Goal: Task Accomplishment & Management: Manage account settings

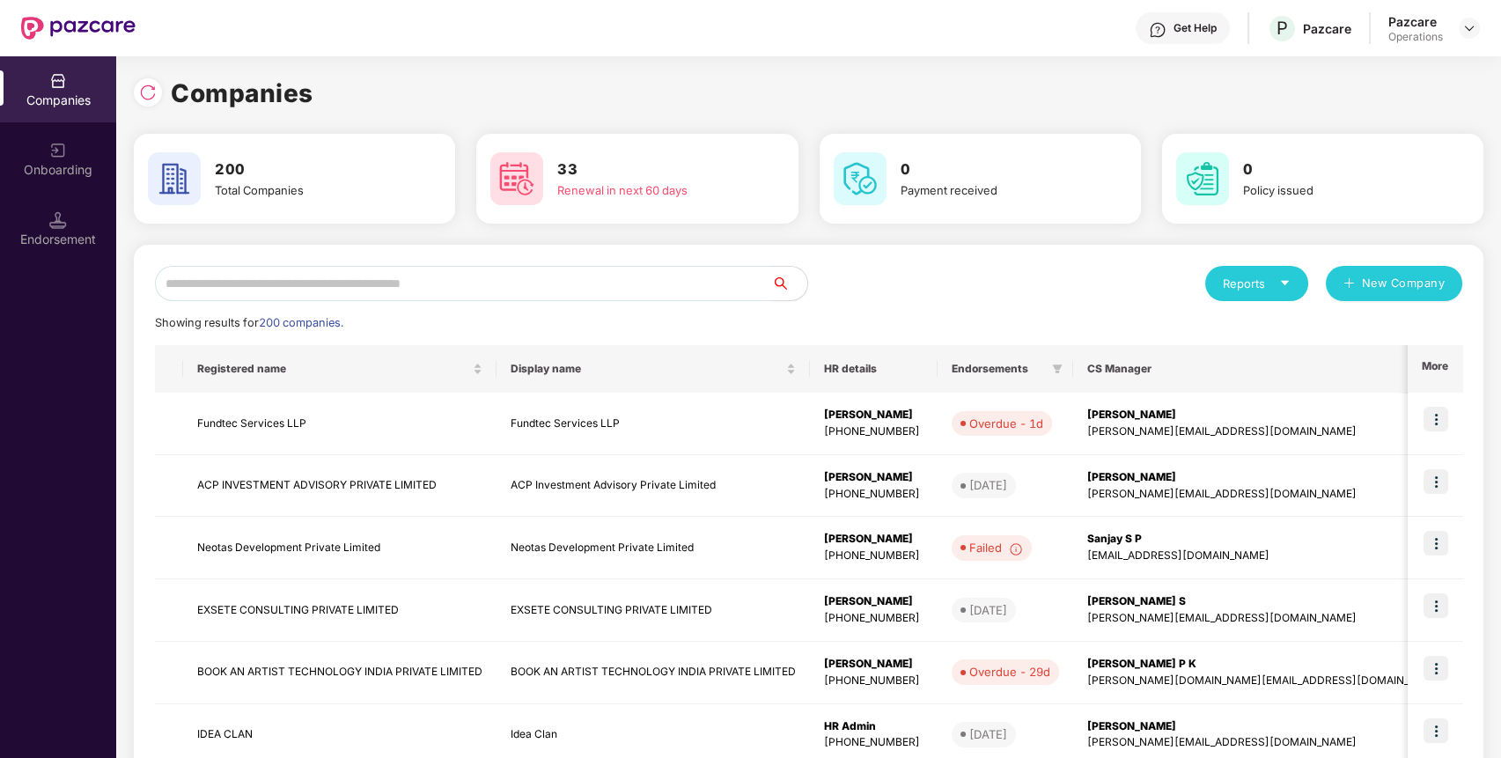
paste input "**********"
click at [435, 282] on input "text" at bounding box center [463, 283] width 617 height 35
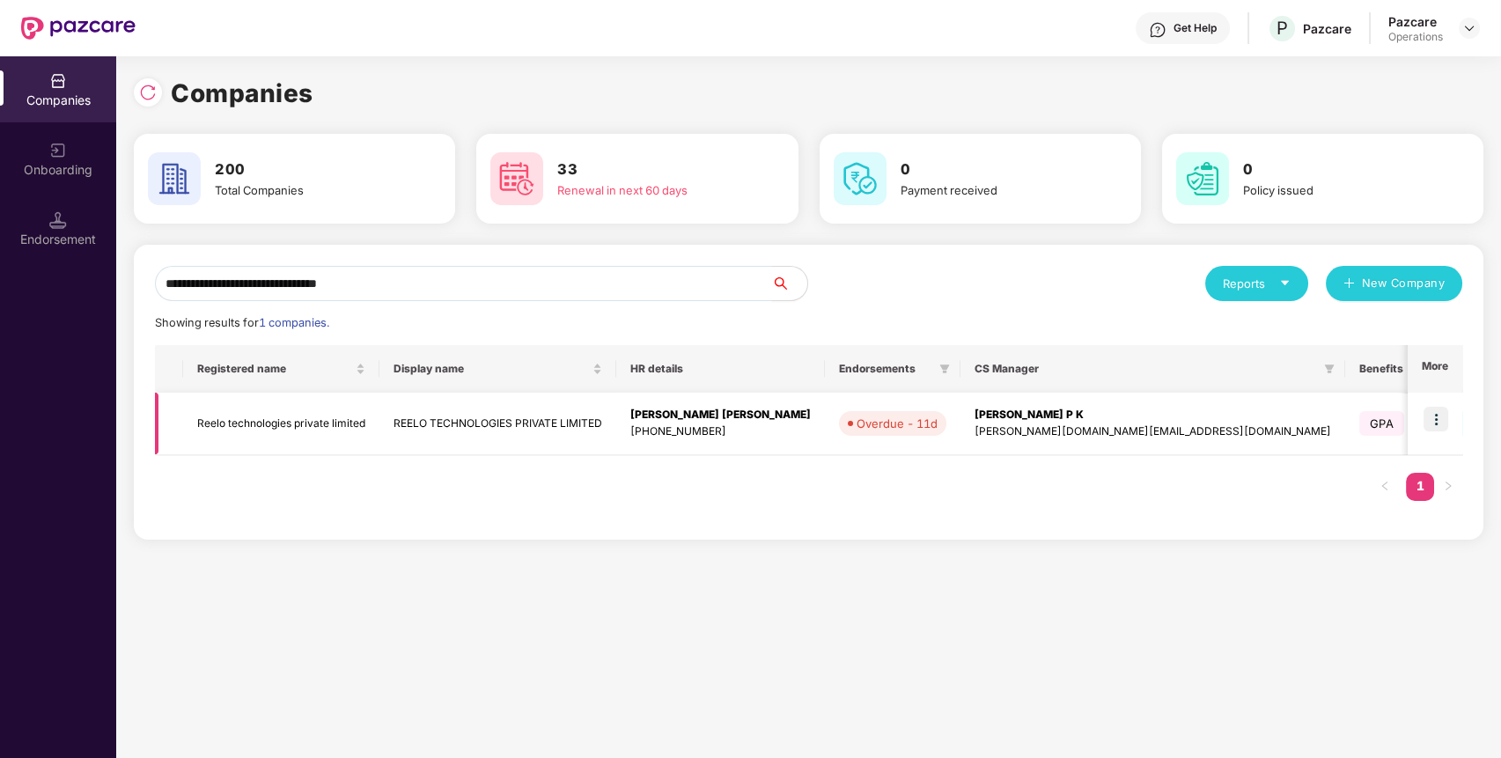
type input "**********"
click at [286, 416] on td "Reelo technologies private limited" at bounding box center [281, 424] width 196 height 62
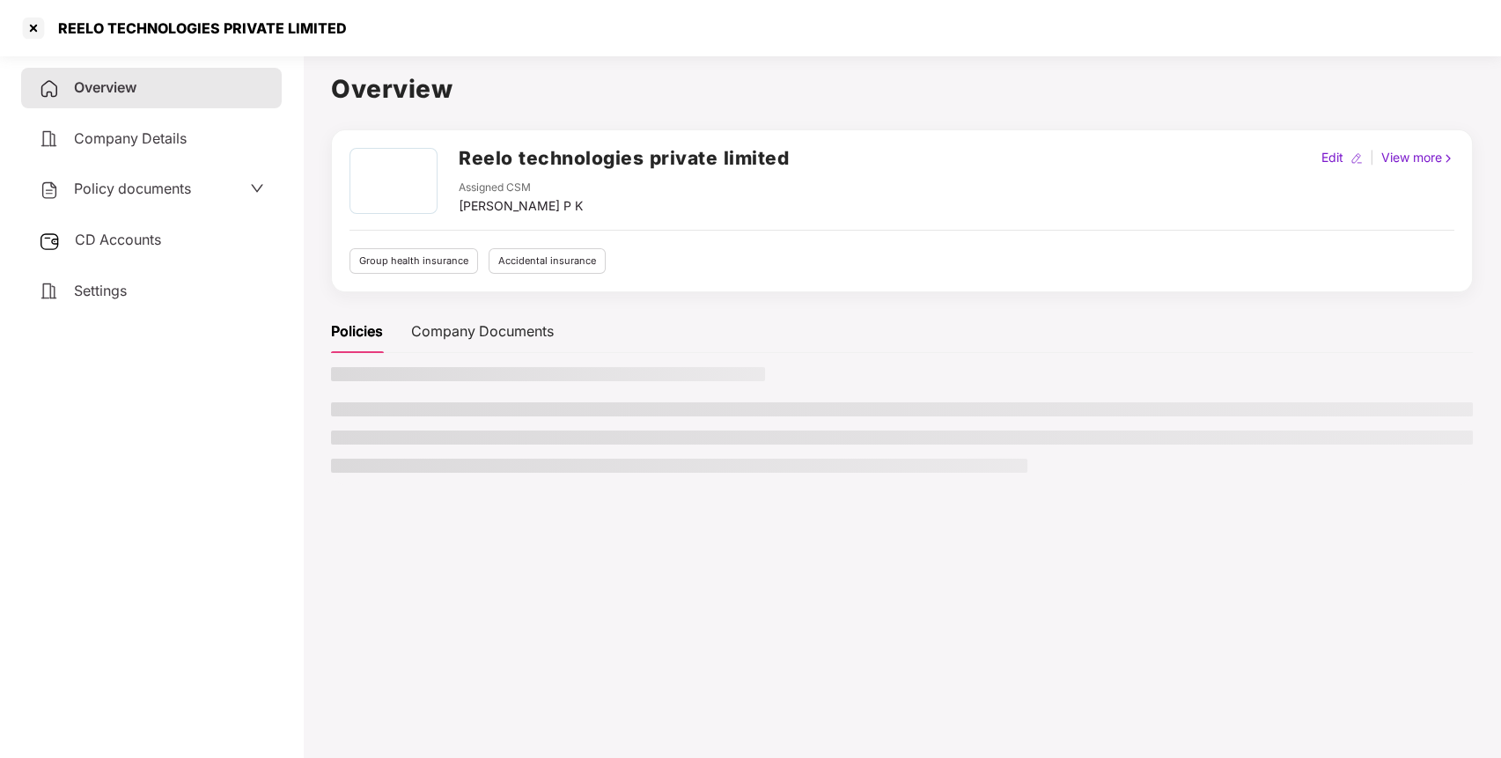
click at [213, 189] on div "Policy documents" at bounding box center [151, 189] width 225 height 23
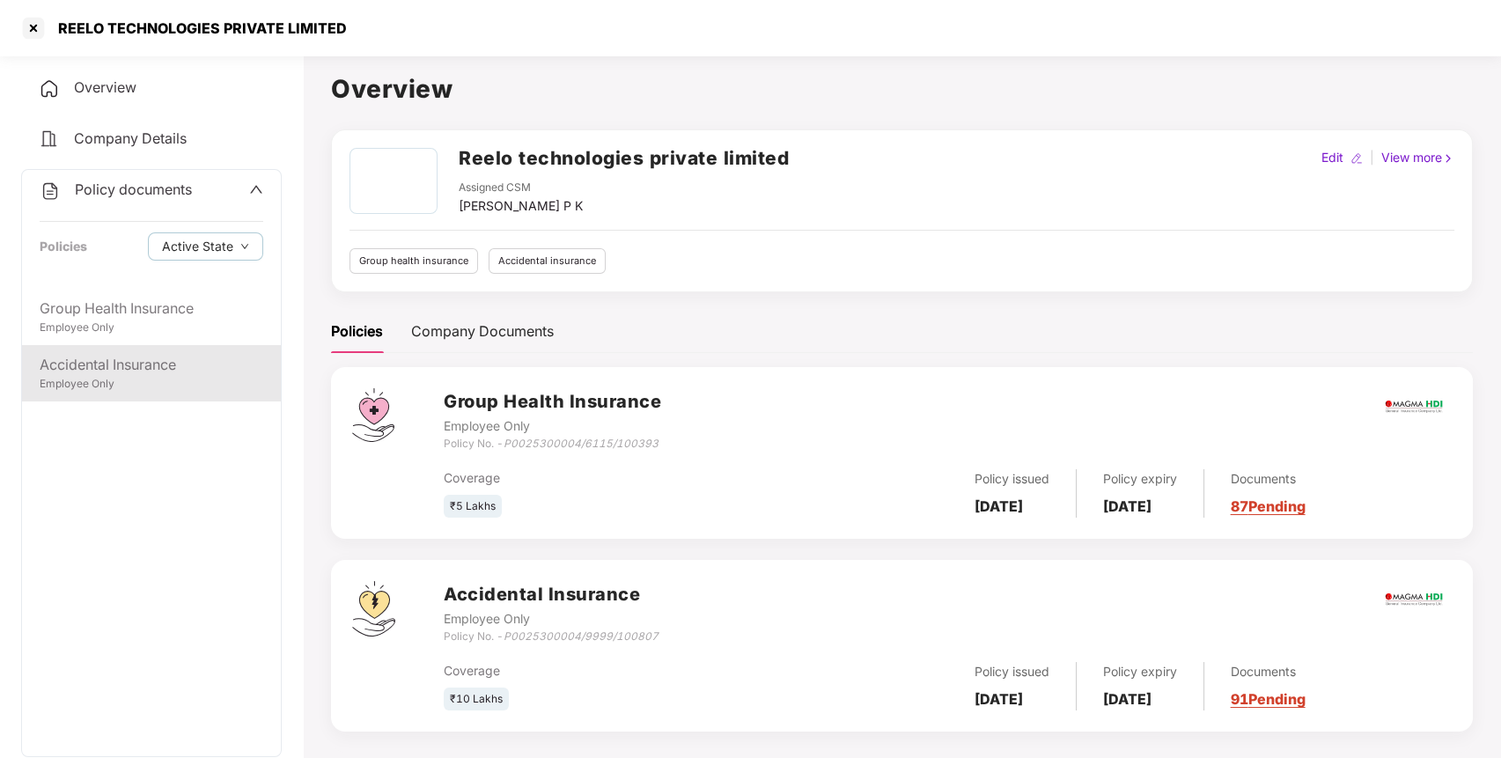
click at [159, 366] on div "Accidental Insurance" at bounding box center [152, 365] width 224 height 22
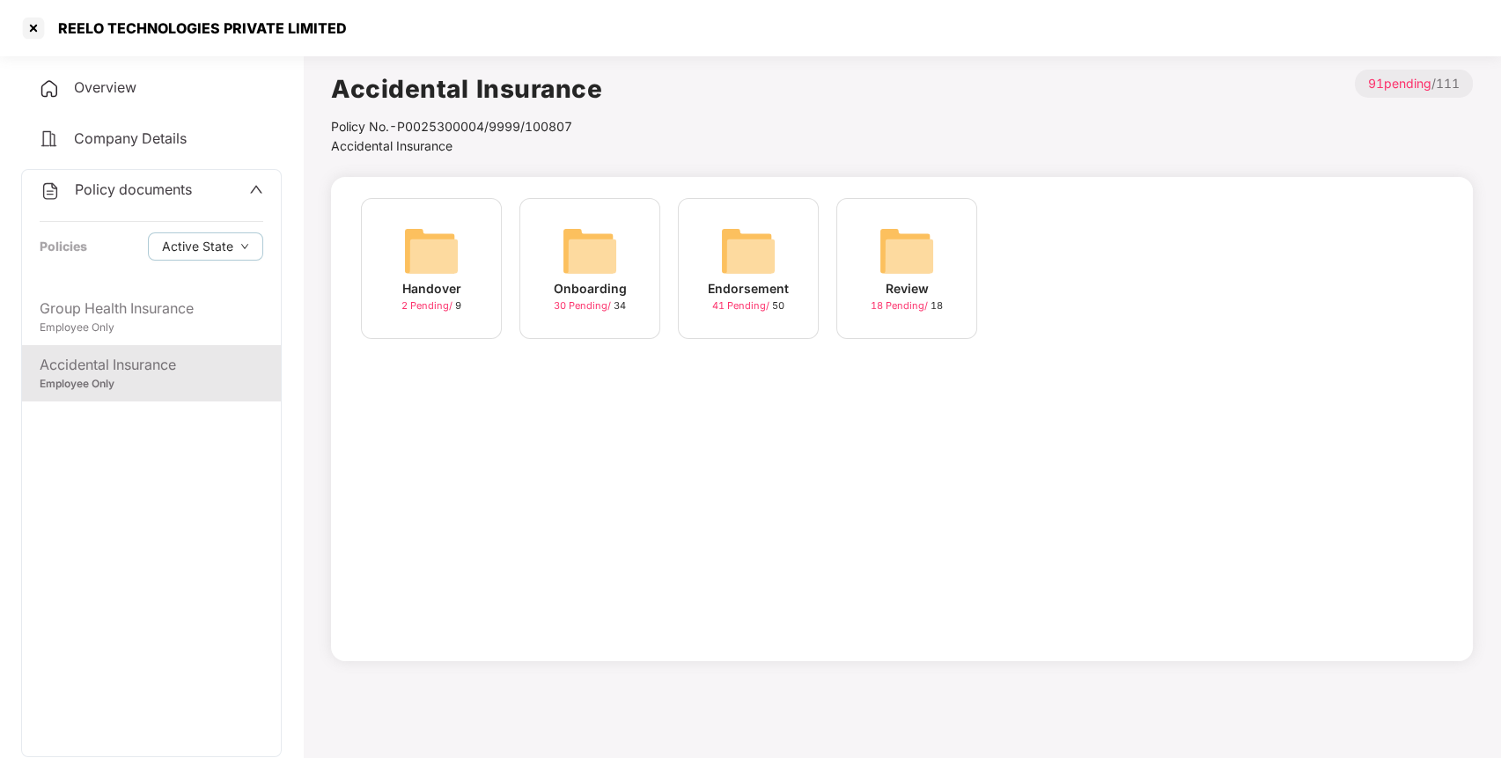
click at [731, 261] on img at bounding box center [748, 251] width 56 height 56
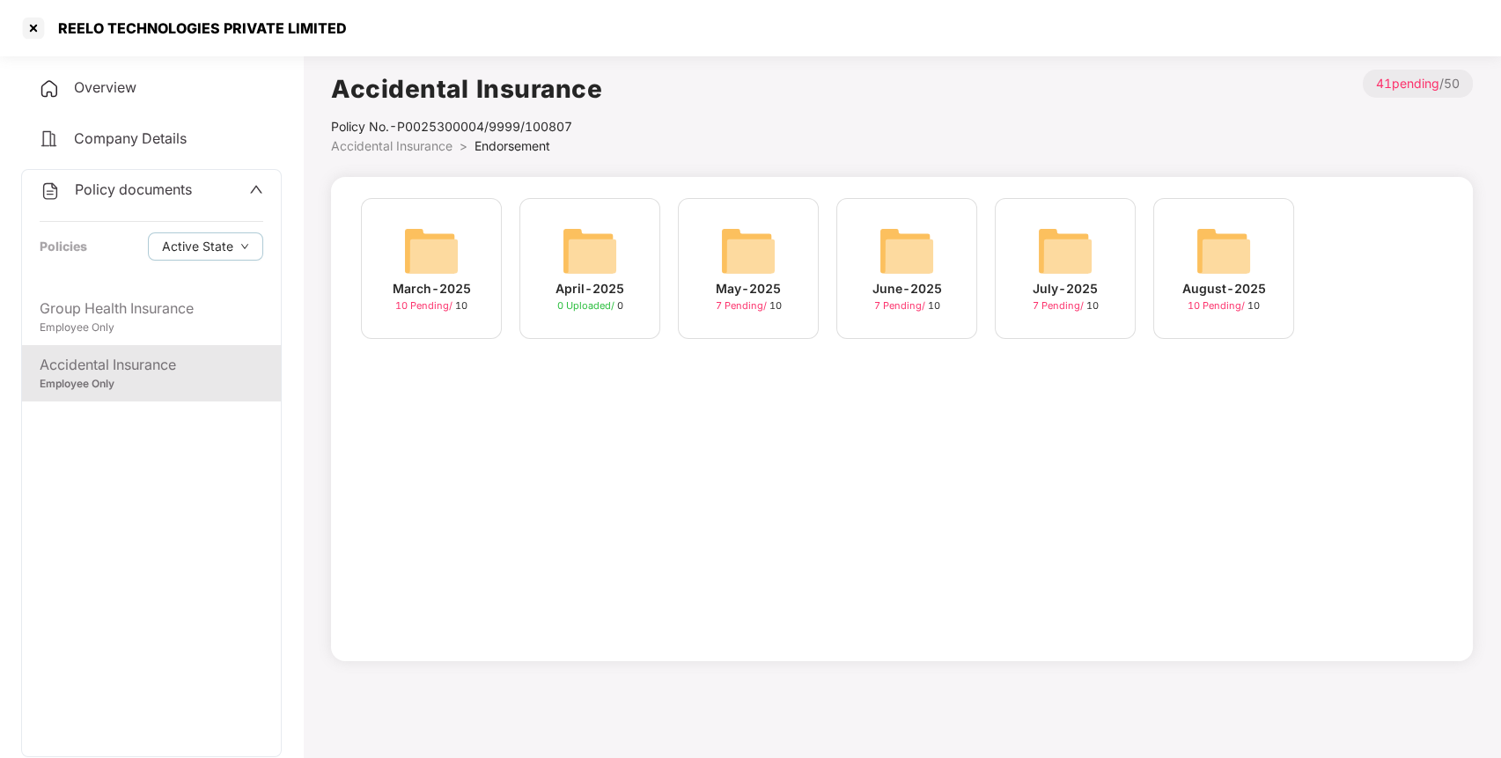
click at [1209, 259] on img at bounding box center [1223, 251] width 56 height 56
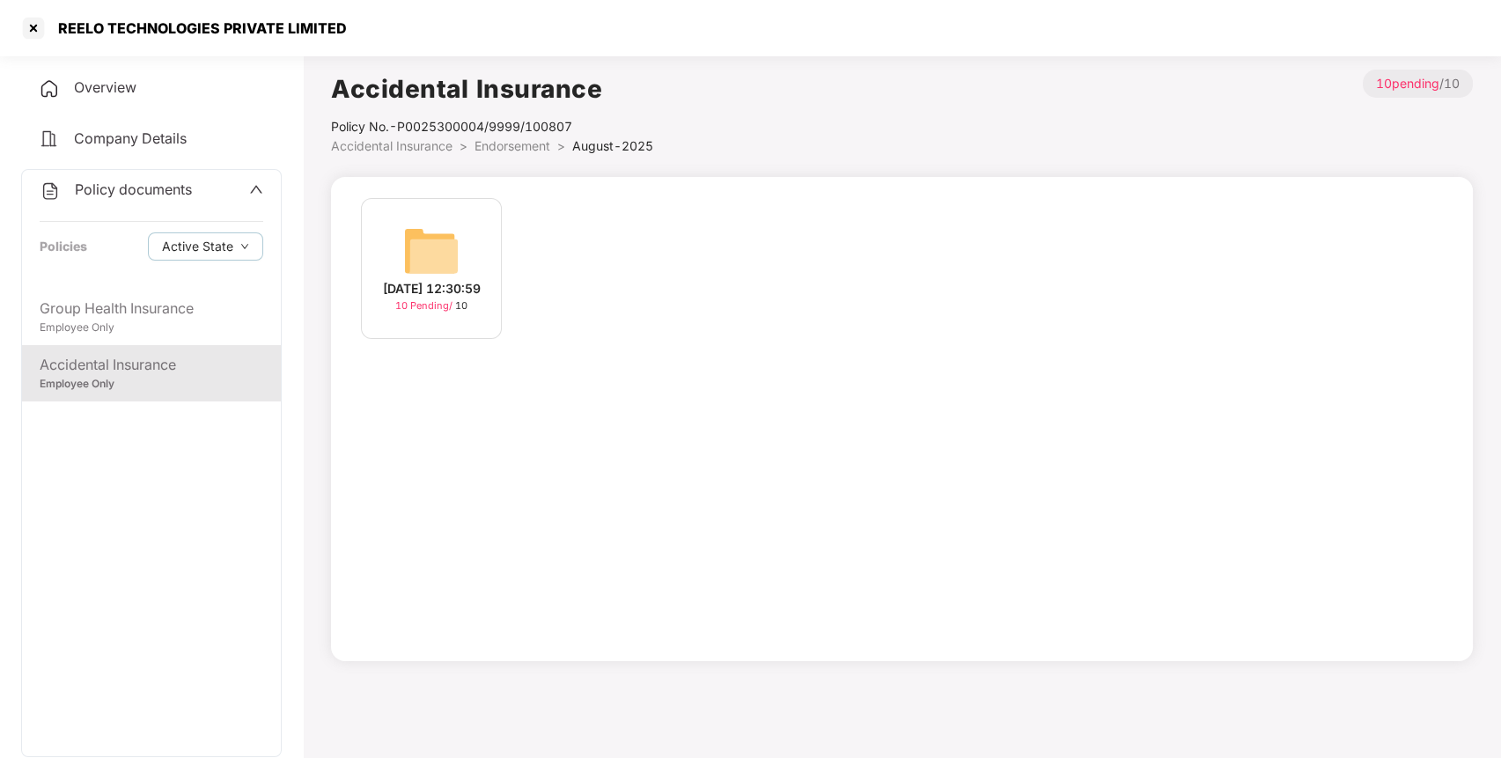
click at [430, 223] on img at bounding box center [431, 251] width 56 height 56
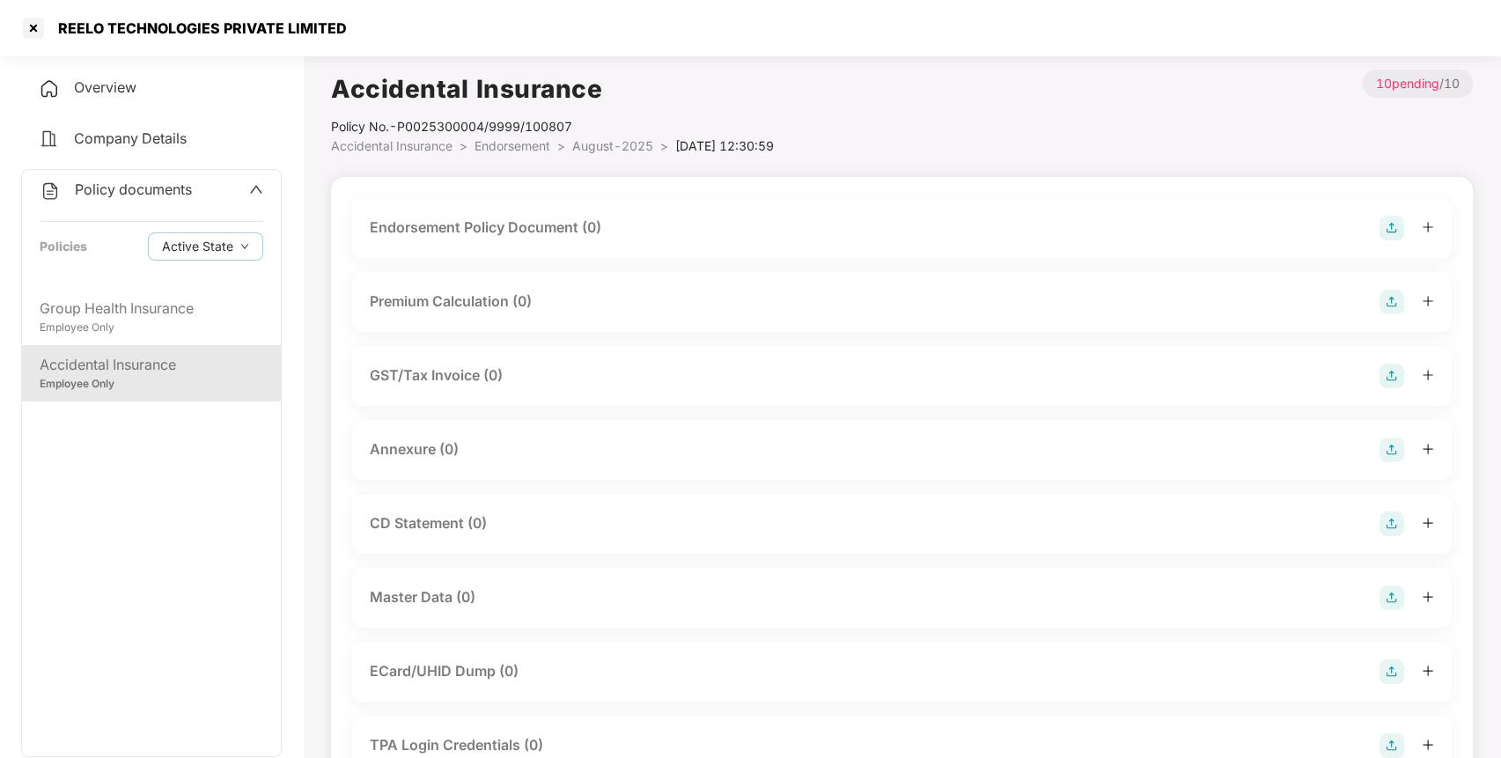
click at [1391, 237] on img at bounding box center [1391, 228] width 25 height 25
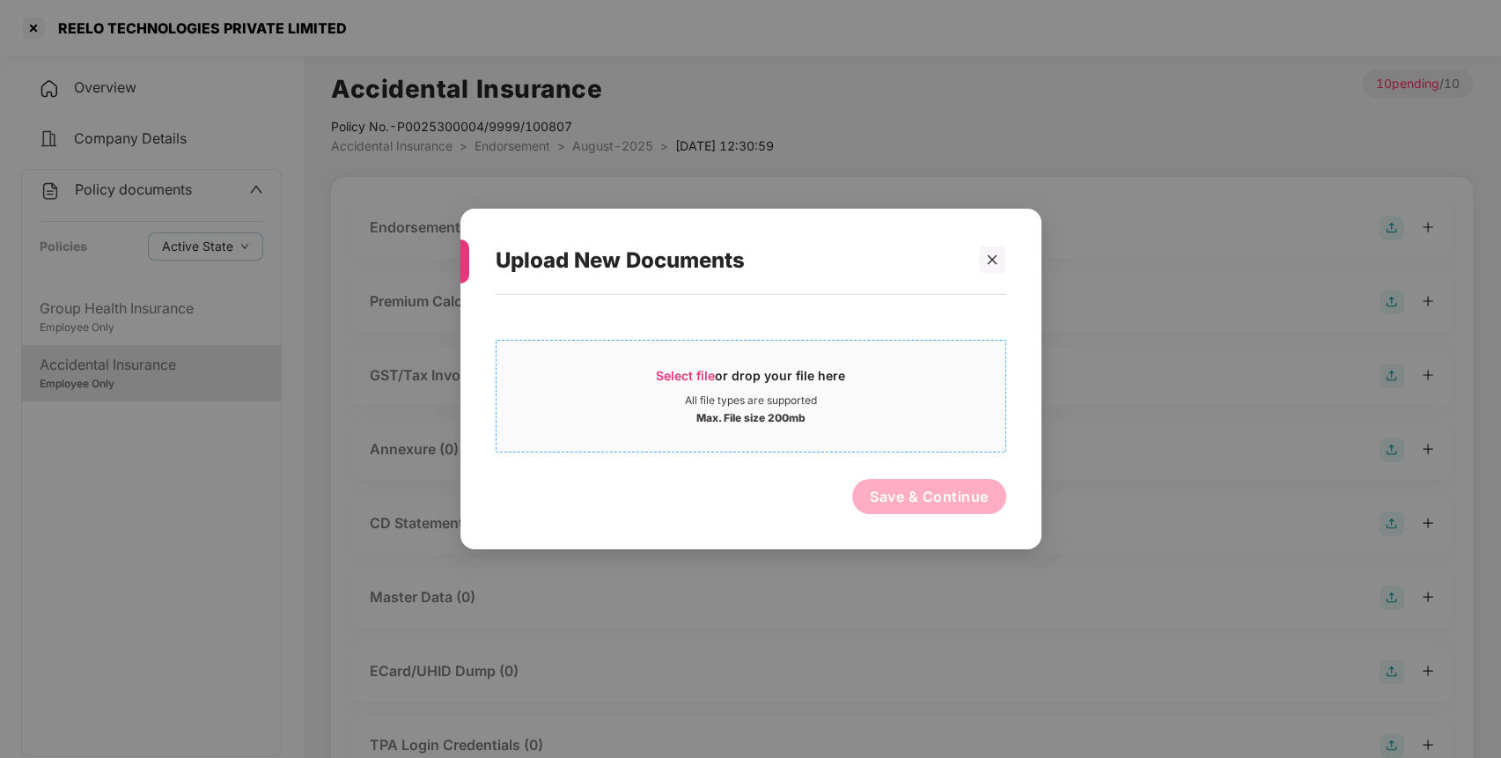
click at [797, 378] on div "Select file or drop your file here" at bounding box center [750, 380] width 189 height 26
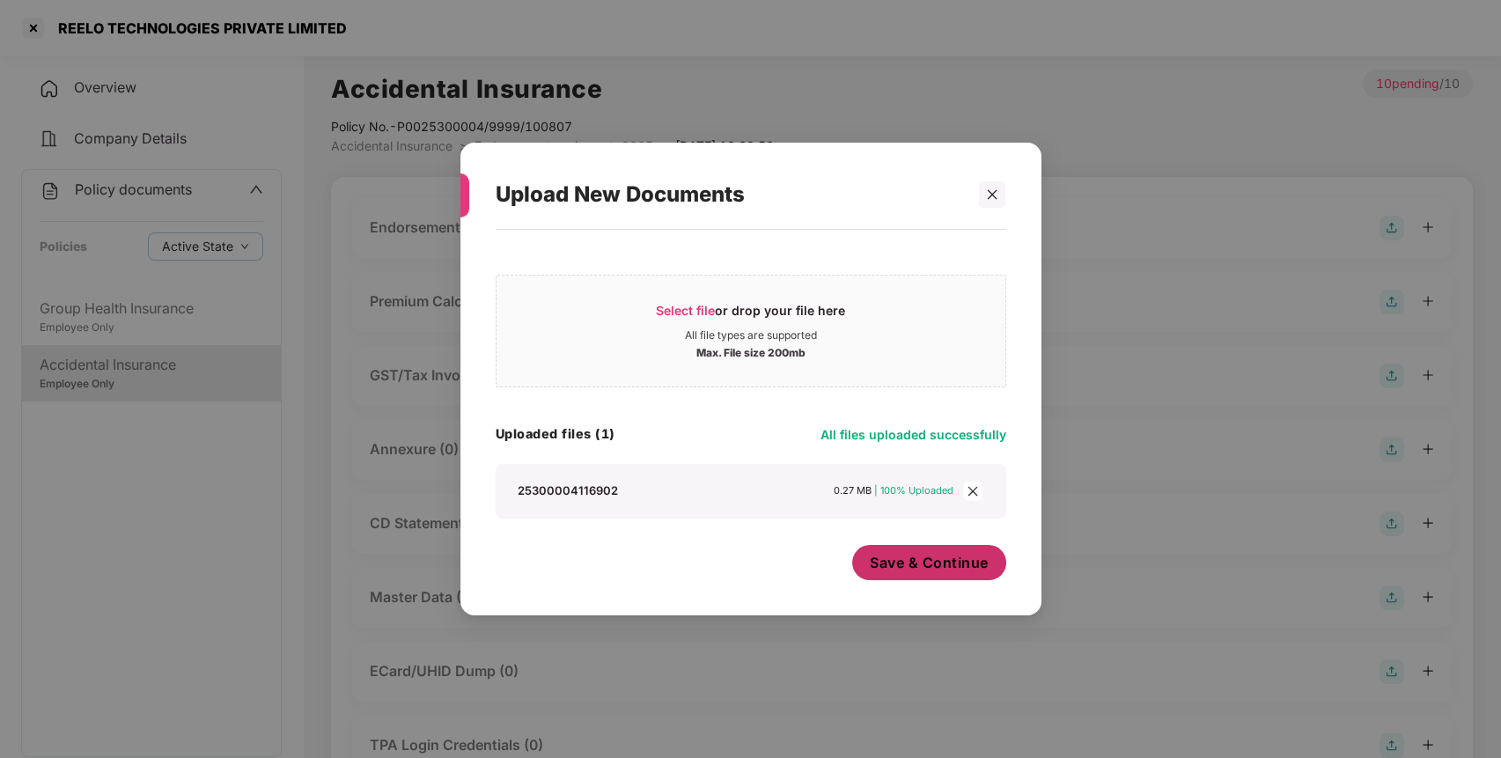
click at [956, 550] on button "Save & Continue" at bounding box center [929, 562] width 154 height 35
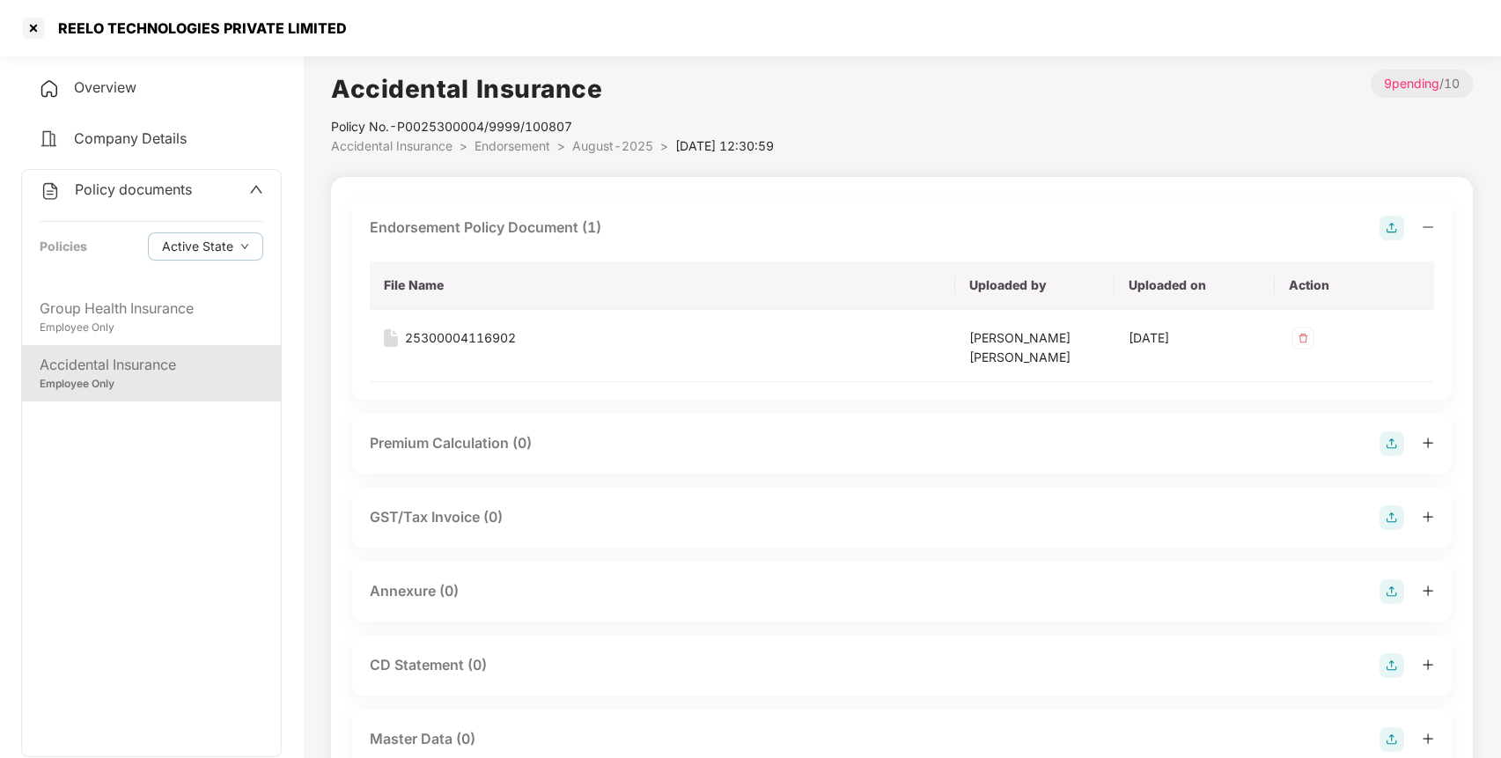
click at [1392, 588] on img at bounding box center [1391, 591] width 25 height 25
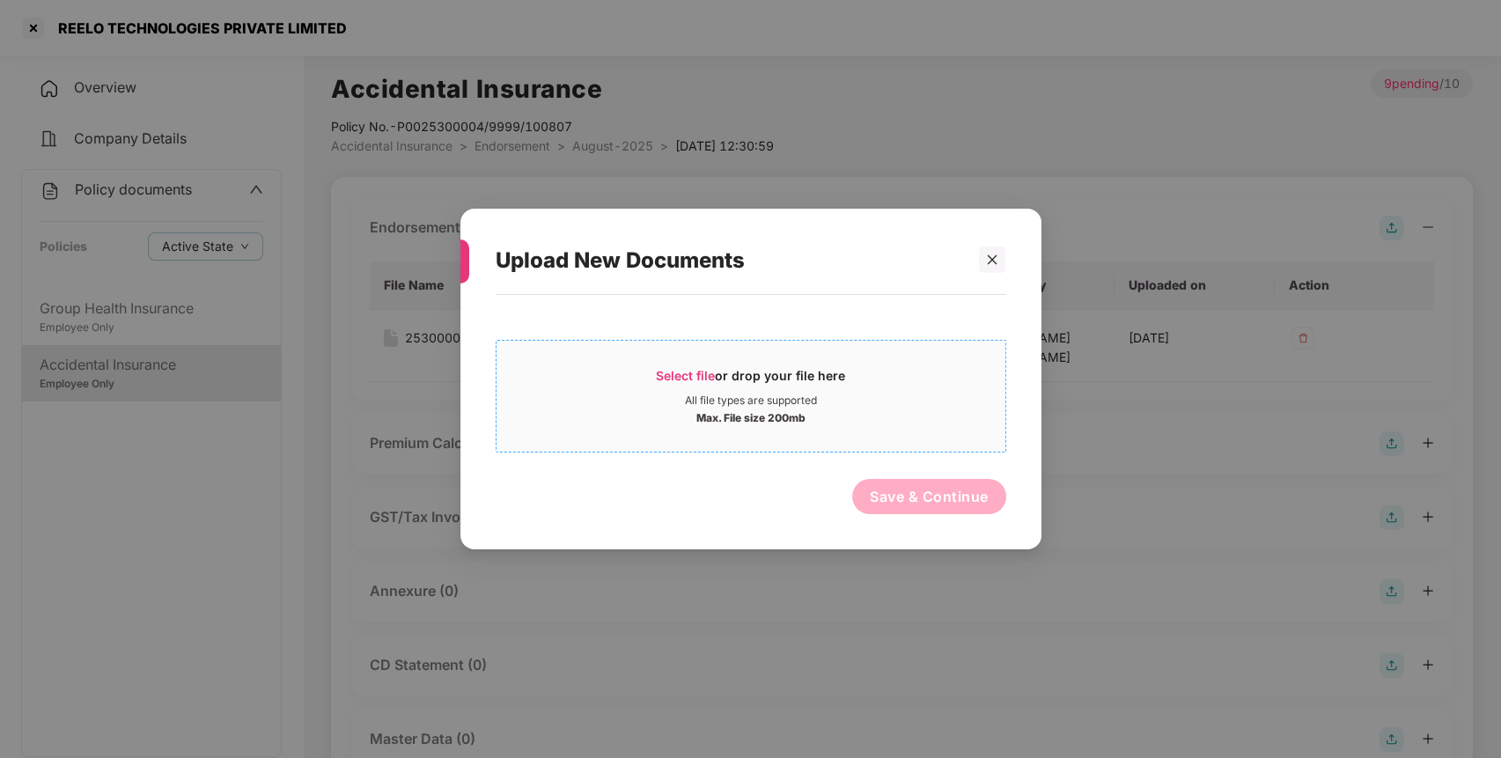
click at [696, 393] on div "Select file or drop your file here" at bounding box center [750, 380] width 189 height 26
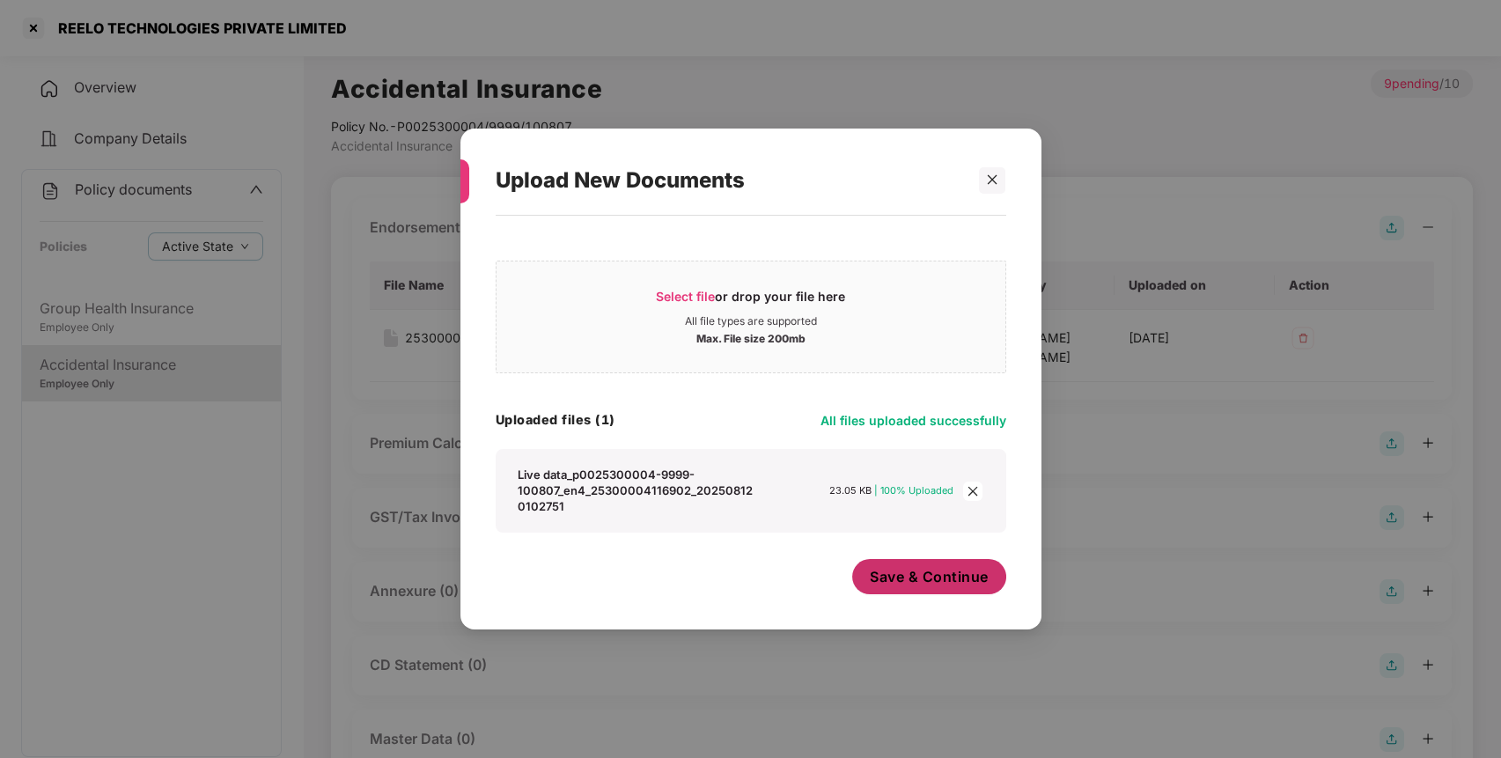
click at [921, 584] on span "Save & Continue" at bounding box center [929, 576] width 119 height 19
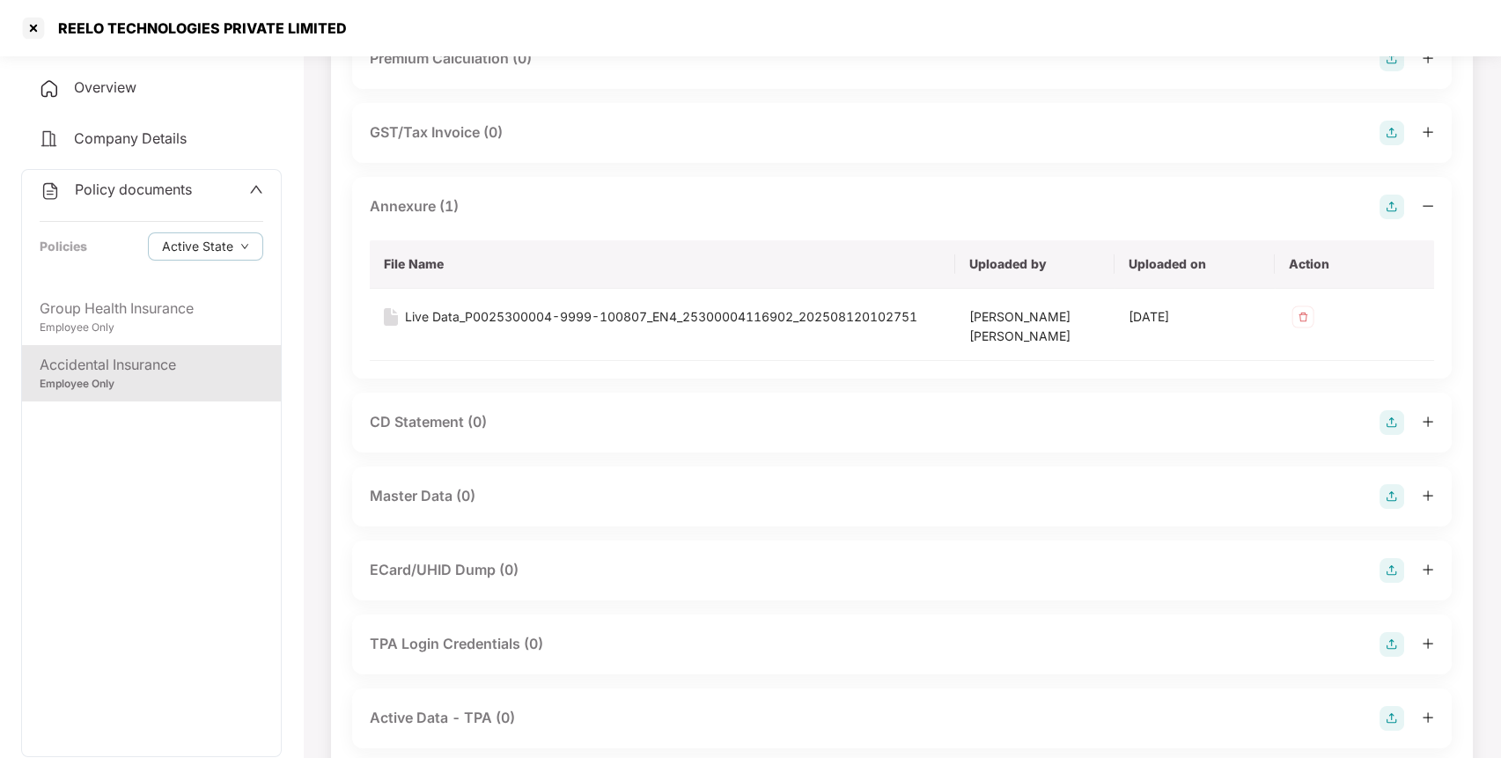
scroll to position [392, 0]
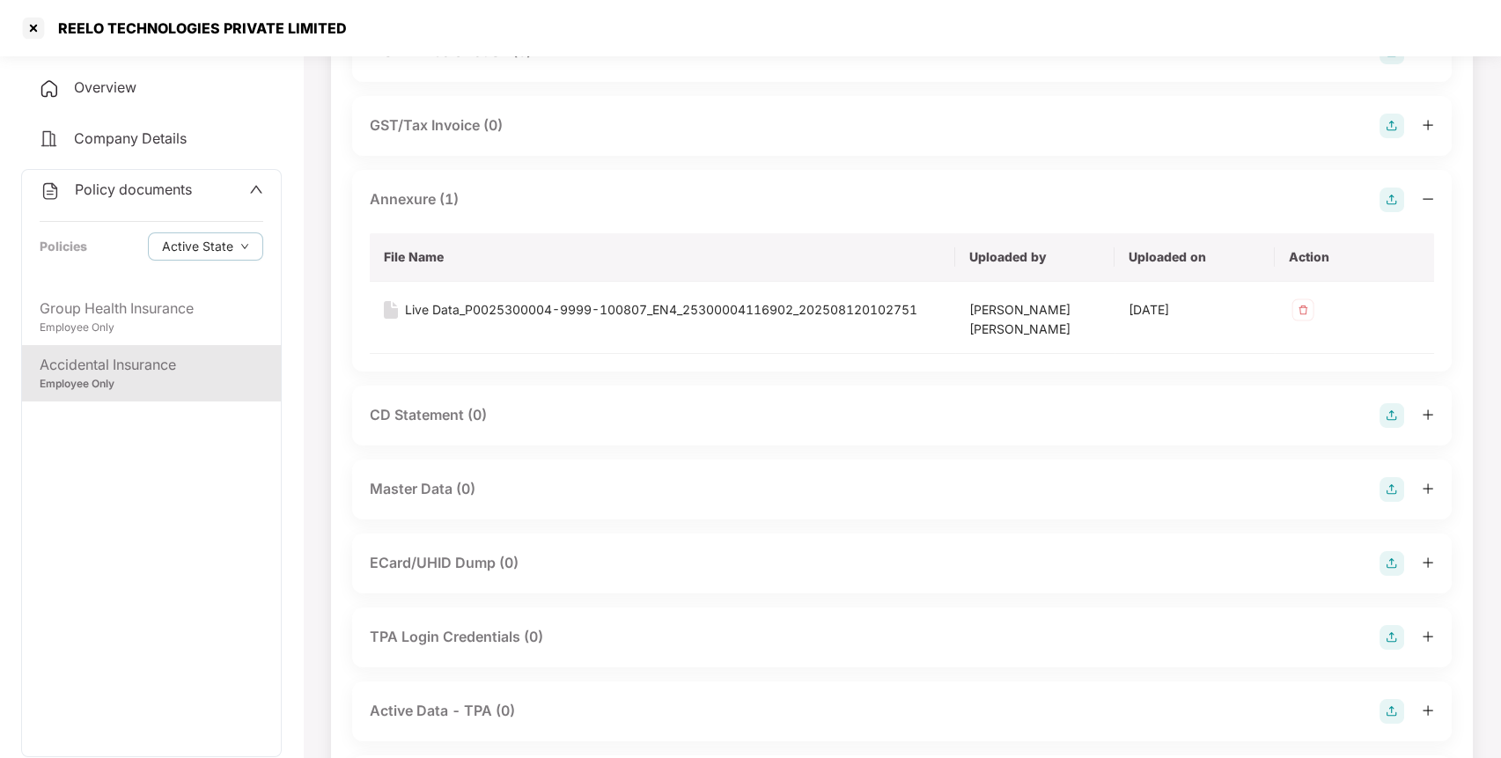
click at [1390, 488] on img at bounding box center [1391, 489] width 25 height 25
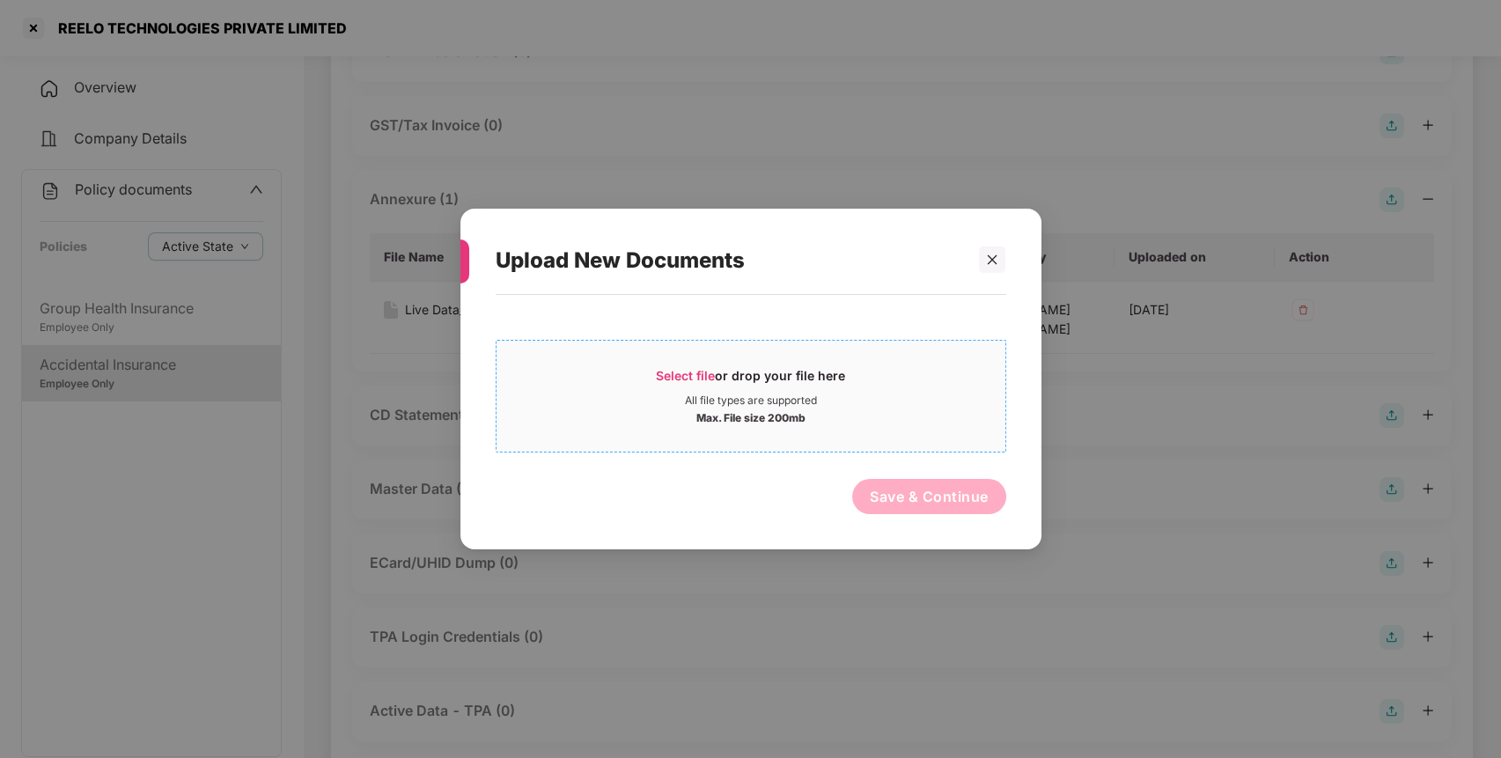
click at [858, 408] on div "Max. File size 200mb" at bounding box center [750, 417] width 509 height 18
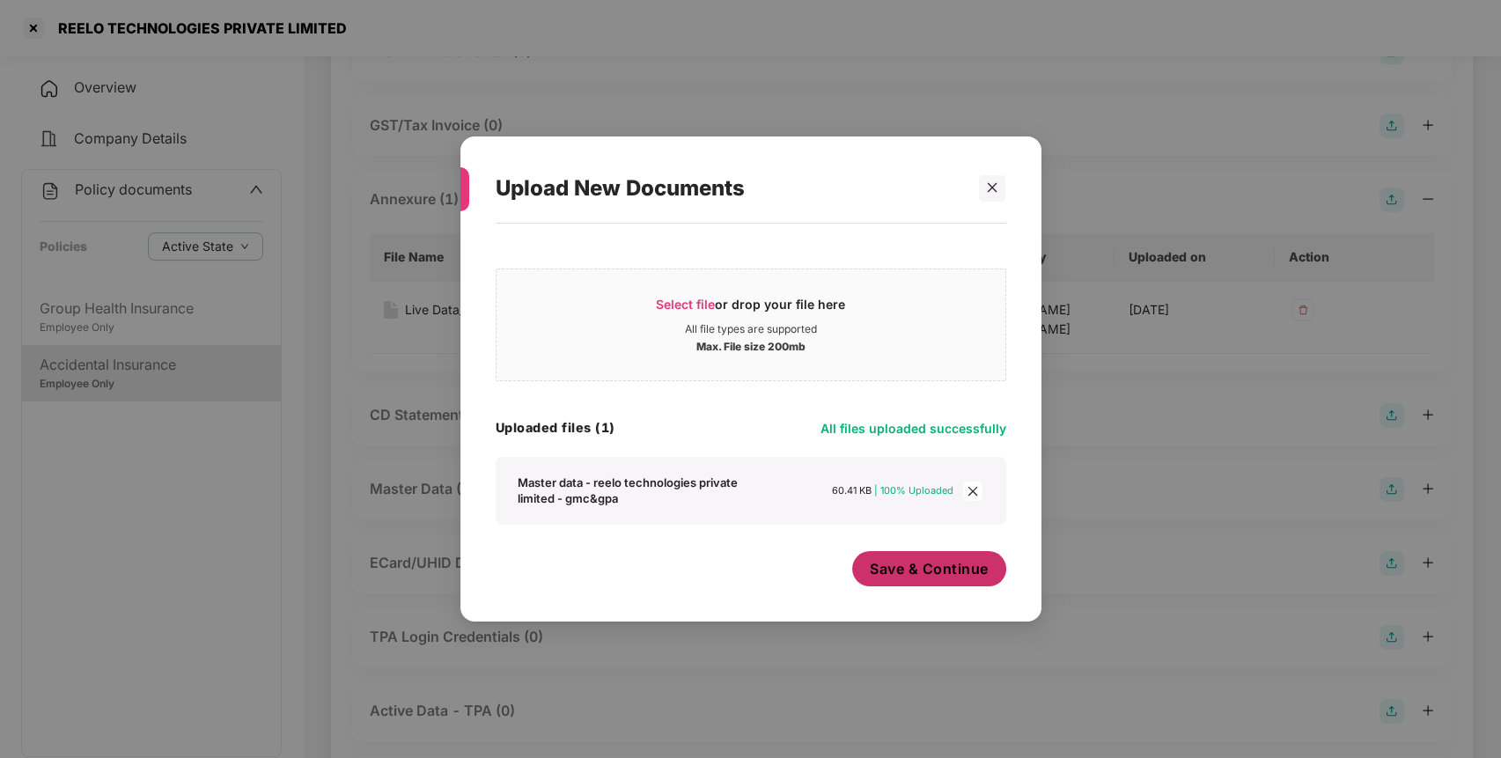
click at [986, 570] on span "Save & Continue" at bounding box center [929, 568] width 119 height 19
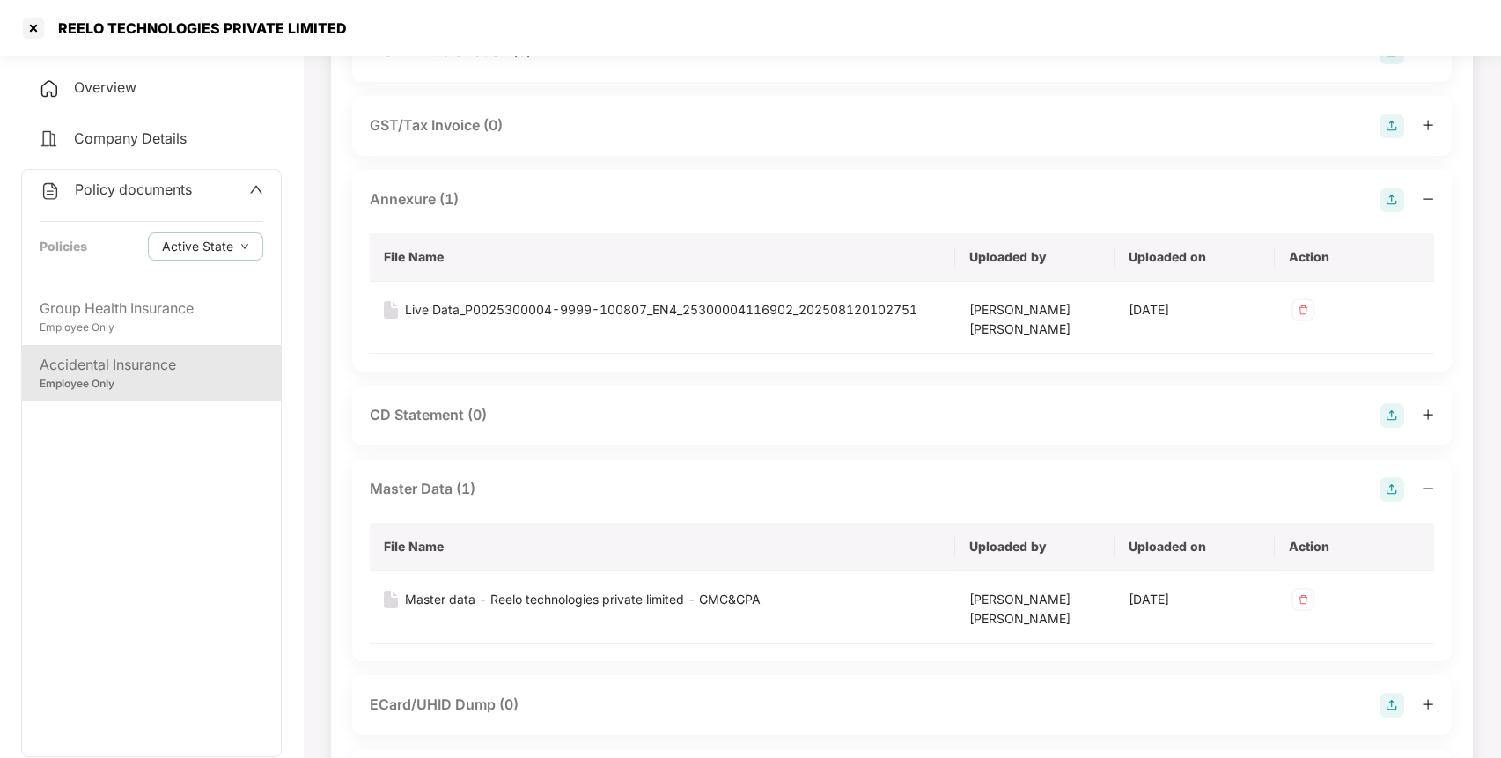
click at [162, 197] on div "Policy documents" at bounding box center [116, 190] width 152 height 23
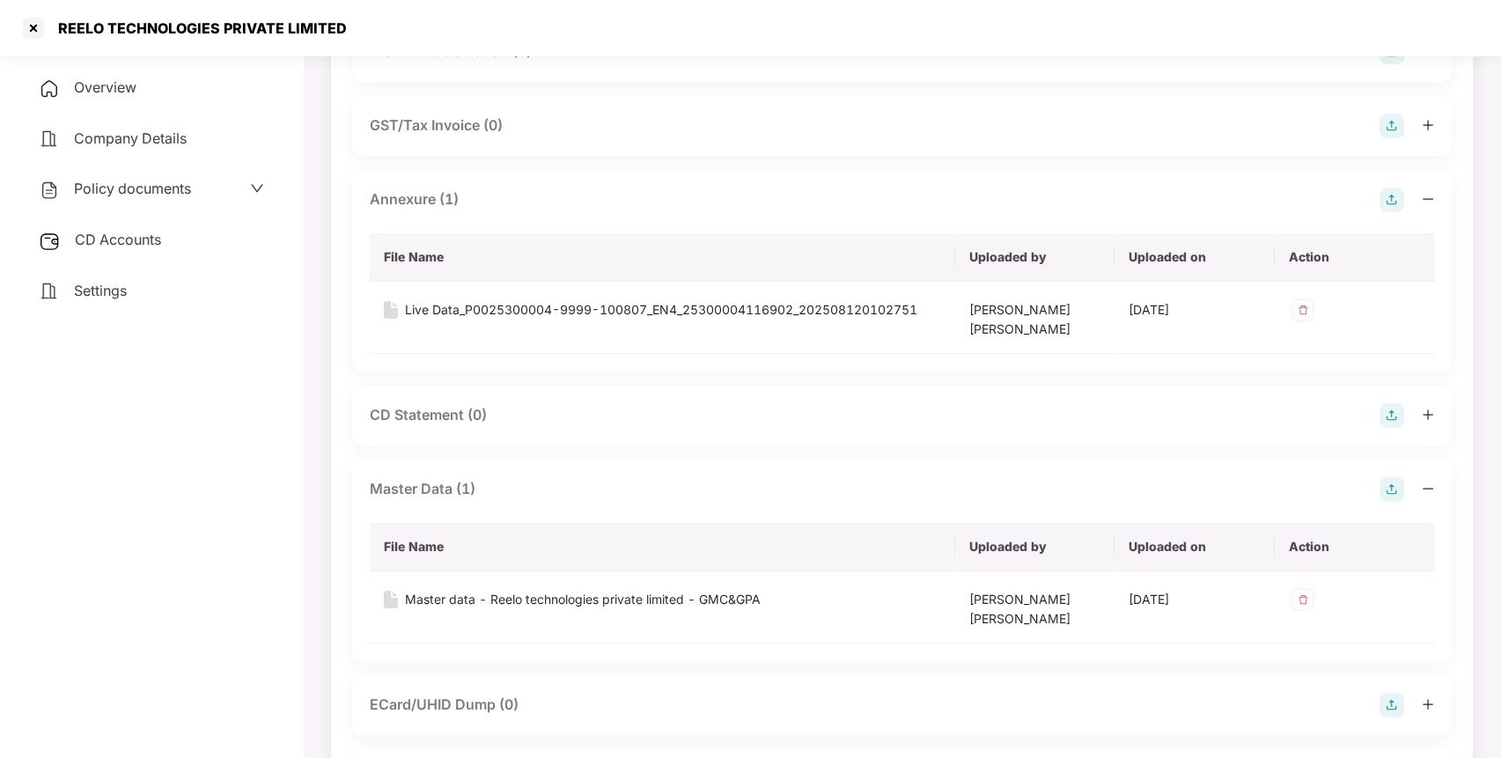
click at [141, 246] on div "CD Accounts" at bounding box center [151, 240] width 261 height 40
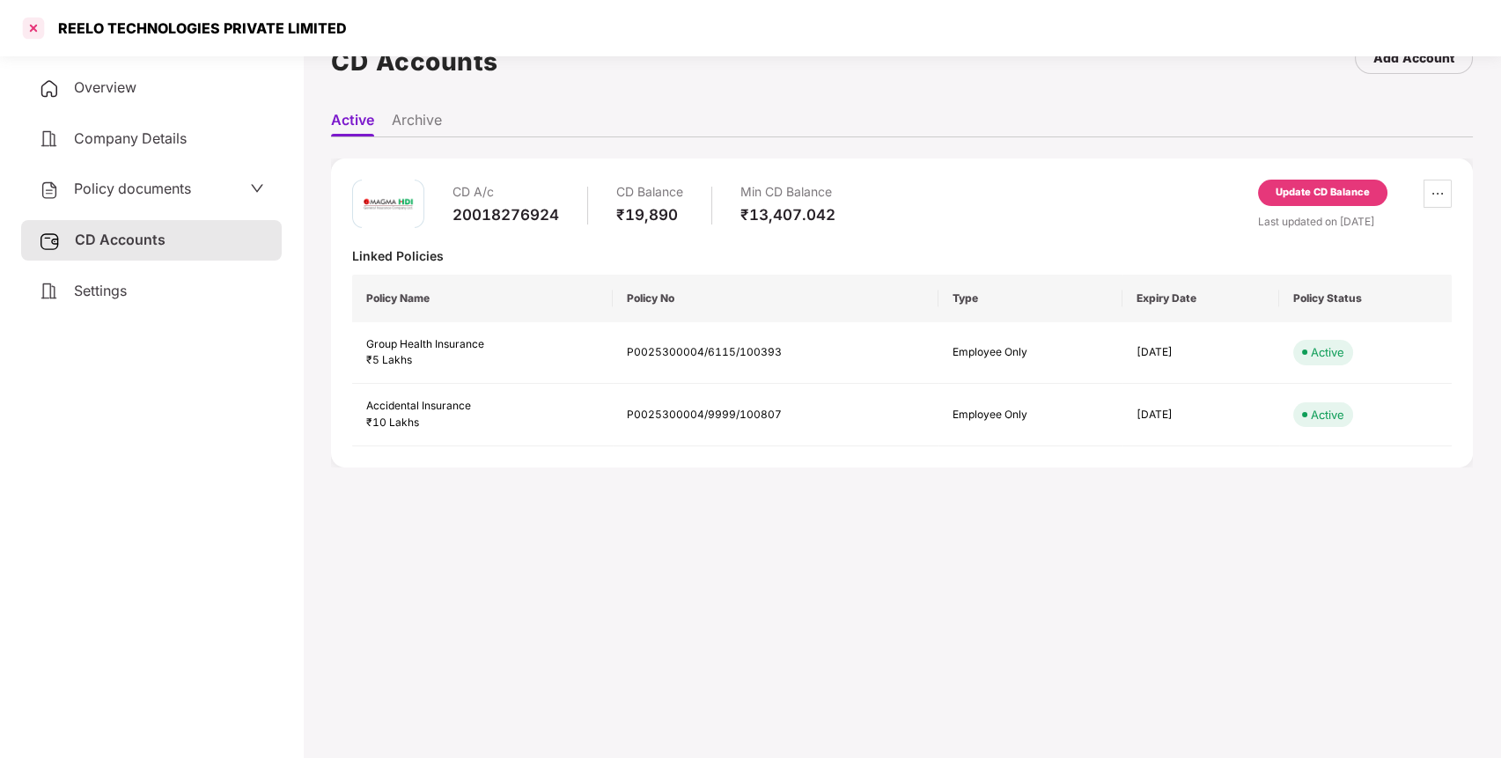
click at [35, 34] on div at bounding box center [33, 28] width 28 height 28
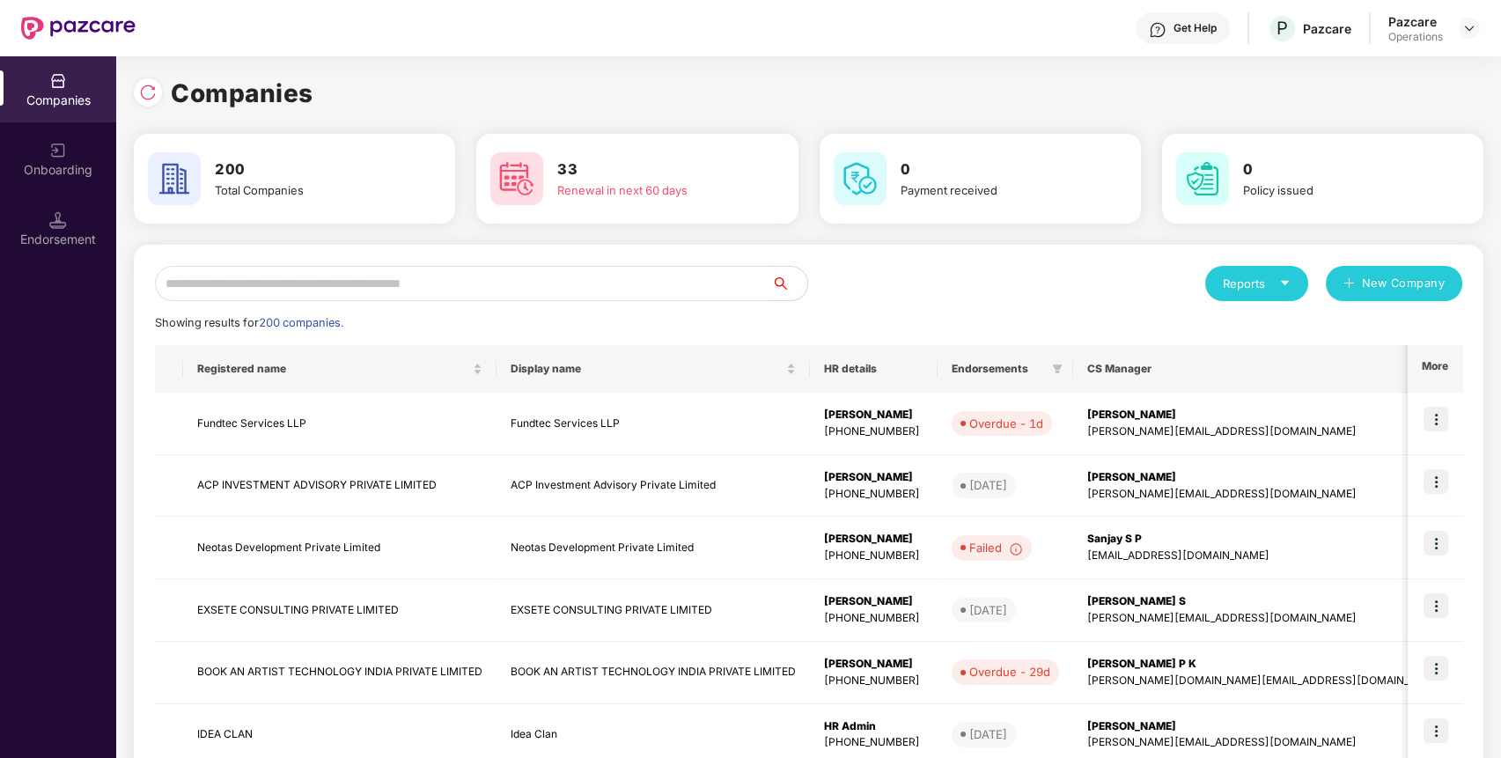
scroll to position [0, 0]
click at [362, 293] on input "text" at bounding box center [463, 283] width 617 height 35
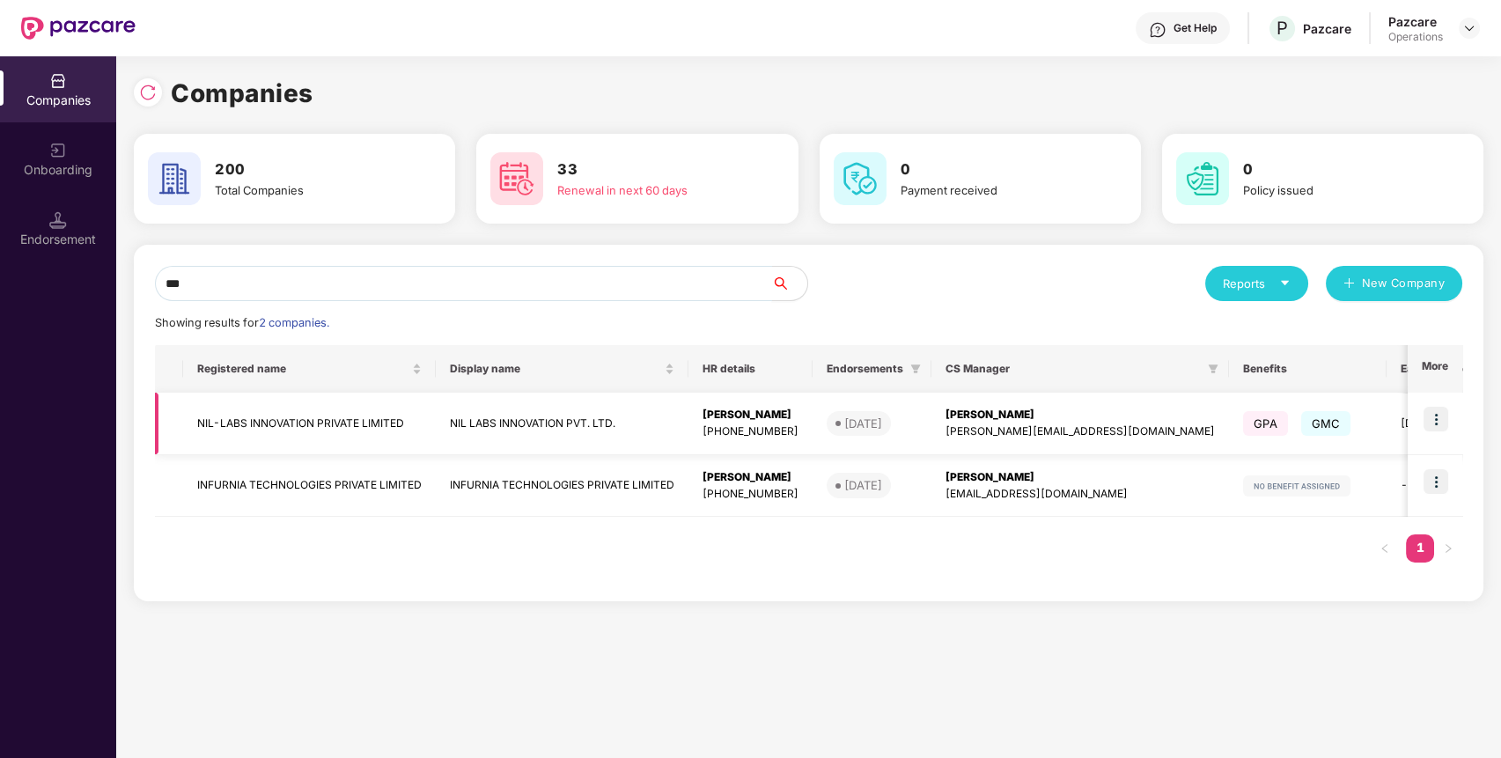
type input "***"
click at [289, 420] on td "NIL-LABS INNOVATION PRIVATE LIMITED" at bounding box center [309, 424] width 253 height 62
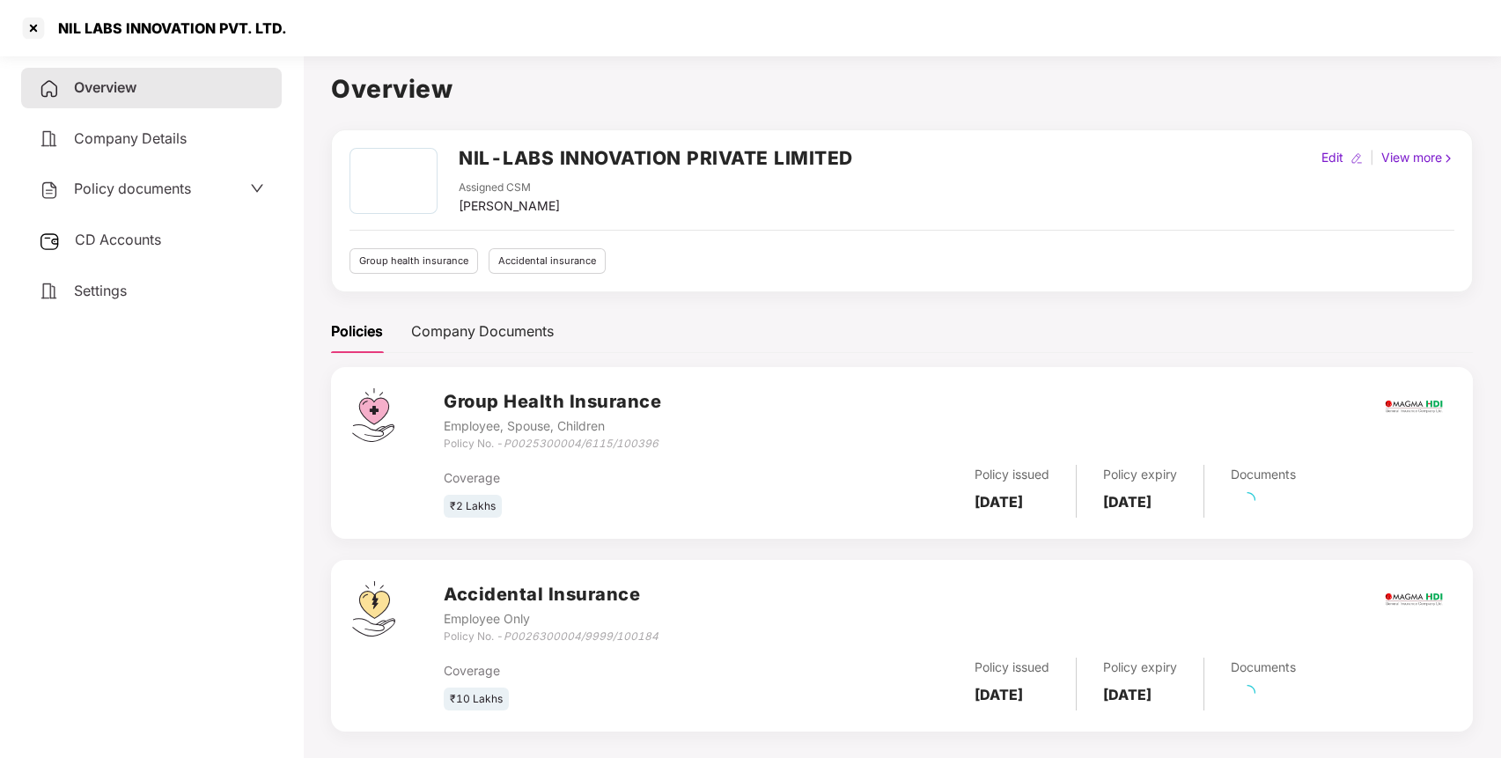
click at [193, 186] on div "Policy documents" at bounding box center [151, 189] width 225 height 23
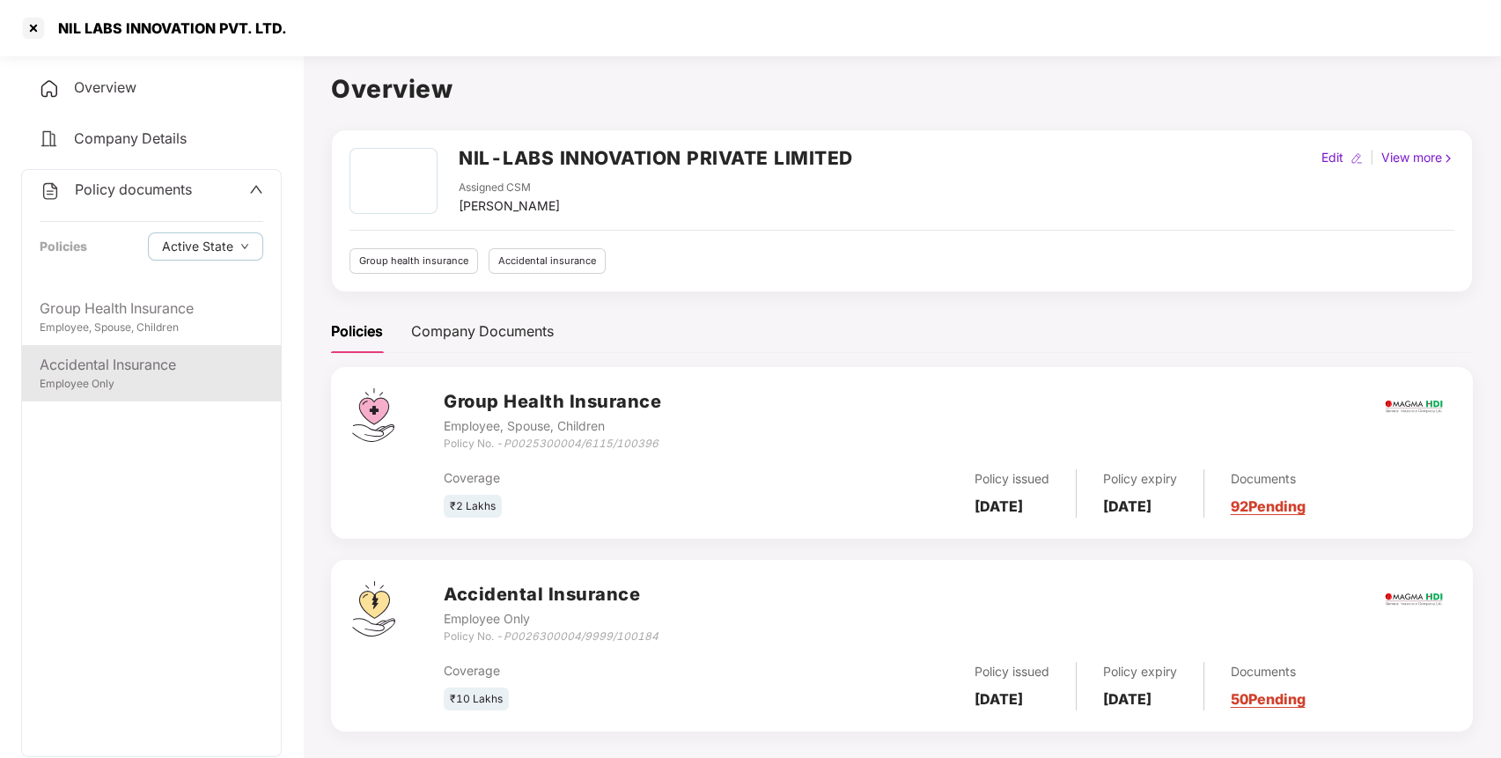
click at [172, 369] on div "Accidental Insurance" at bounding box center [152, 365] width 224 height 22
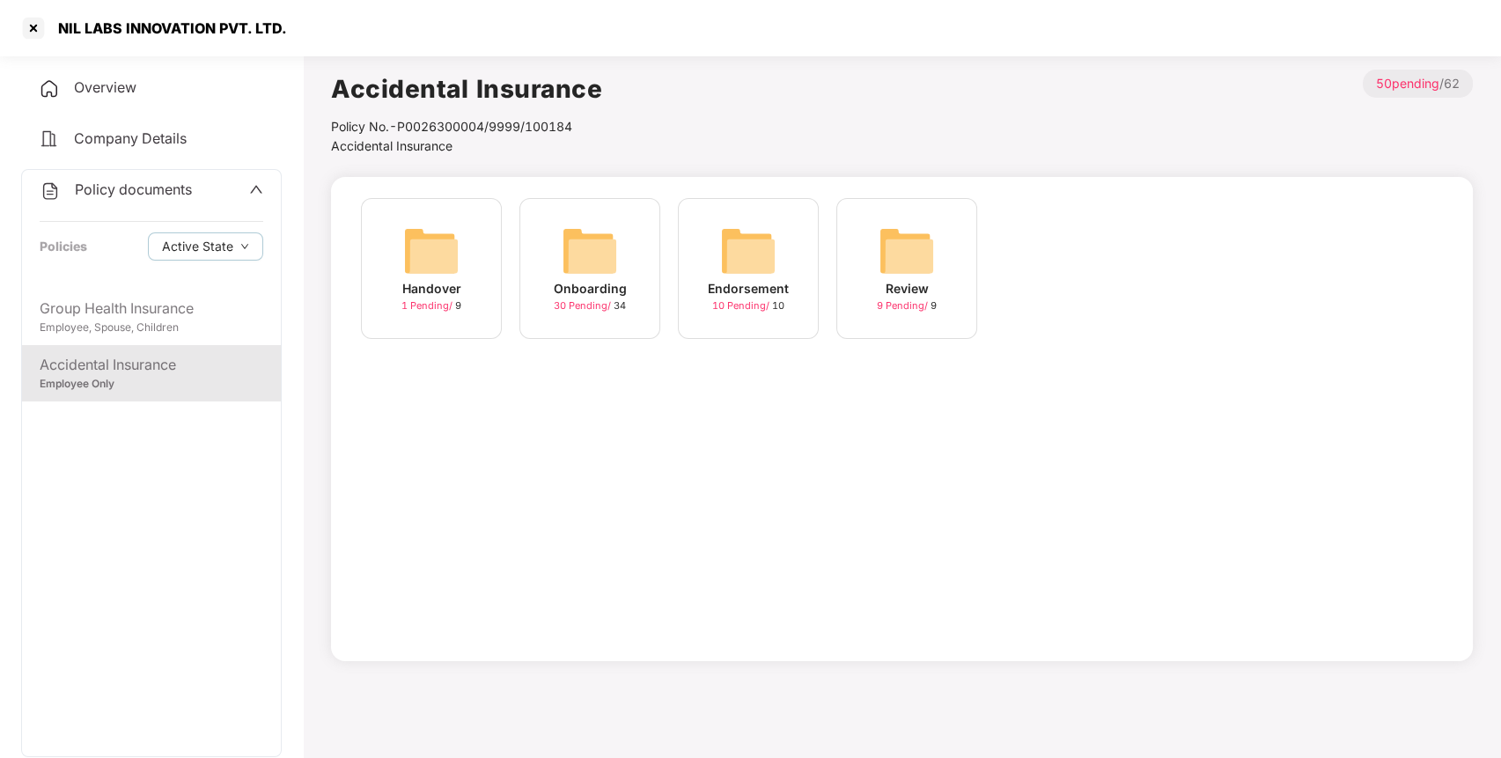
click at [771, 256] on img at bounding box center [748, 251] width 56 height 56
click at [778, 263] on div "August-2025 10 Pending / 10" at bounding box center [748, 268] width 141 height 141
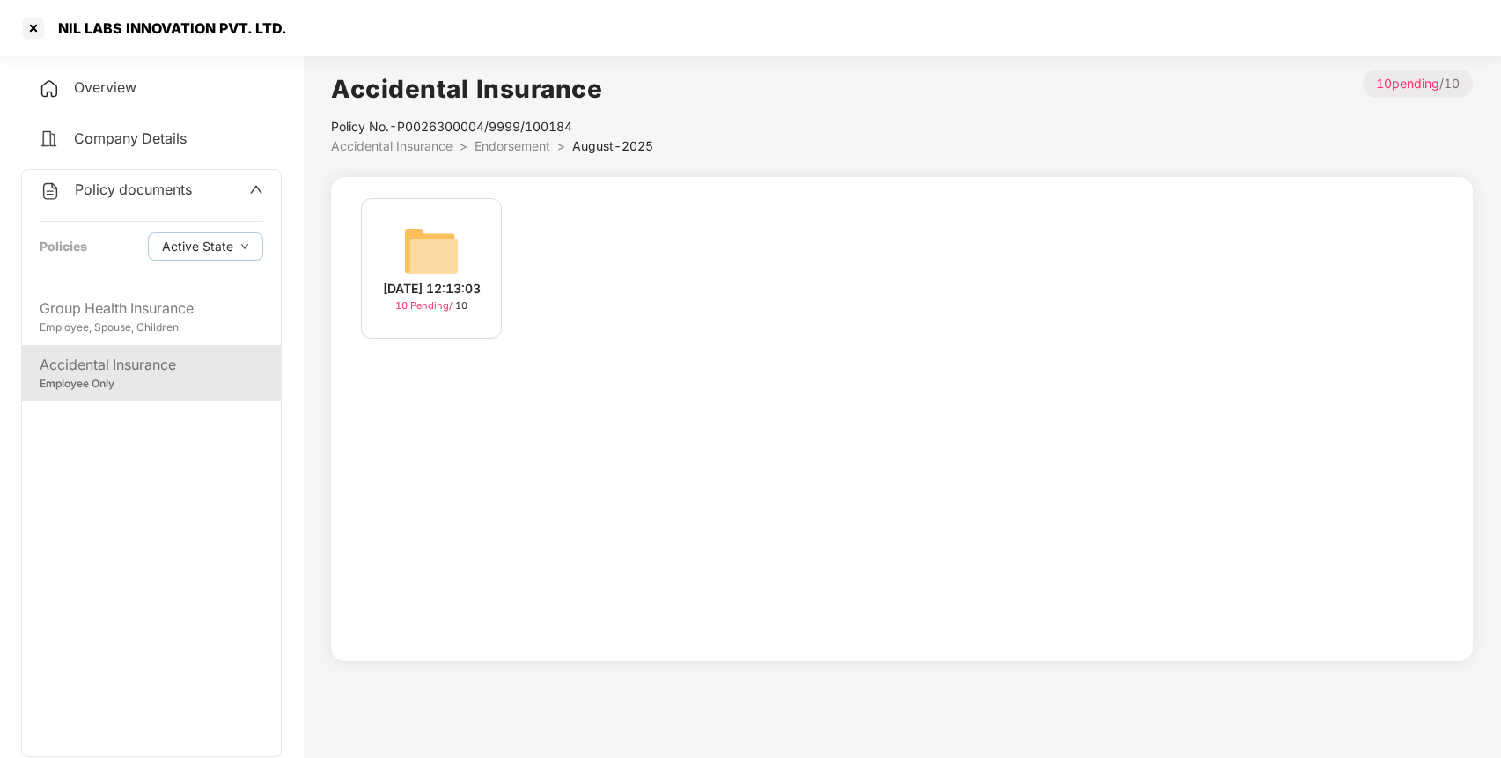
click at [423, 246] on img at bounding box center [431, 251] width 56 height 56
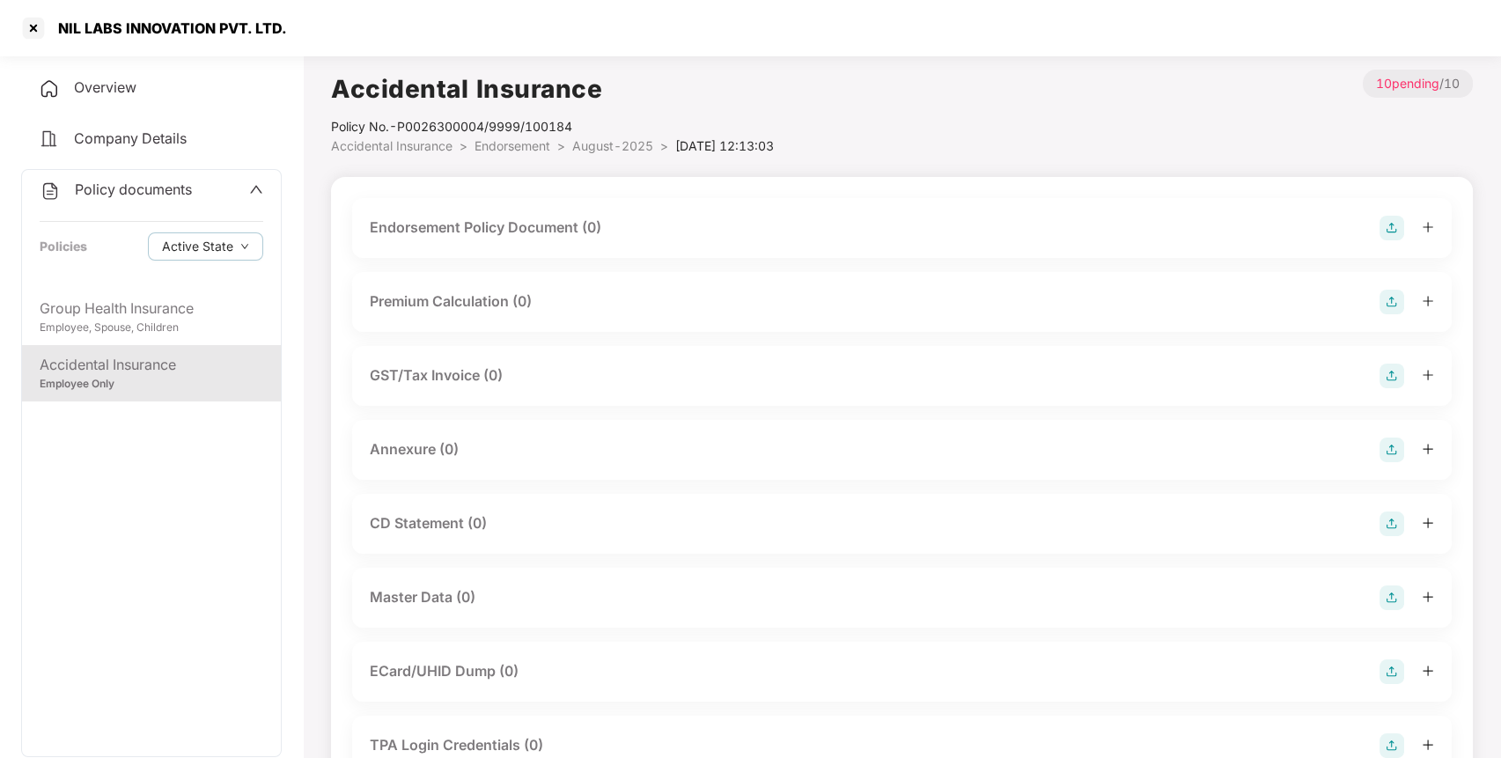
click at [1393, 236] on img at bounding box center [1391, 228] width 25 height 25
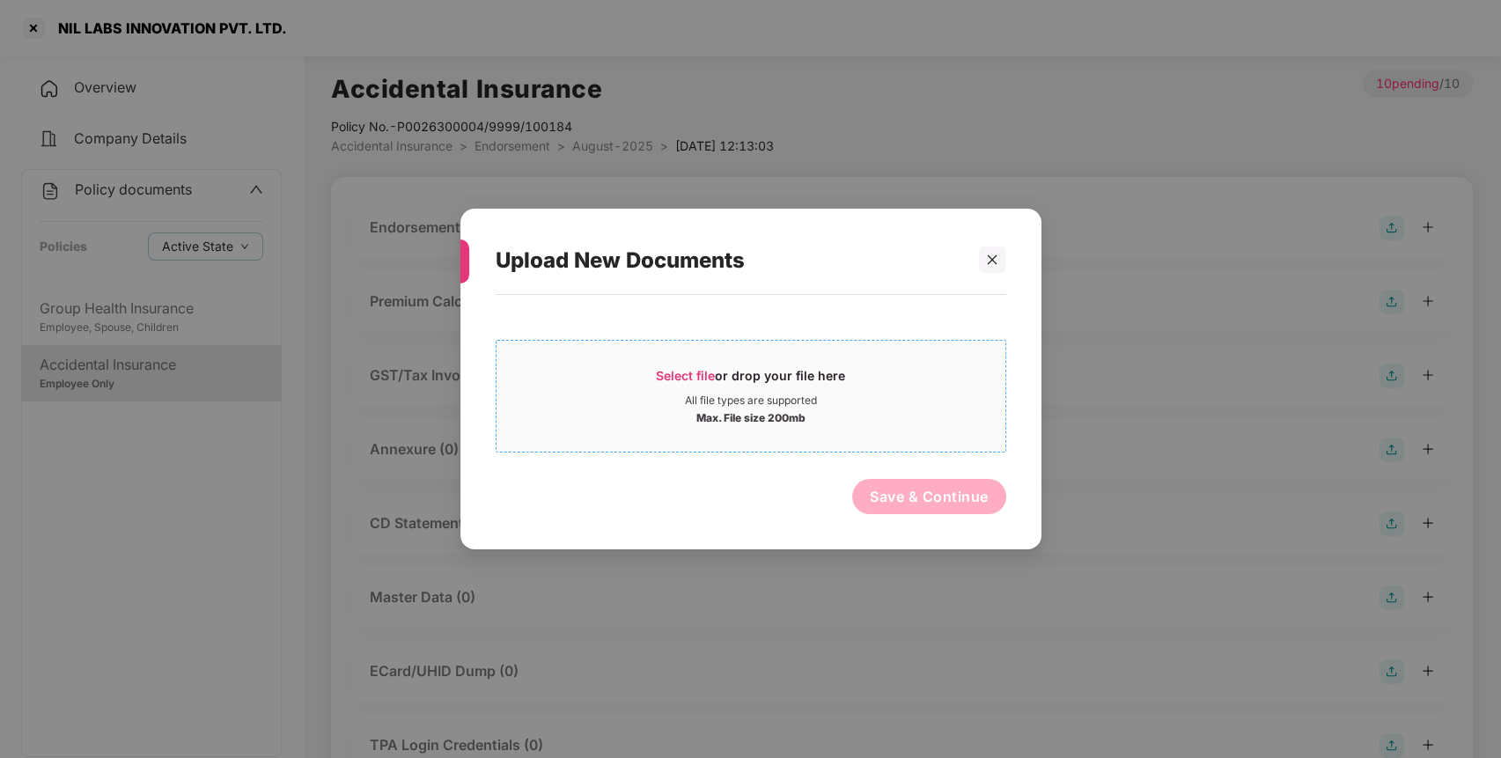
click at [886, 373] on div "Select file or drop your file here" at bounding box center [750, 380] width 509 height 26
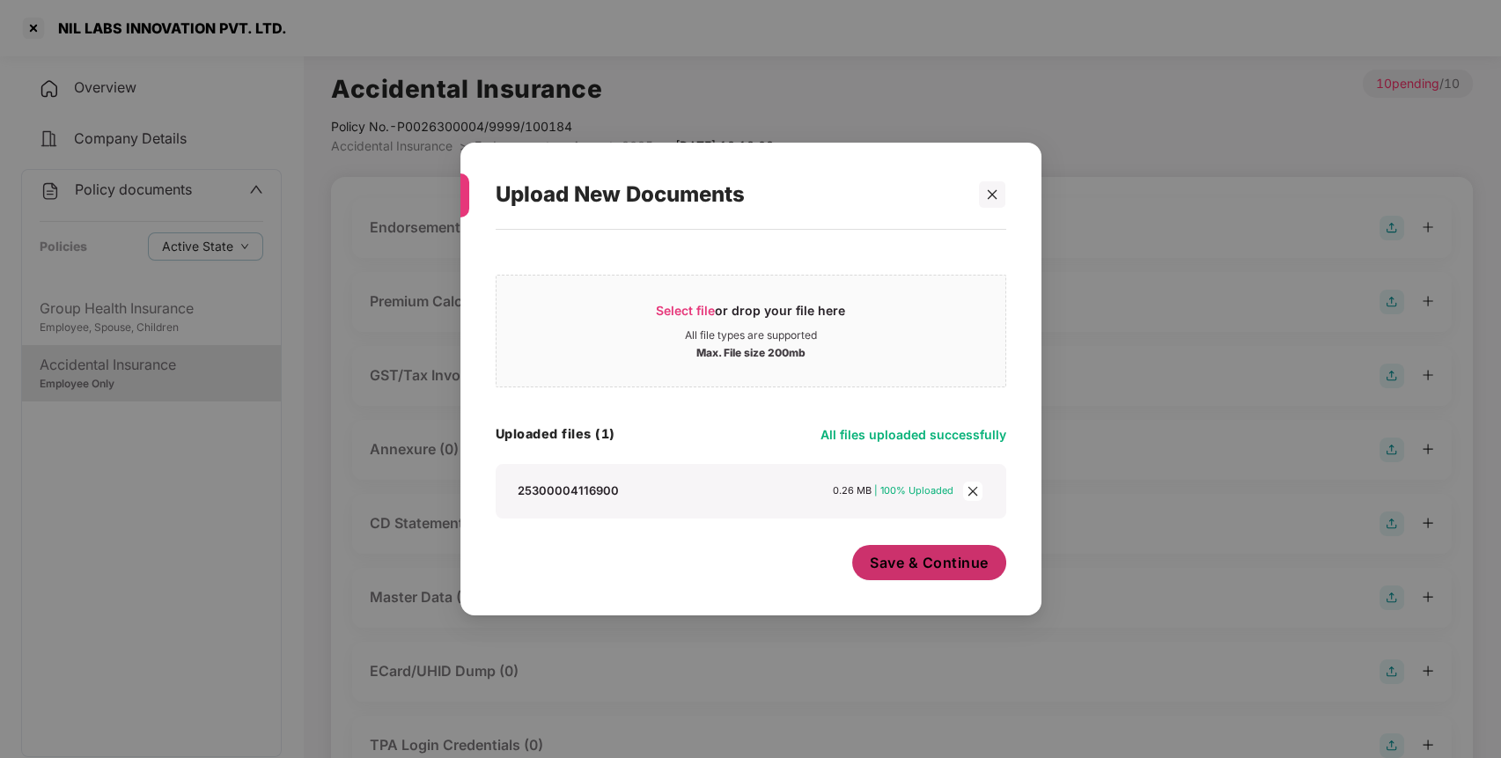
click at [887, 560] on span "Save & Continue" at bounding box center [929, 562] width 119 height 19
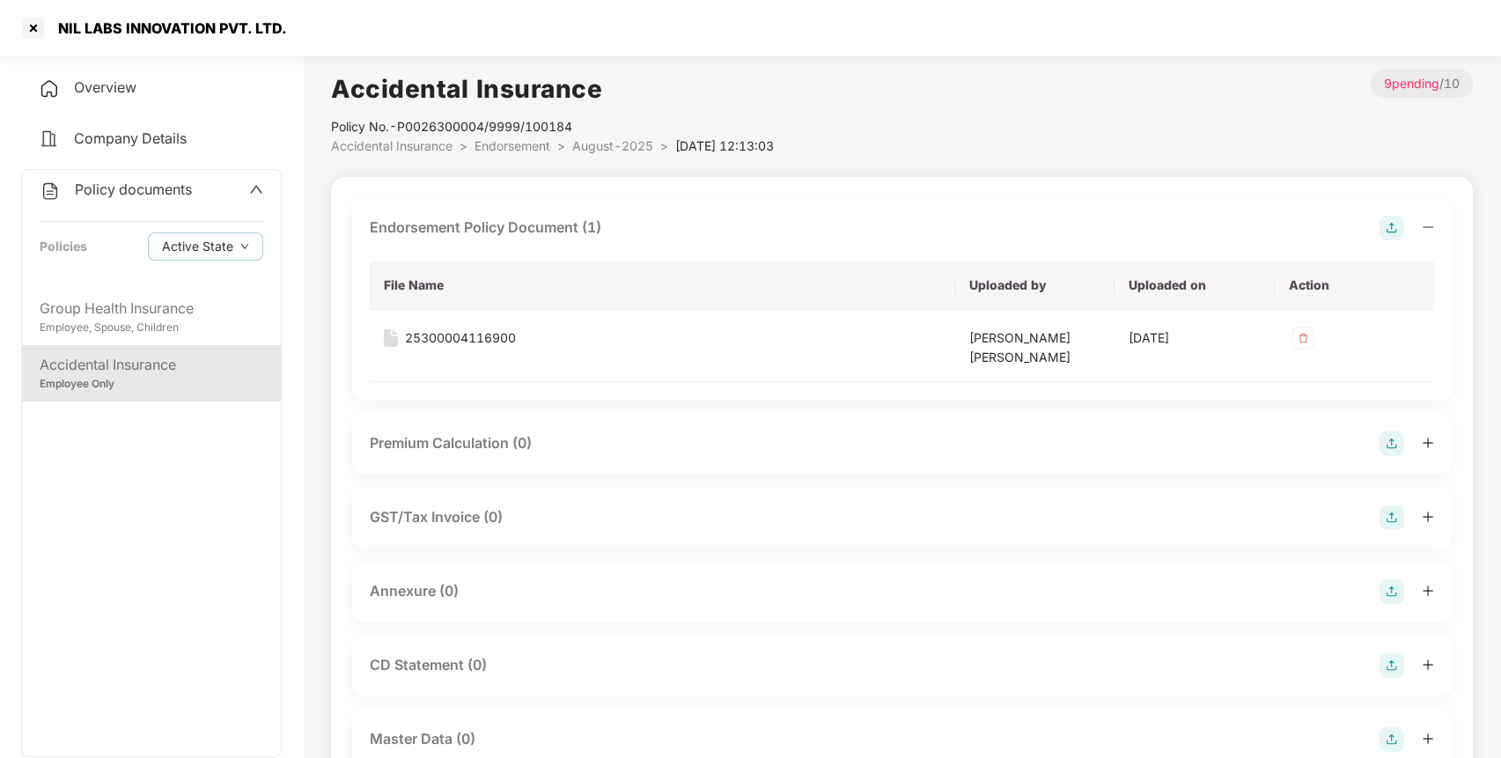
click at [1383, 593] on img at bounding box center [1391, 591] width 25 height 25
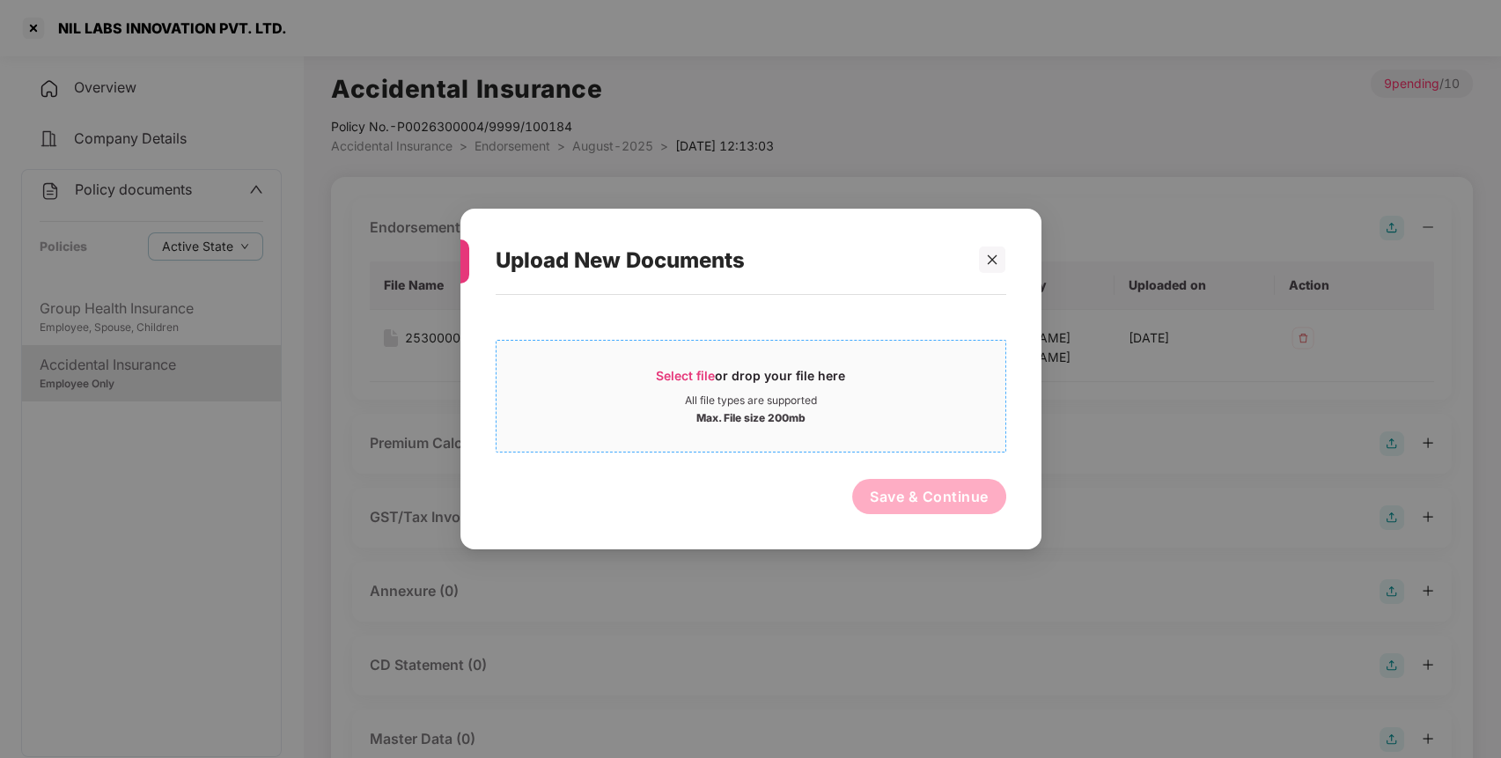
click at [887, 373] on div "Select file or drop your file here" at bounding box center [750, 380] width 509 height 26
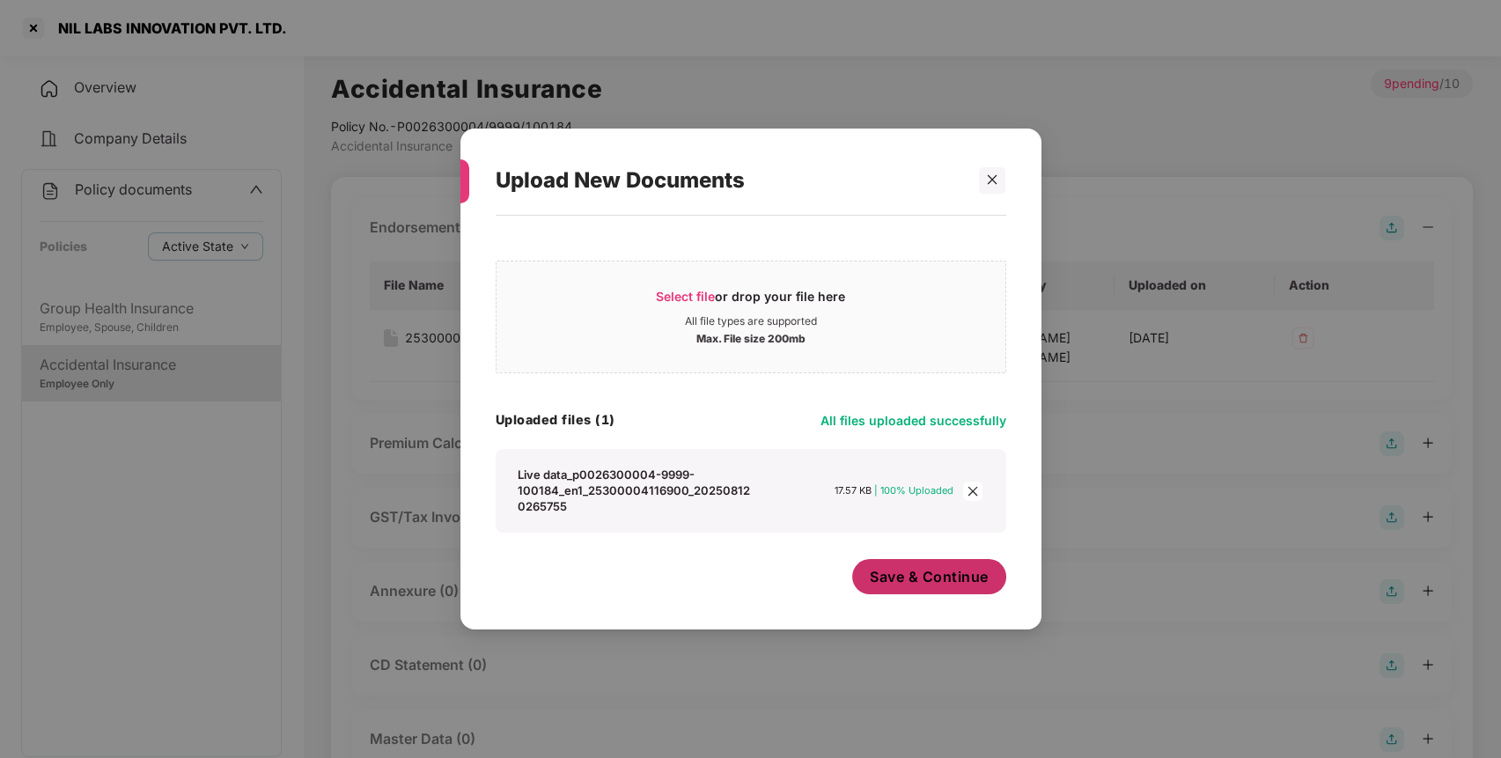
click at [915, 584] on span "Save & Continue" at bounding box center [929, 576] width 119 height 19
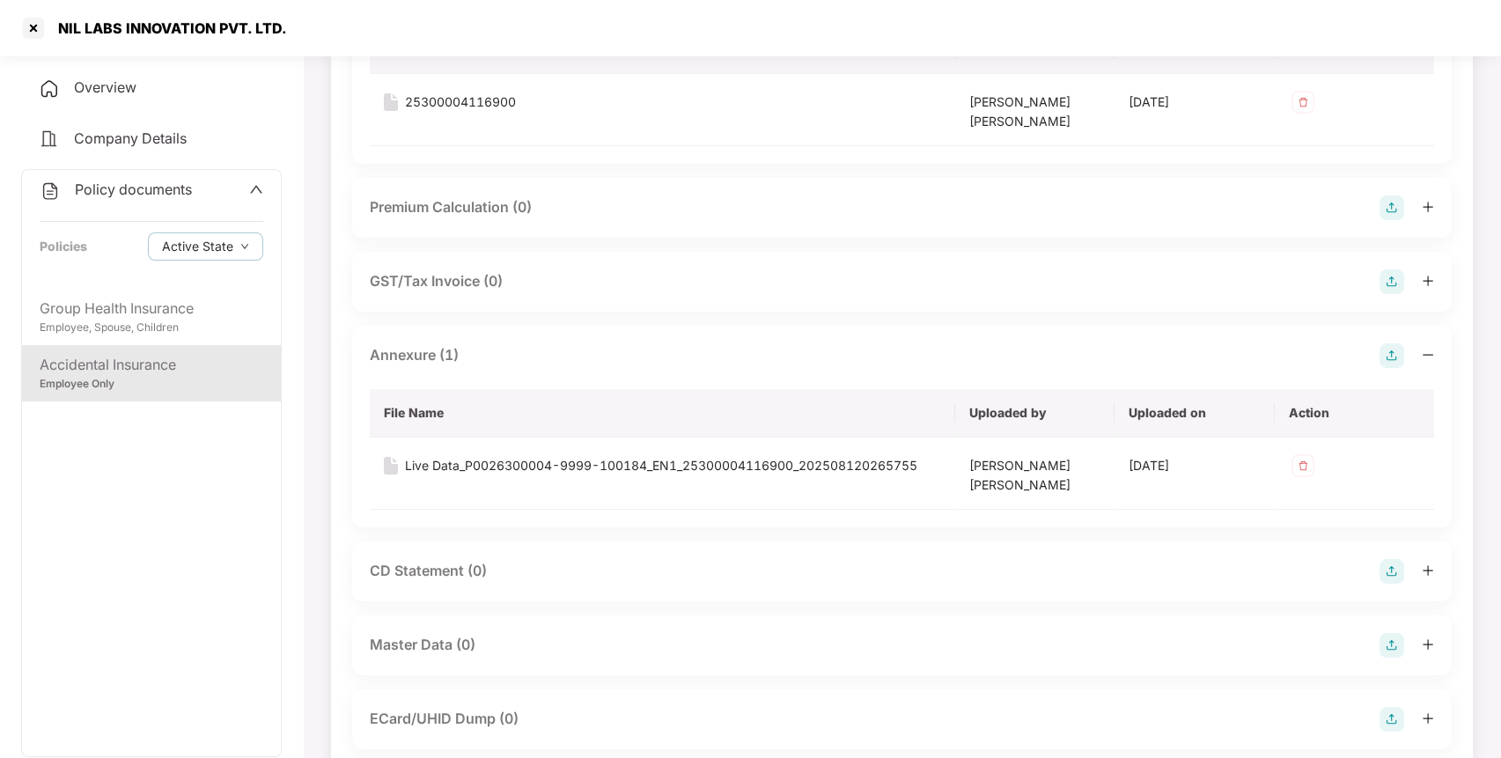
scroll to position [330, 0]
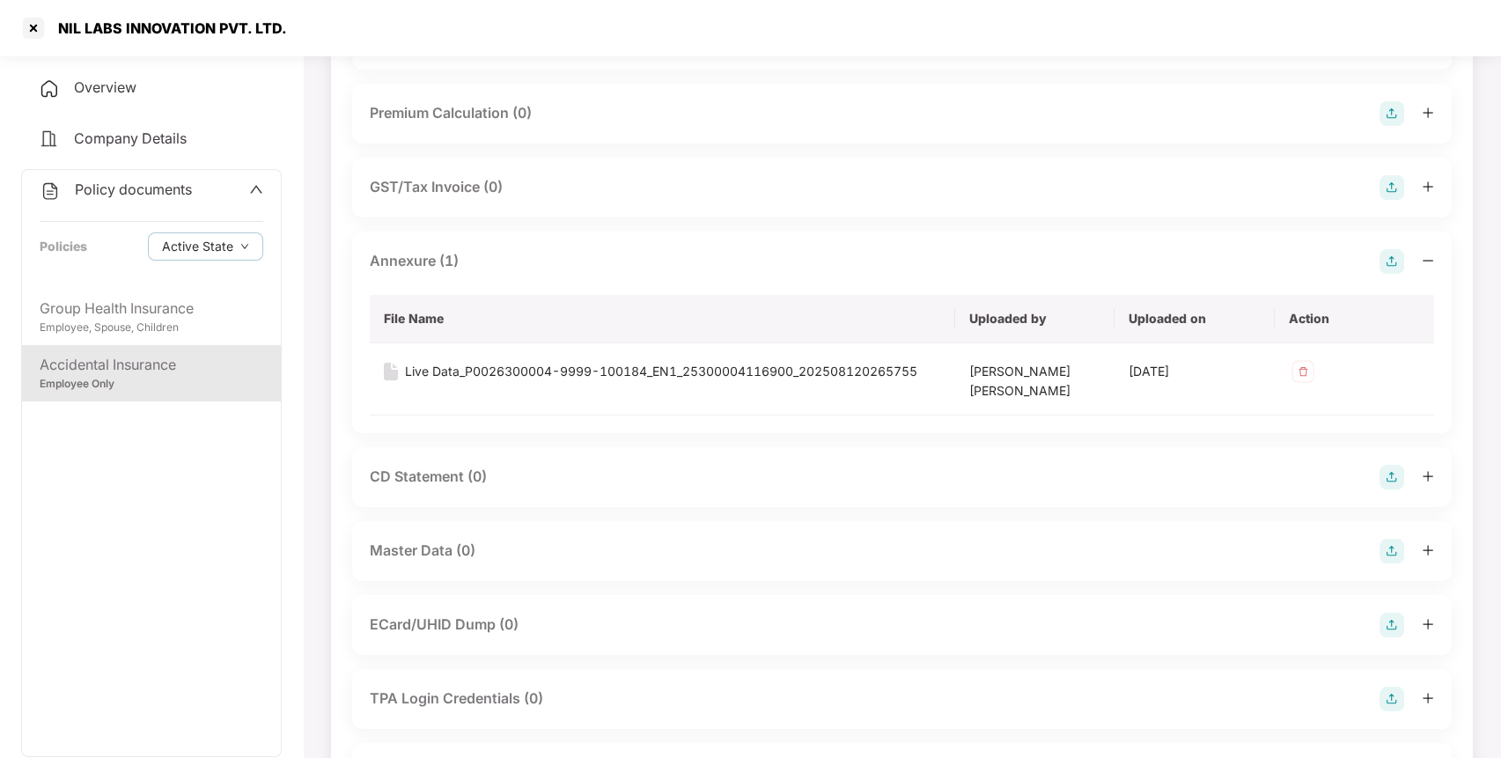
click at [1394, 555] on img at bounding box center [1391, 551] width 25 height 25
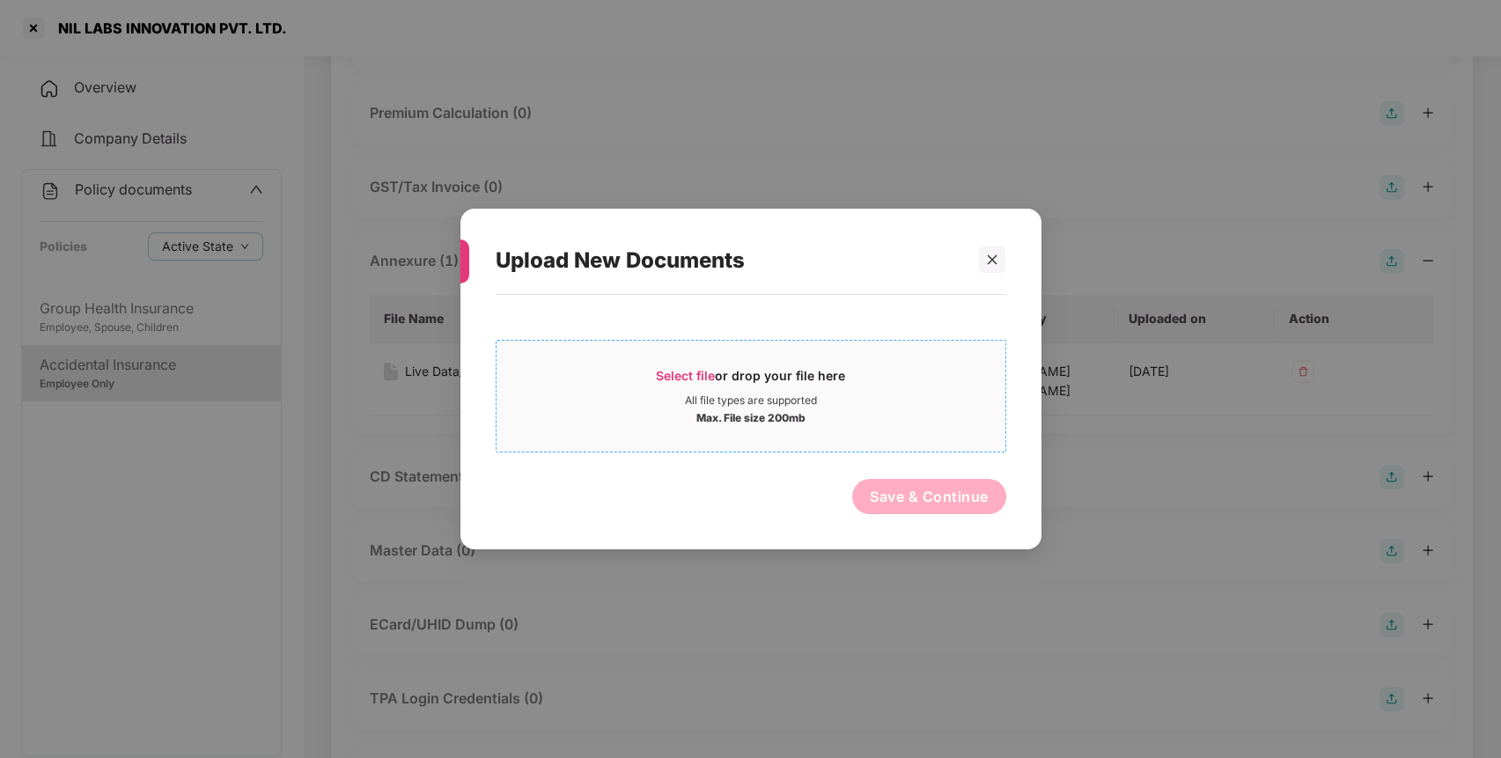
click at [946, 394] on div "All file types are supported" at bounding box center [750, 400] width 509 height 14
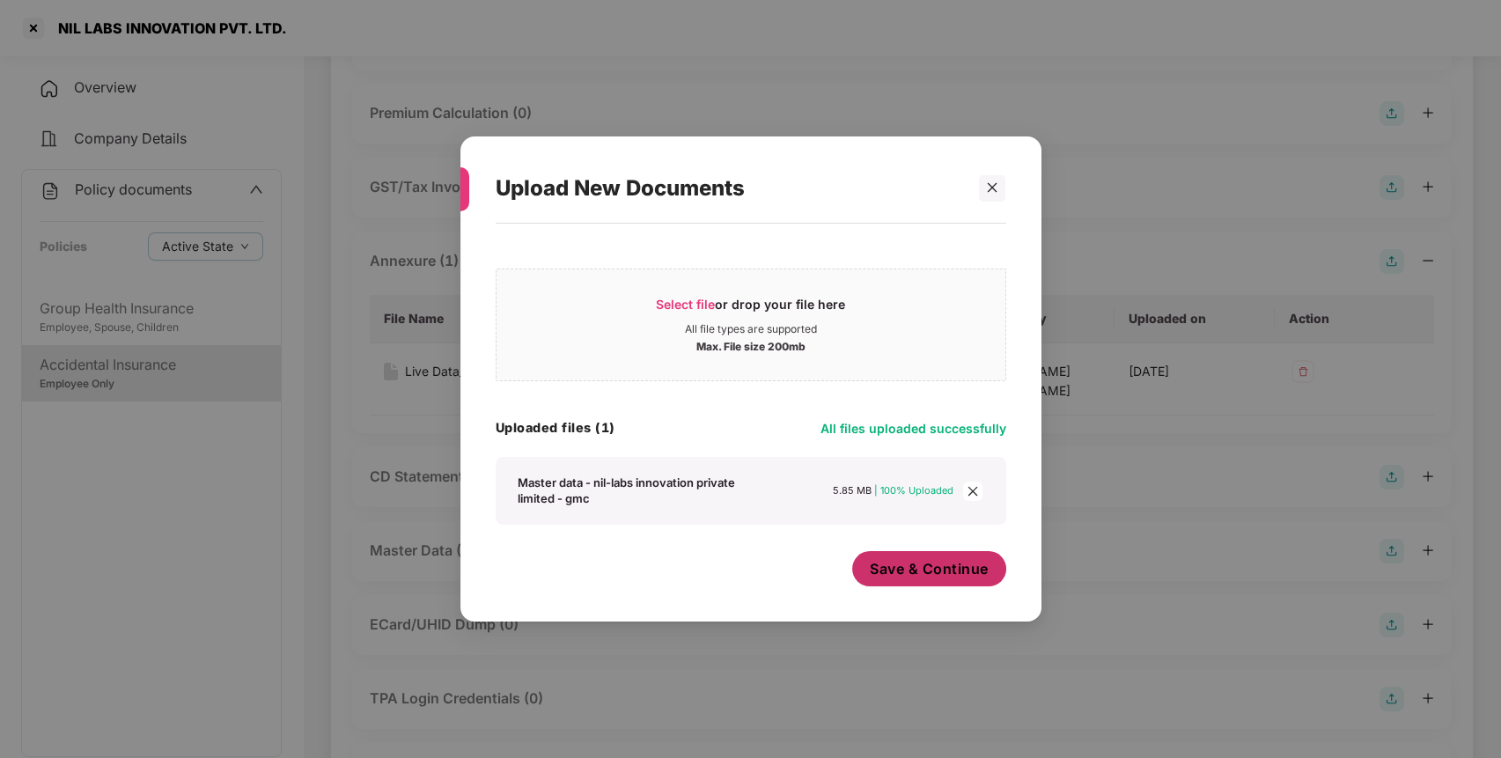
click at [918, 577] on button "Save & Continue" at bounding box center [929, 568] width 154 height 35
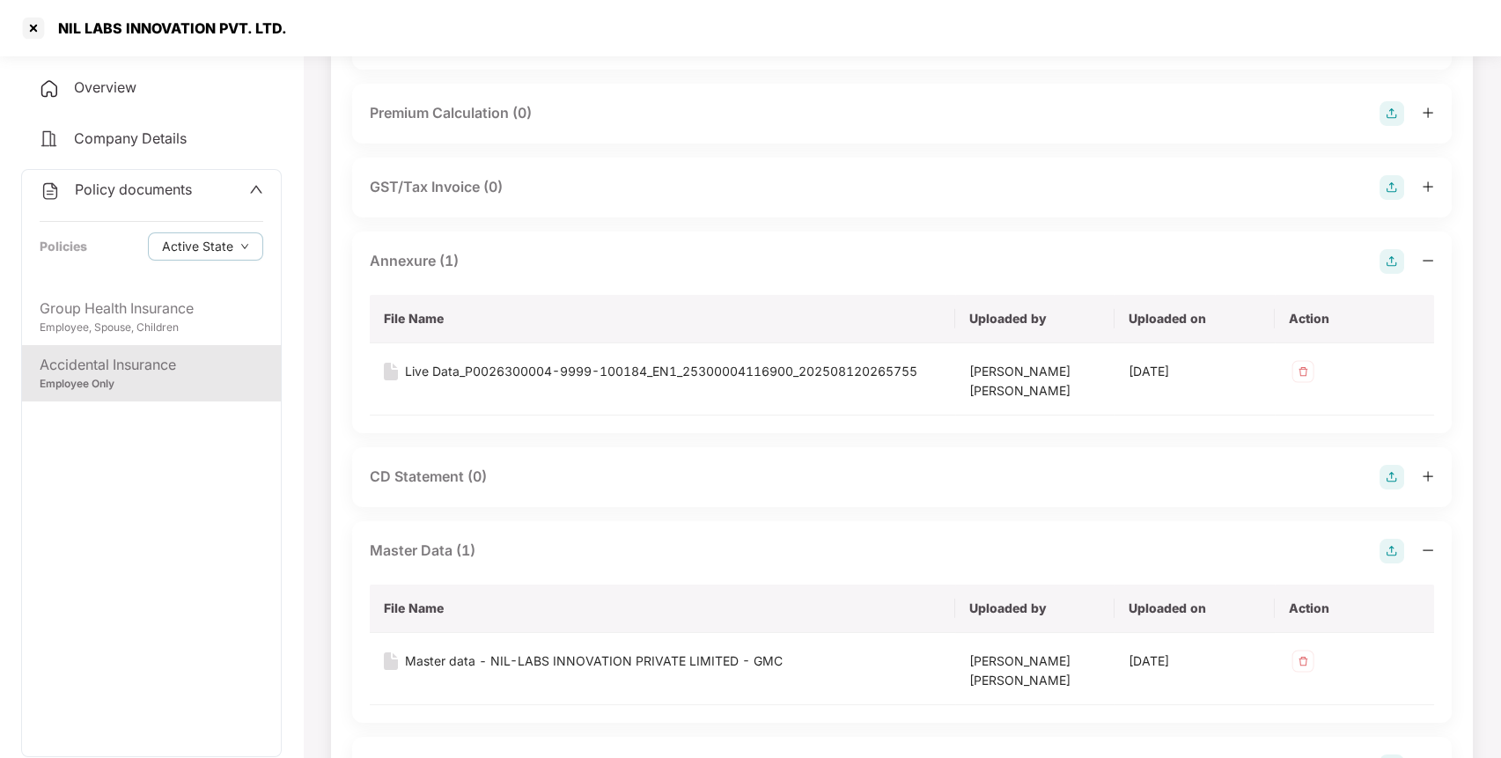
click at [118, 185] on span "Policy documents" at bounding box center [133, 189] width 117 height 18
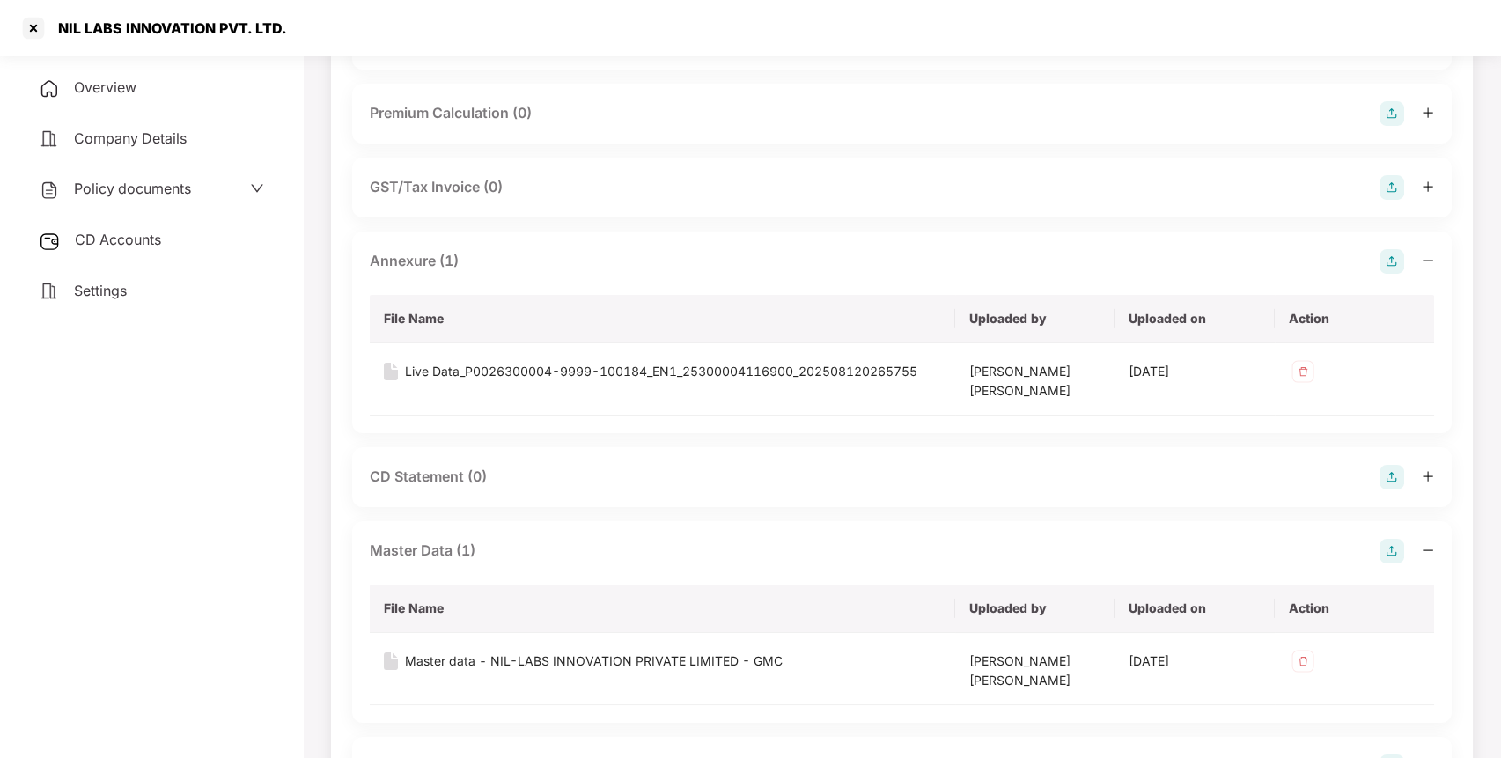
click at [152, 224] on div "CD Accounts" at bounding box center [151, 240] width 261 height 40
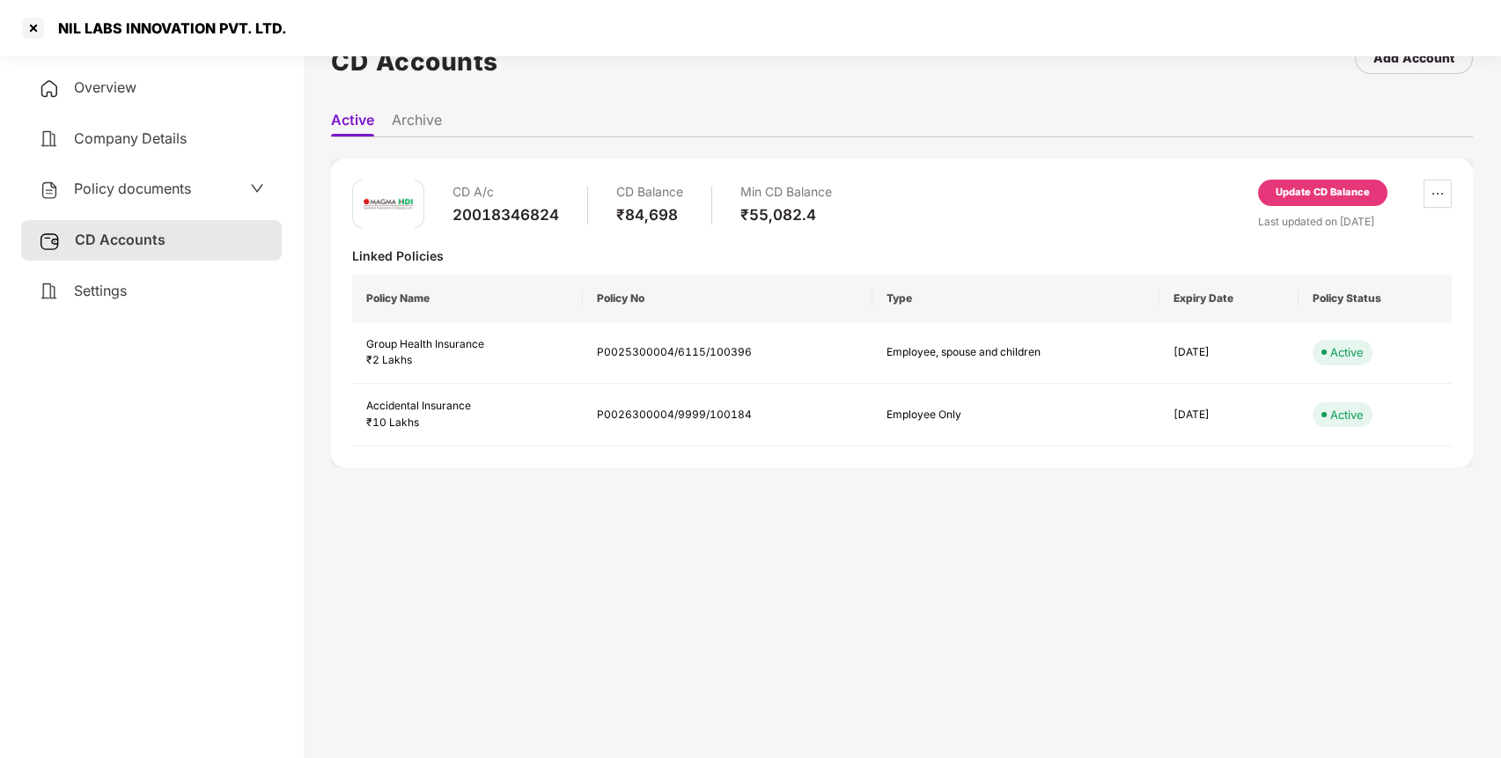
click at [1356, 194] on div "Update CD Balance" at bounding box center [1322, 193] width 94 height 16
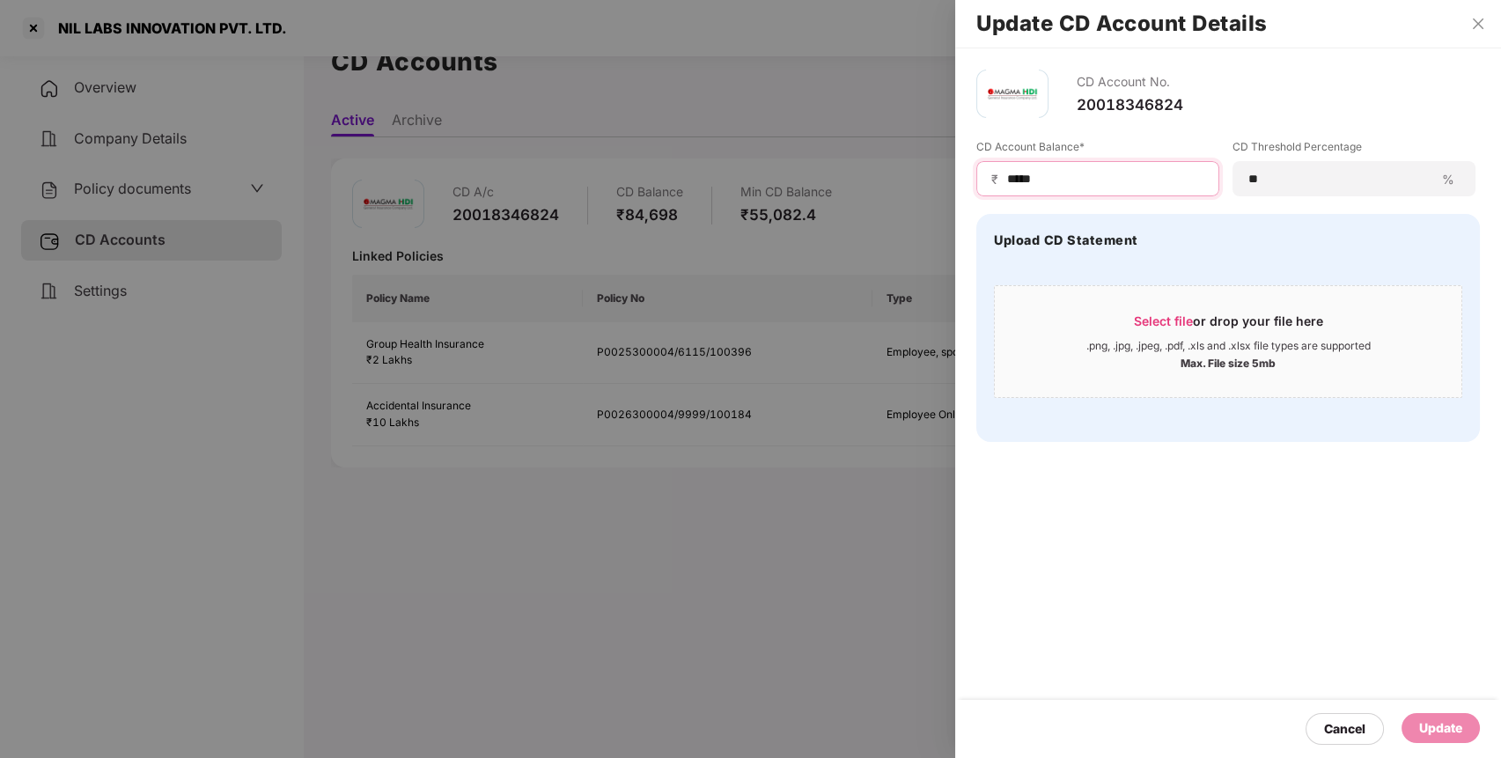
click at [1100, 182] on input "*****" at bounding box center [1104, 179] width 199 height 18
type input "*"
type input "*****"
click at [1436, 731] on div "Update" at bounding box center [1440, 727] width 43 height 19
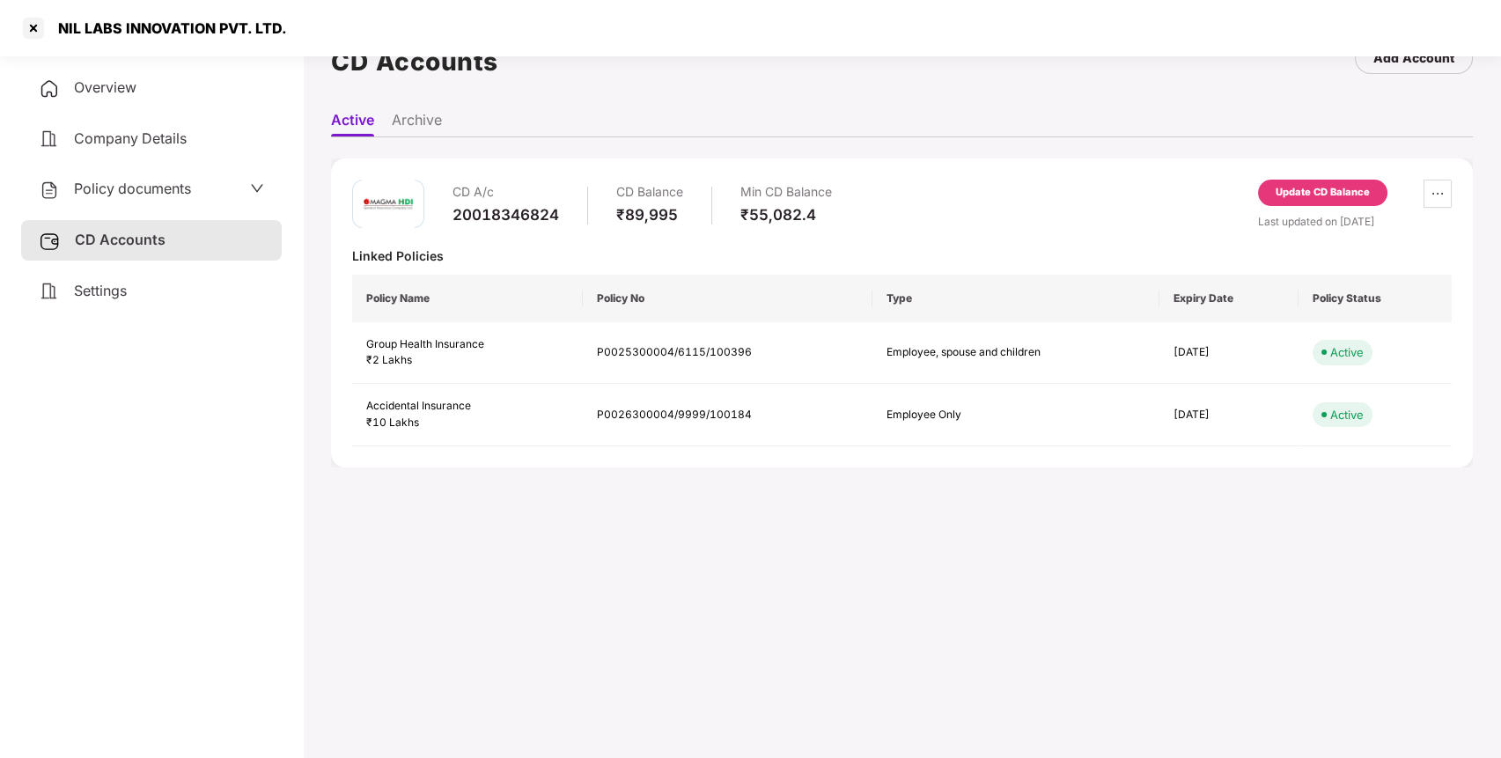
scroll to position [0, 0]
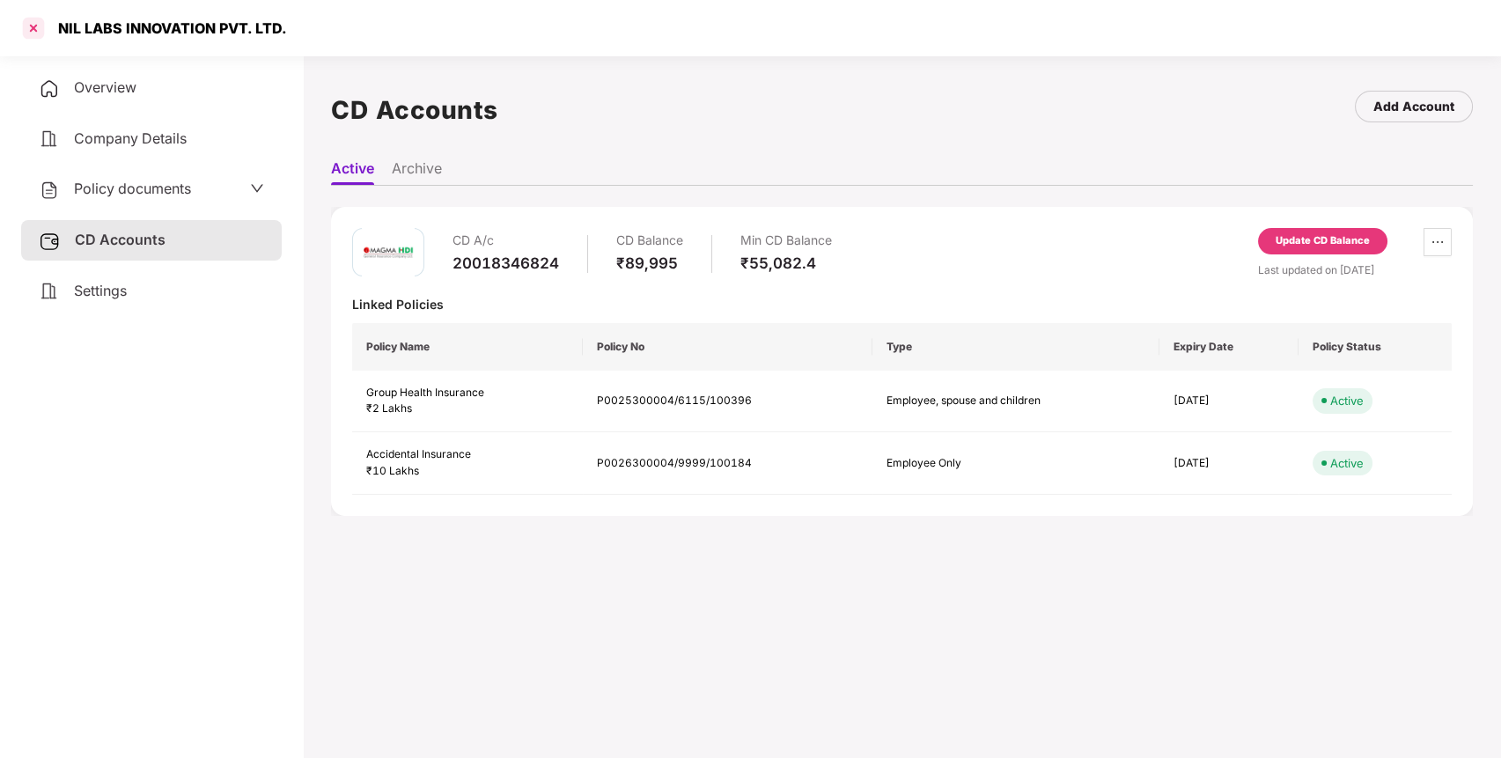
click at [31, 33] on div at bounding box center [33, 28] width 28 height 28
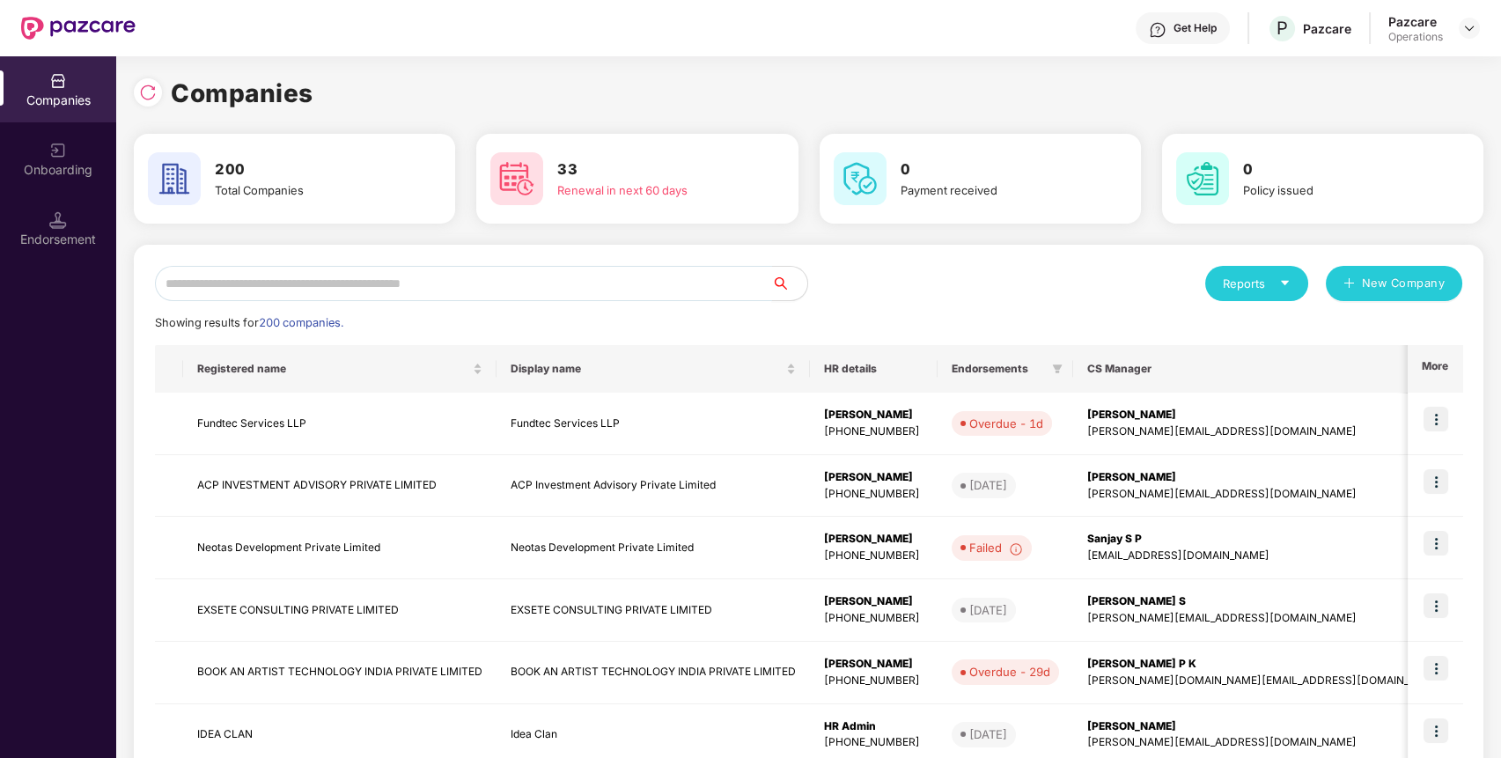
click at [253, 286] on input "text" at bounding box center [463, 283] width 617 height 35
paste input "**********"
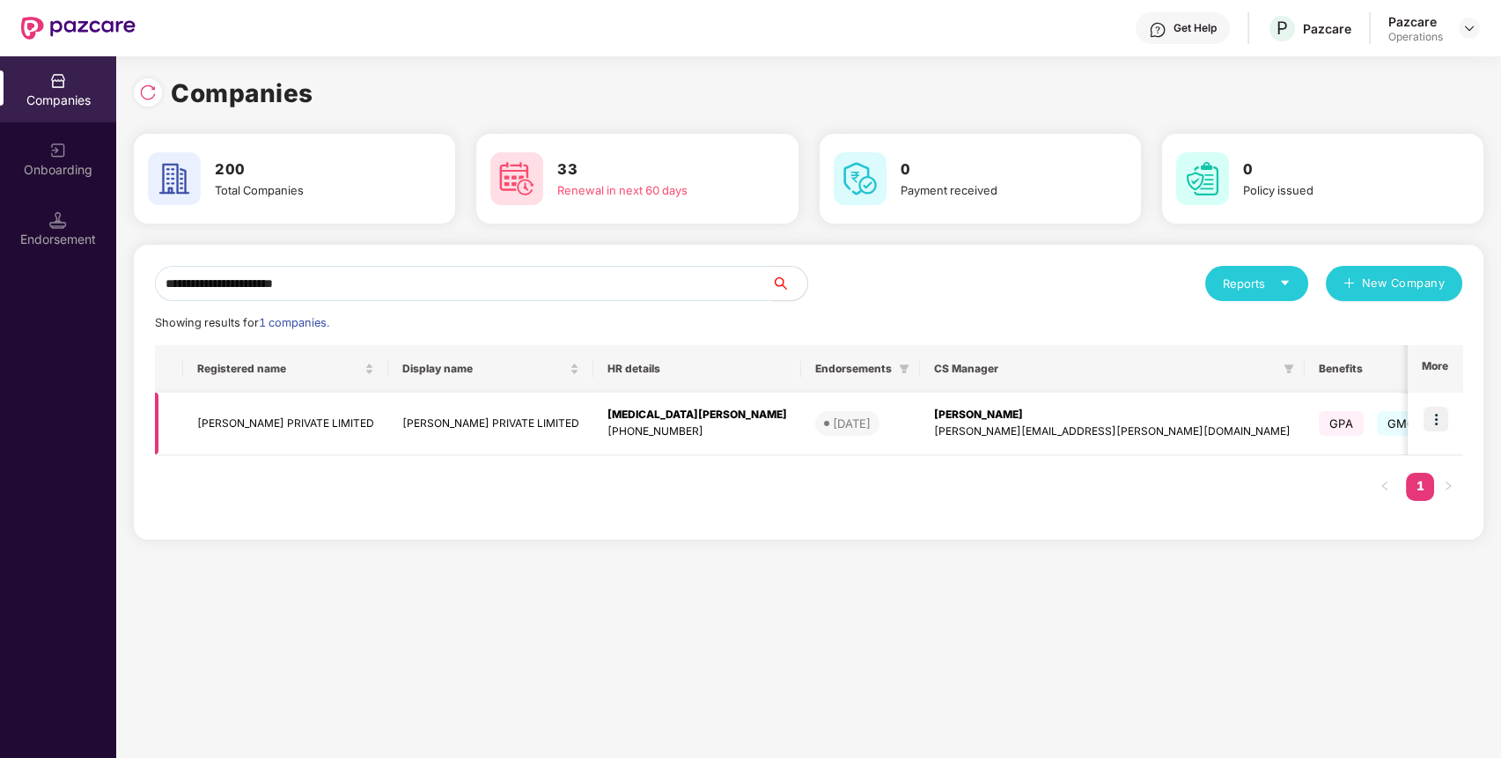
type input "**********"
click at [1436, 426] on img at bounding box center [1435, 419] width 25 height 25
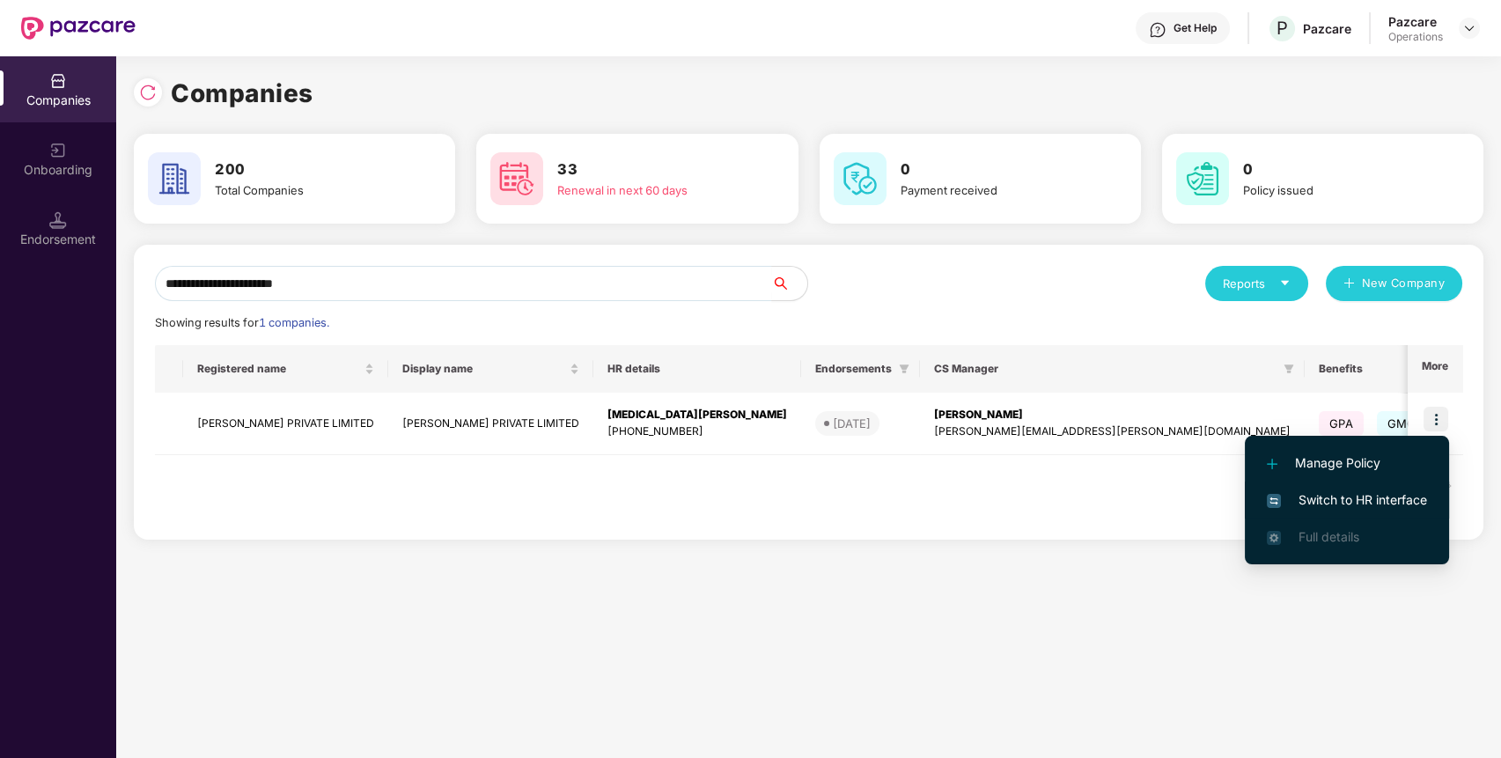
click at [1359, 510] on li "Switch to HR interface" at bounding box center [1347, 499] width 204 height 37
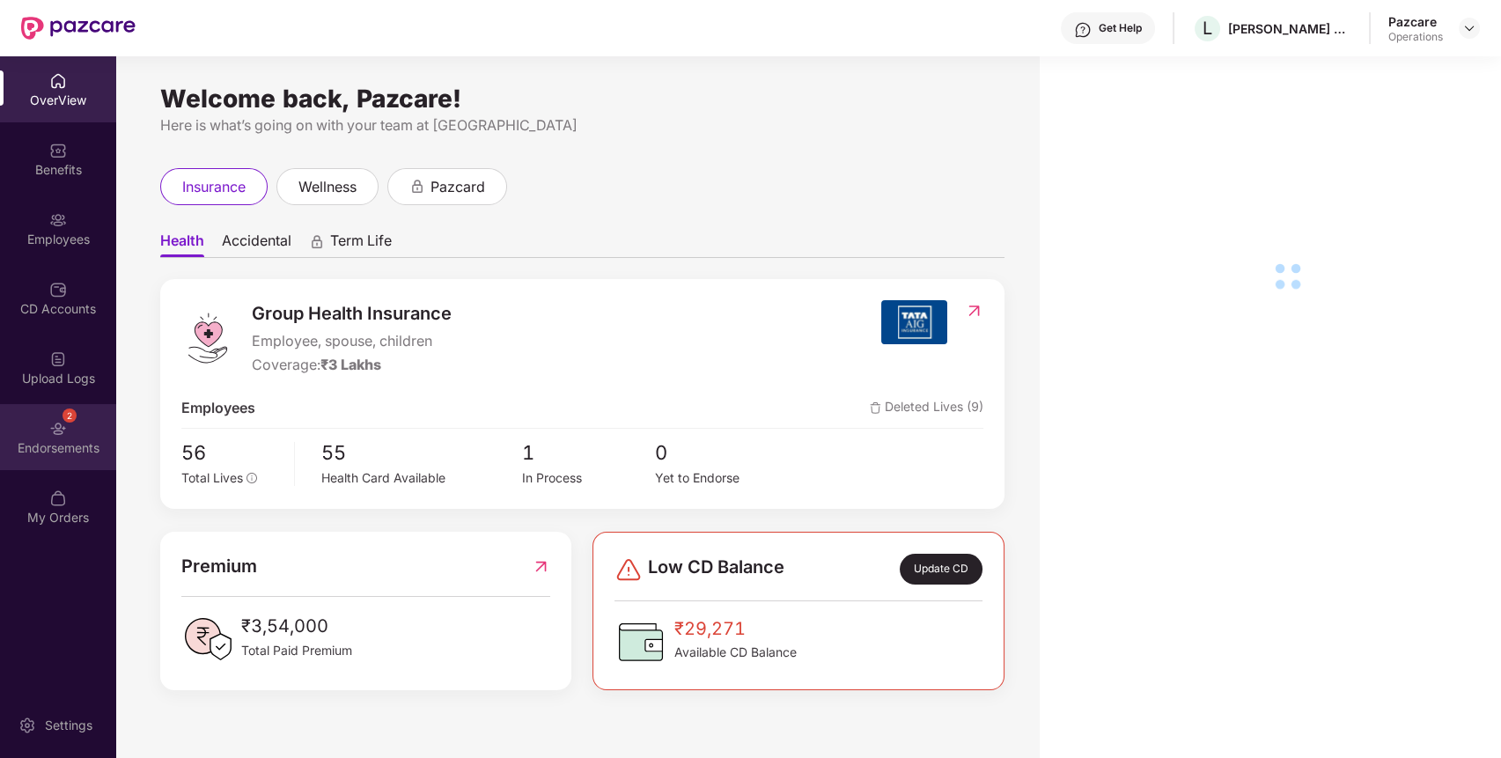
click at [79, 459] on div "2 Endorsements" at bounding box center [58, 437] width 116 height 66
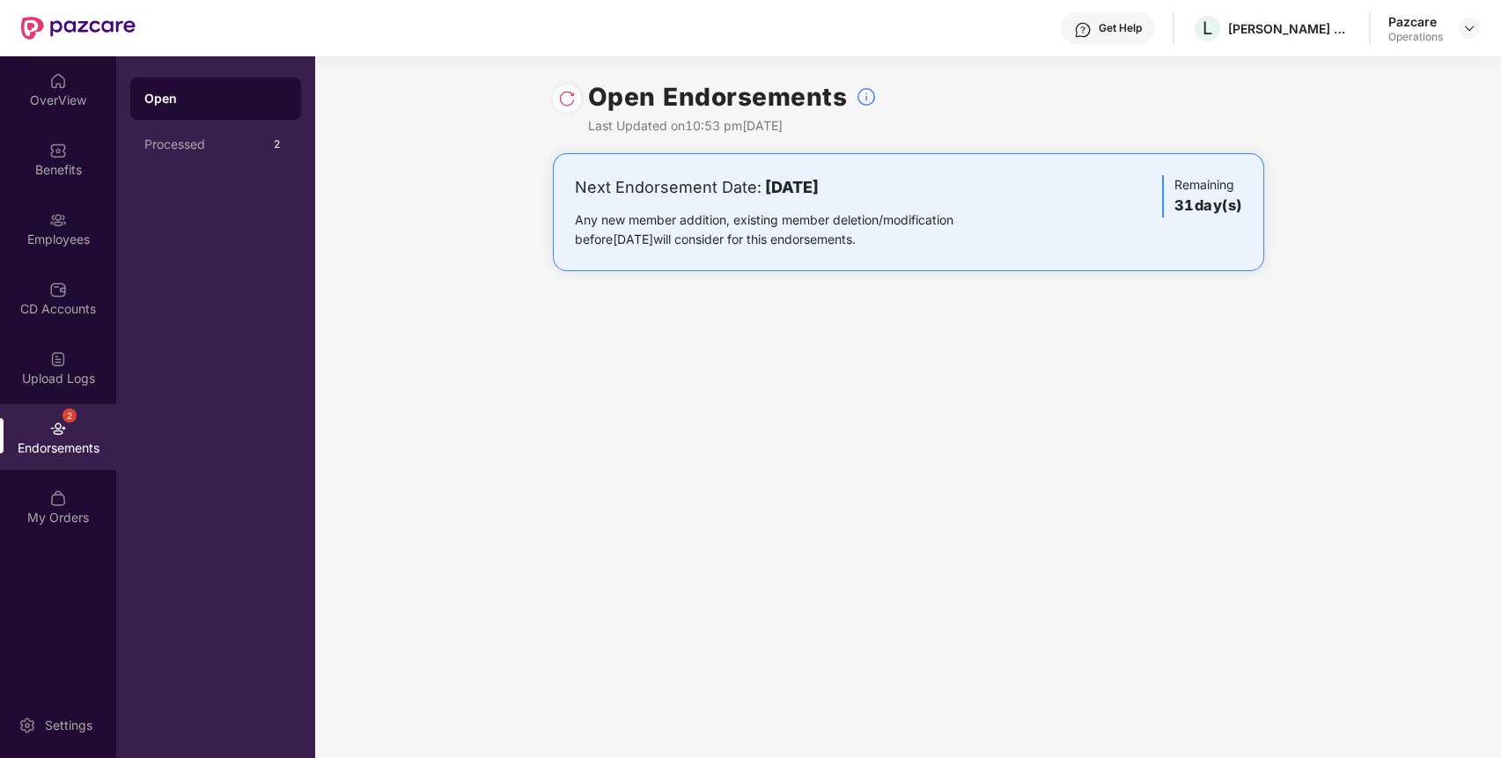
click at [1471, 13] on div "Pazcare Operations" at bounding box center [1434, 28] width 92 height 31
click at [1465, 22] on img at bounding box center [1469, 28] width 14 height 14
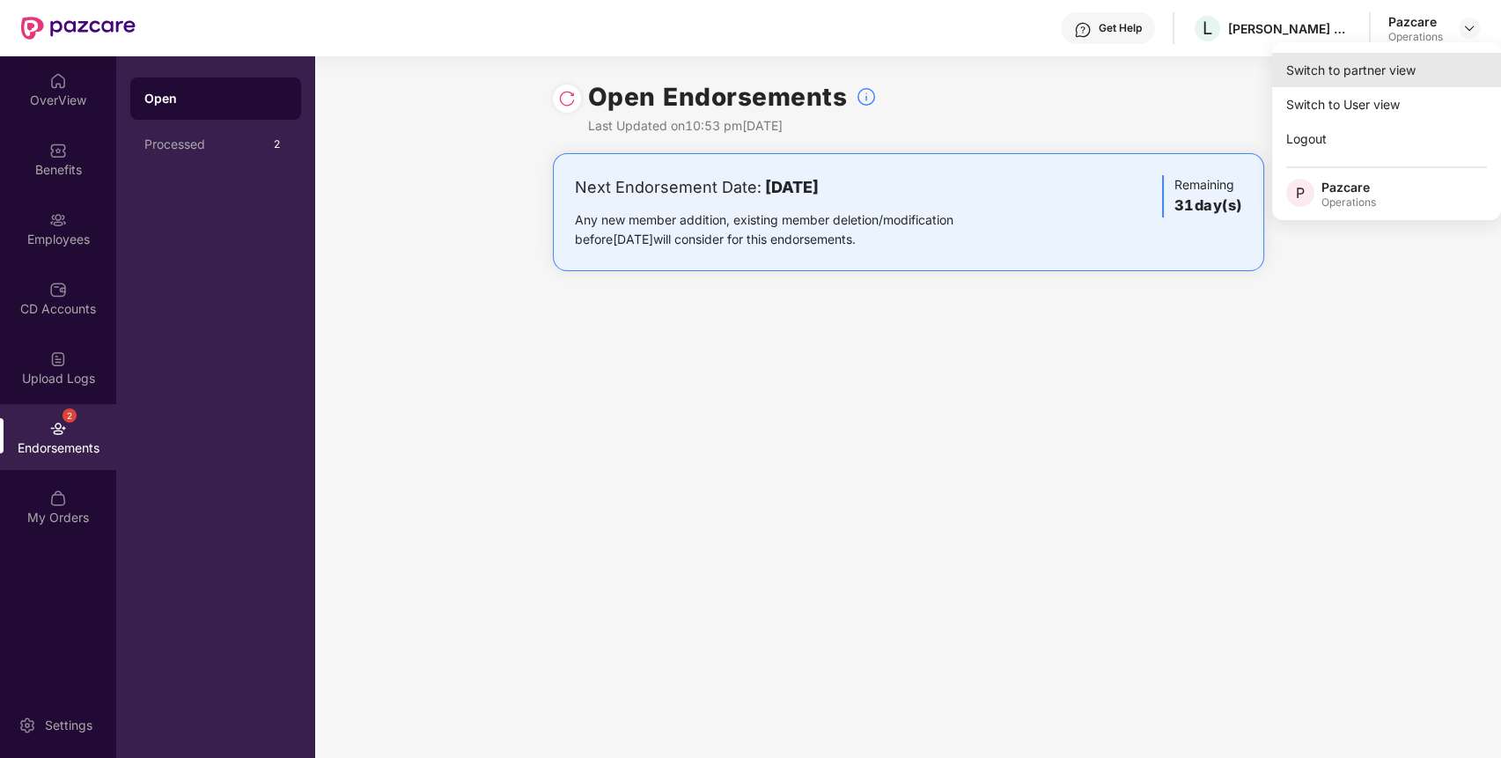
click at [1425, 57] on div "Switch to partner view" at bounding box center [1386, 70] width 229 height 34
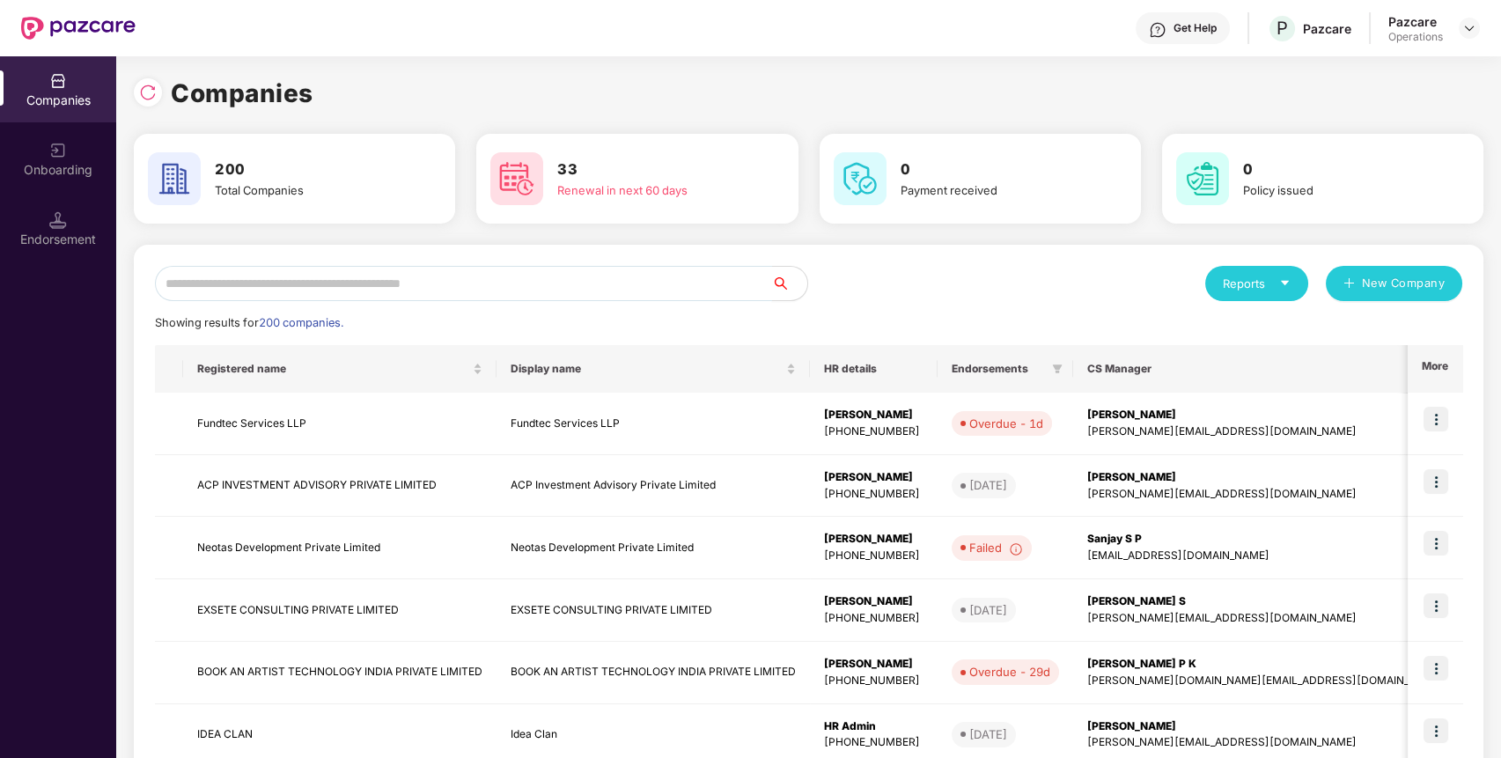
click at [515, 281] on input "text" at bounding box center [463, 283] width 617 height 35
paste input "**********"
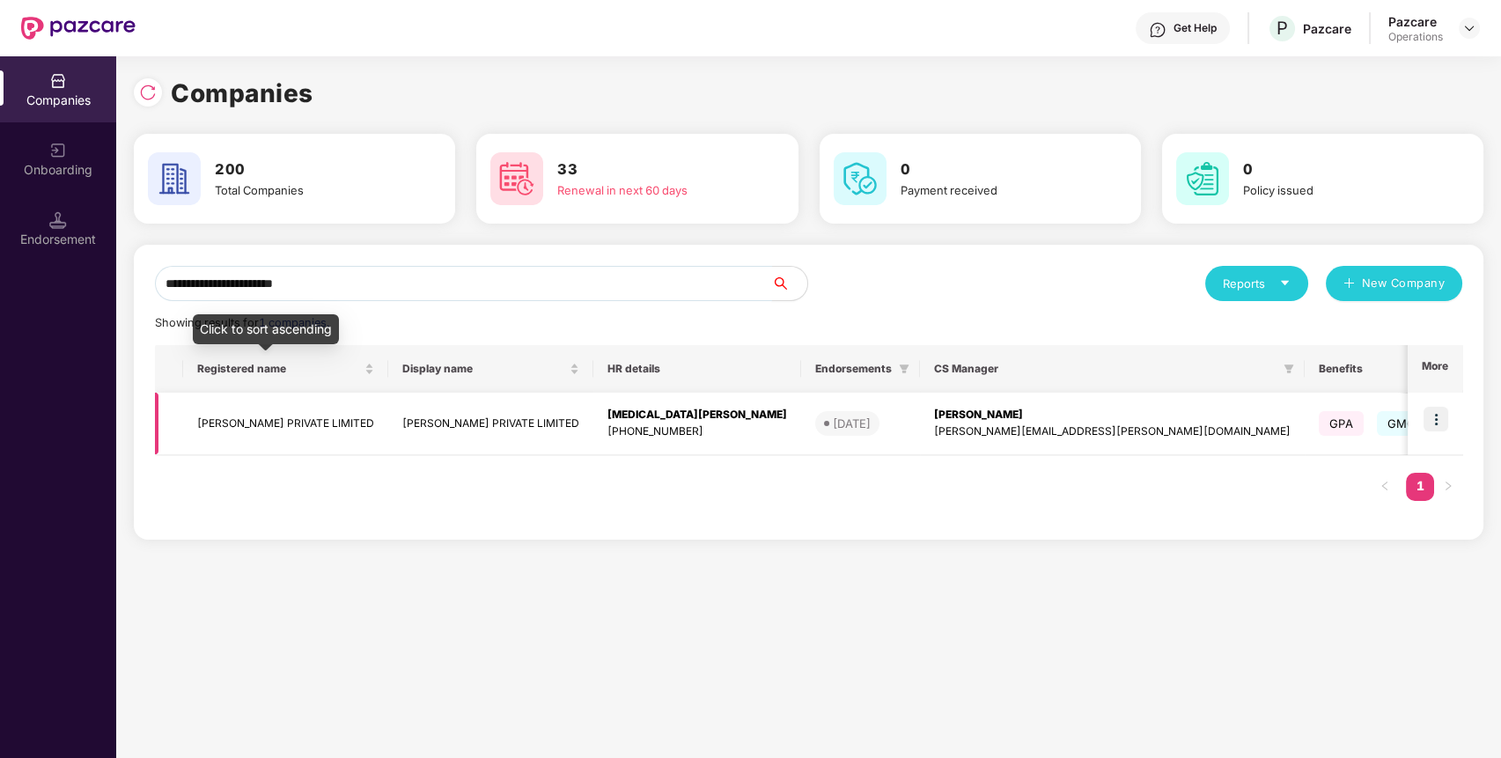
type input "**********"
click at [235, 415] on td "[PERSON_NAME] PRIVATE LIMITED" at bounding box center [285, 424] width 205 height 62
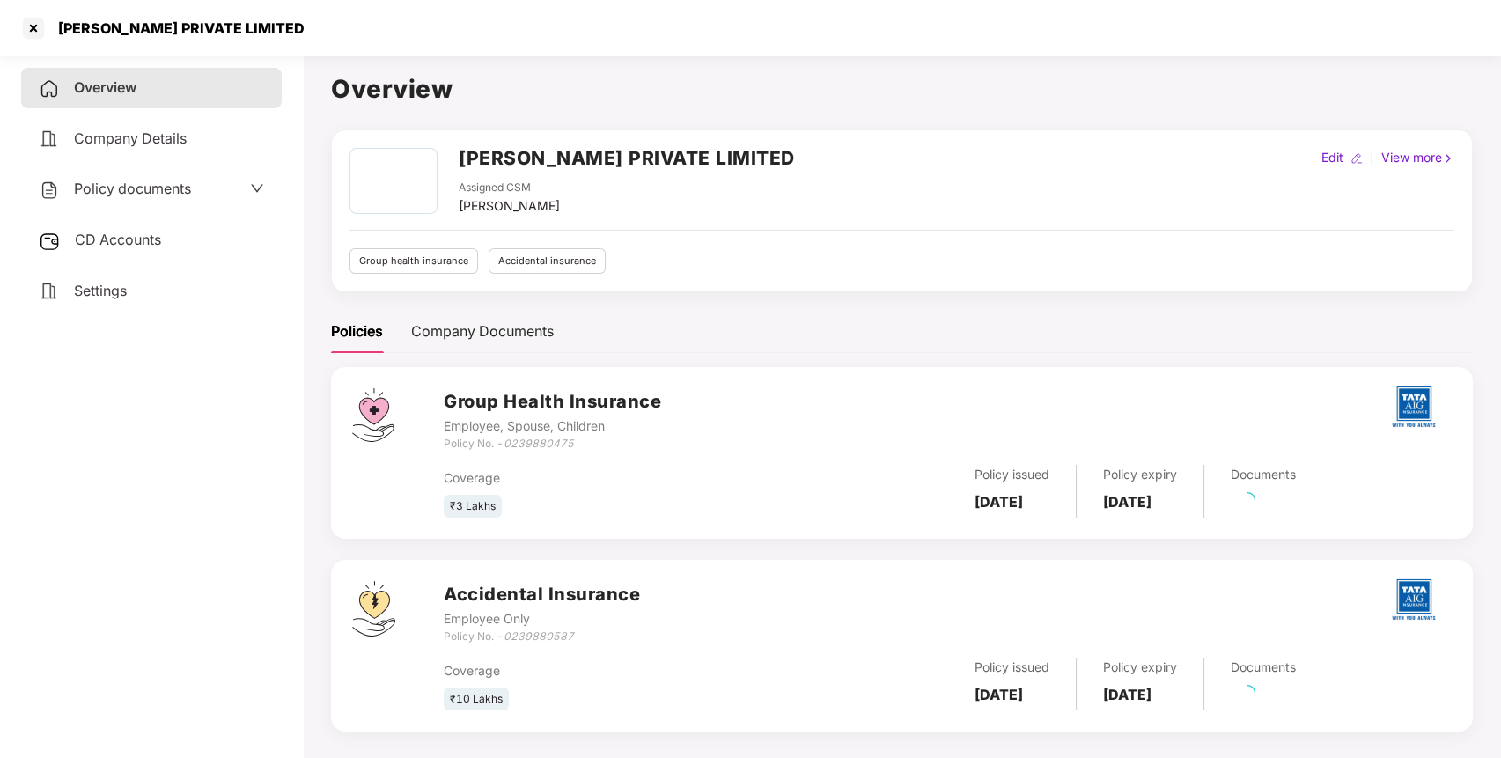
click at [165, 194] on span "Policy documents" at bounding box center [132, 189] width 117 height 18
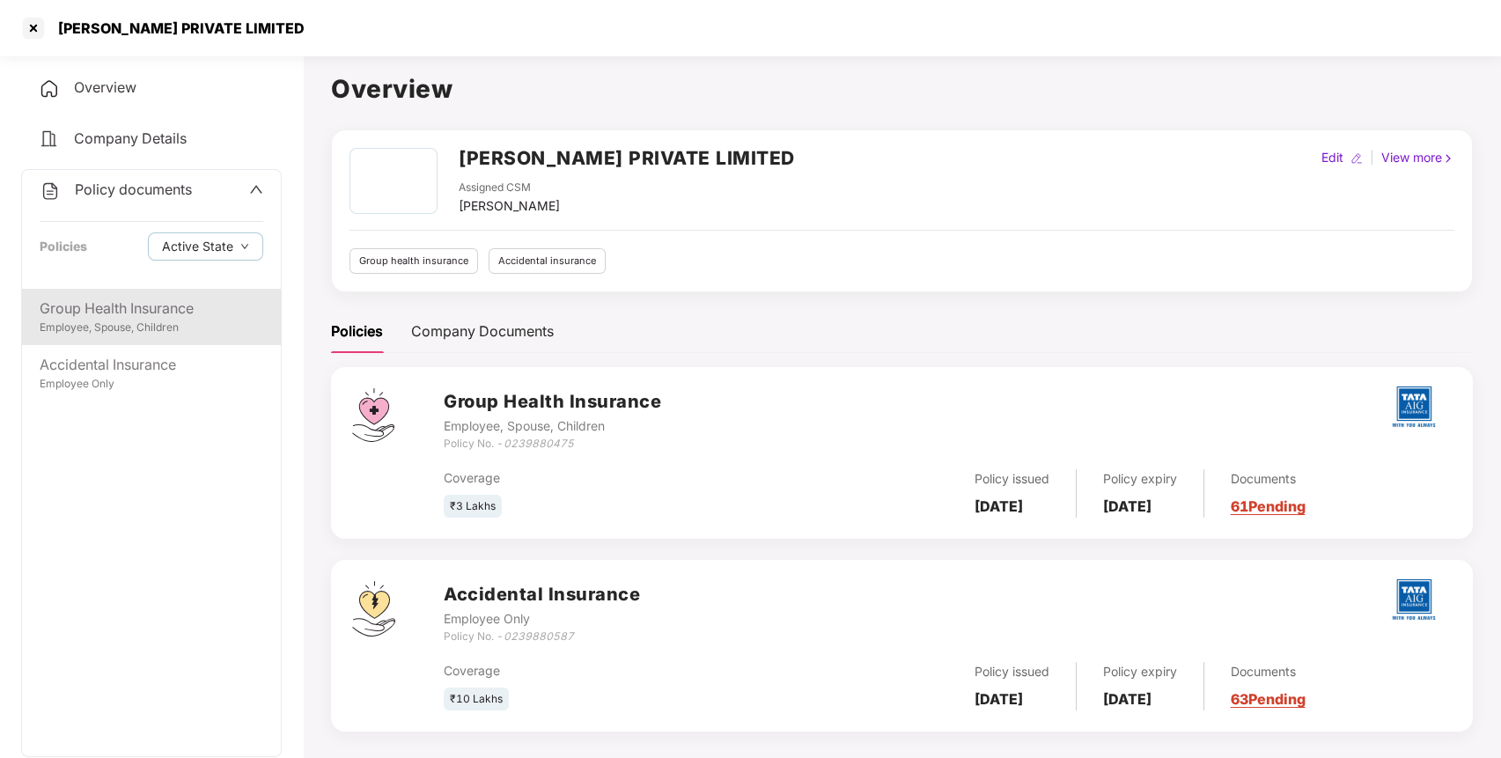
click at [150, 329] on div "Employee, Spouse, Children" at bounding box center [152, 328] width 224 height 17
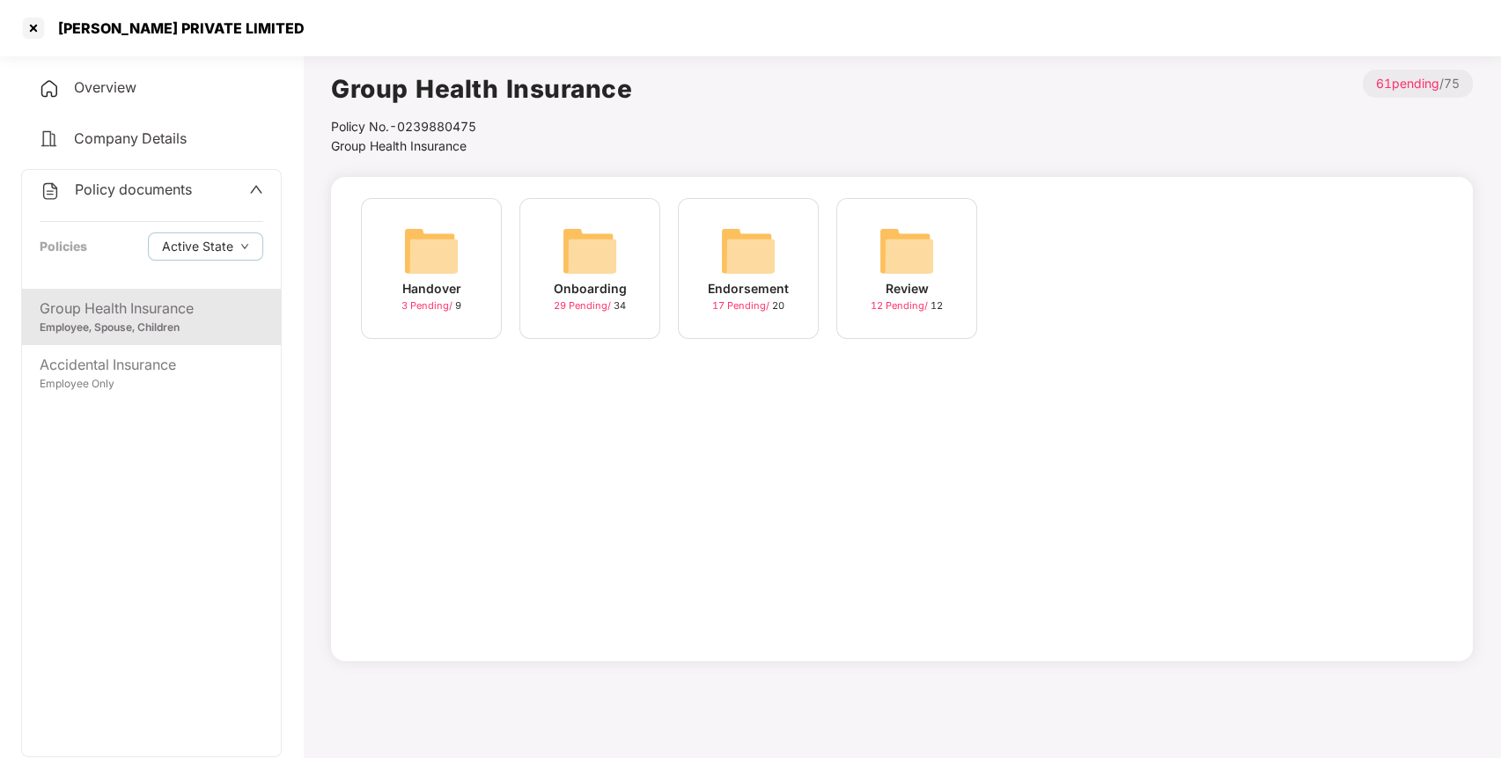
click at [737, 256] on img at bounding box center [748, 251] width 56 height 56
click at [913, 262] on img at bounding box center [906, 251] width 56 height 56
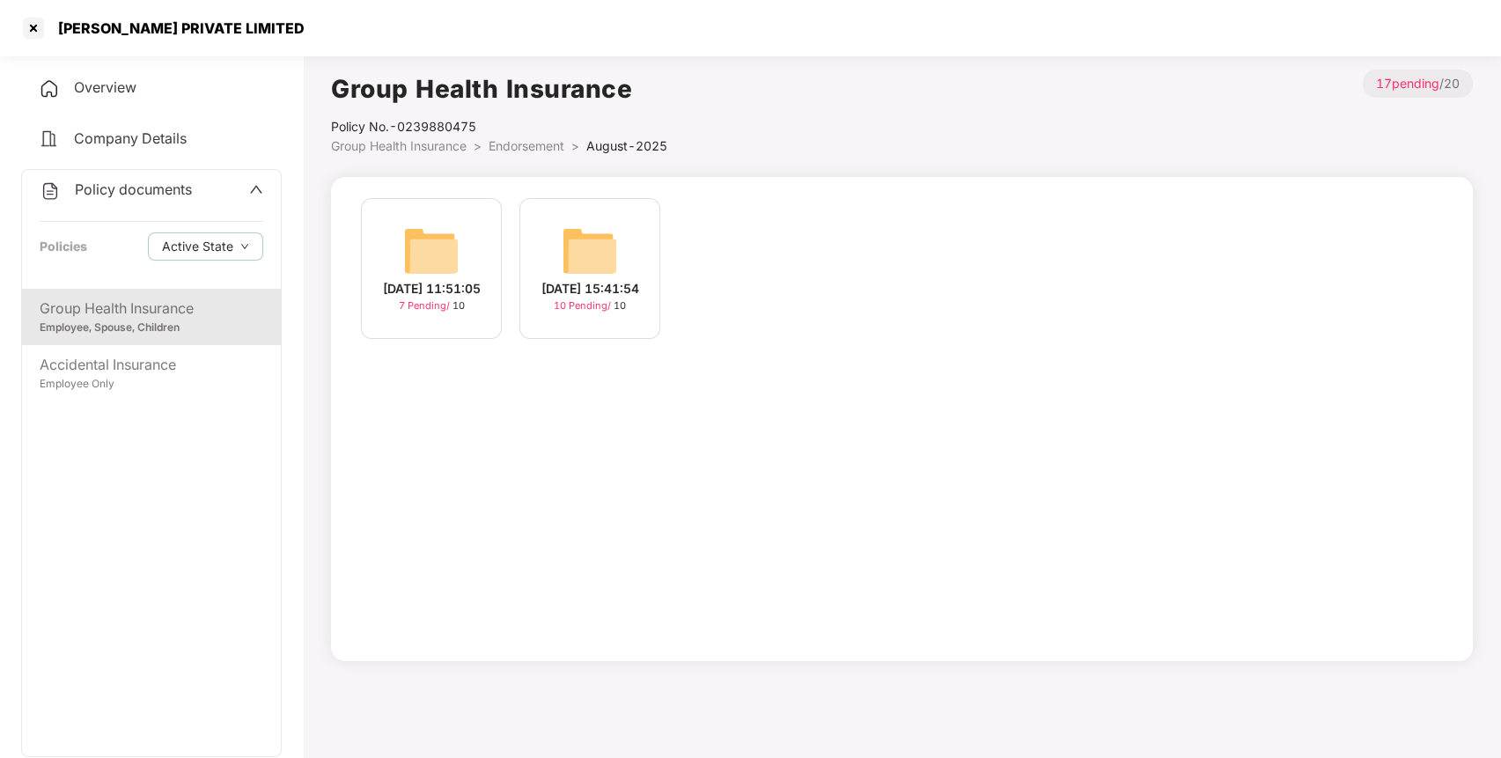
click at [550, 240] on div "[DATE] 15:41:54 10 Pending / 10" at bounding box center [589, 268] width 141 height 141
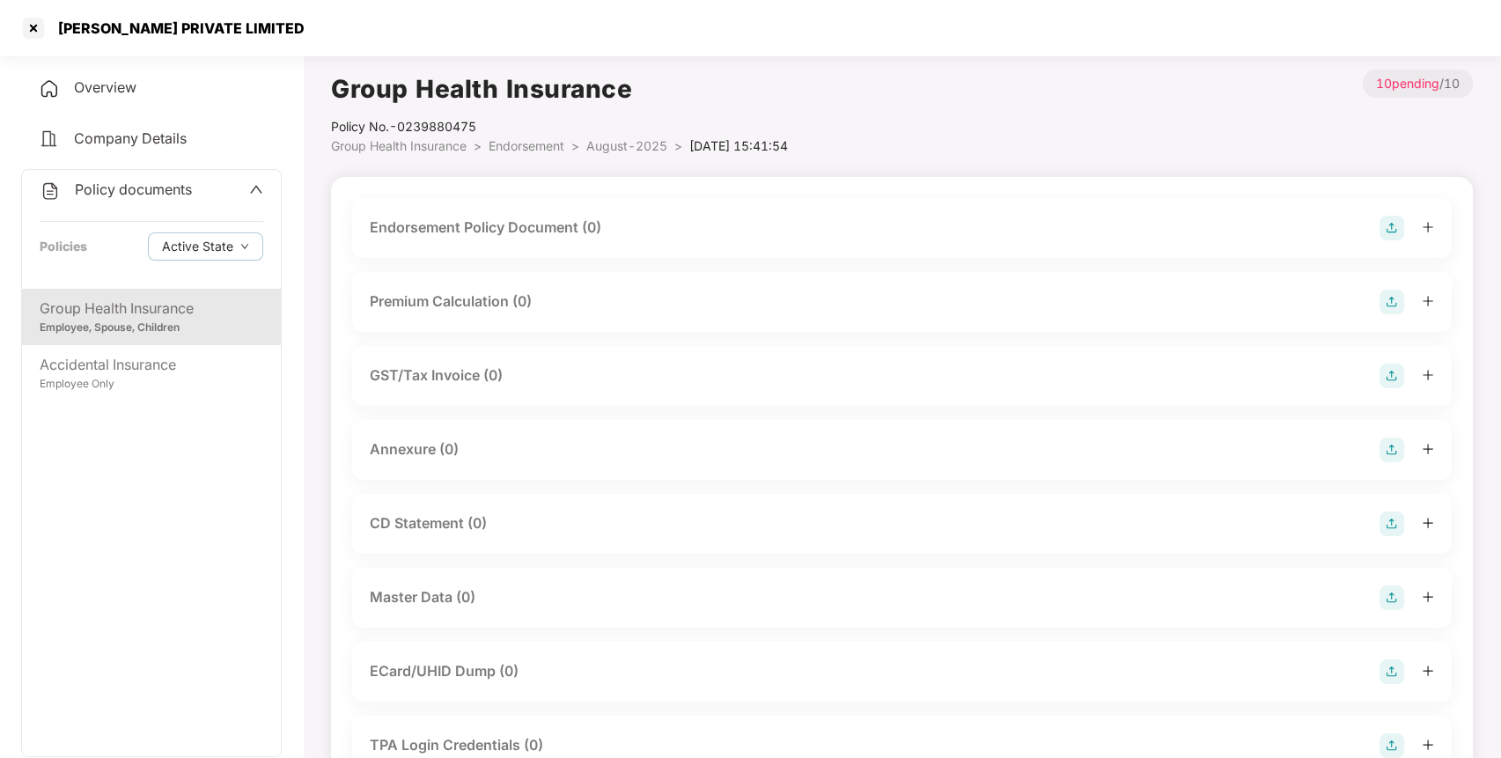
click at [1387, 227] on img at bounding box center [1391, 228] width 25 height 25
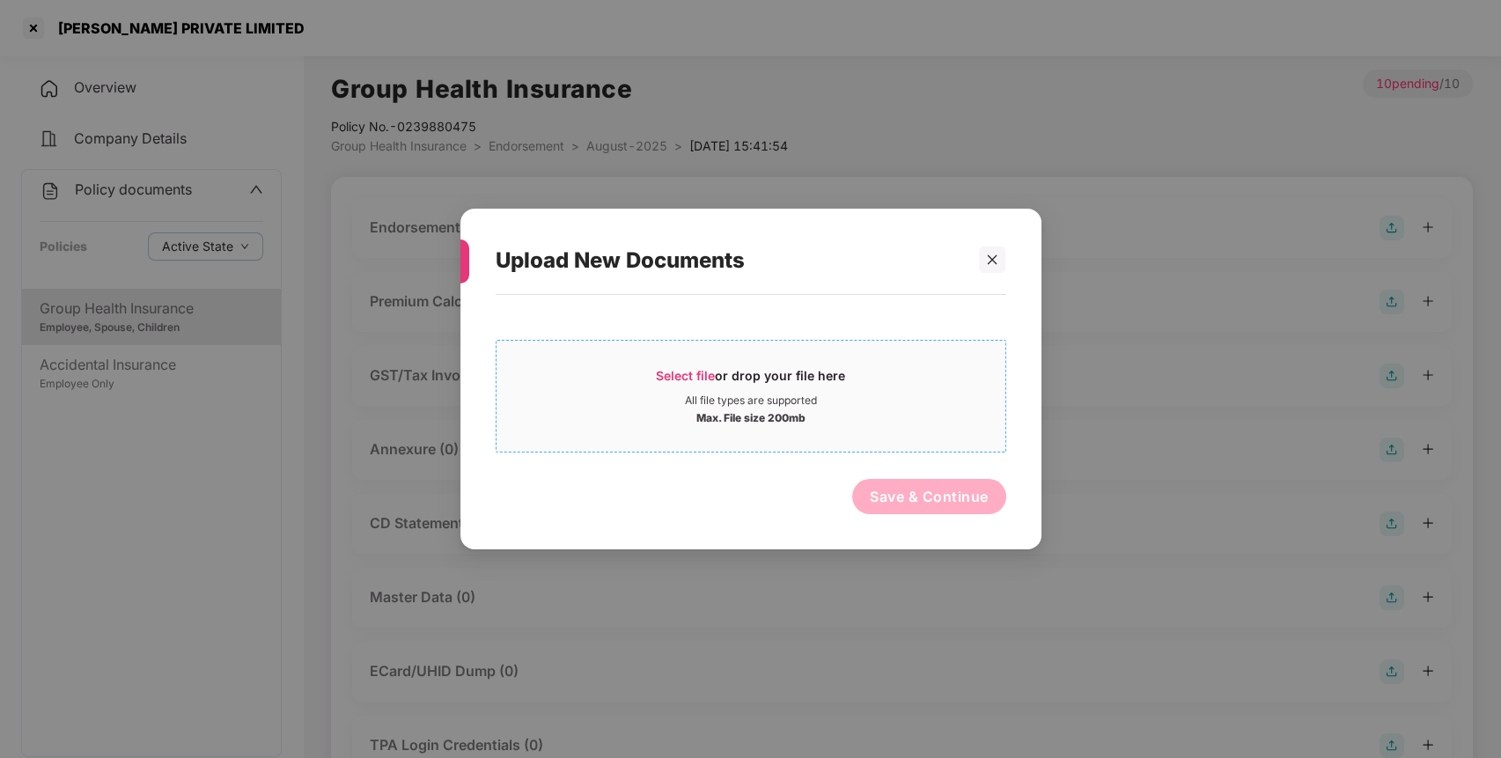
click at [845, 366] on span "Select file or drop your file here All file types are supported Max. File size …" at bounding box center [750, 396] width 509 height 84
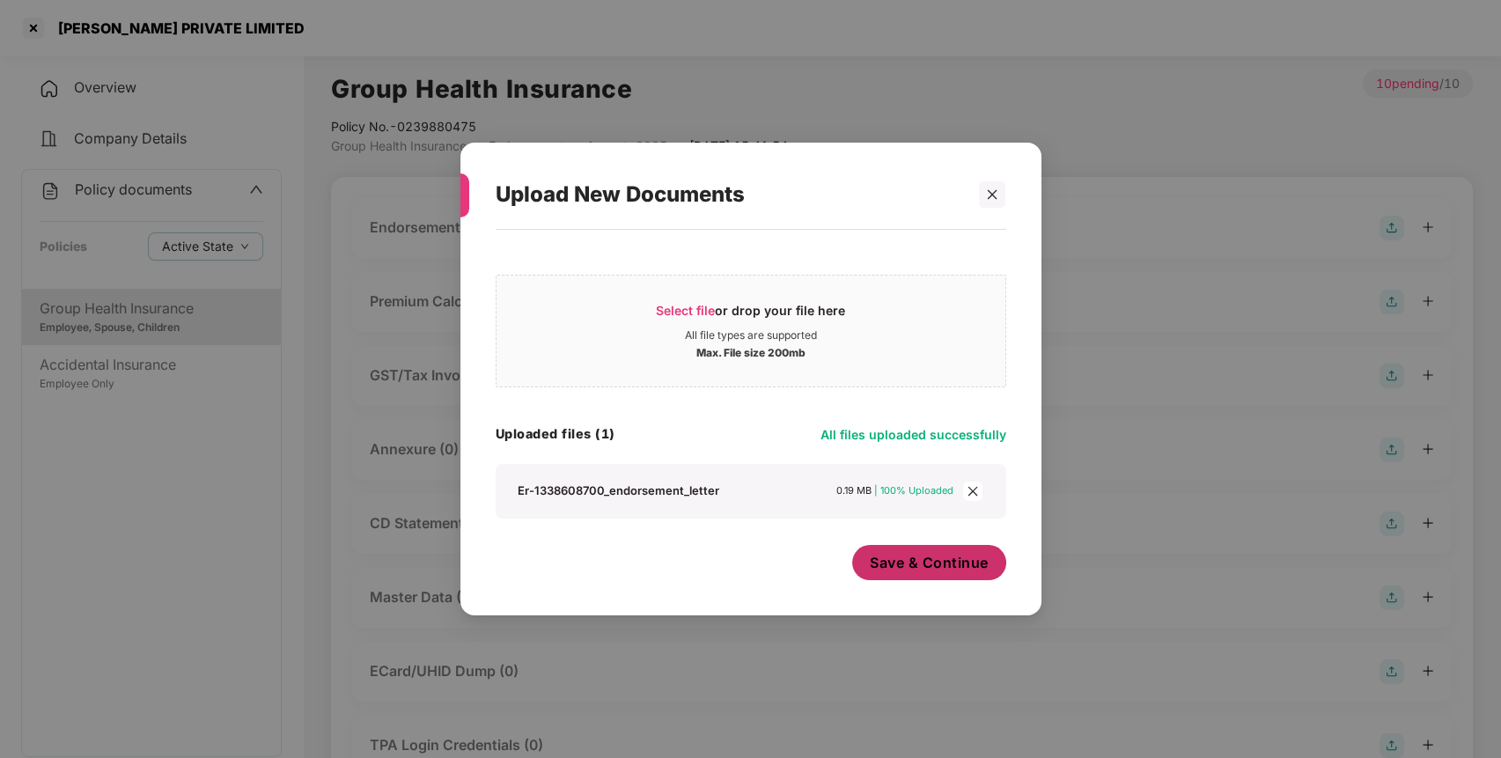
click at [958, 575] on button "Save & Continue" at bounding box center [929, 562] width 154 height 35
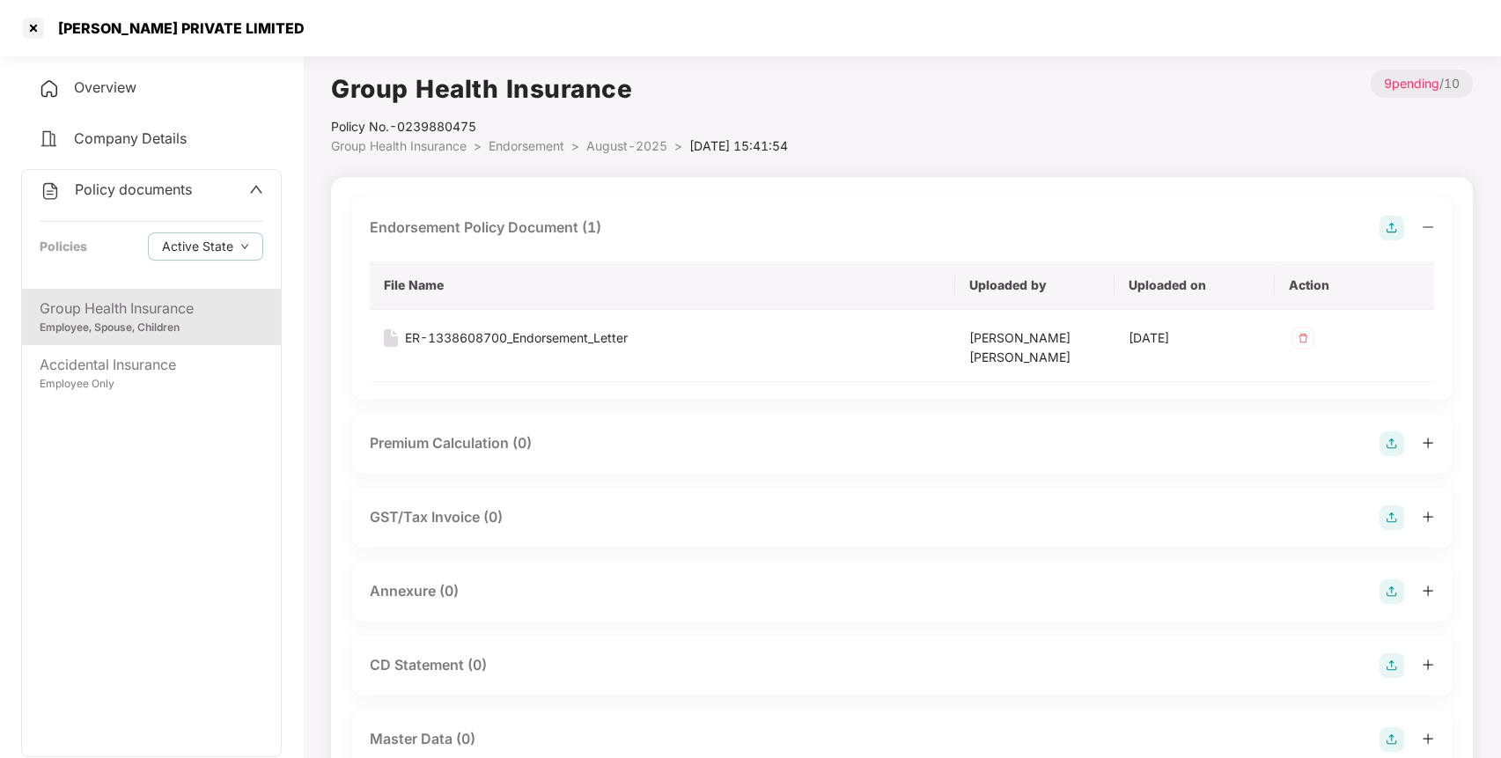
scroll to position [96, 0]
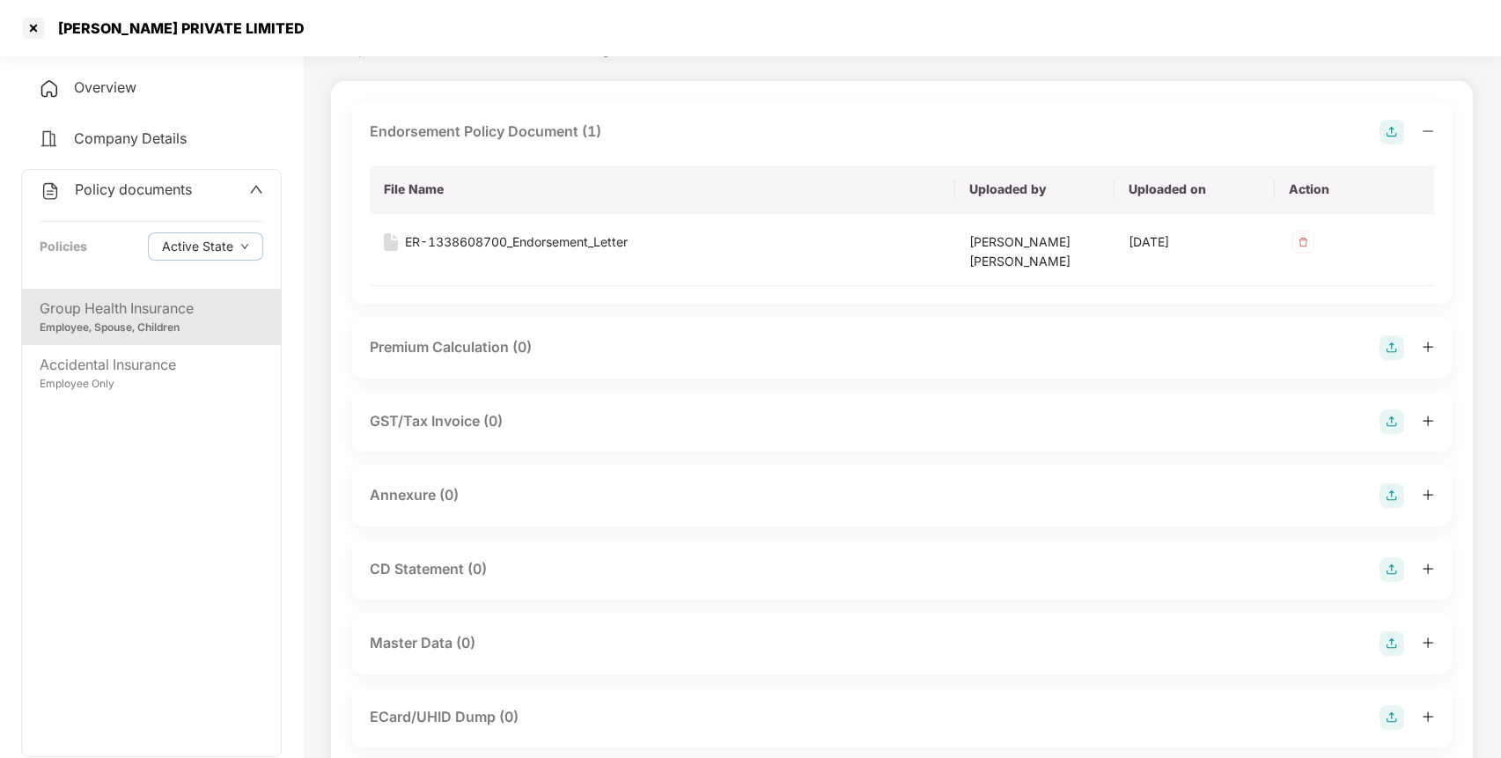
click at [1389, 491] on img at bounding box center [1391, 495] width 25 height 25
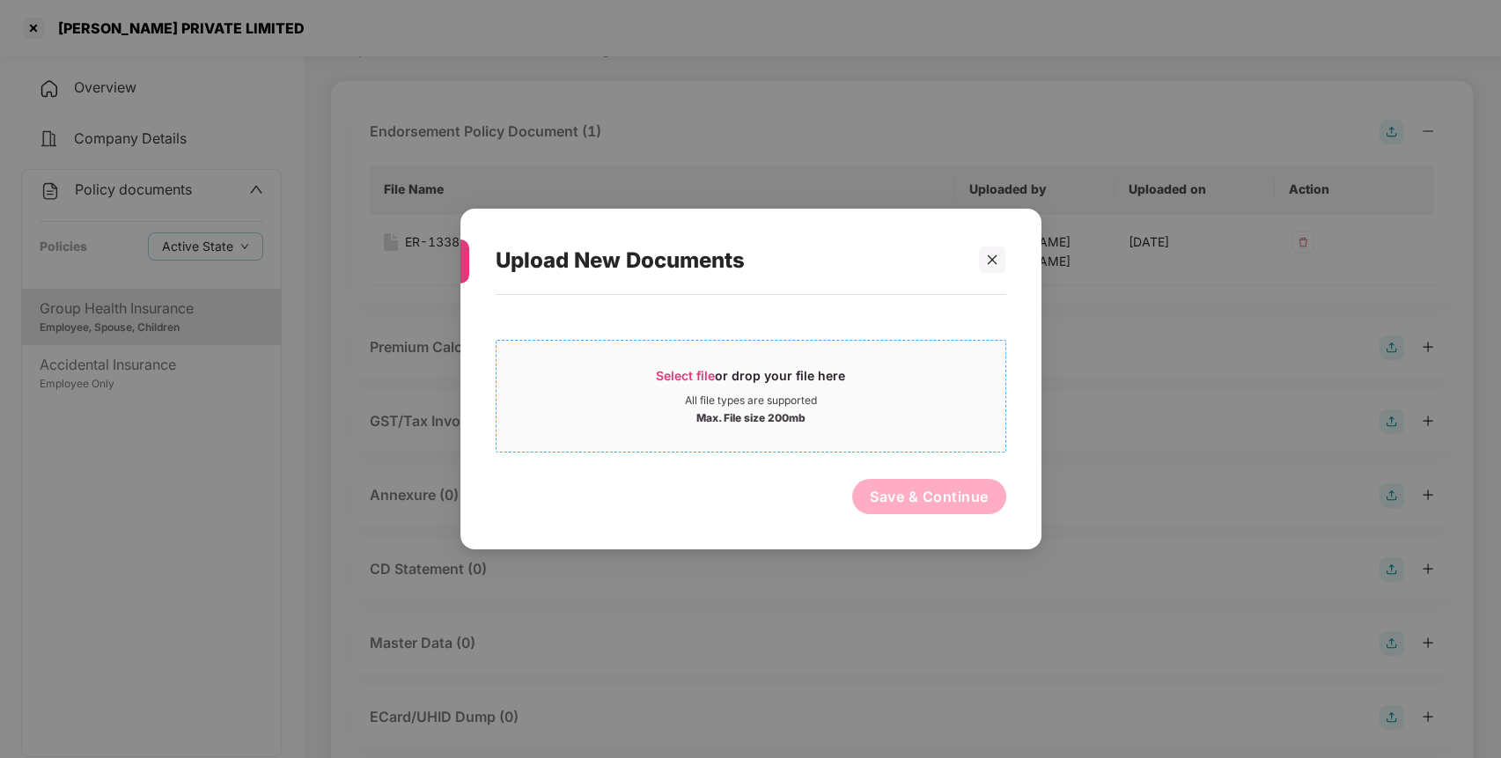
click at [859, 376] on div "Select file or drop your file here" at bounding box center [750, 380] width 509 height 26
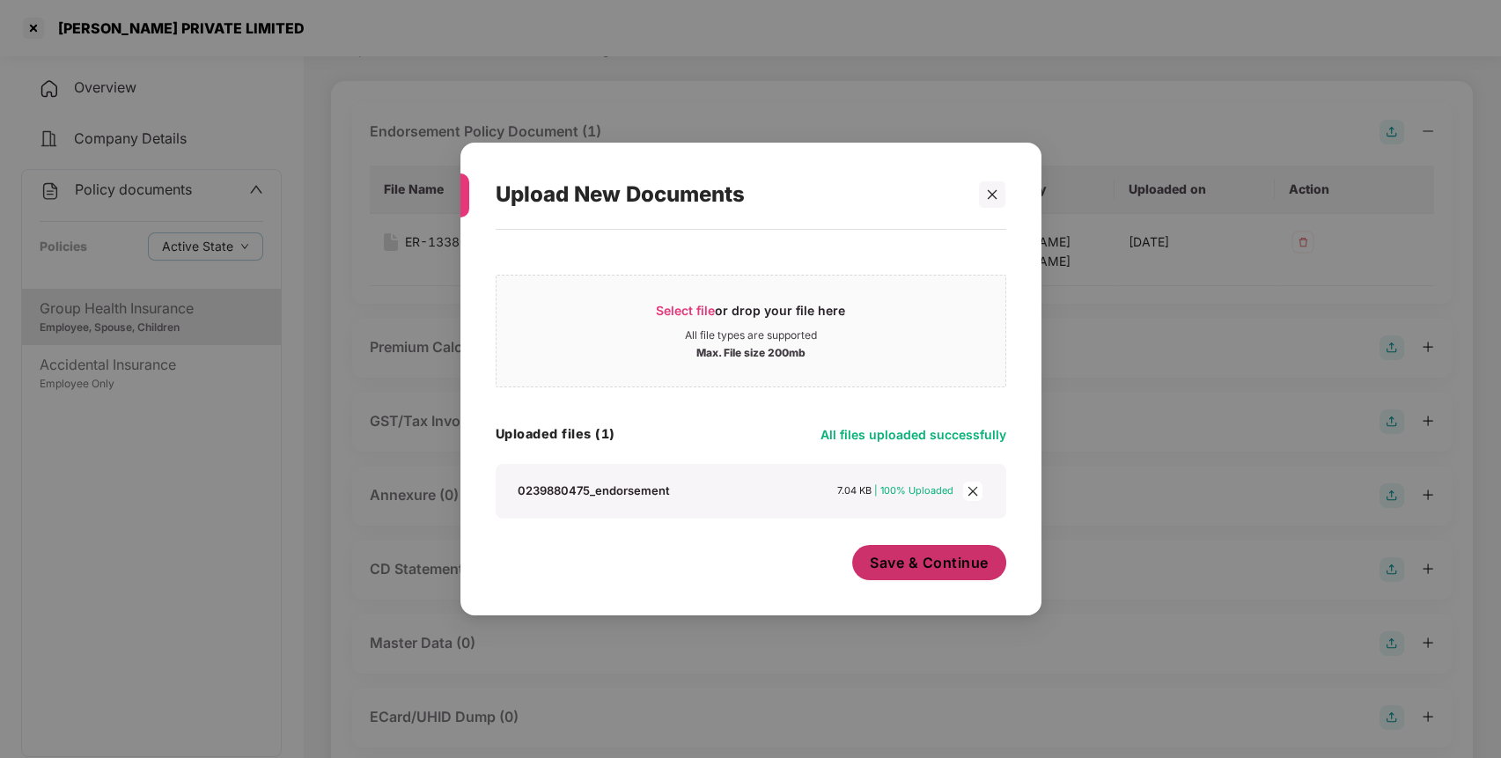
click at [944, 570] on span "Save & Continue" at bounding box center [929, 562] width 119 height 19
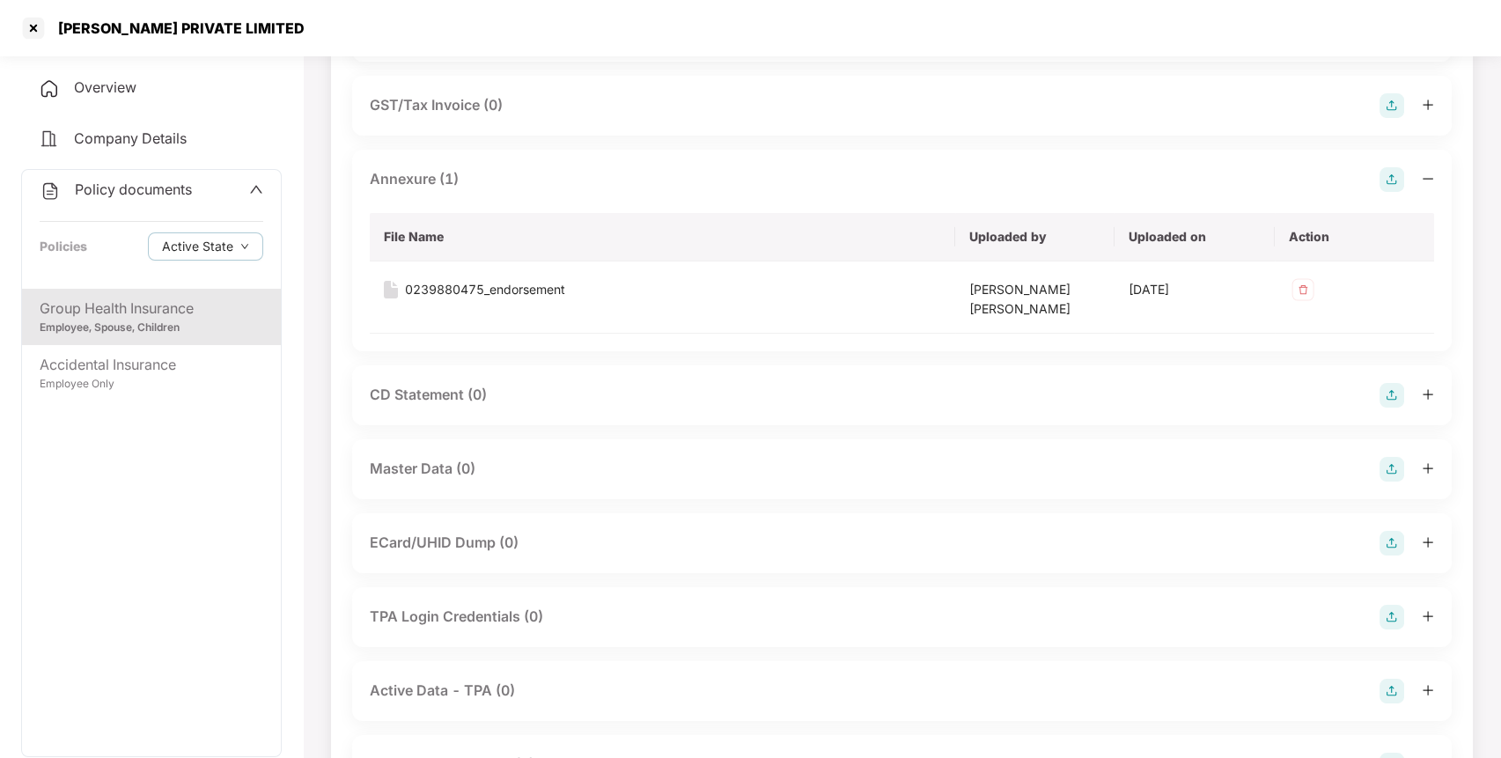
scroll to position [415, 0]
click at [1392, 464] on img at bounding box center [1391, 465] width 25 height 25
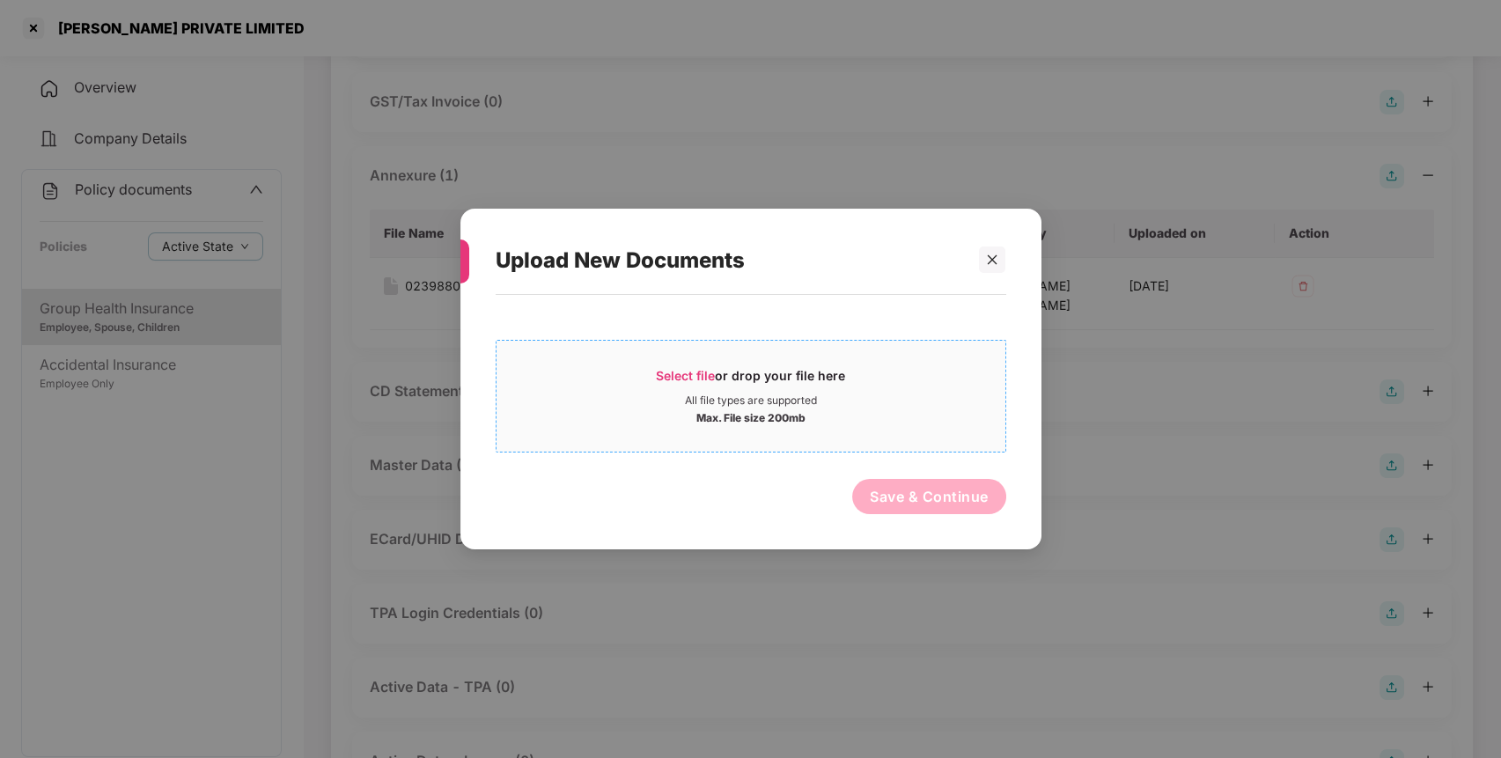
click at [844, 437] on span "Select file or drop your file here All file types are supported Max. File size …" at bounding box center [750, 396] width 509 height 84
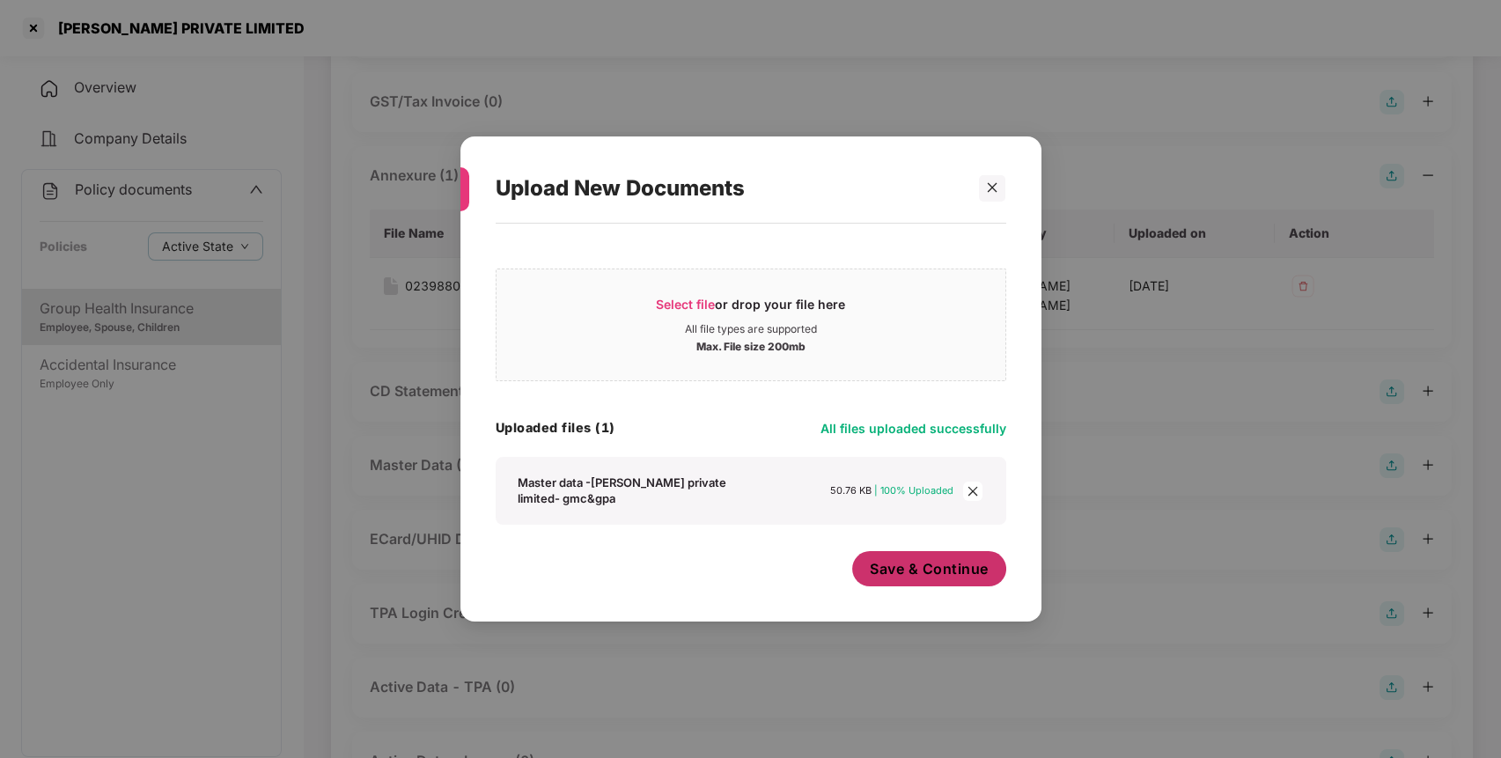
click at [968, 578] on span "Save & Continue" at bounding box center [929, 568] width 119 height 19
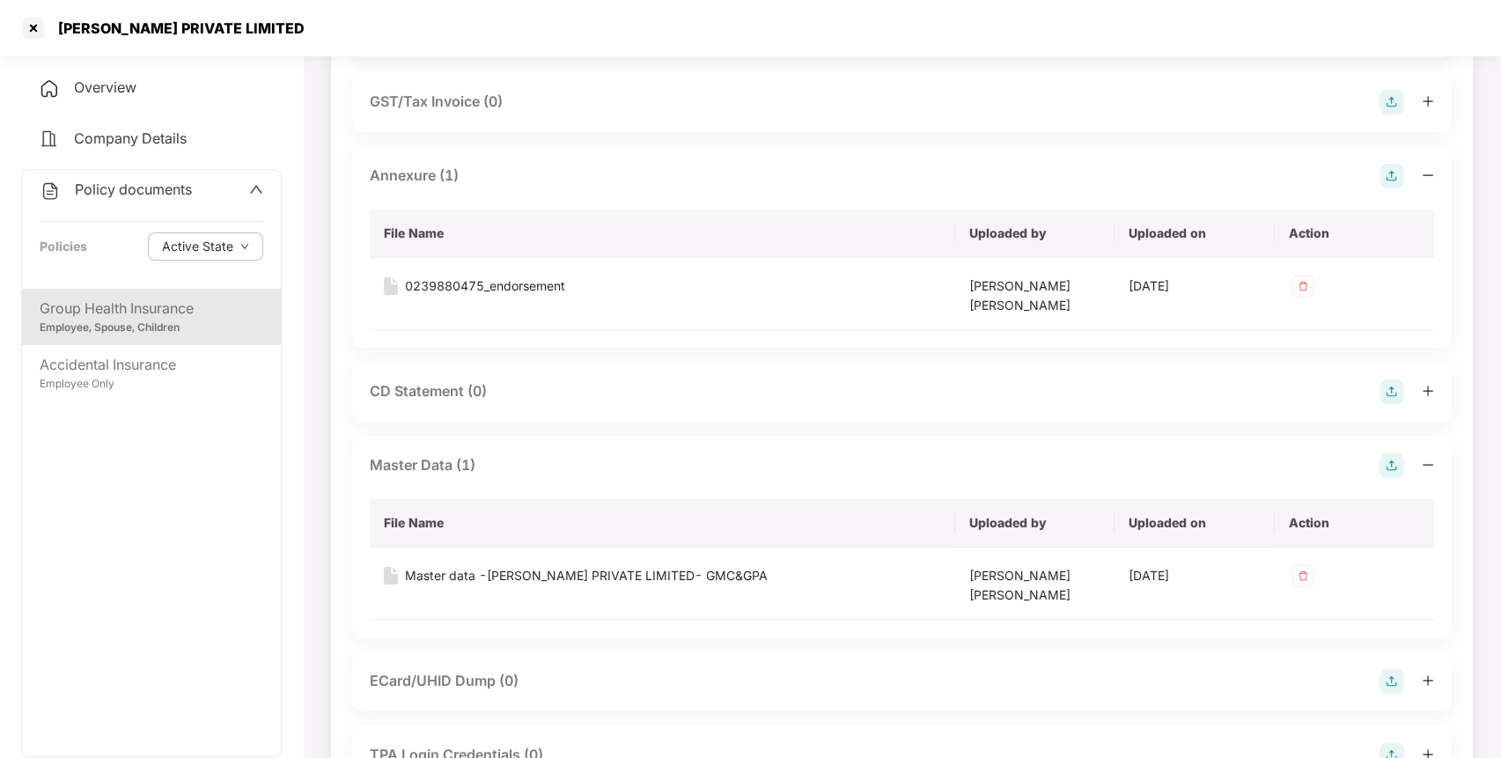
click at [185, 190] on span "Policy documents" at bounding box center [133, 189] width 117 height 18
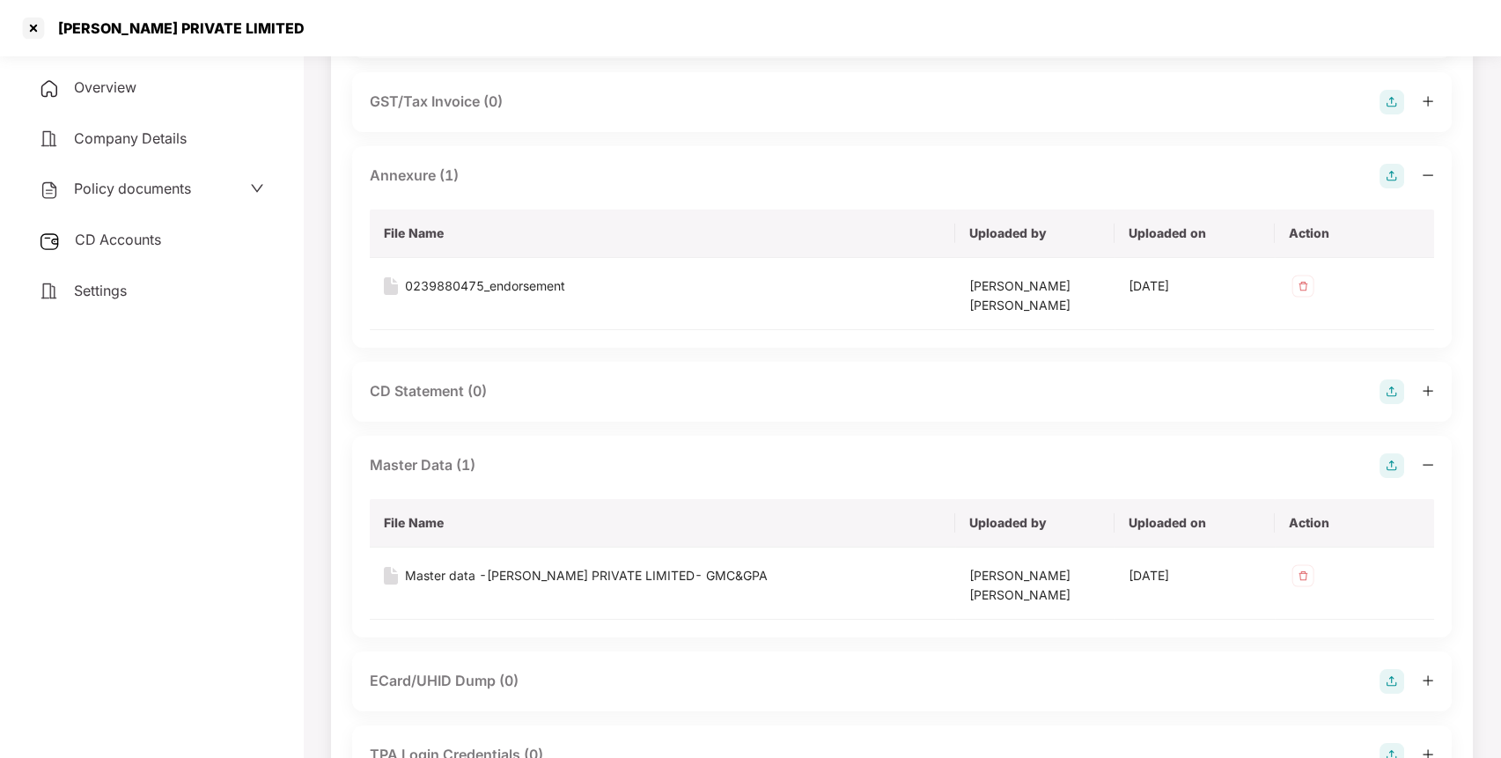
click at [164, 250] on div "CD Accounts" at bounding box center [151, 240] width 261 height 40
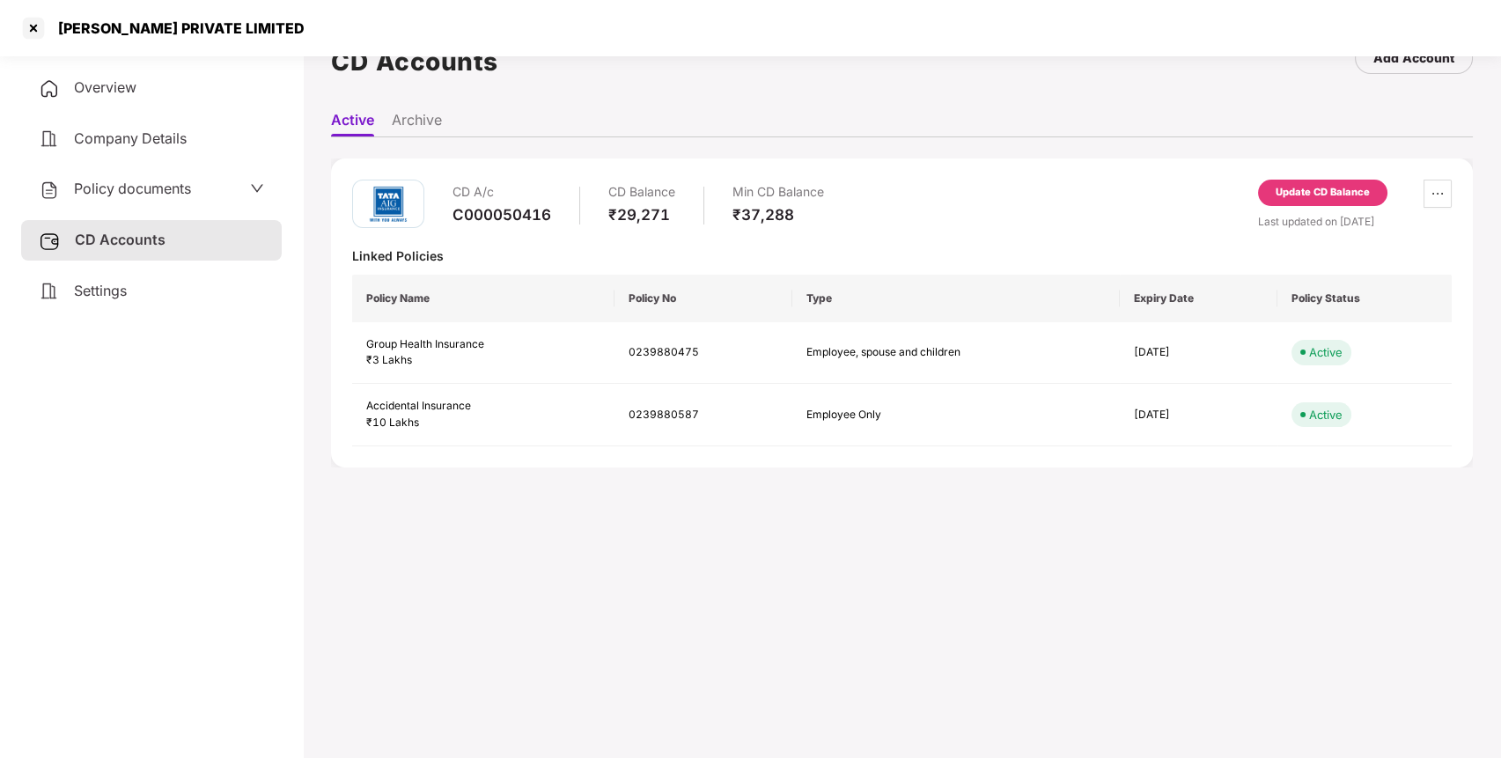
click at [1304, 185] on div "Update CD Balance" at bounding box center [1322, 193] width 94 height 16
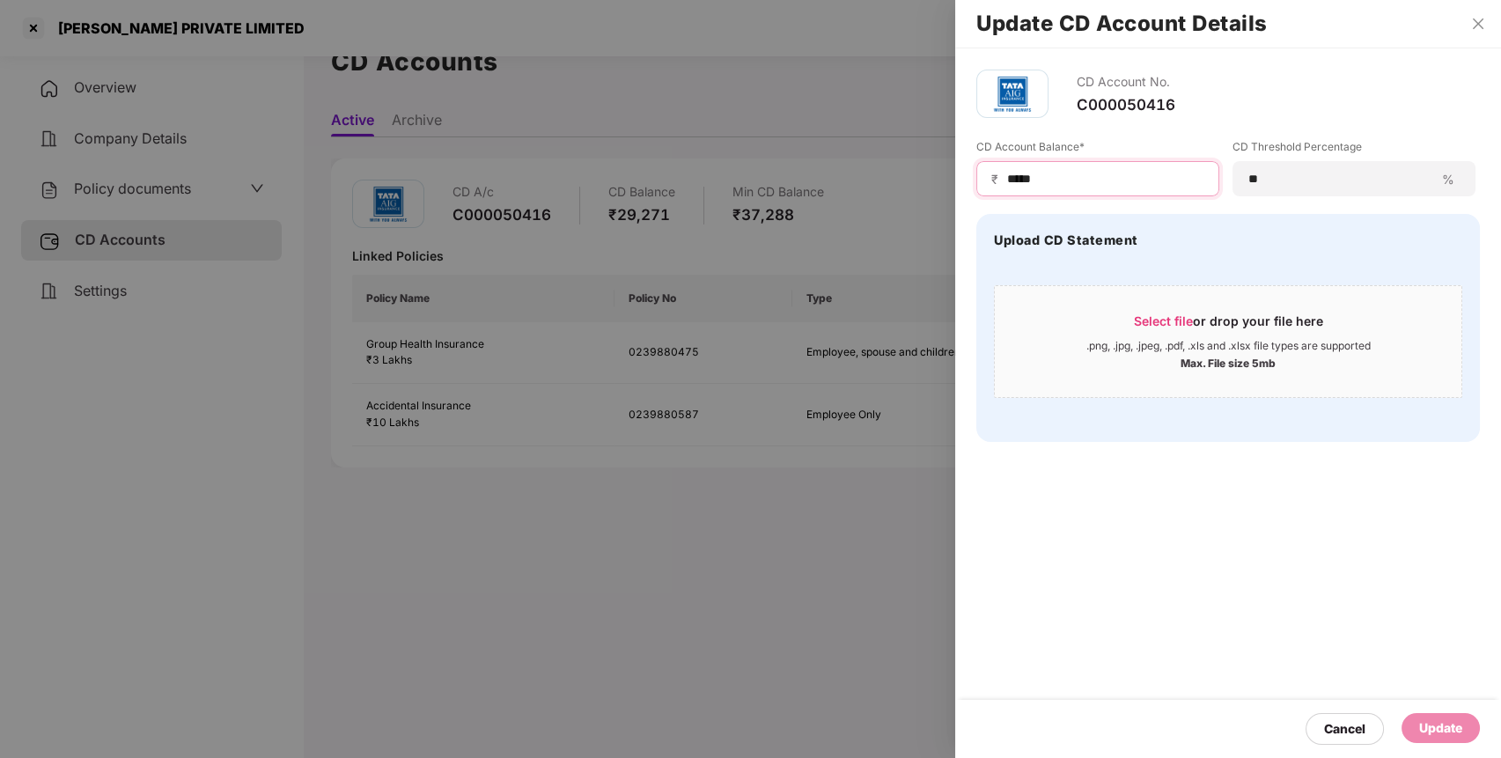
click at [1127, 173] on input "*****" at bounding box center [1104, 179] width 199 height 18
type input "*"
type input "*****"
click at [1447, 728] on div "Update" at bounding box center [1440, 727] width 43 height 19
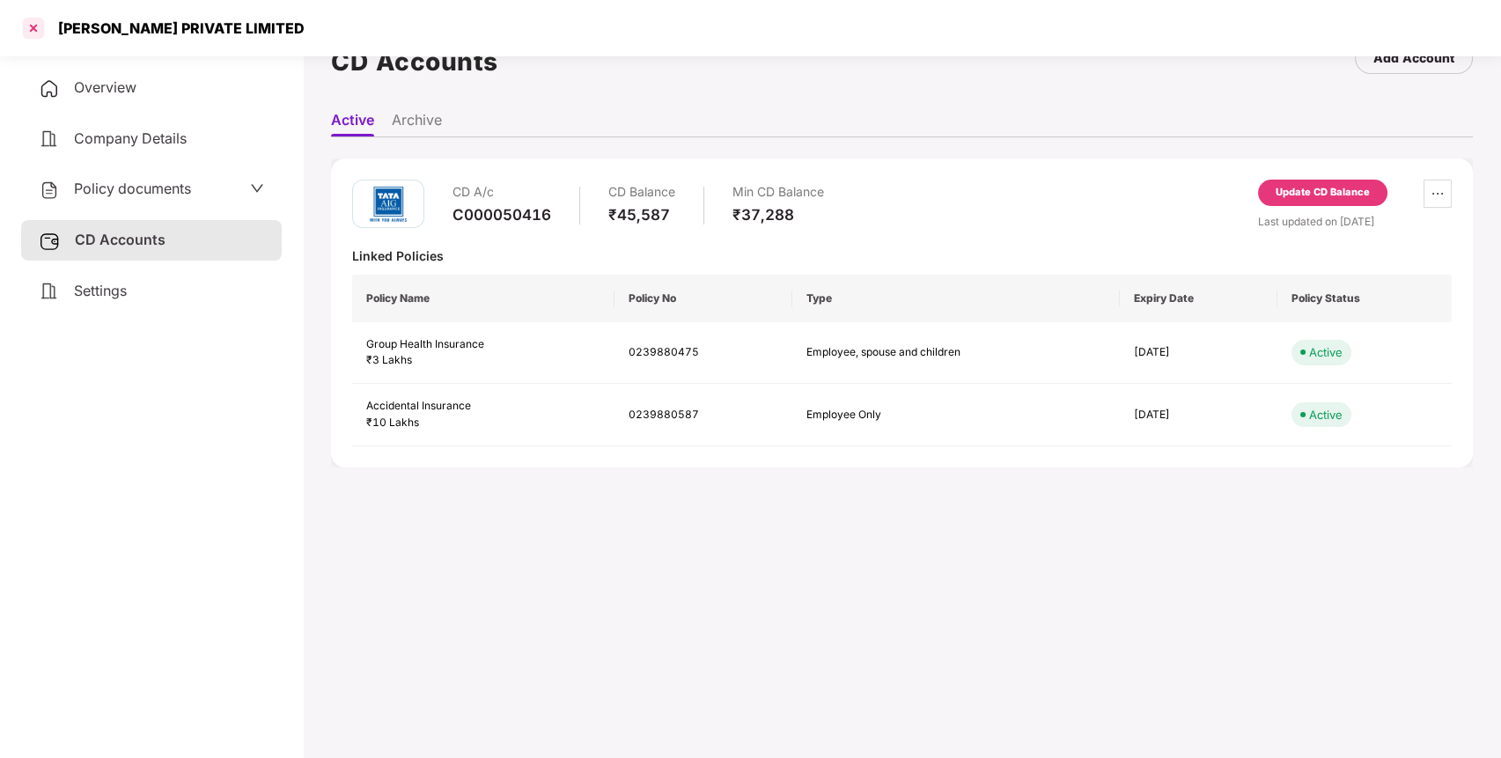
click at [40, 30] on div at bounding box center [33, 28] width 28 height 28
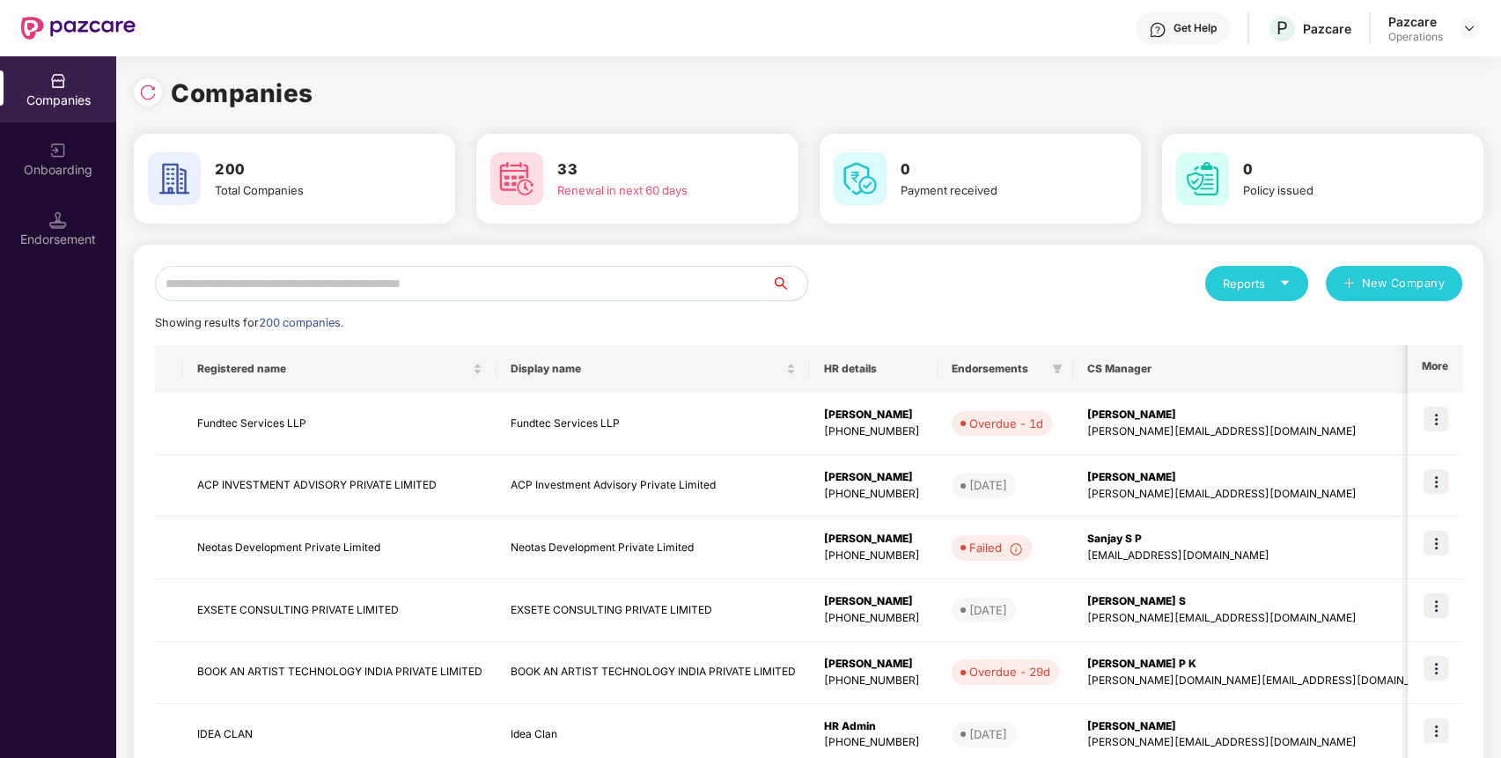
scroll to position [0, 0]
click at [569, 287] on input "text" at bounding box center [463, 283] width 617 height 35
paste input "**********"
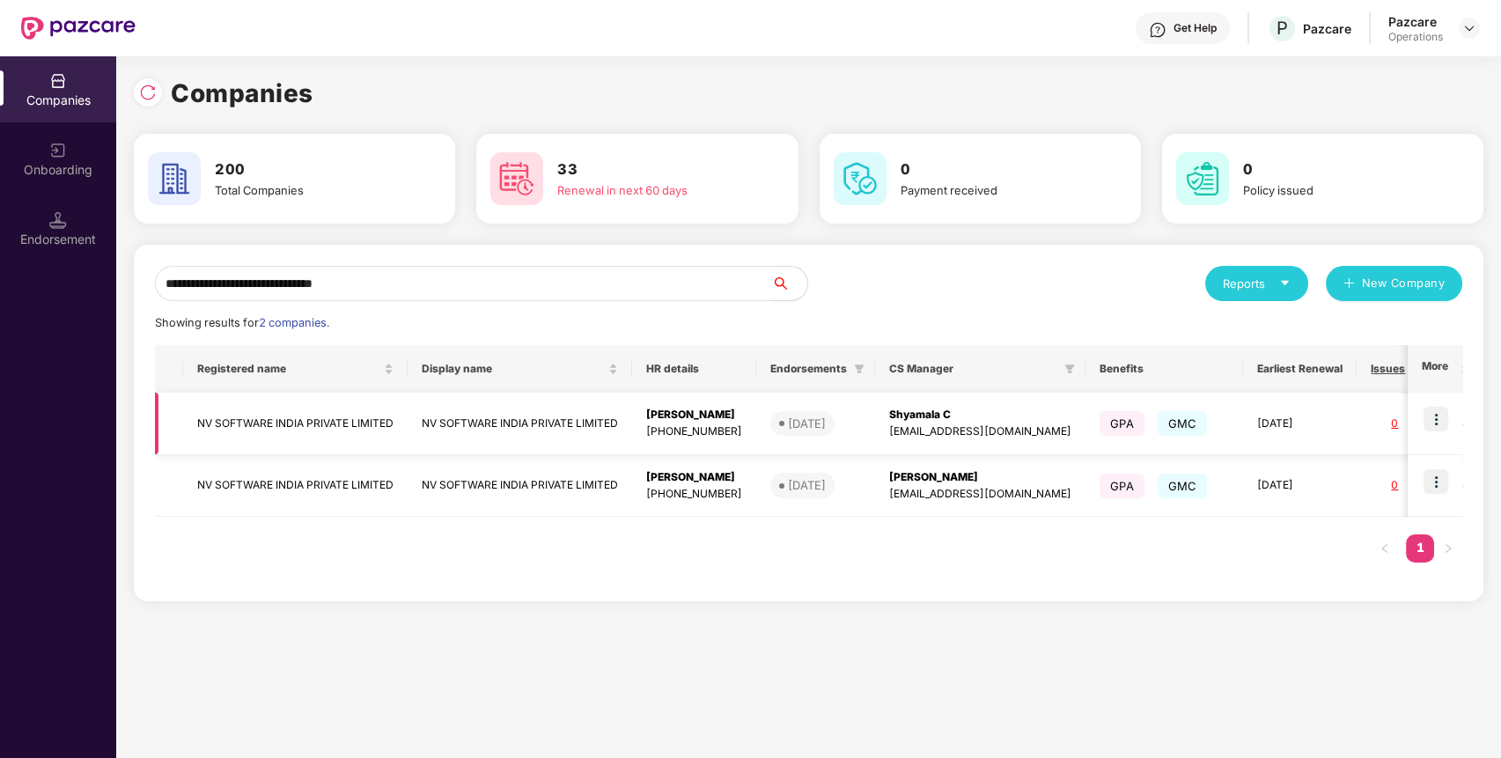
type input "**********"
click at [402, 430] on td "NV SOFTWARE INDIA PRIVATE LIMITED" at bounding box center [295, 424] width 224 height 62
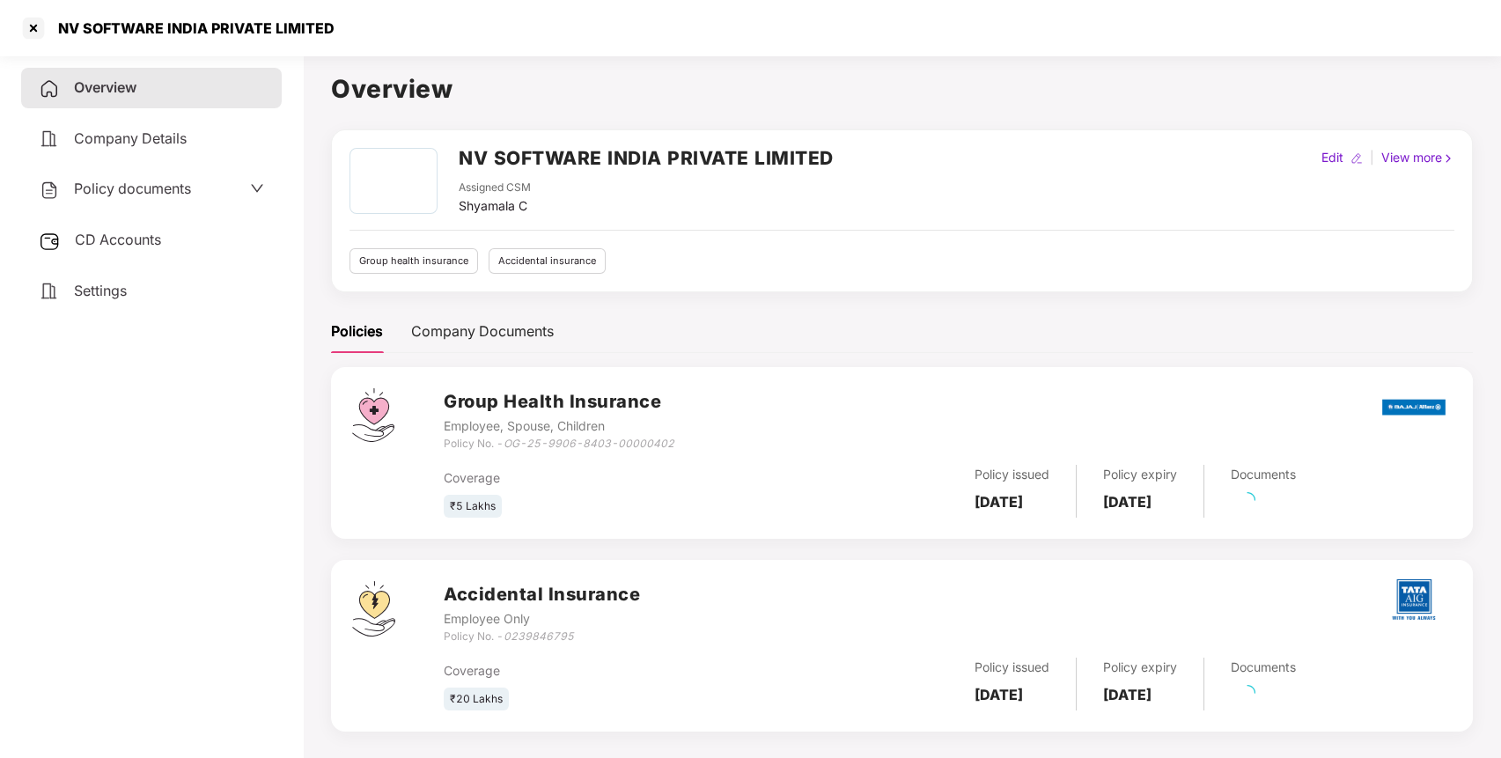
click at [141, 182] on span "Policy documents" at bounding box center [132, 189] width 117 height 18
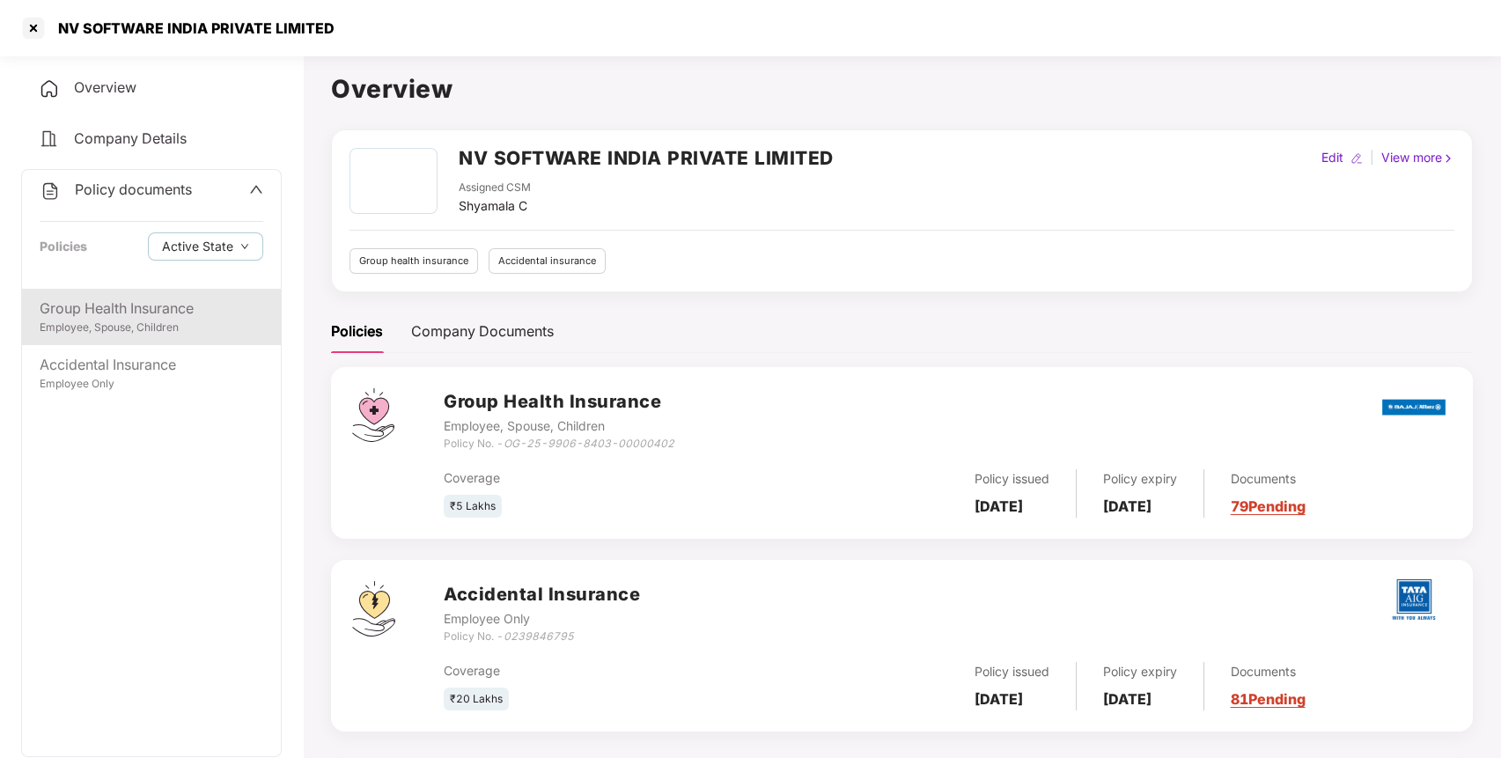
click at [168, 311] on div "Group Health Insurance" at bounding box center [152, 309] width 224 height 22
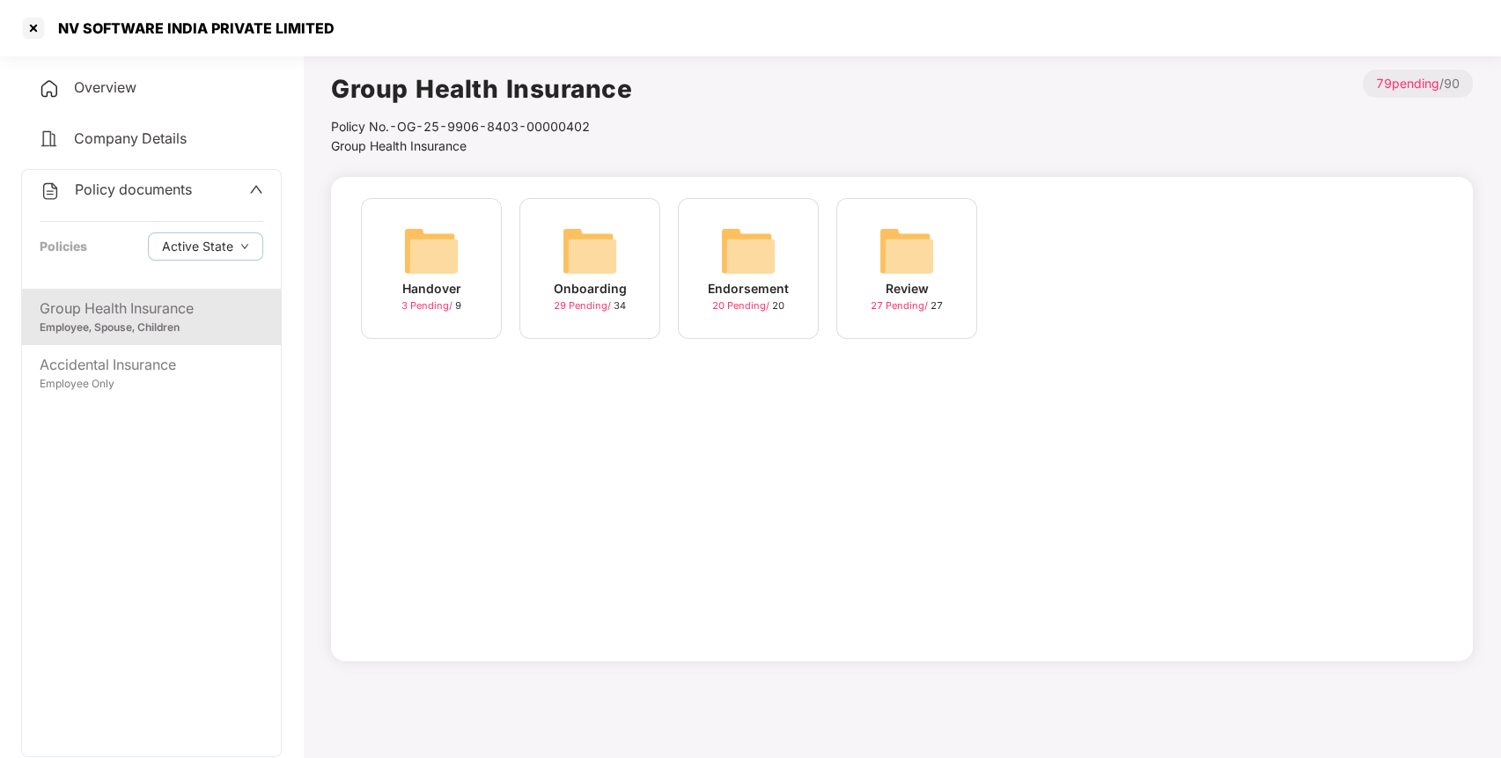
click at [169, 401] on div "Group Health Insurance Employee, Spouse, Children Accidental Insurance Employee…" at bounding box center [151, 522] width 259 height 467
click at [185, 364] on div "Accidental Insurance" at bounding box center [152, 365] width 224 height 22
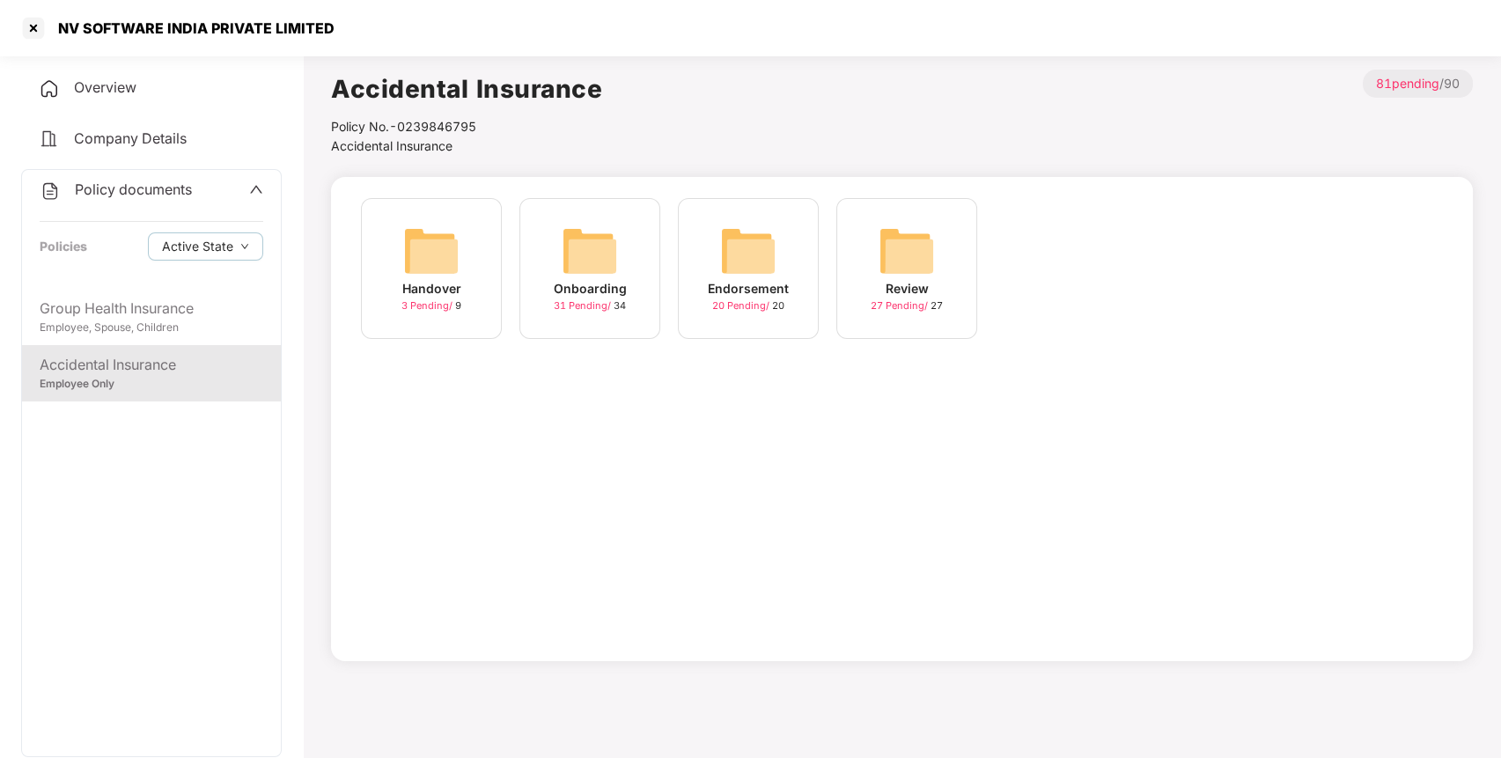
click at [753, 253] on img at bounding box center [748, 251] width 56 height 56
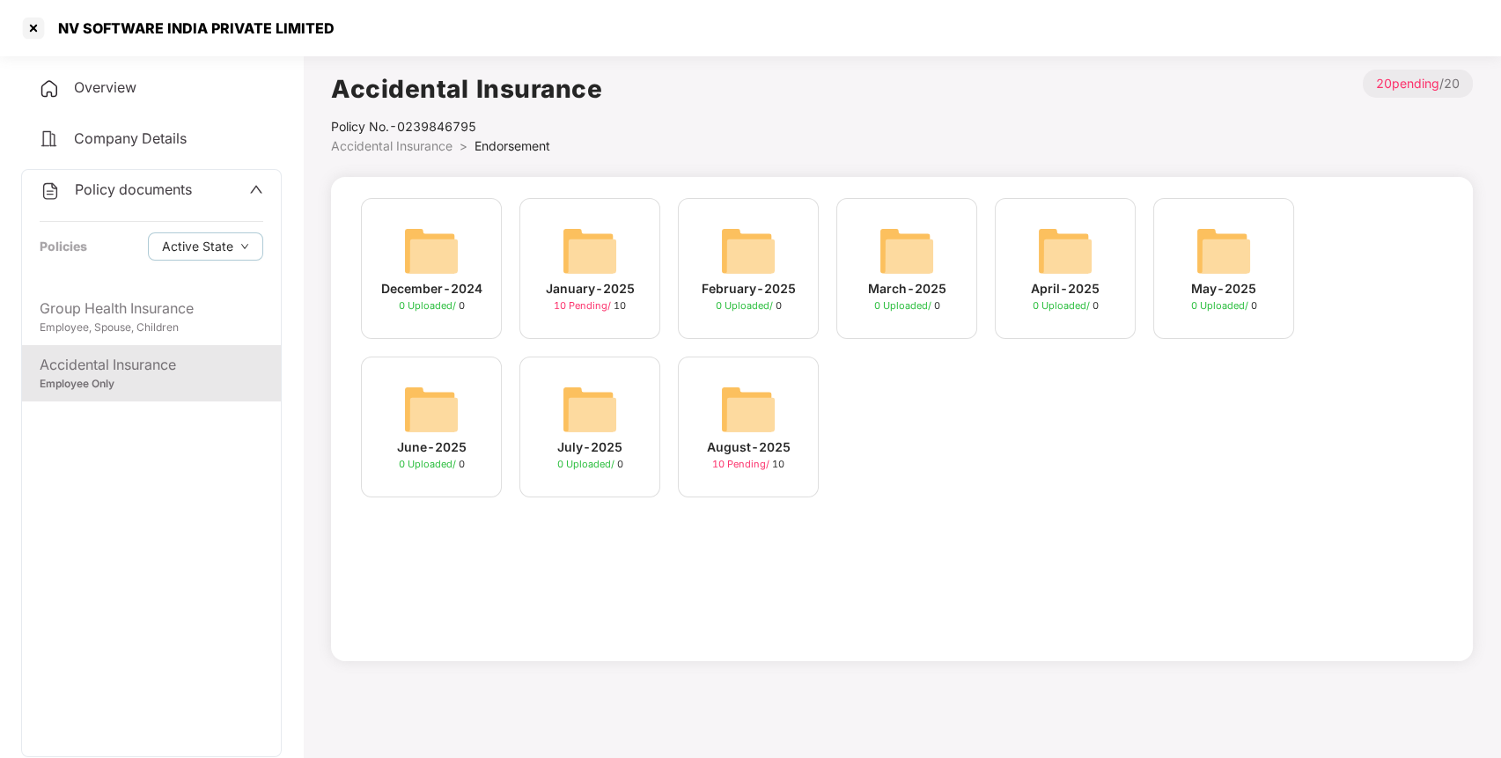
click at [729, 388] on img at bounding box center [748, 409] width 56 height 56
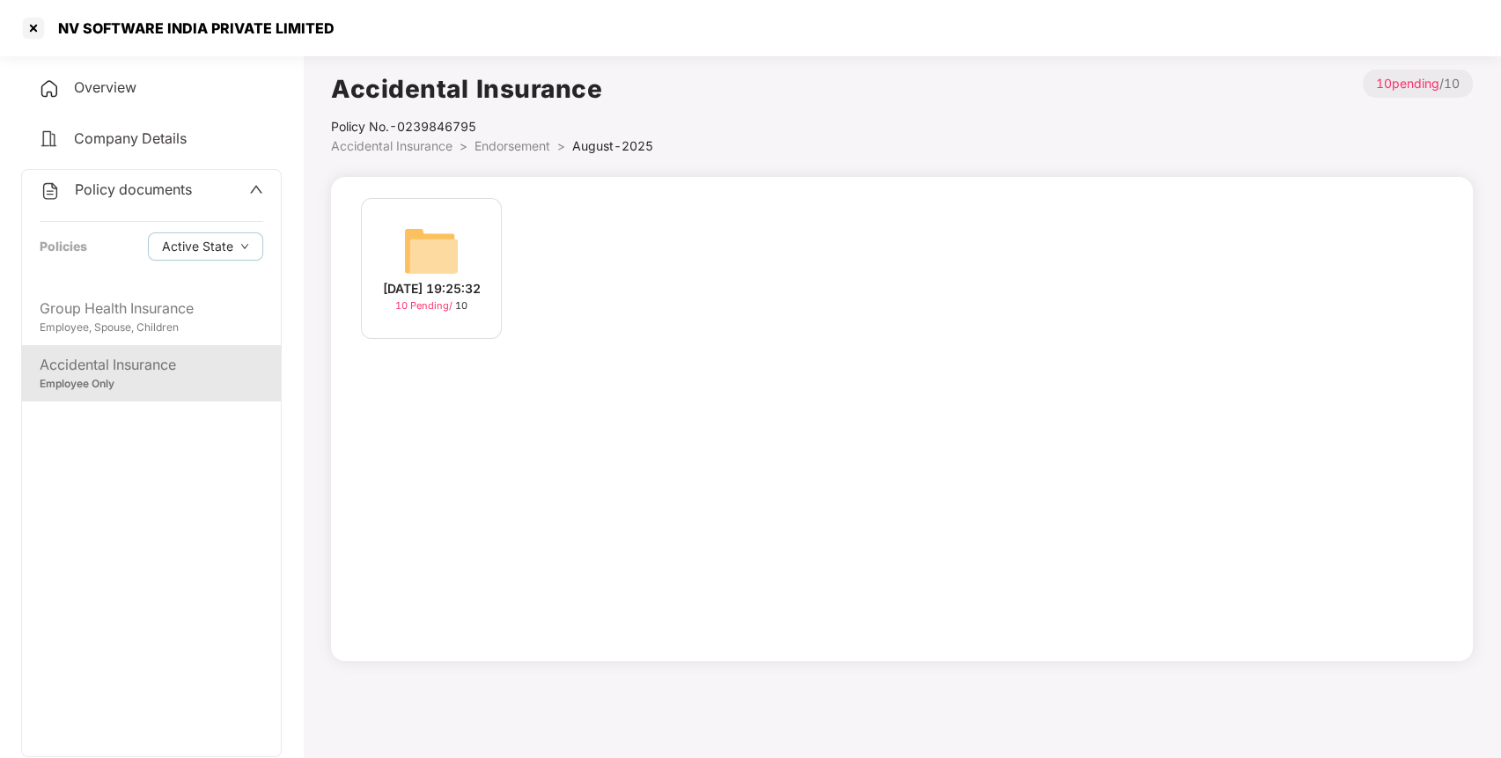
click at [417, 200] on div "[DATE] 19:25:32 10 Pending / 10" at bounding box center [431, 268] width 141 height 141
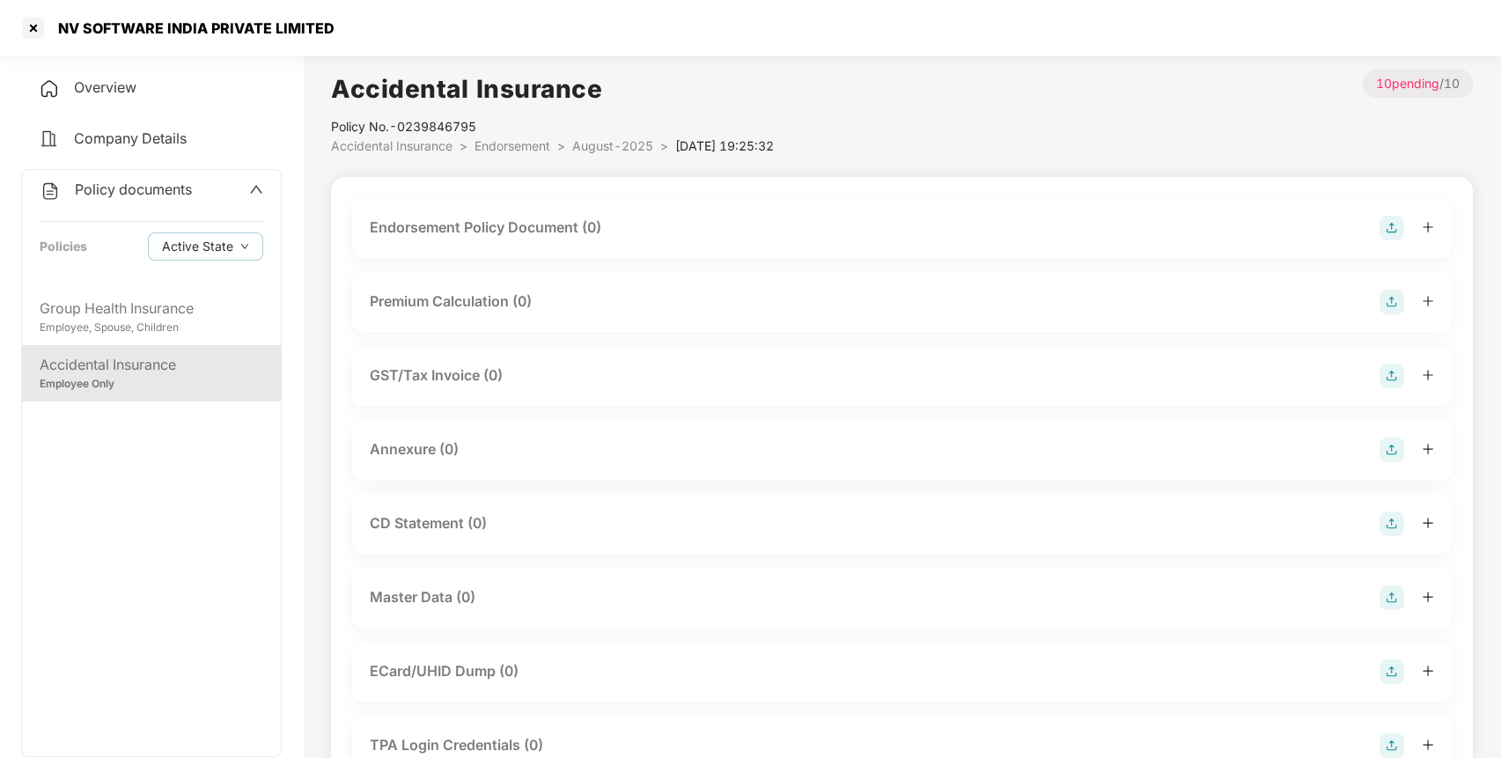
click at [1391, 225] on img at bounding box center [1391, 228] width 25 height 25
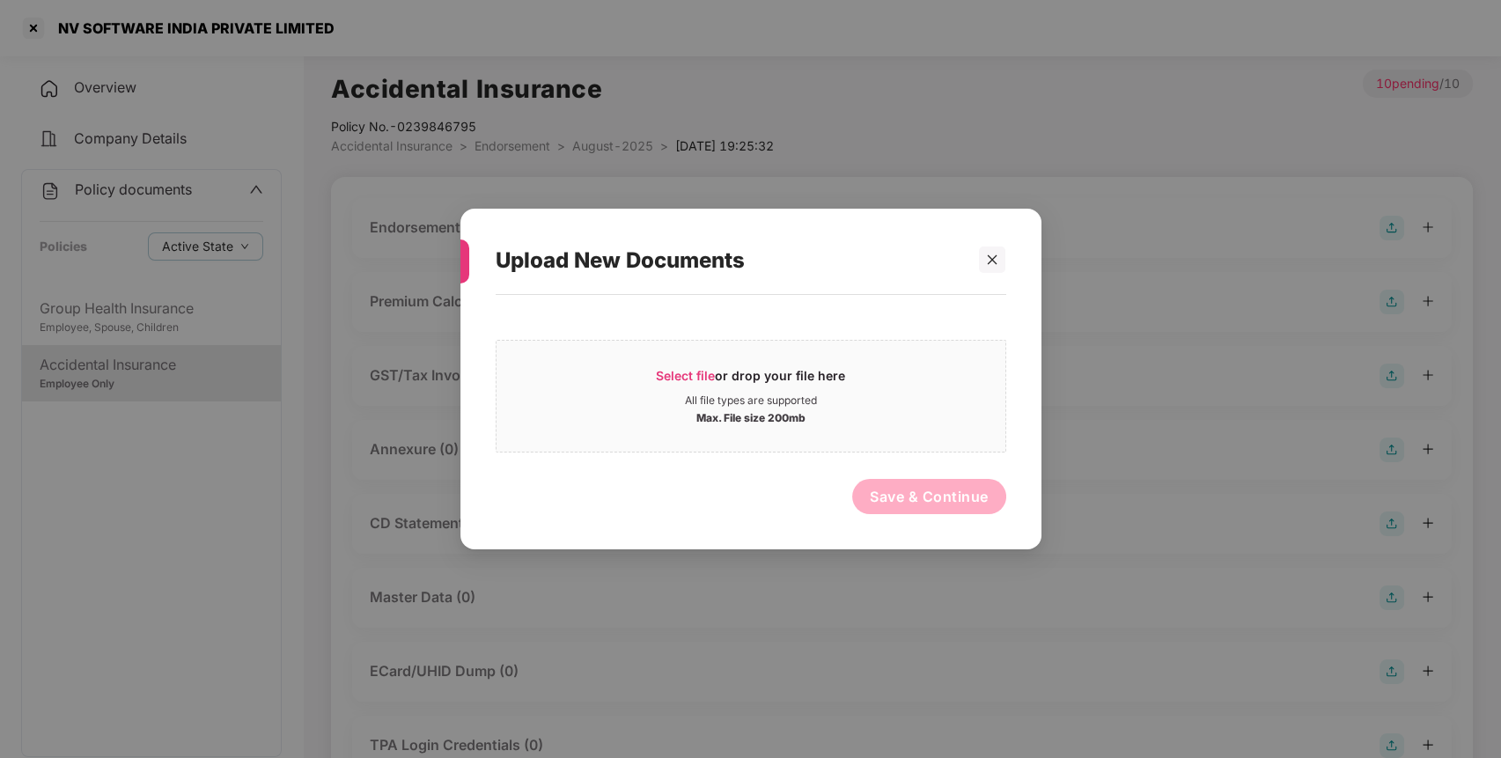
click at [800, 325] on div "Select file or drop your file here All file types are supported Max. File size …" at bounding box center [751, 413] width 511 height 219
click at [784, 405] on div "All file types are supported" at bounding box center [751, 400] width 132 height 14
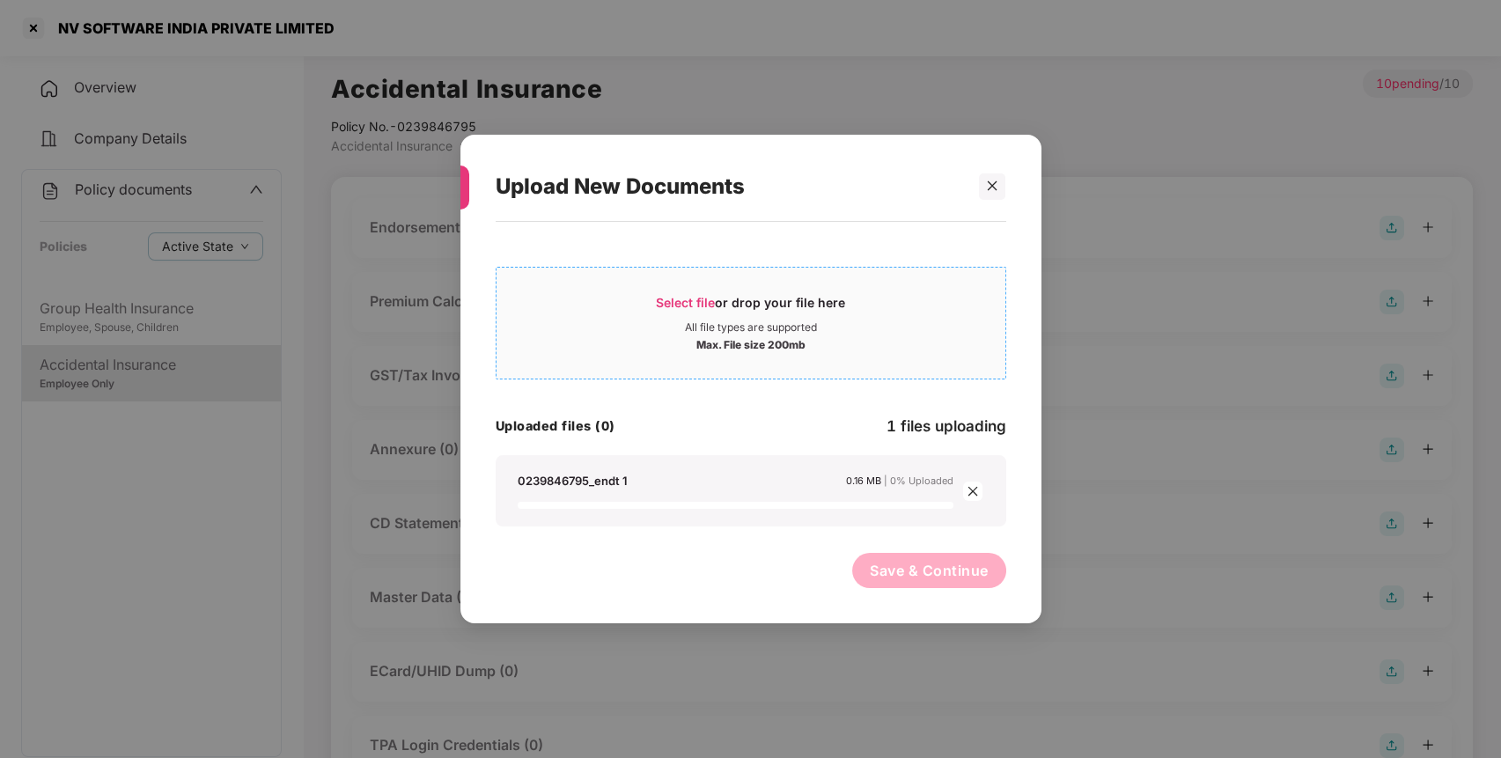
click at [744, 348] on div "Max. File size 200mb" at bounding box center [750, 343] width 109 height 18
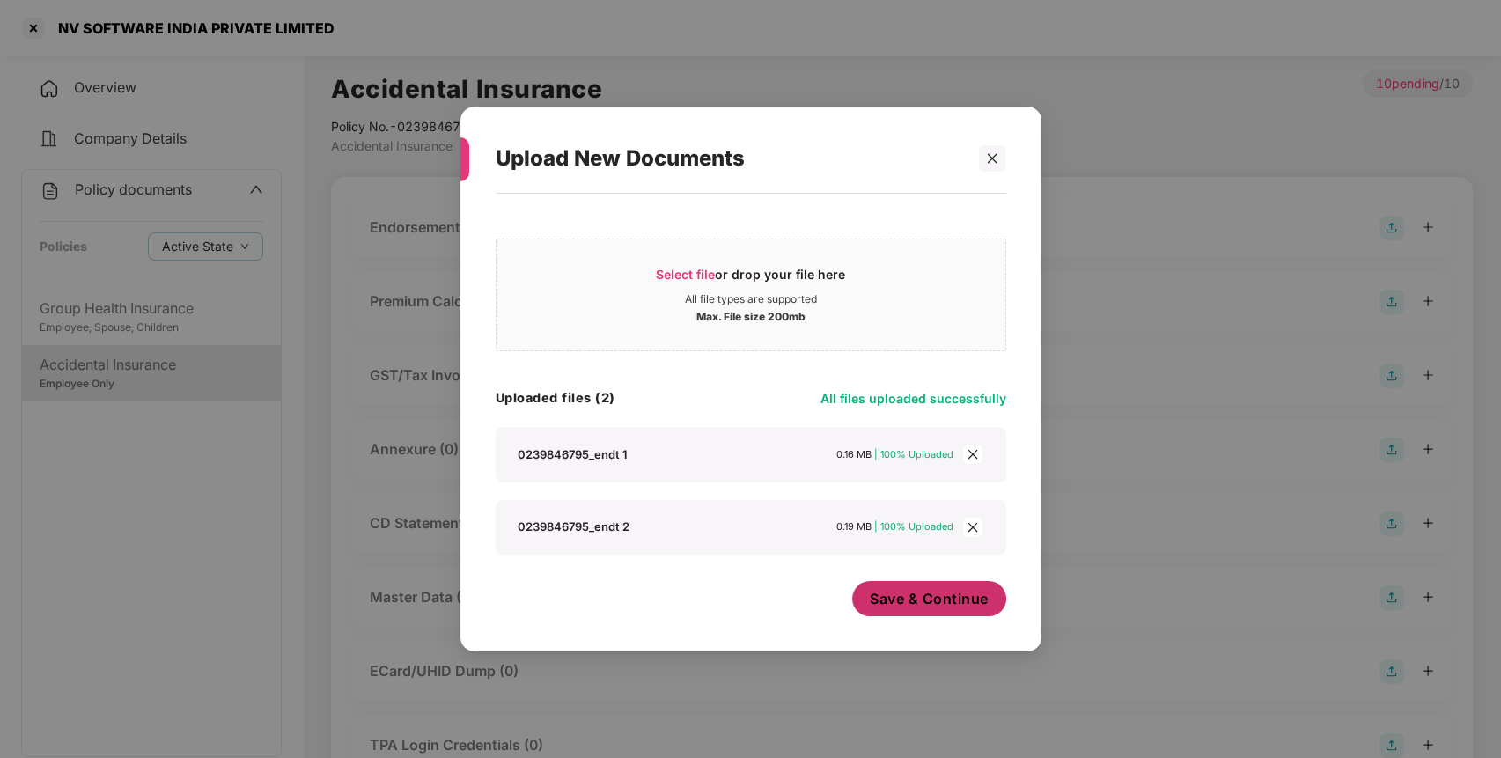
click at [949, 602] on span "Save & Continue" at bounding box center [929, 598] width 119 height 19
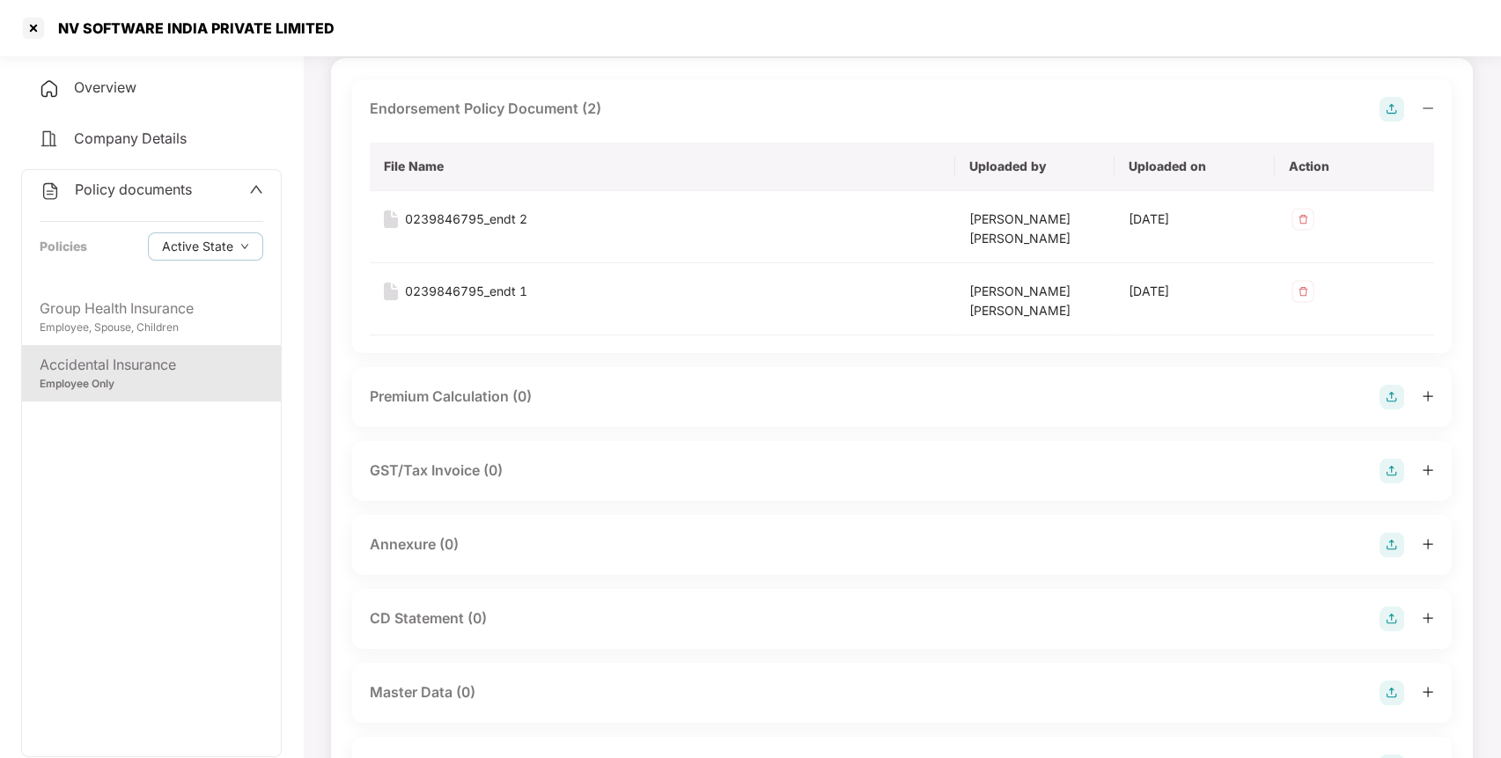
scroll to position [120, 0]
click at [1390, 540] on img at bounding box center [1391, 544] width 25 height 25
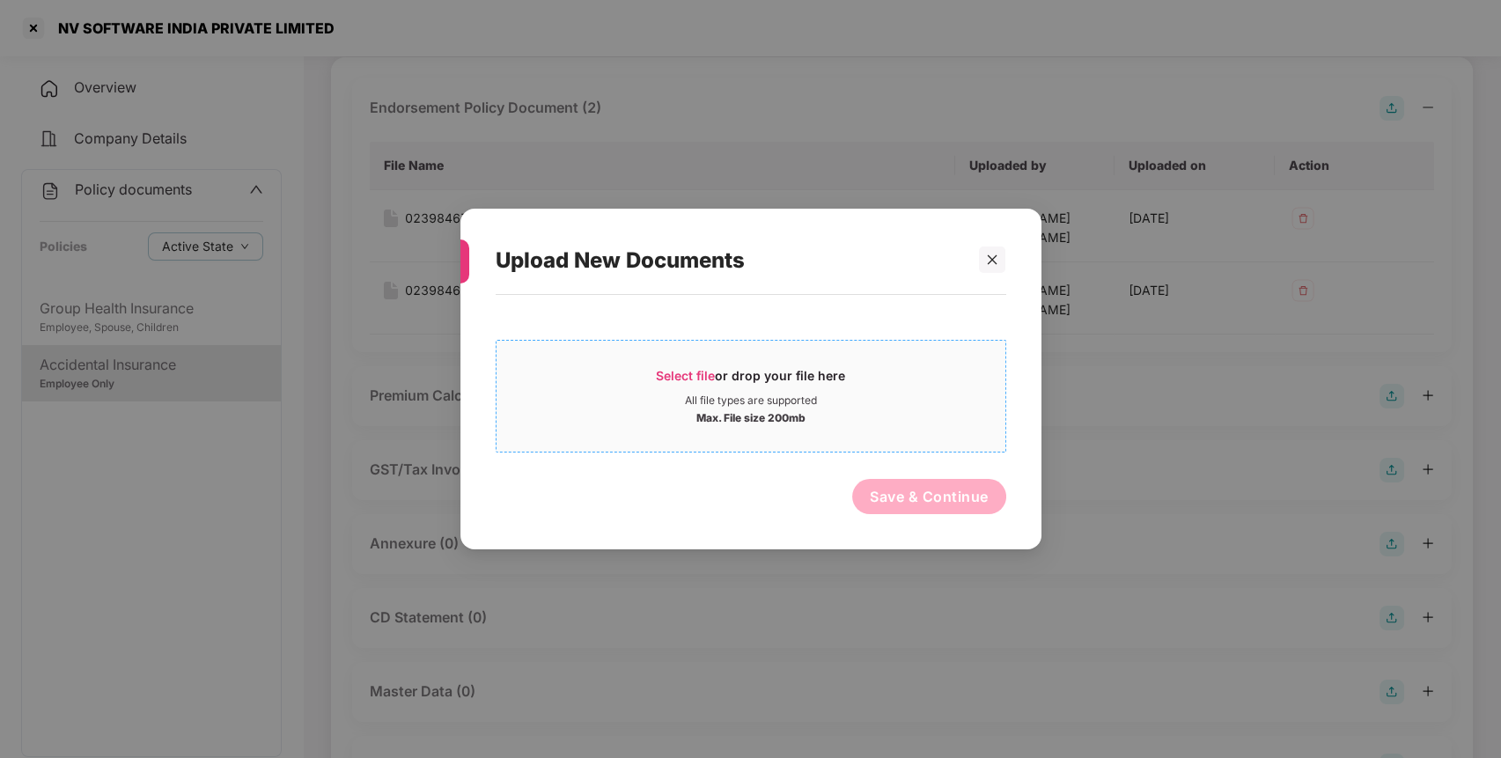
click at [902, 403] on div "All file types are supported" at bounding box center [750, 400] width 509 height 14
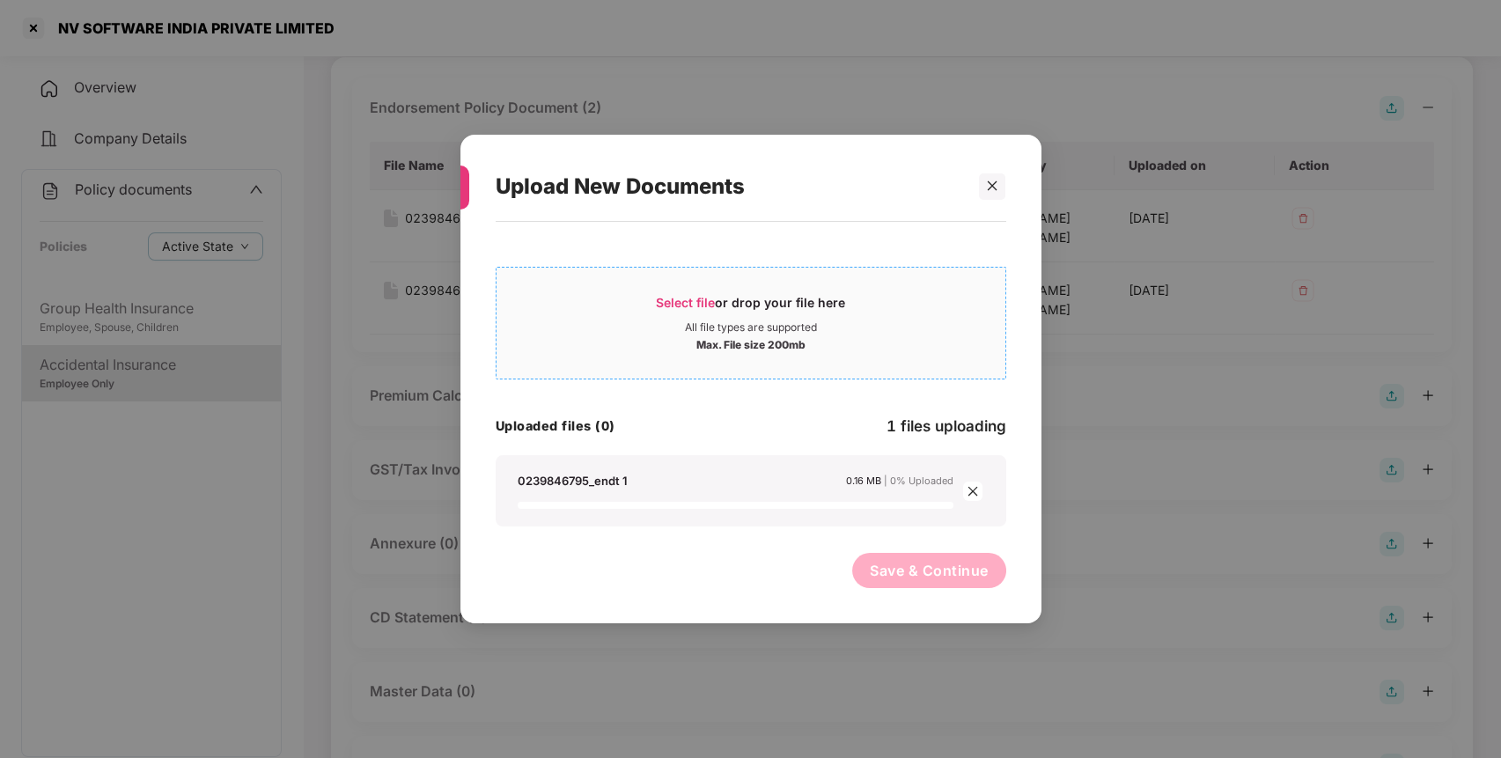
click at [734, 320] on div "All file types are supported" at bounding box center [751, 327] width 132 height 14
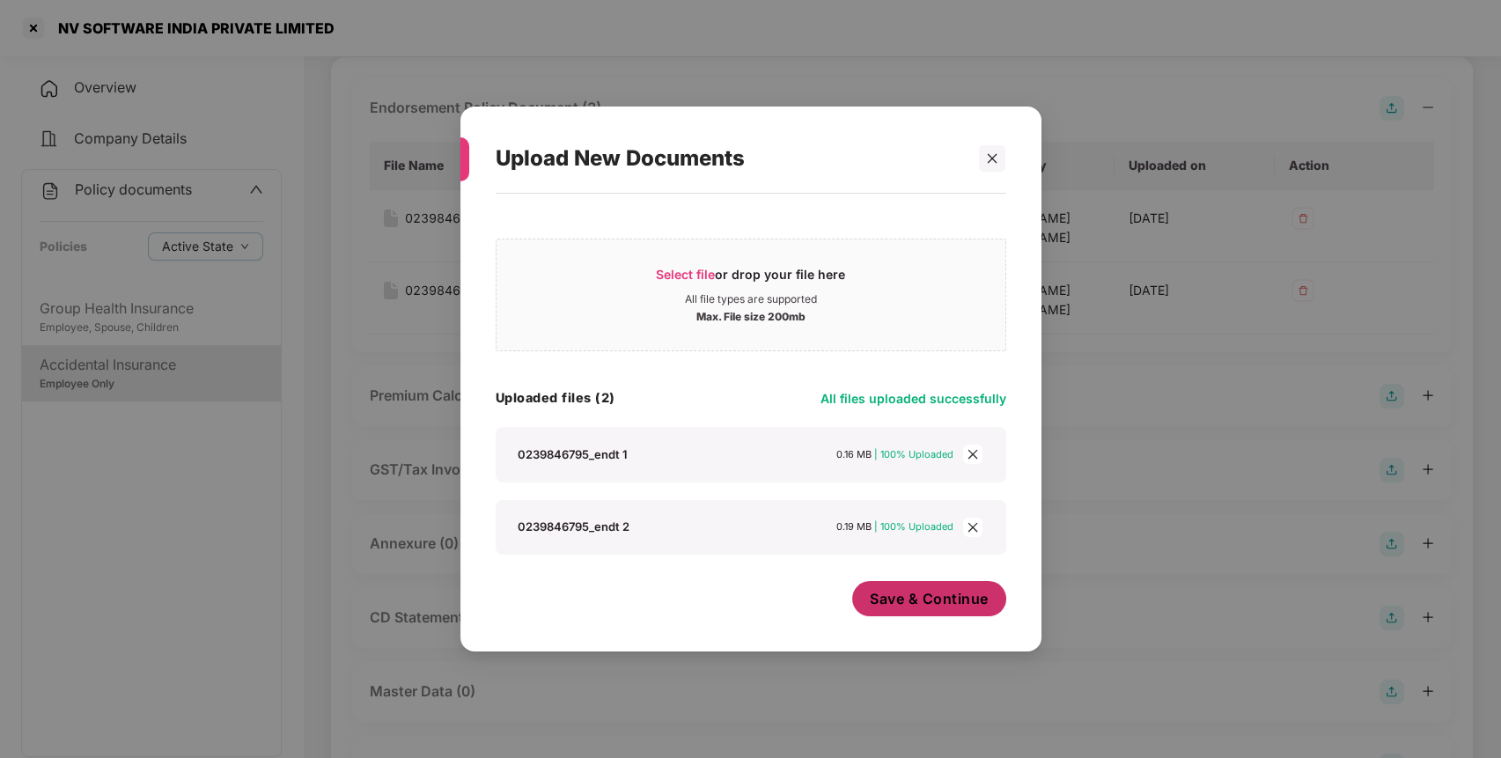
click at [916, 606] on span "Save & Continue" at bounding box center [929, 598] width 119 height 19
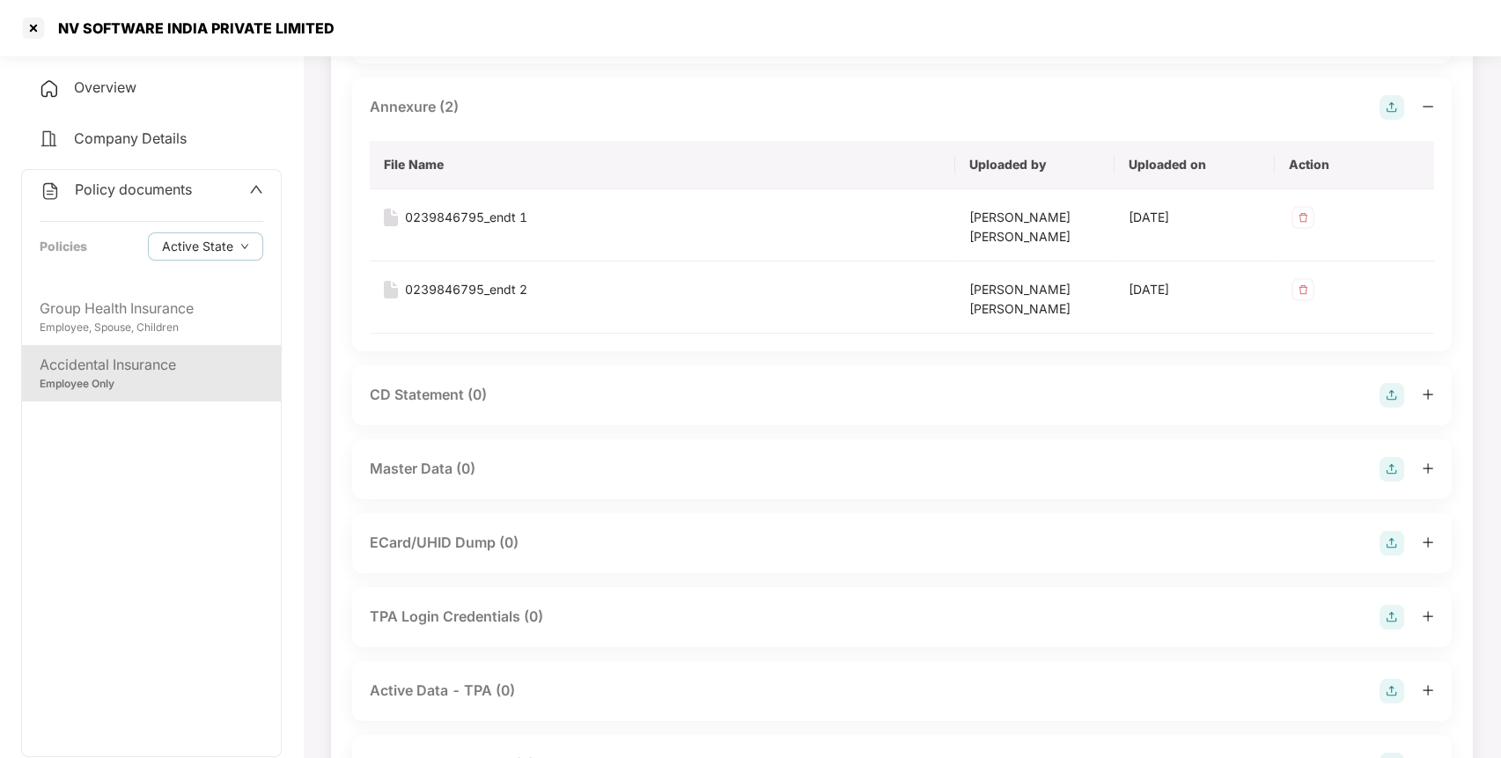
scroll to position [648, 0]
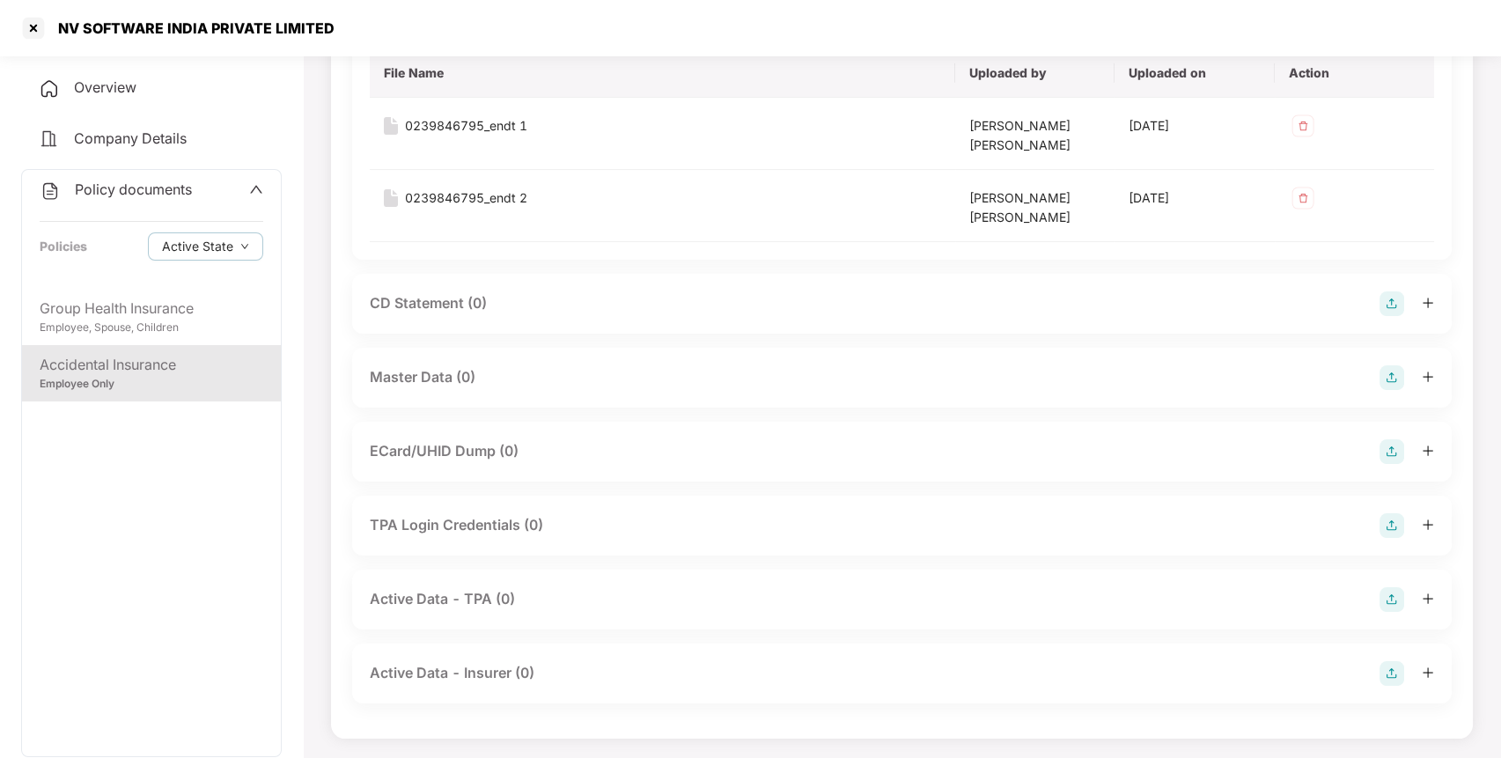
click at [1387, 375] on img at bounding box center [1391, 377] width 25 height 25
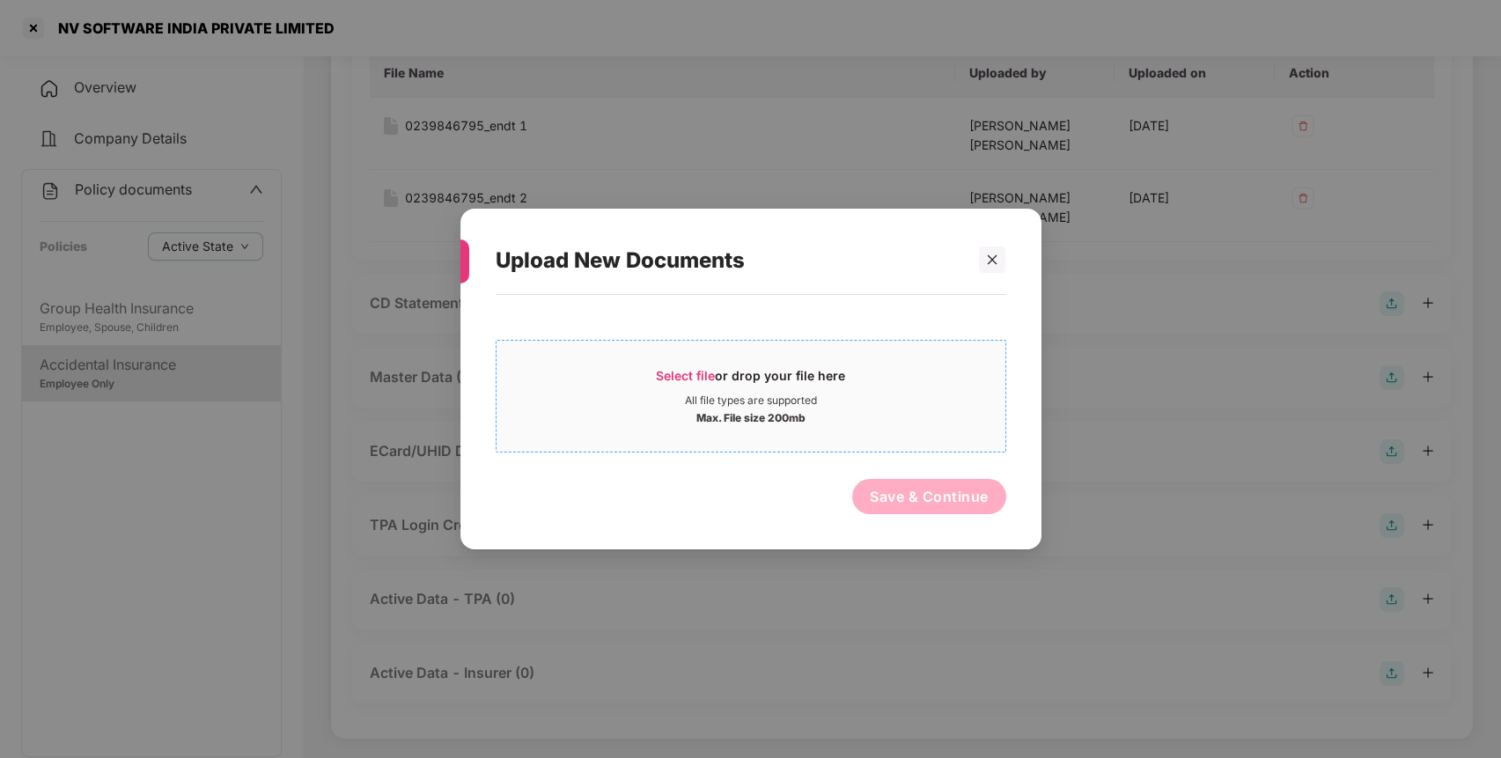
click at [823, 400] on div "All file types are supported" at bounding box center [750, 400] width 509 height 14
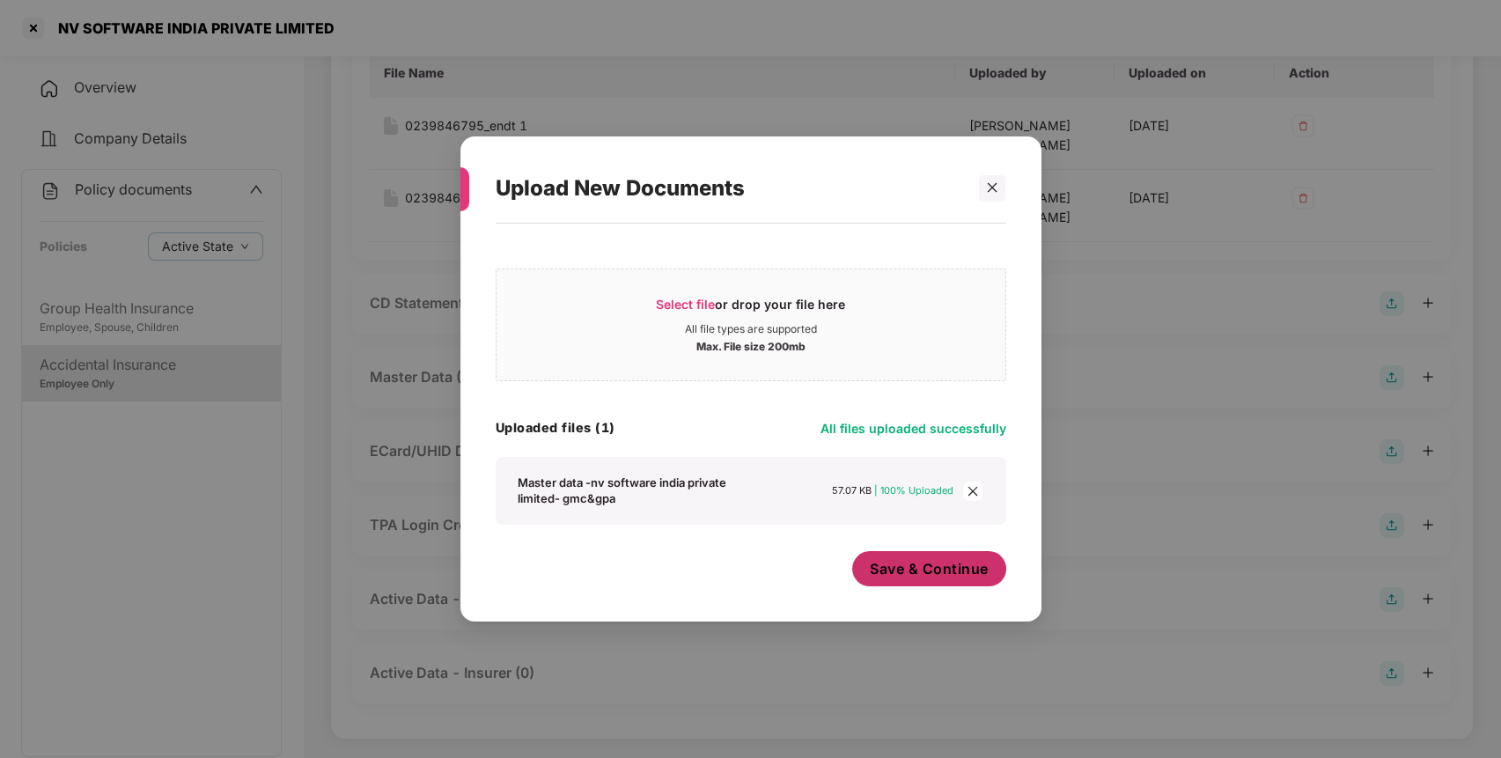
click at [952, 573] on span "Save & Continue" at bounding box center [929, 568] width 119 height 19
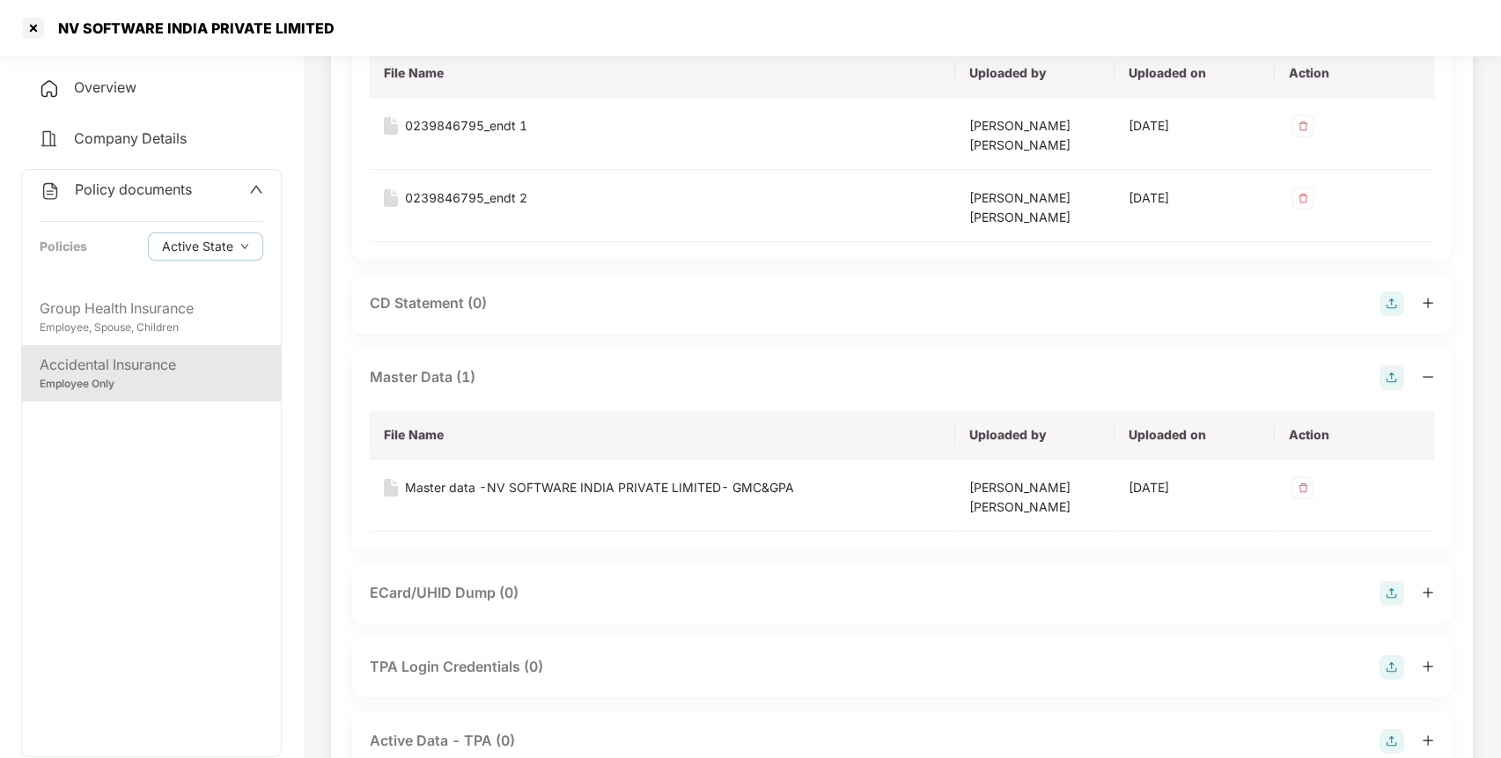
click at [163, 192] on span "Policy documents" at bounding box center [133, 189] width 117 height 18
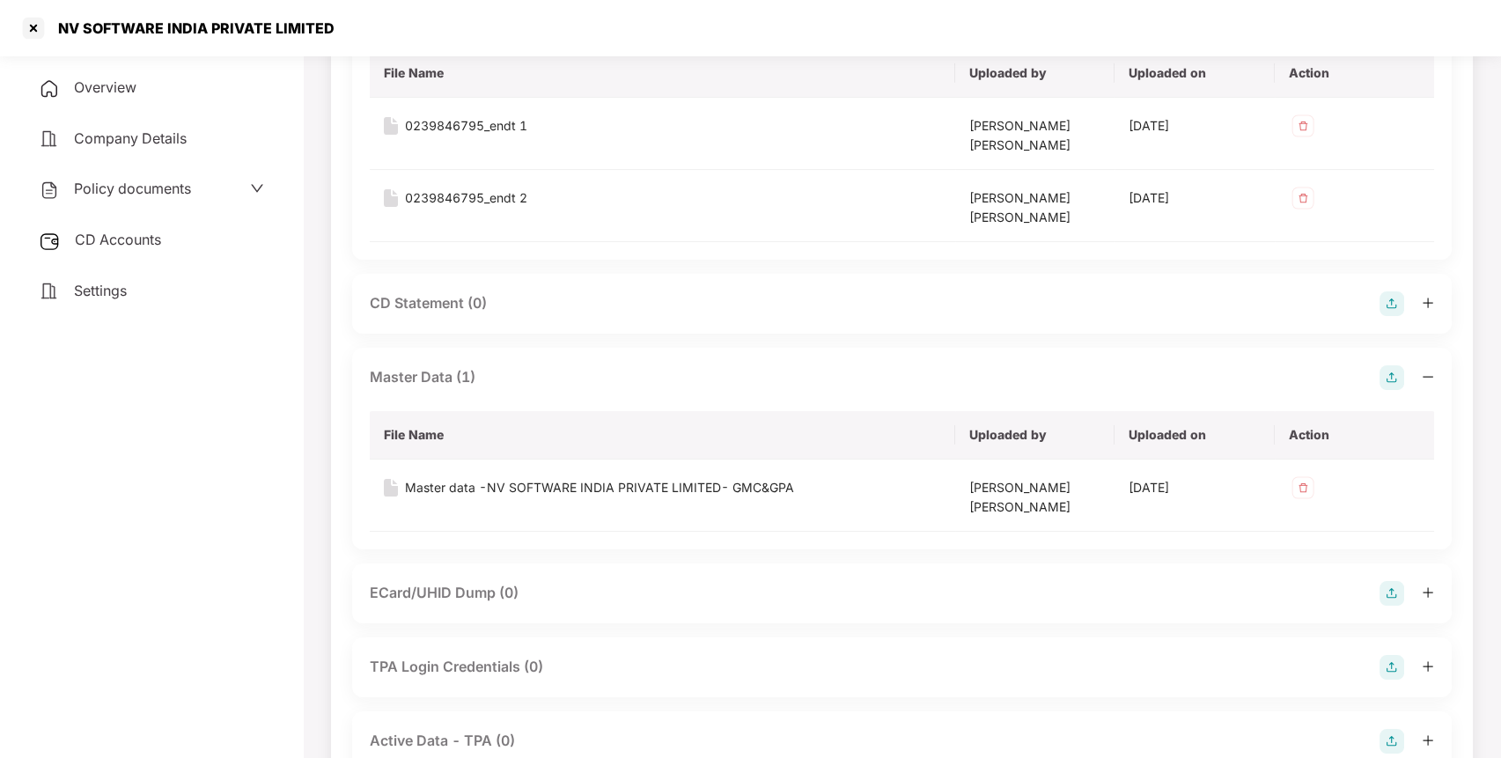
click at [204, 235] on div "CD Accounts" at bounding box center [151, 240] width 261 height 40
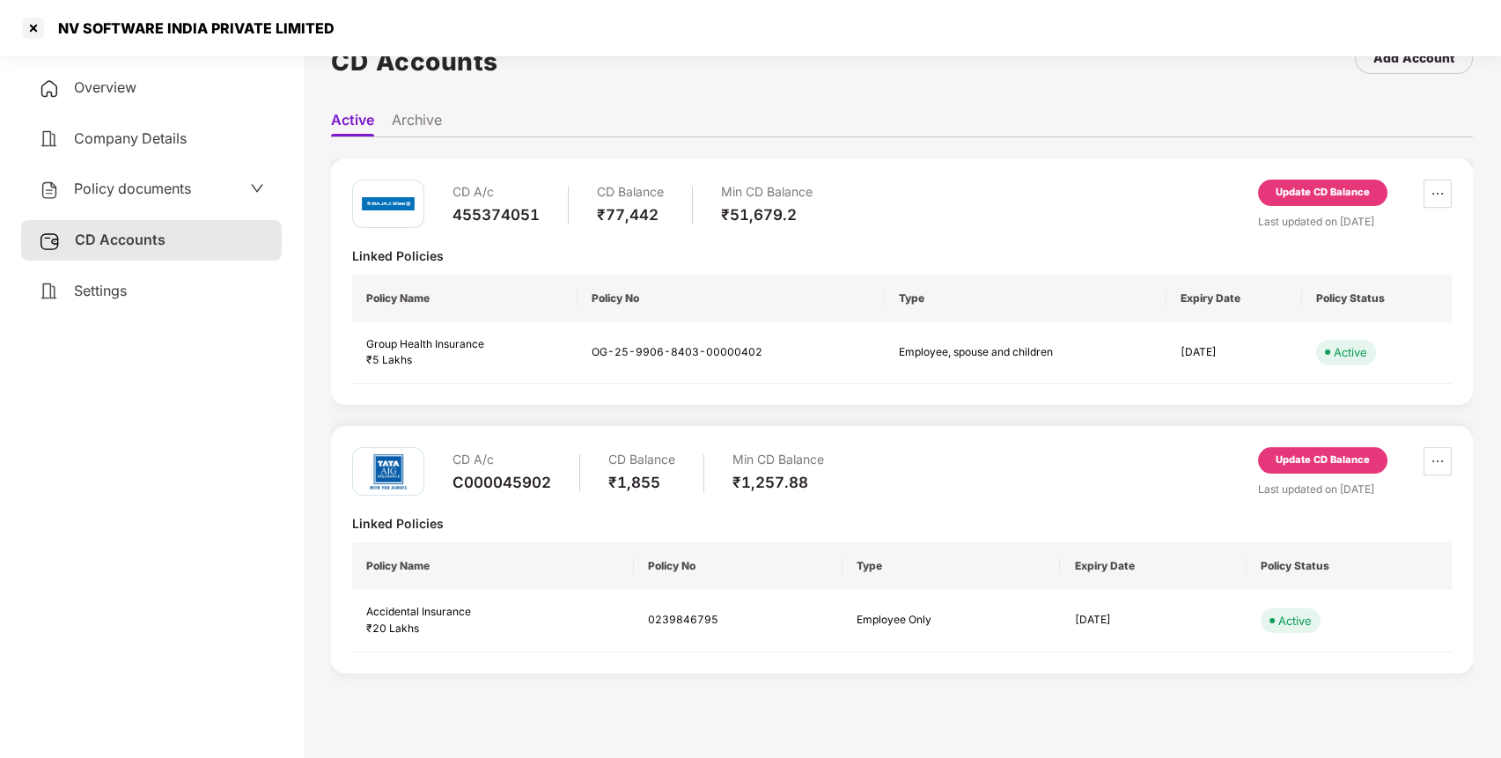
click at [1342, 459] on div "Update CD Balance" at bounding box center [1322, 460] width 94 height 16
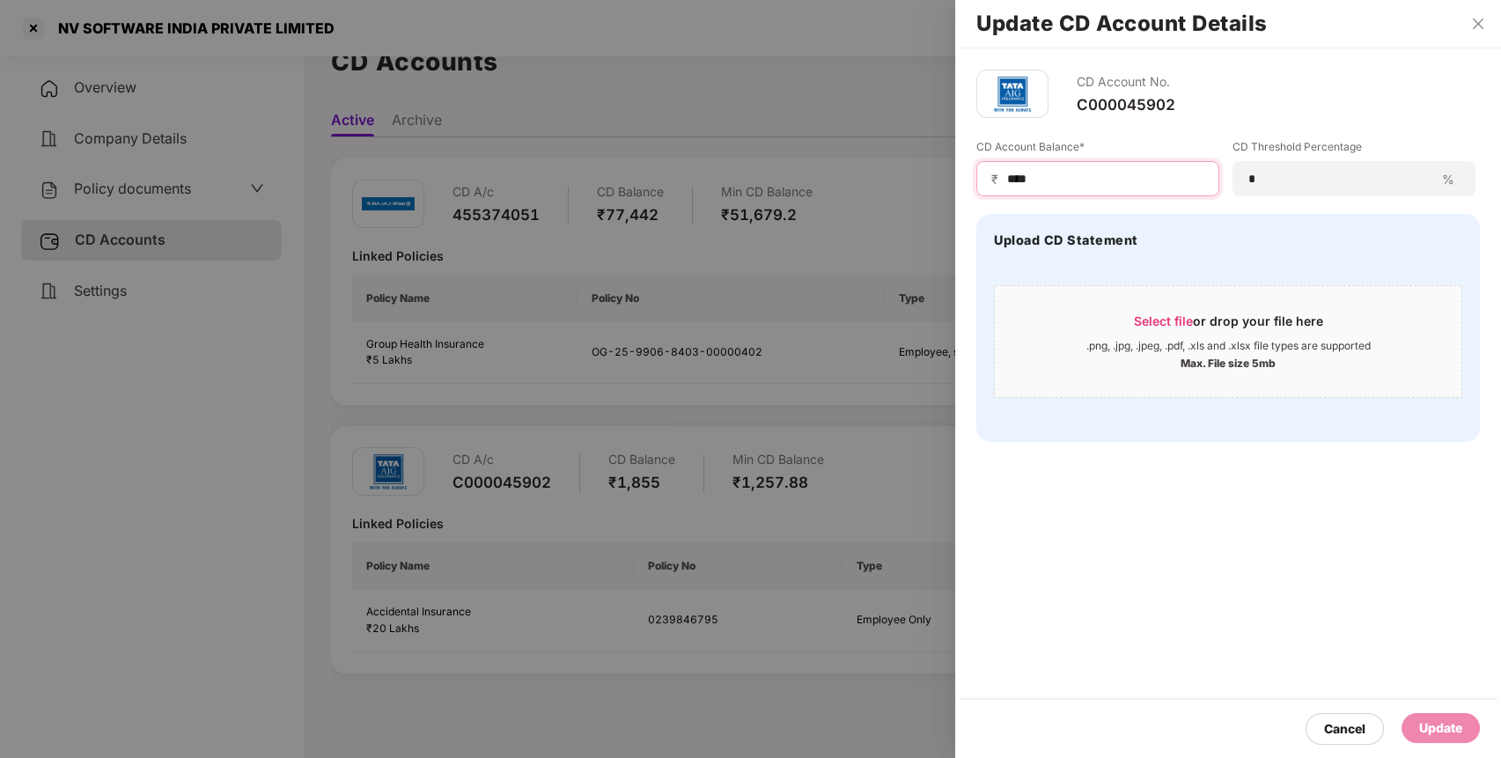
click at [1104, 186] on input "****" at bounding box center [1104, 179] width 199 height 18
type input "*"
type input "***"
click at [1444, 727] on div "Update" at bounding box center [1440, 727] width 43 height 19
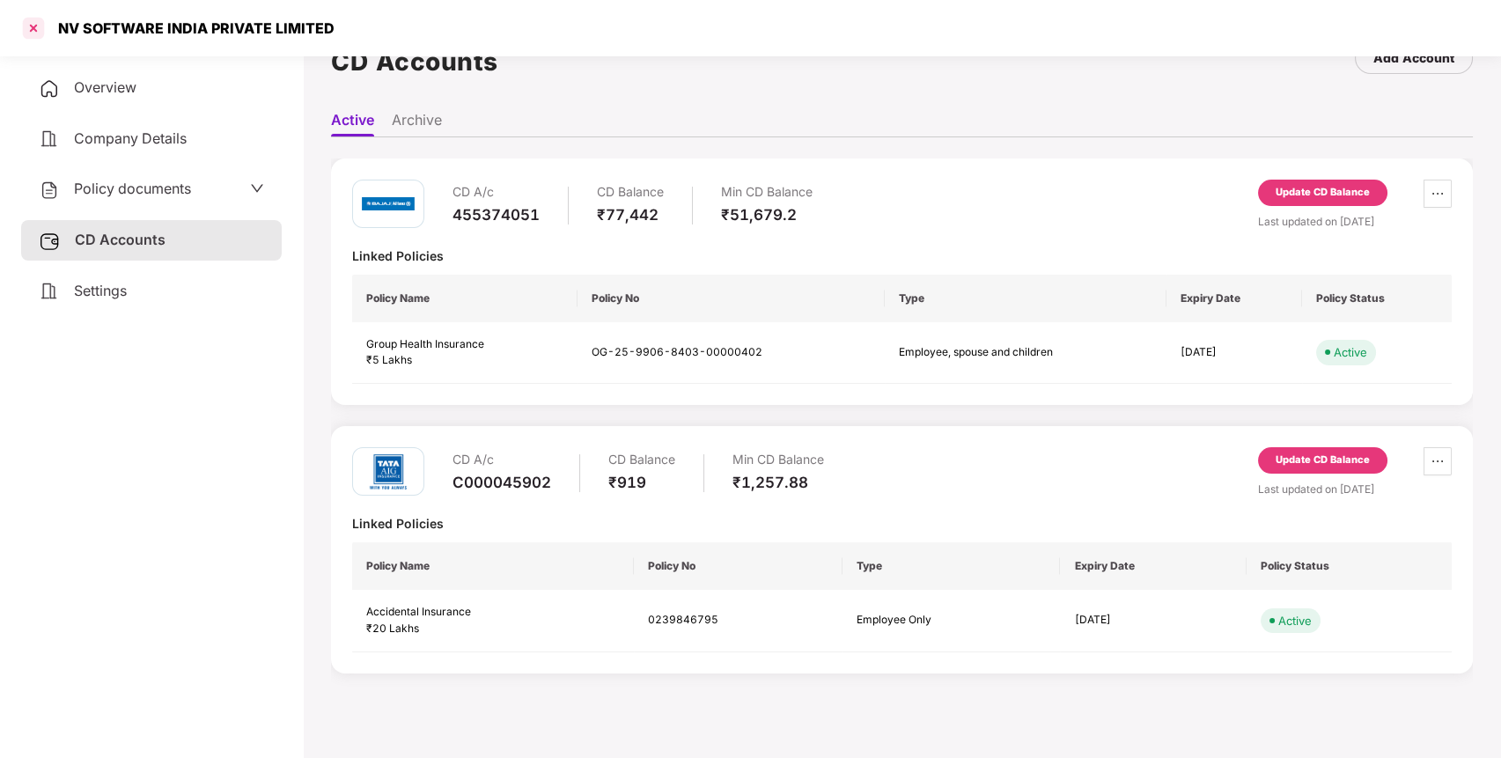
click at [37, 35] on div at bounding box center [33, 28] width 28 height 28
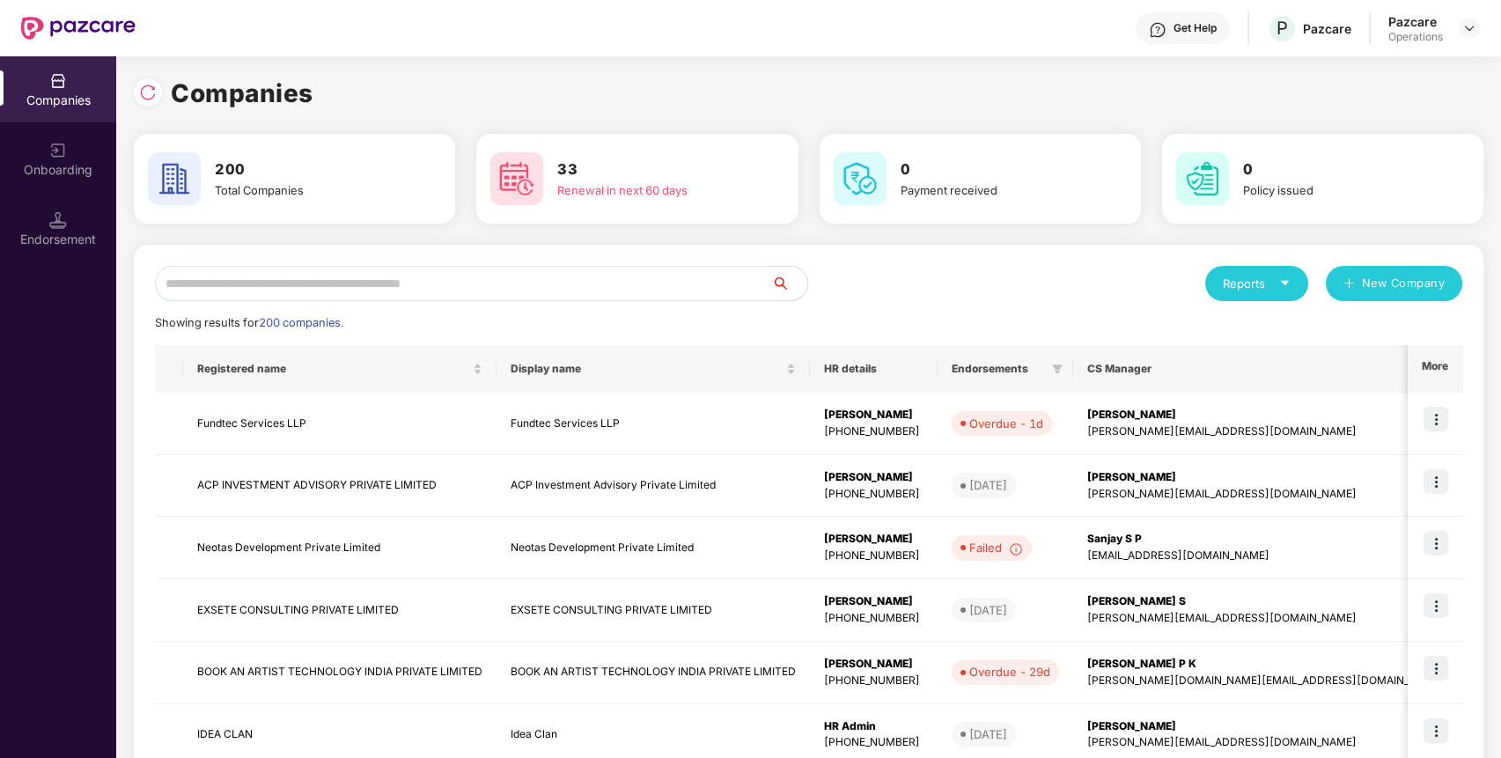
scroll to position [0, 0]
click at [411, 273] on input "text" at bounding box center [463, 283] width 617 height 35
paste input "**********"
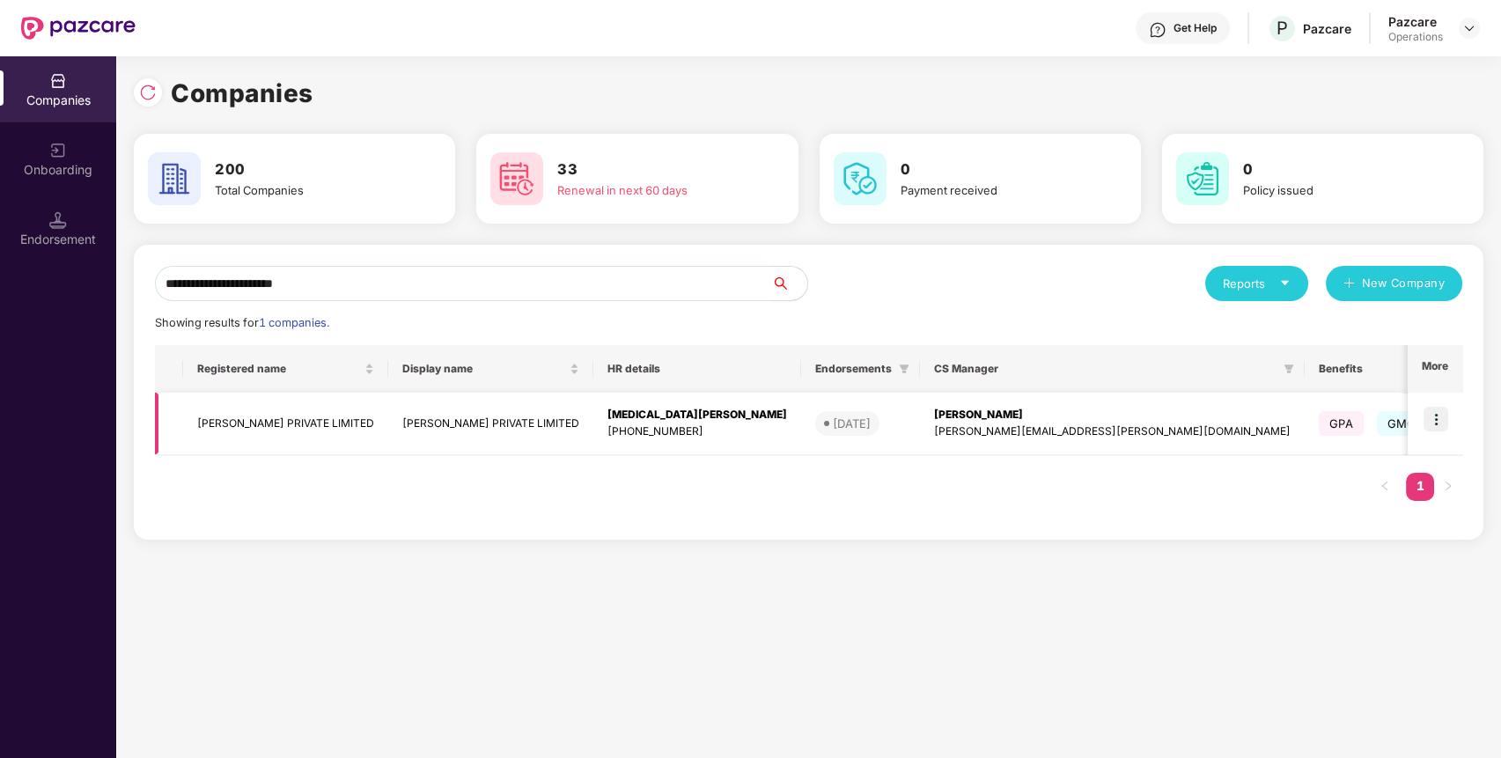
type input "**********"
click at [325, 428] on td "[PERSON_NAME] PRIVATE LIMITED" at bounding box center [285, 424] width 205 height 62
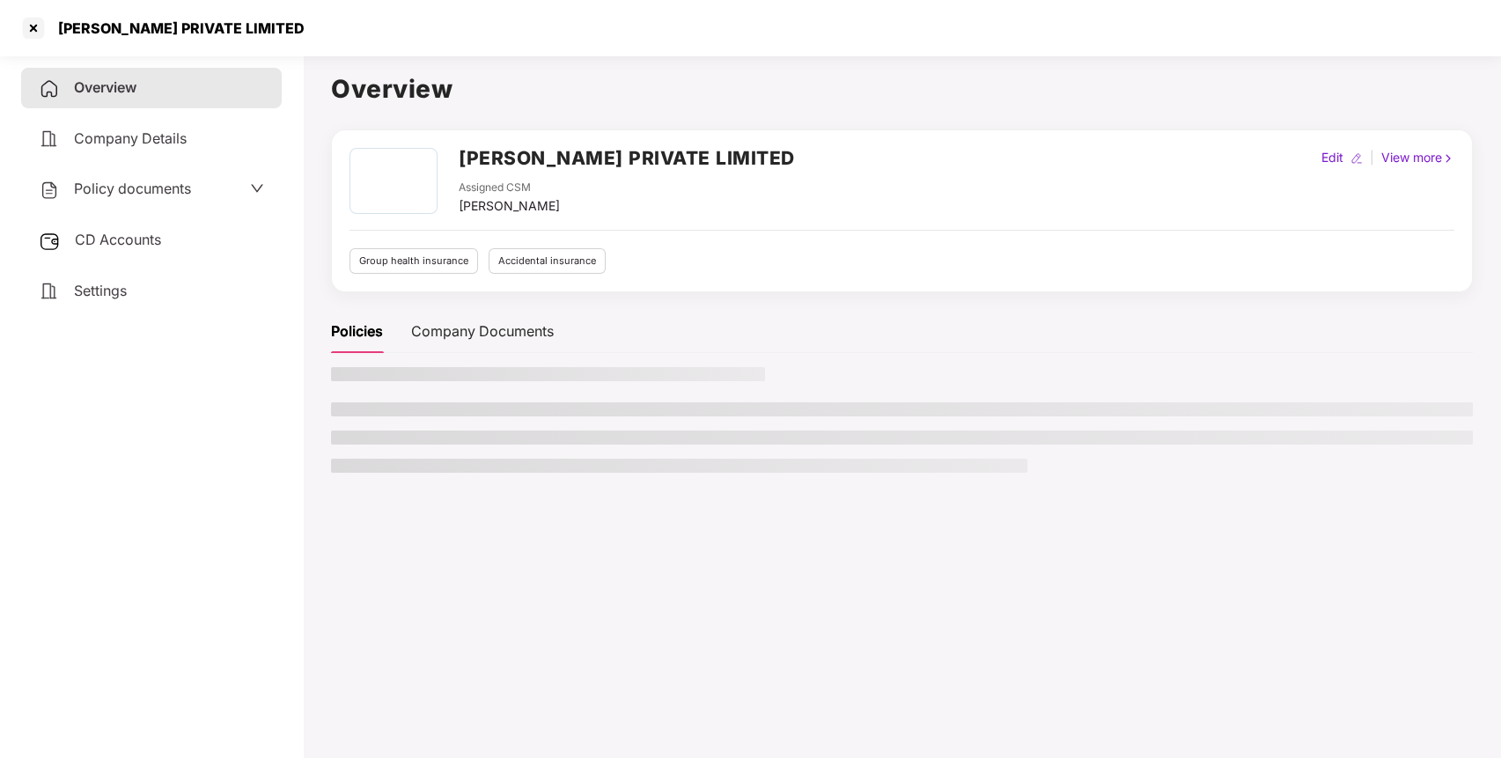
click at [150, 195] on span "Policy documents" at bounding box center [132, 189] width 117 height 18
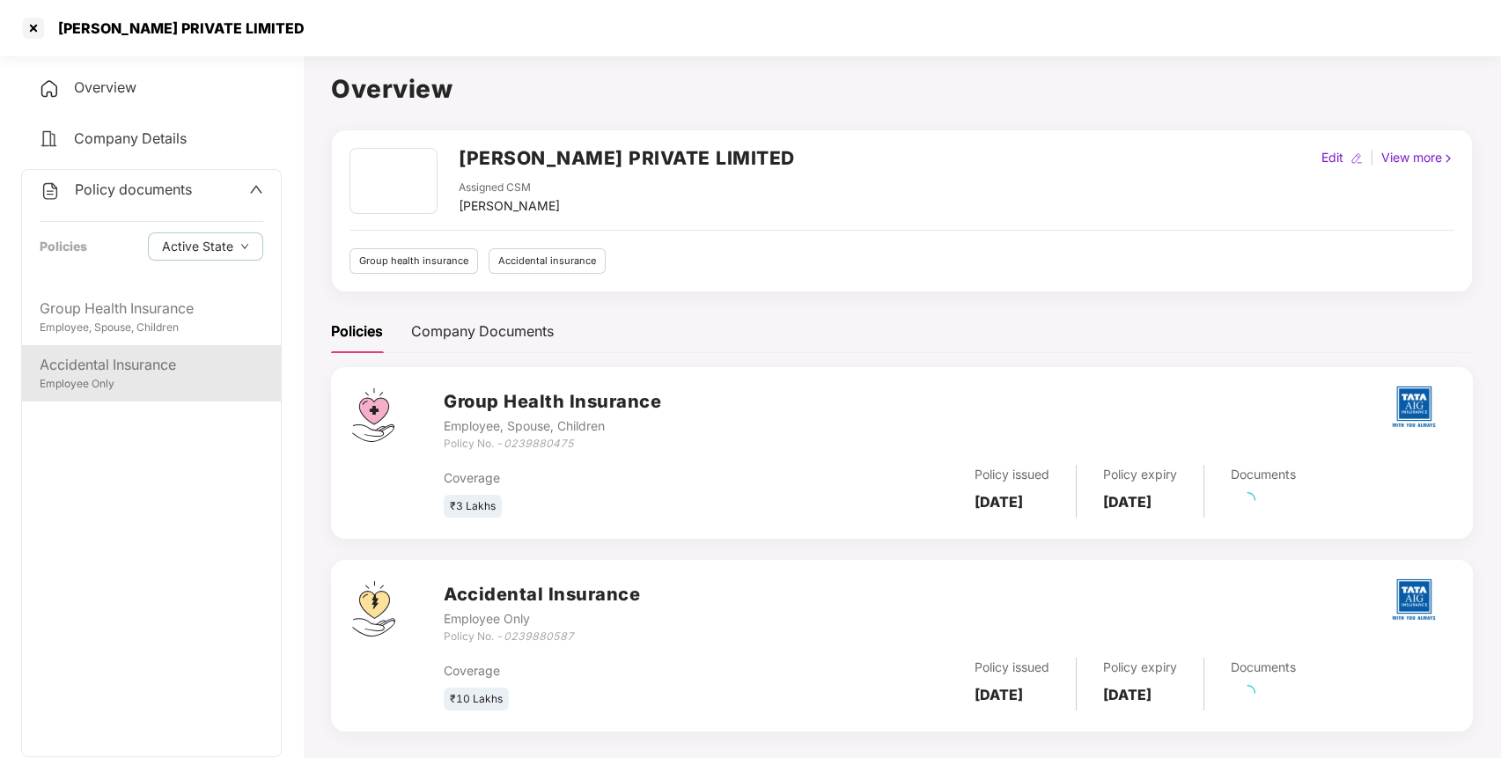
click at [154, 357] on div "Accidental Insurance" at bounding box center [152, 365] width 224 height 22
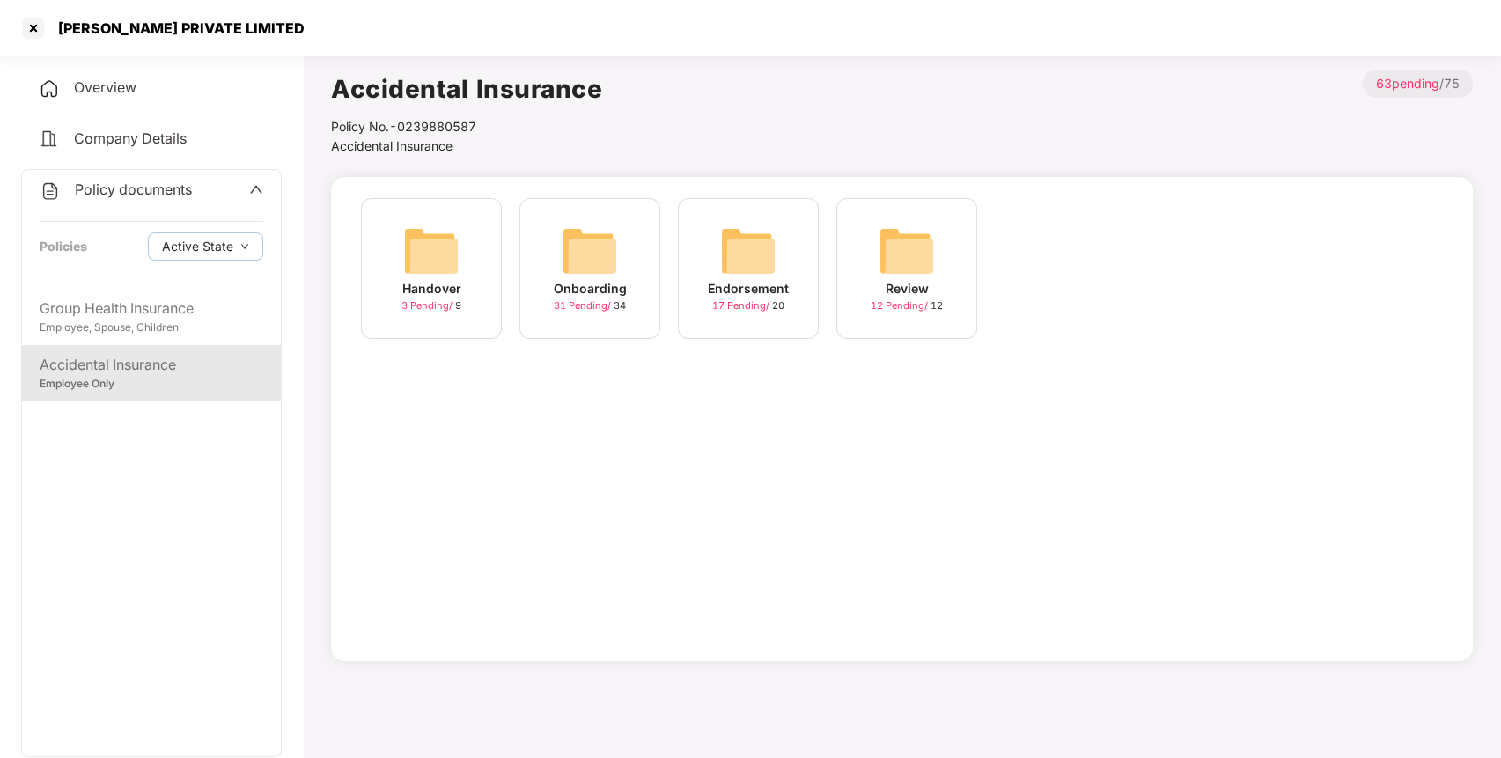
click at [775, 254] on img at bounding box center [748, 251] width 56 height 56
click at [890, 261] on img at bounding box center [906, 251] width 56 height 56
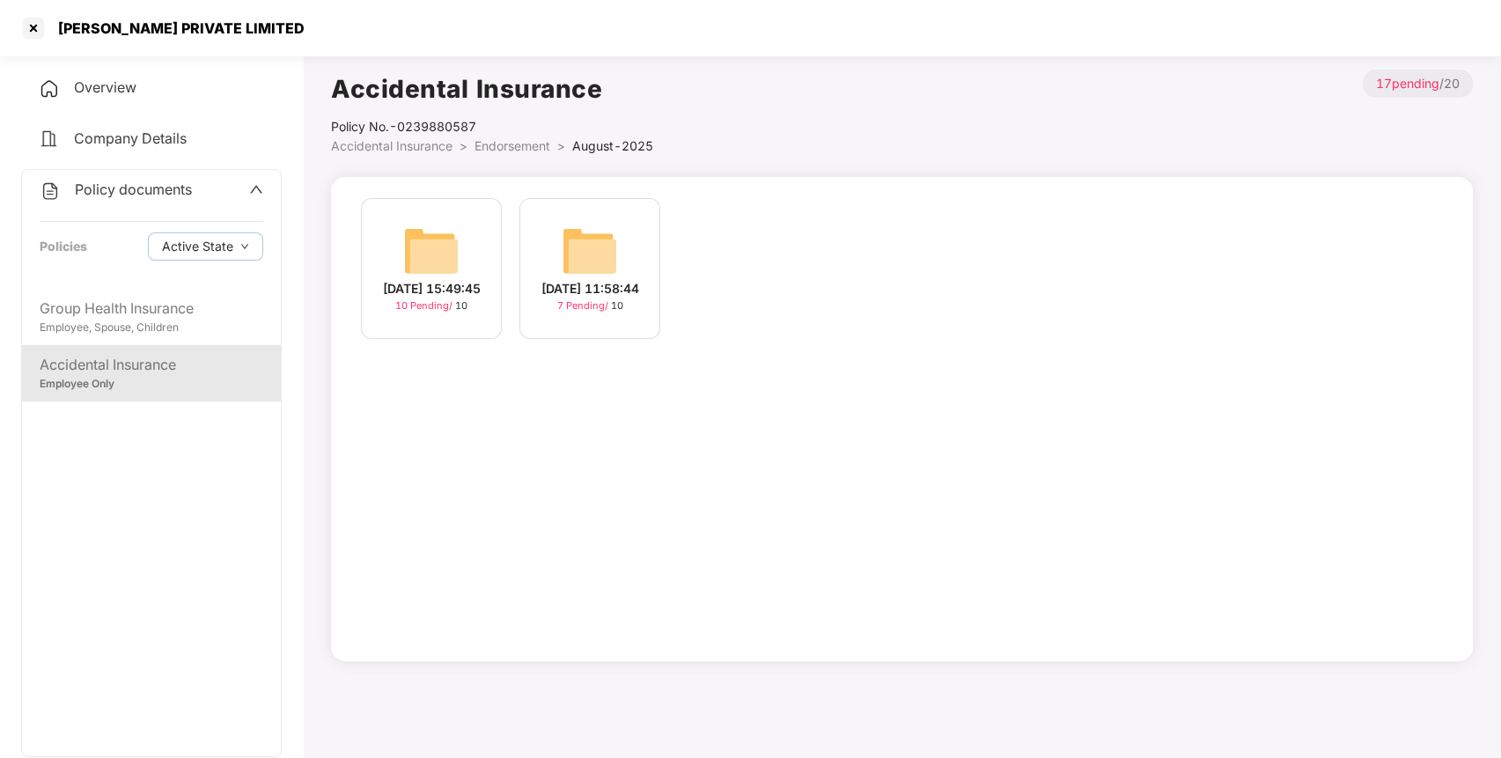
click at [607, 262] on img at bounding box center [590, 251] width 56 height 56
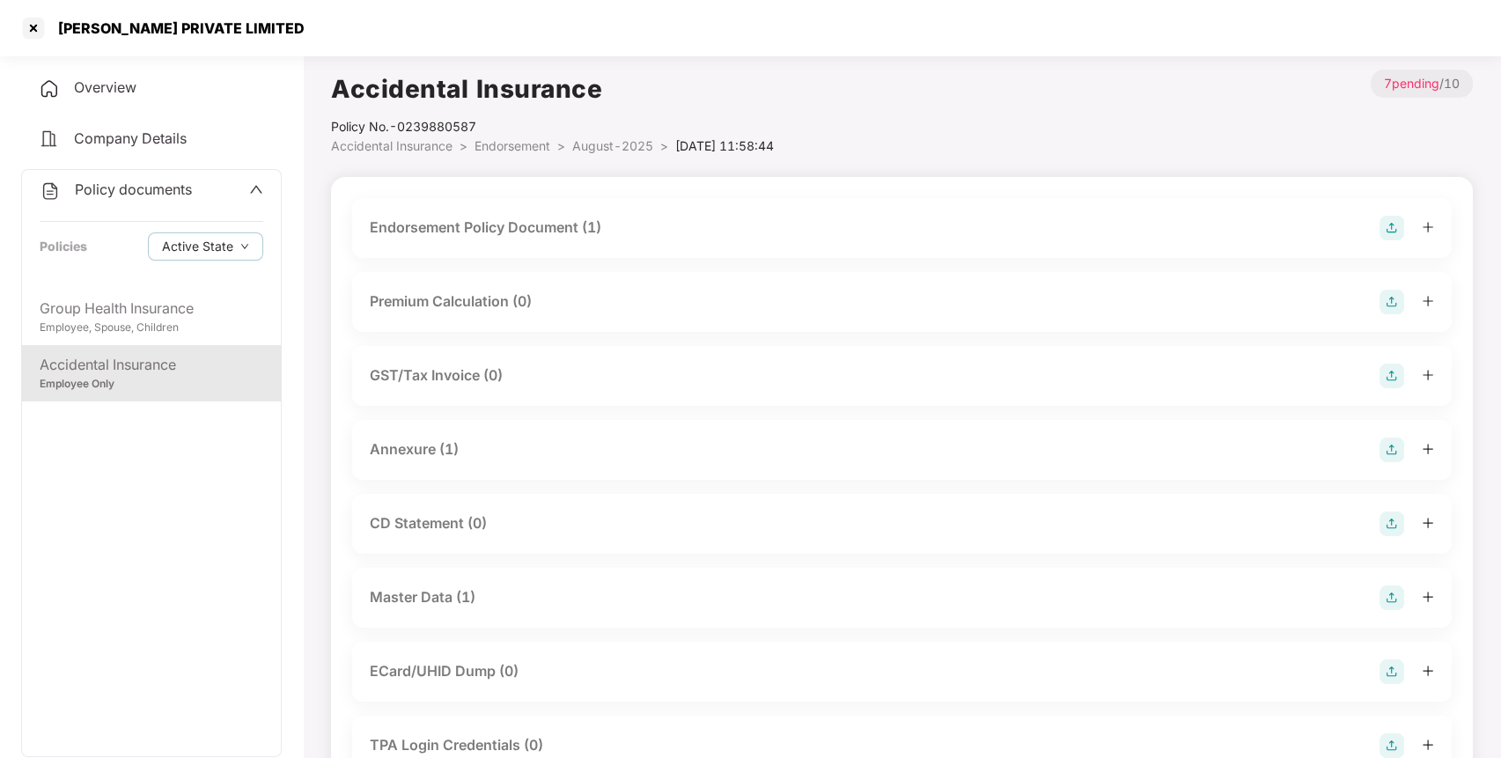
click at [1390, 222] on img at bounding box center [1391, 228] width 25 height 25
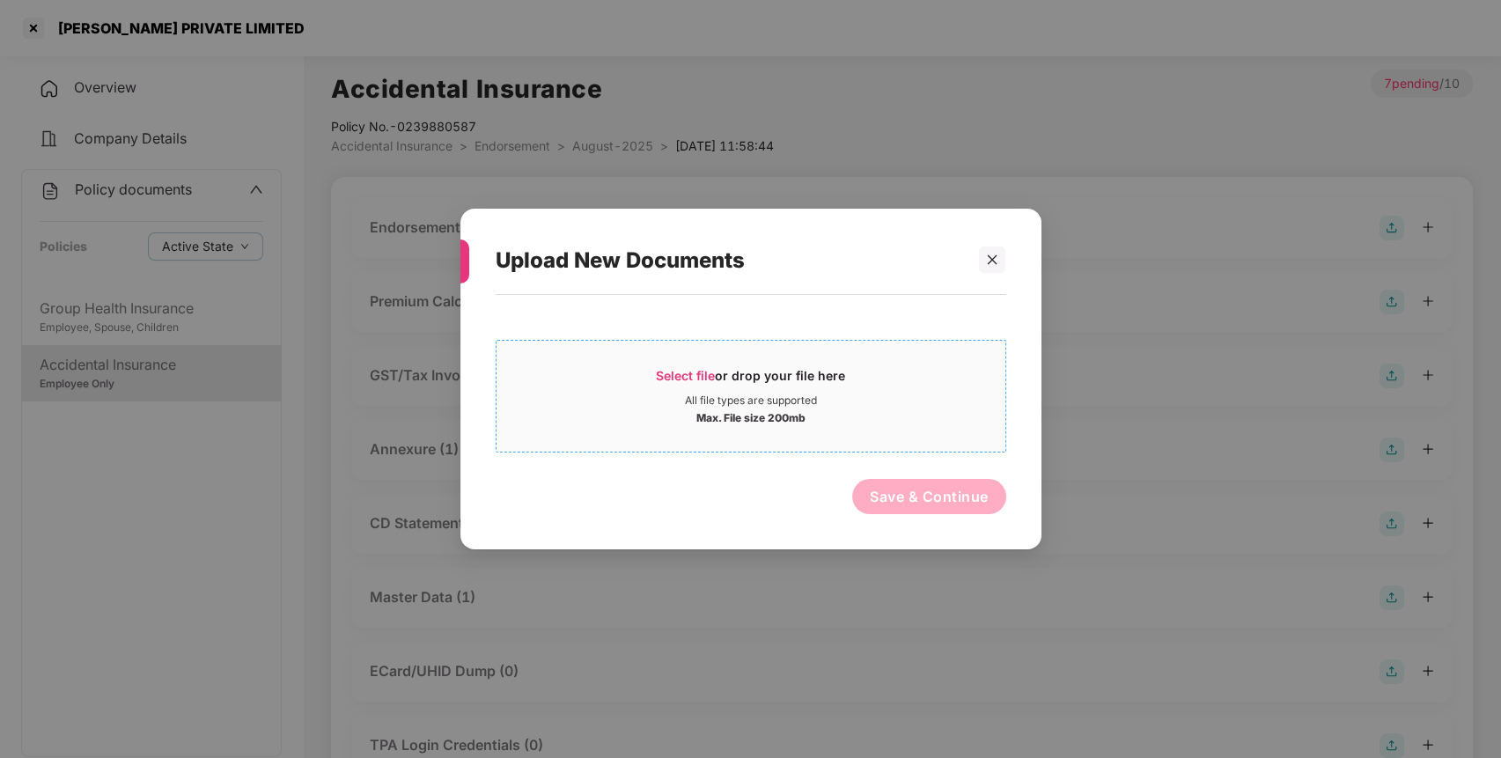
click at [783, 391] on div "Select file or drop your file here" at bounding box center [750, 380] width 189 height 26
click at [984, 258] on div at bounding box center [992, 259] width 26 height 26
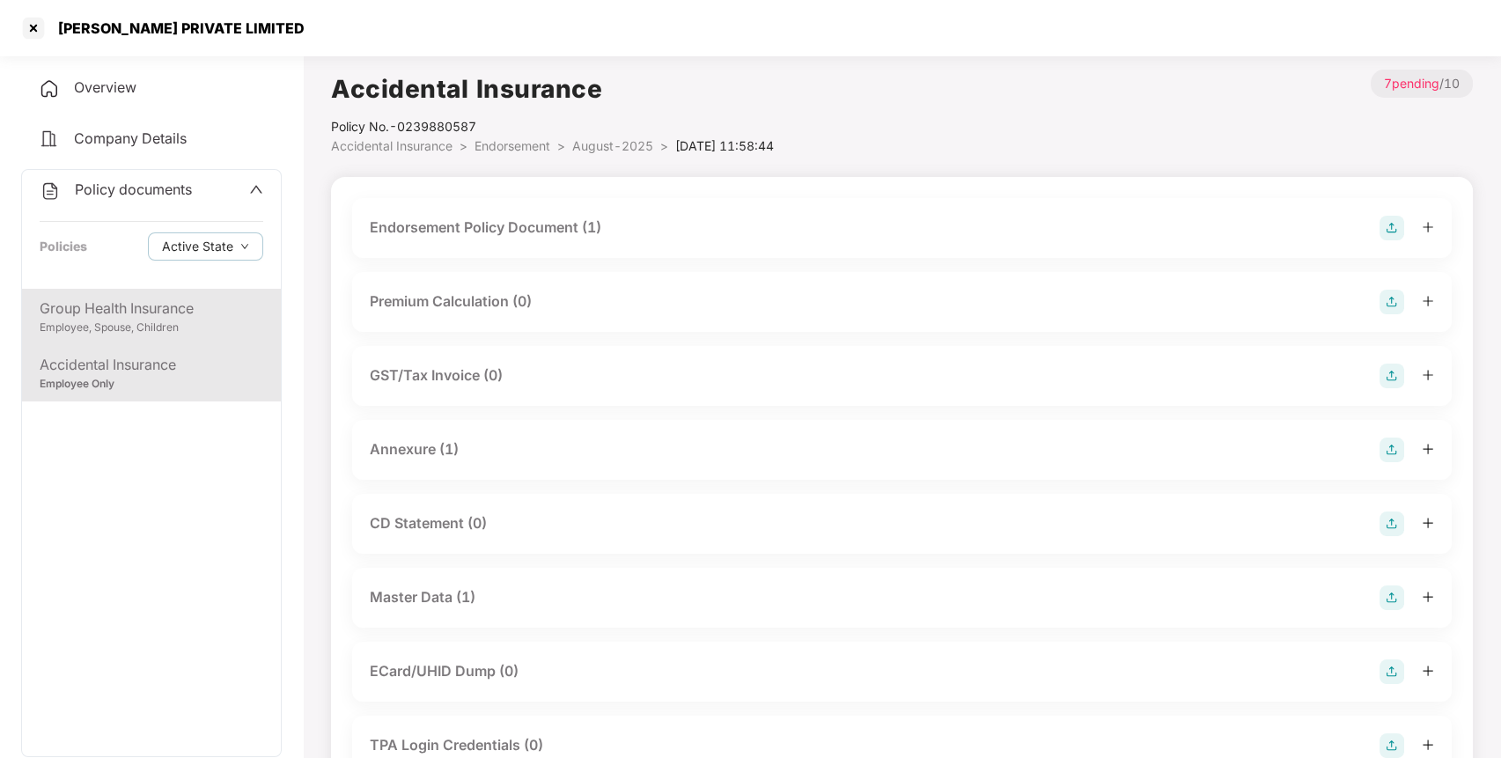
click at [119, 301] on div "Group Health Insurance" at bounding box center [152, 309] width 224 height 22
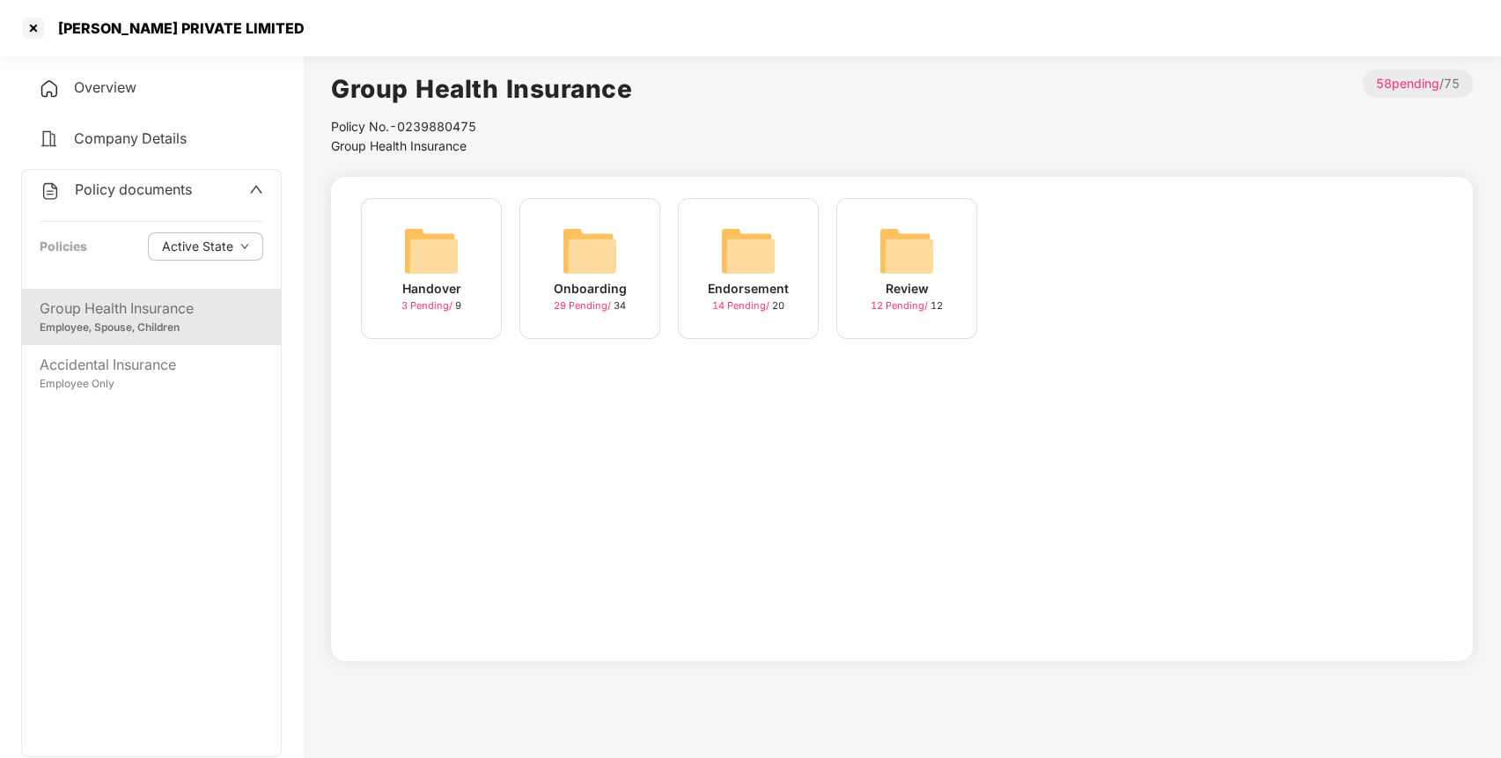
click at [751, 250] on img at bounding box center [748, 251] width 56 height 56
click at [905, 258] on img at bounding box center [906, 251] width 56 height 56
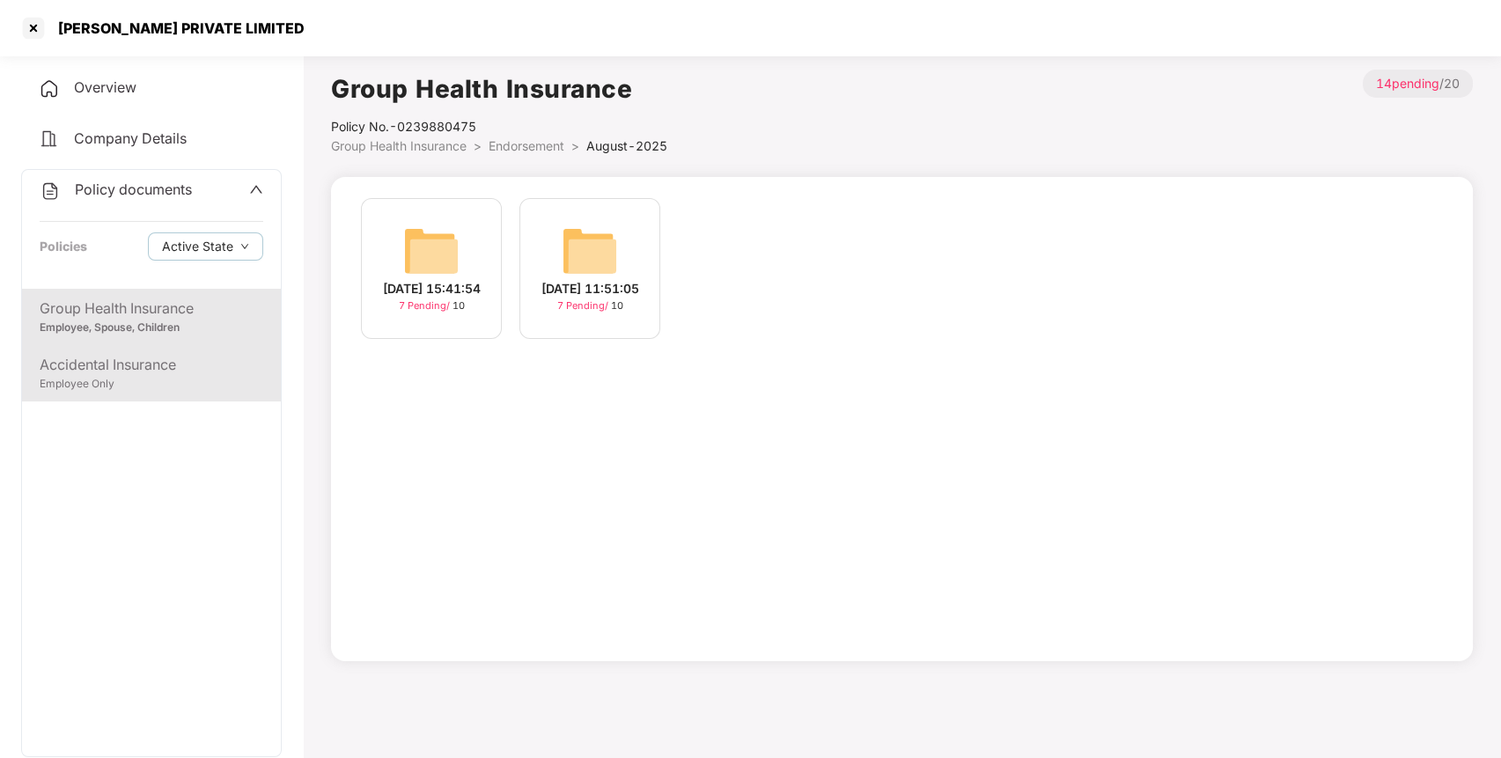
click at [50, 370] on div "Accidental Insurance" at bounding box center [152, 365] width 224 height 22
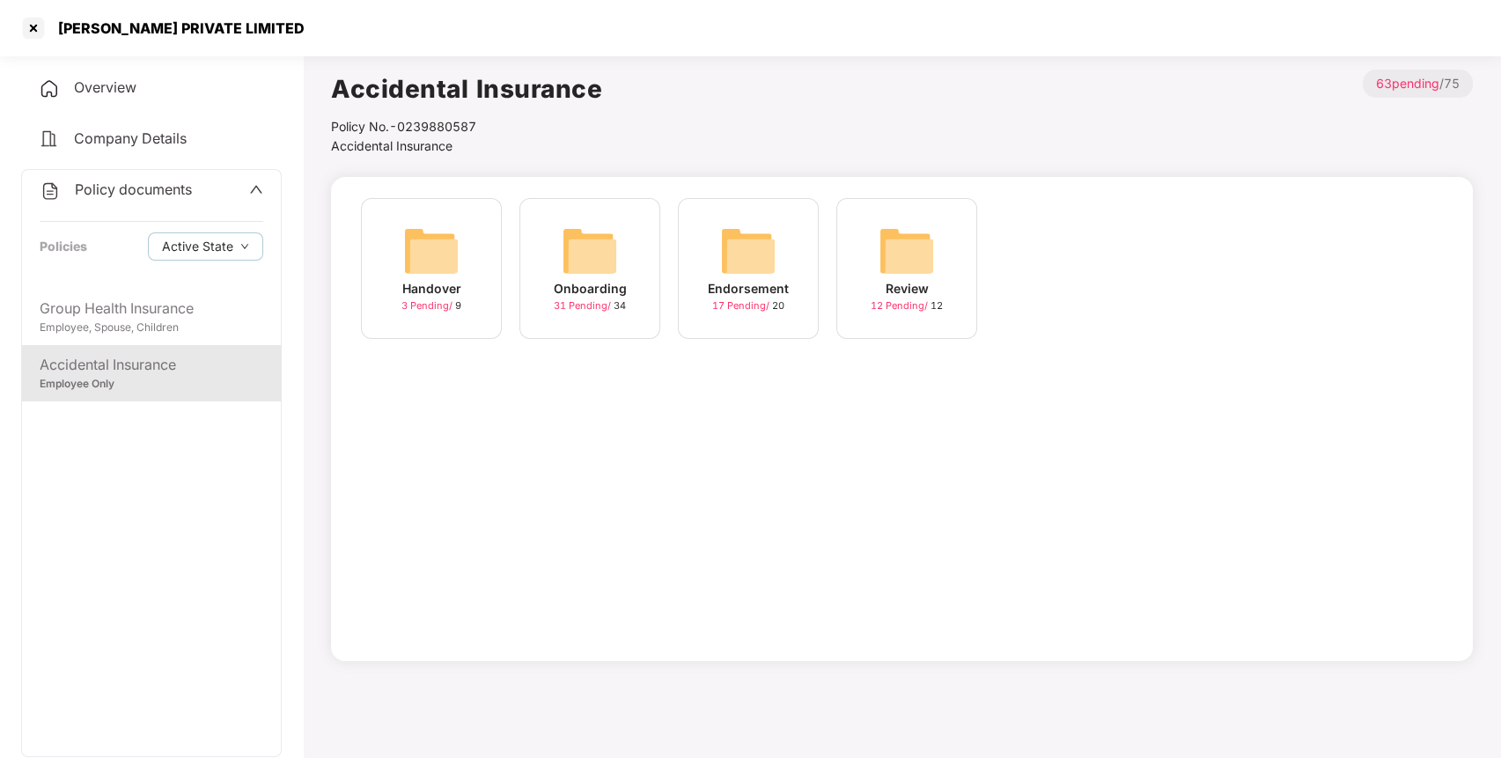
click at [751, 245] on img at bounding box center [748, 251] width 56 height 56
click at [933, 246] on img at bounding box center [906, 251] width 56 height 56
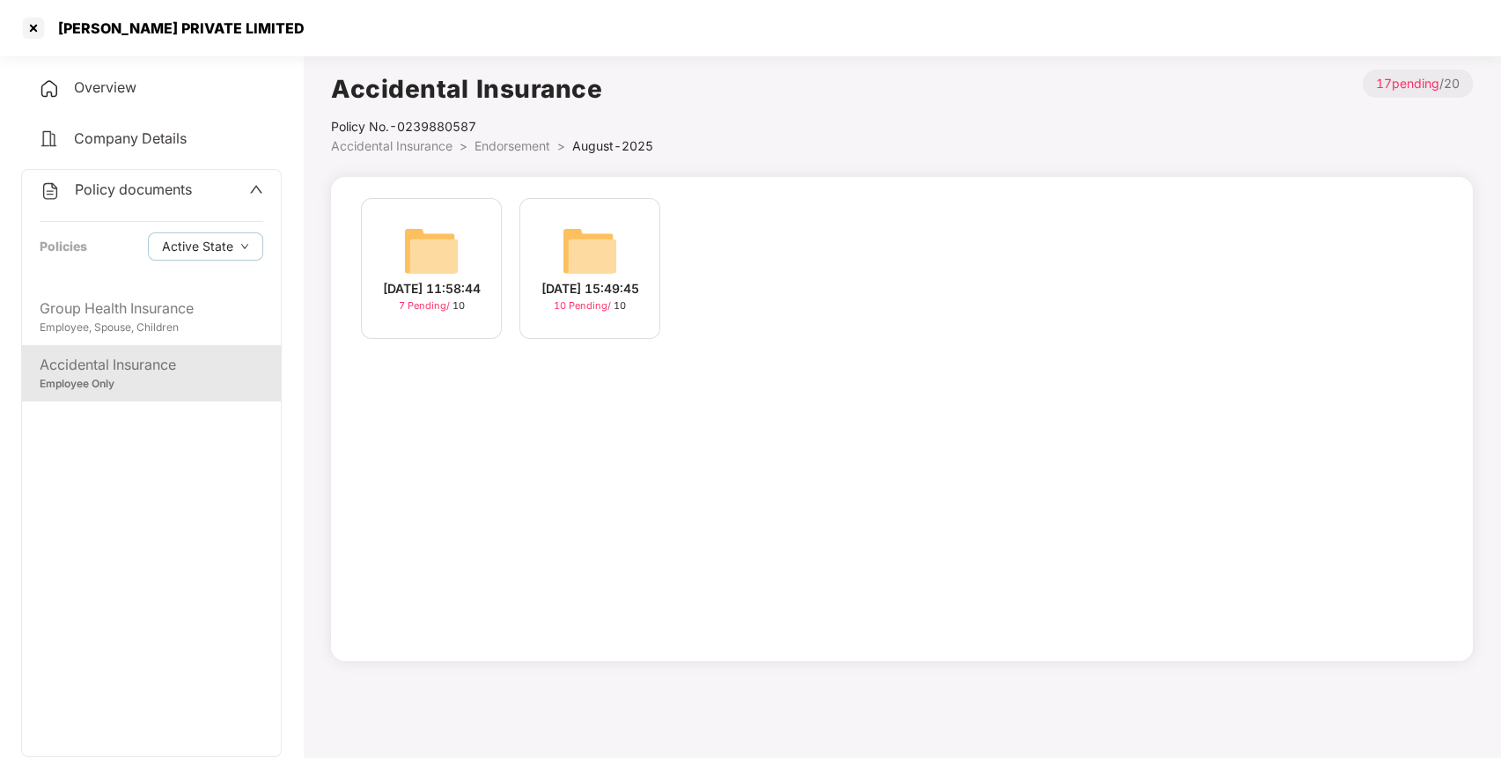
click at [580, 239] on img at bounding box center [590, 251] width 56 height 56
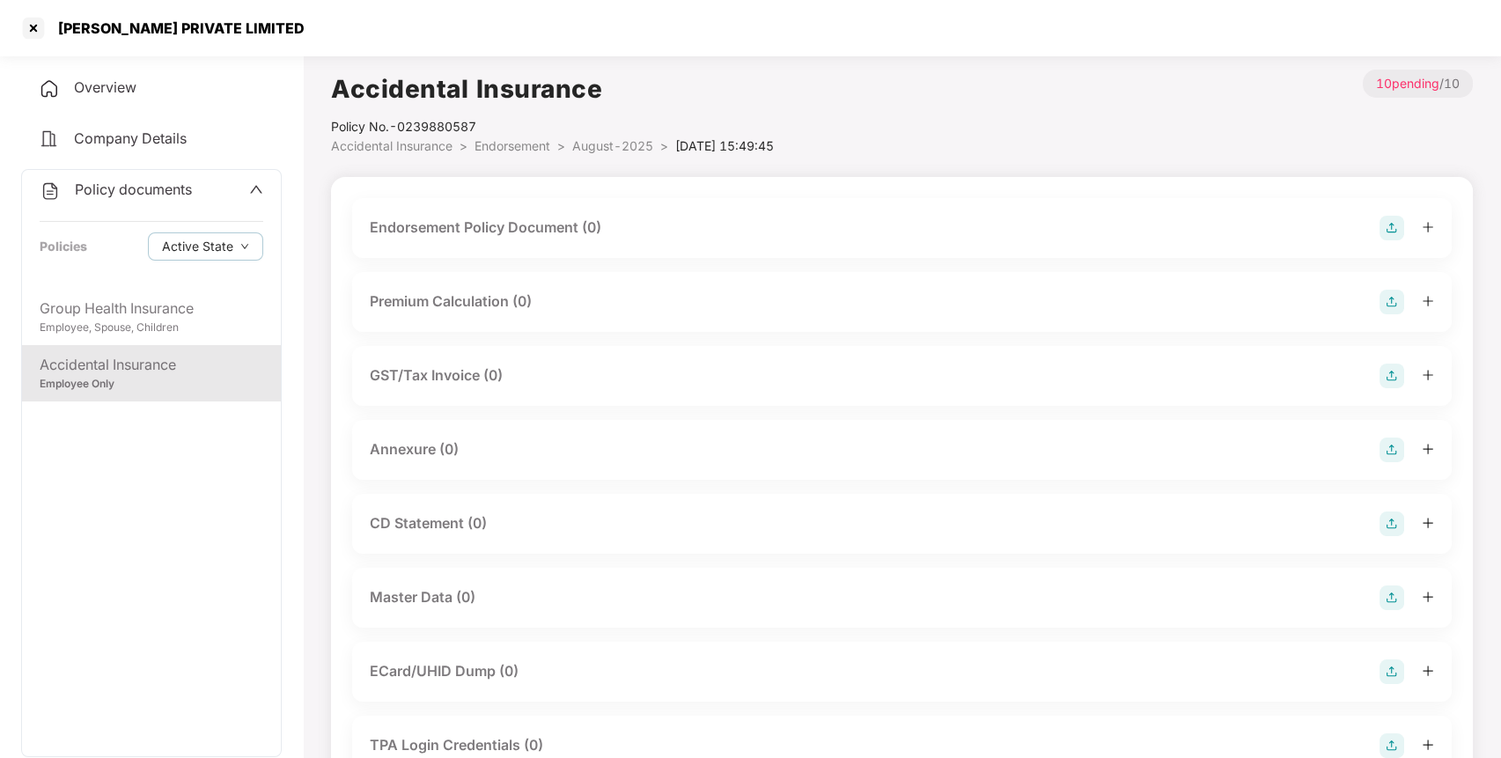
click at [1392, 229] on img at bounding box center [1391, 228] width 25 height 25
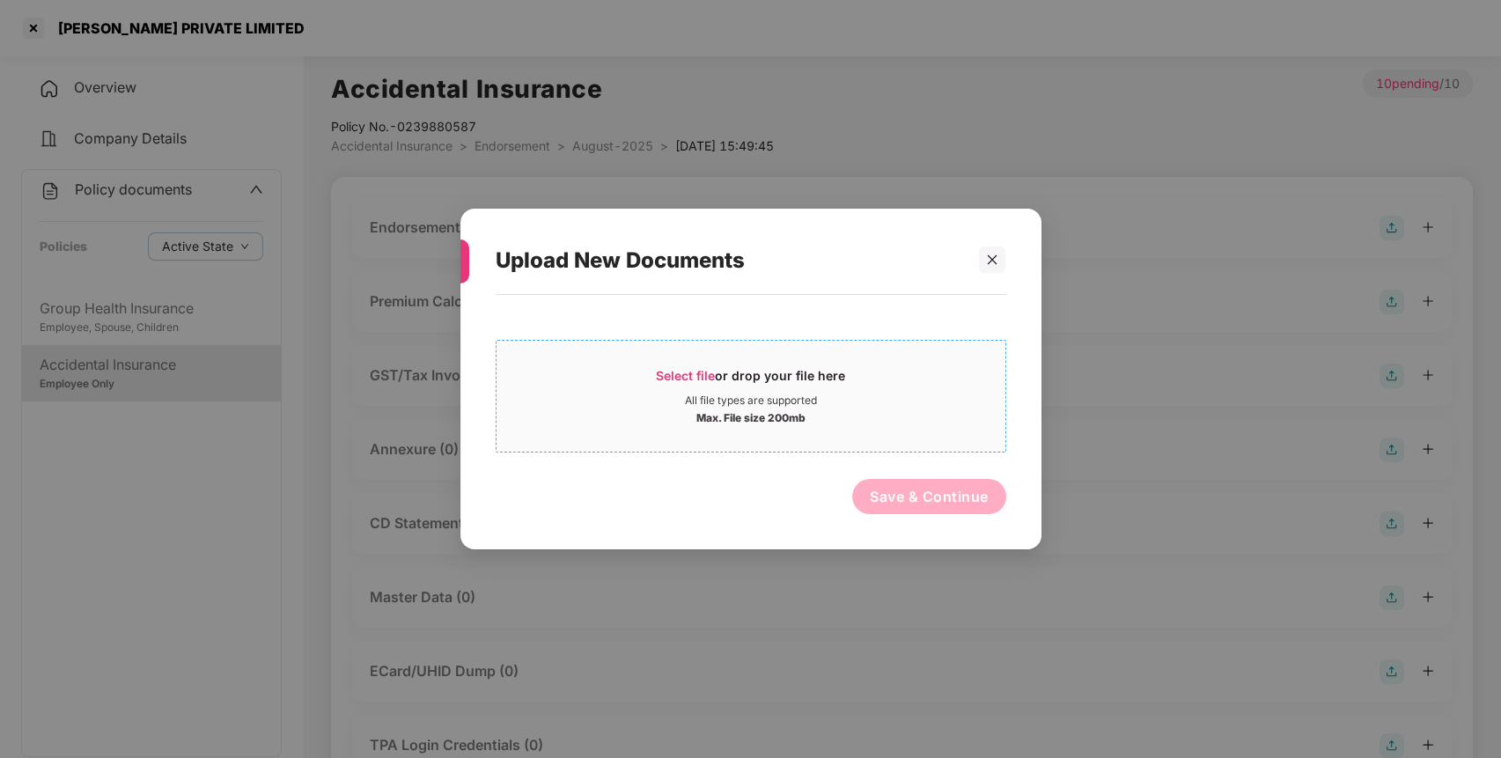
click at [874, 374] on div "Select file or drop your file here" at bounding box center [750, 380] width 509 height 26
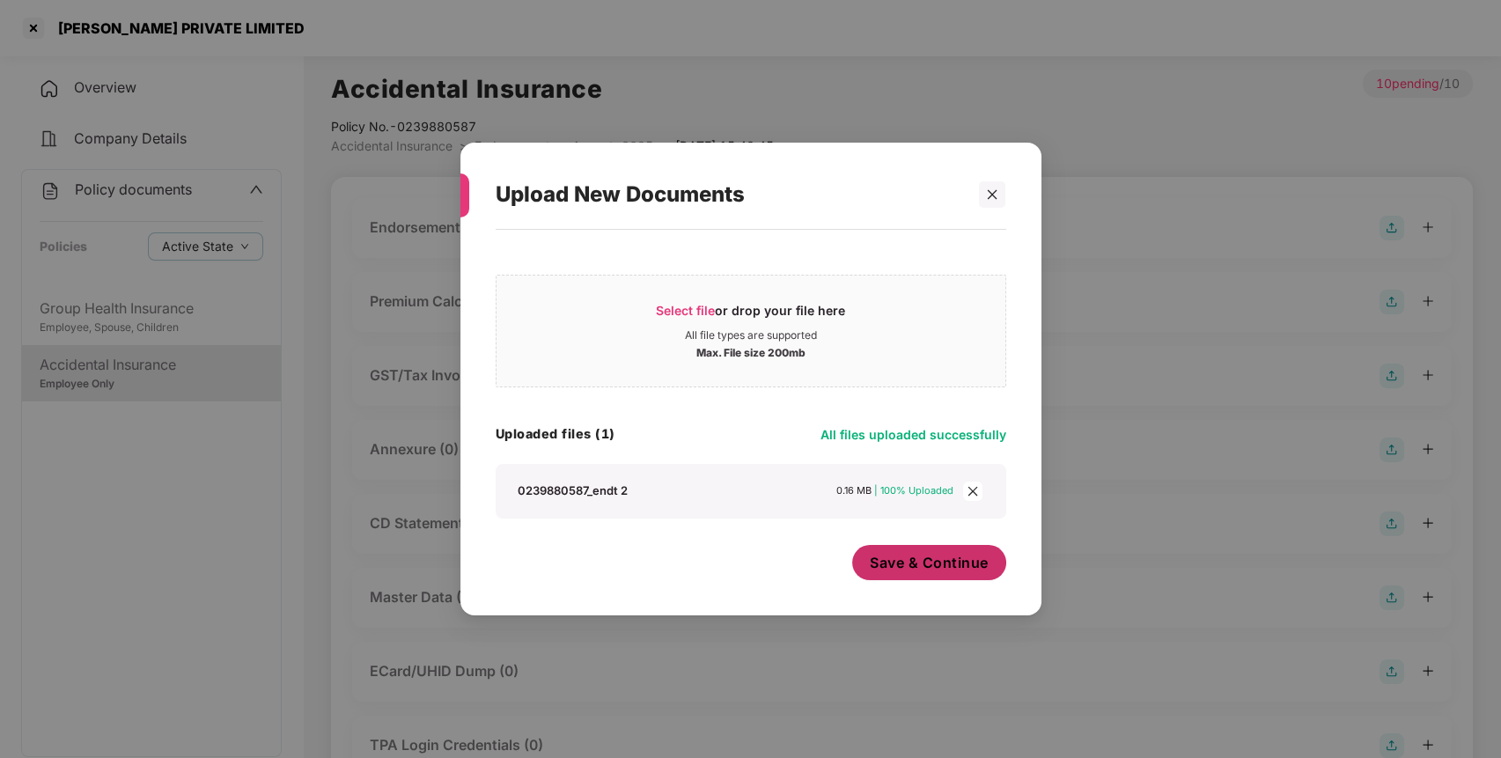
click at [934, 556] on span "Save & Continue" at bounding box center [929, 562] width 119 height 19
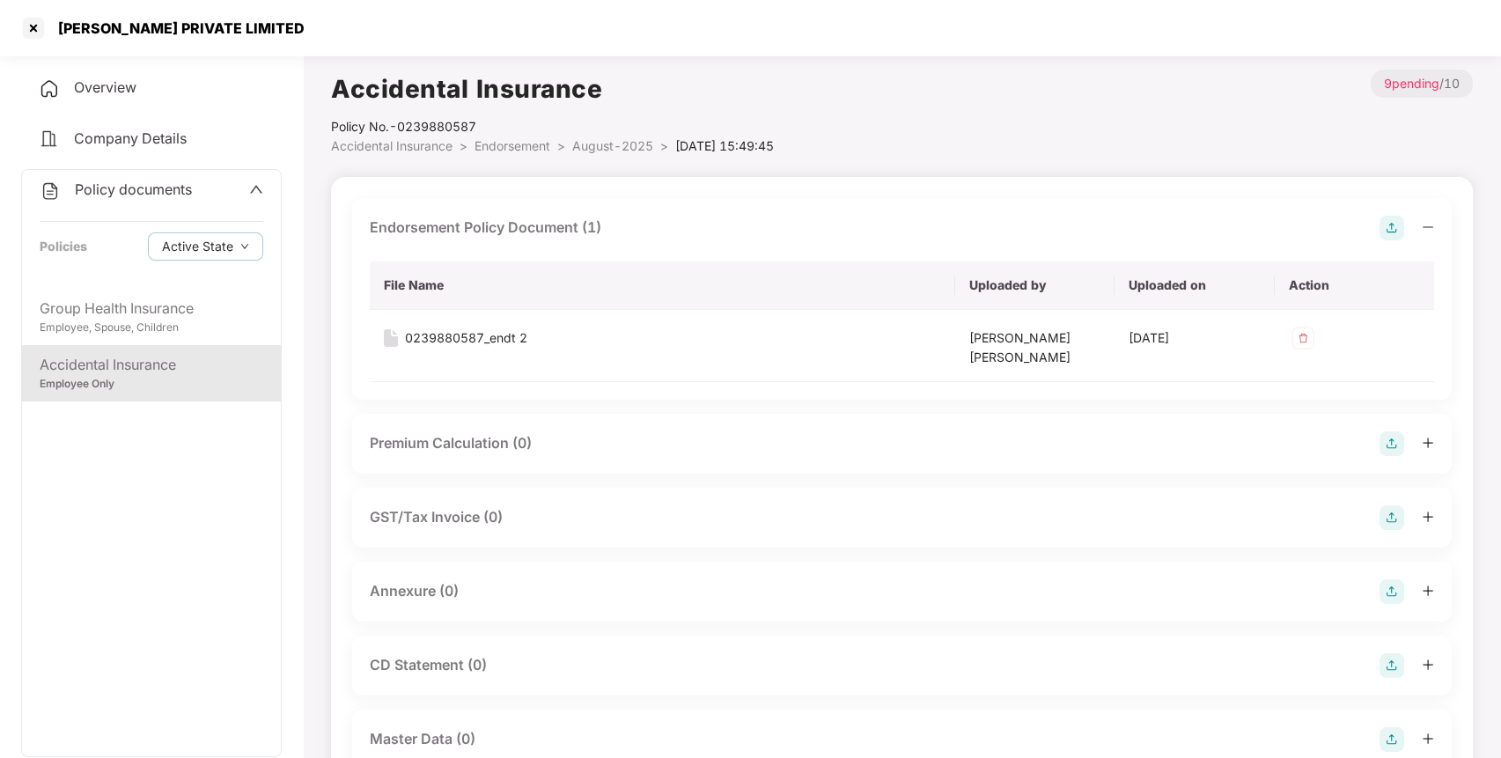
click at [1393, 669] on img at bounding box center [1391, 665] width 25 height 25
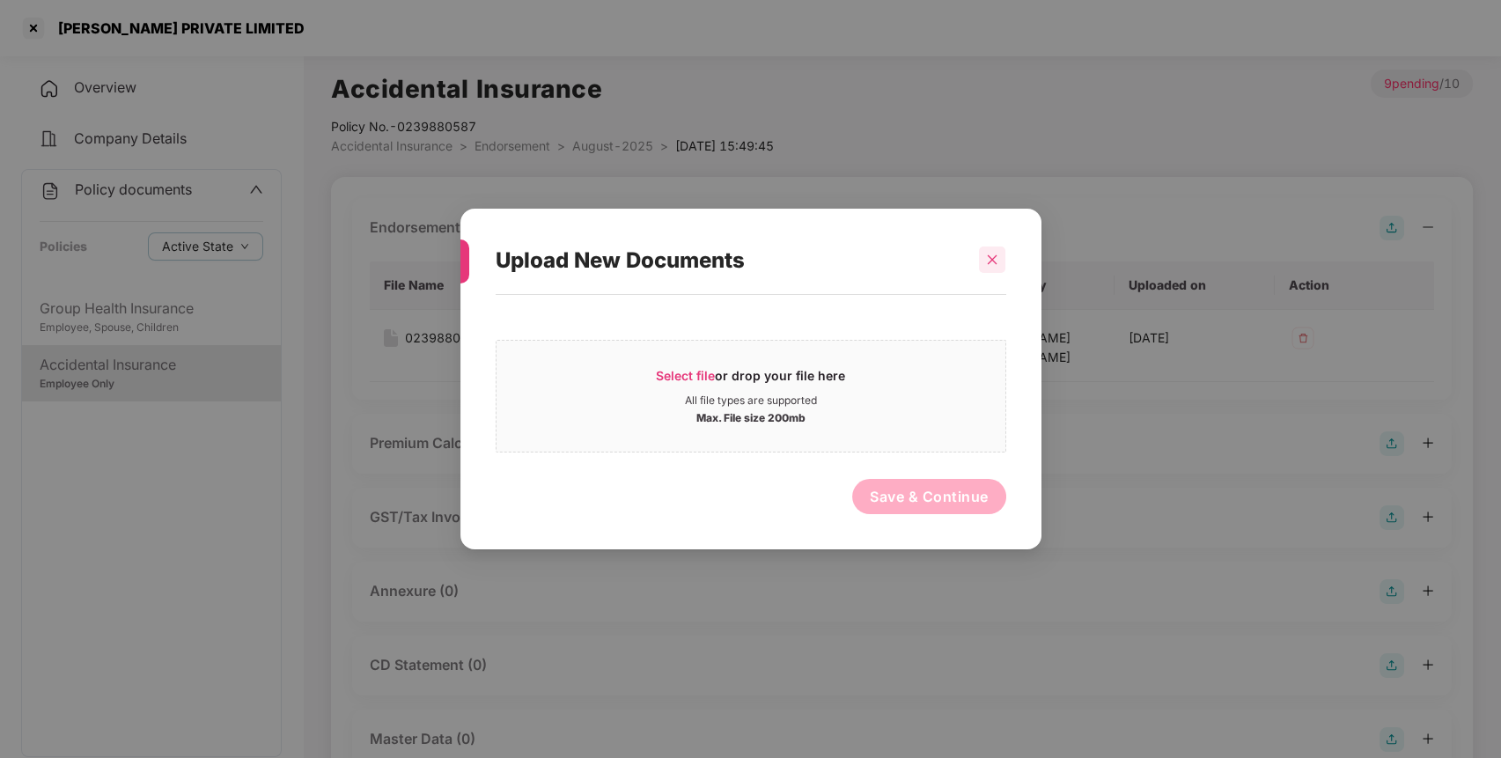
click at [988, 266] on div at bounding box center [992, 259] width 26 height 26
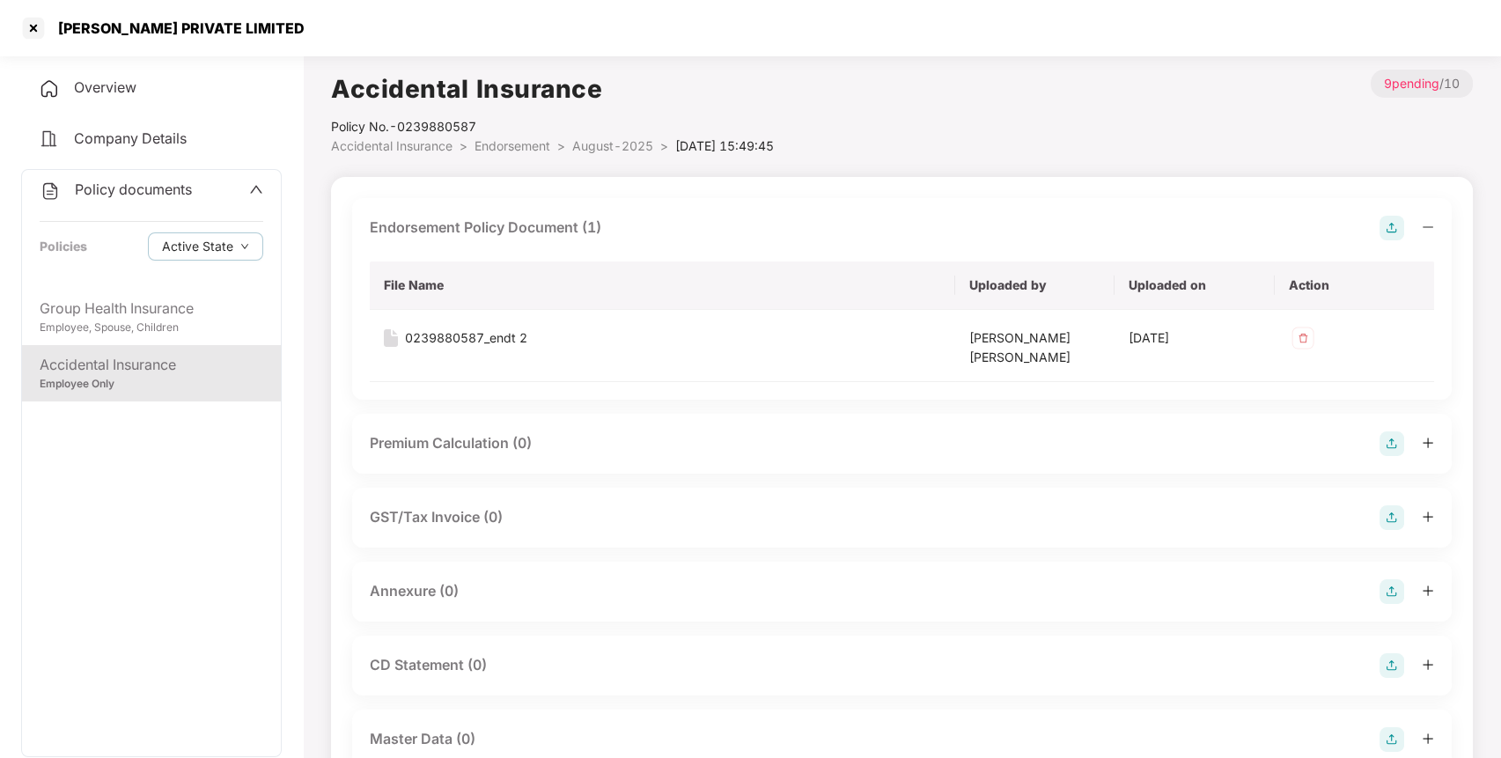
click at [1392, 589] on img at bounding box center [1391, 591] width 25 height 25
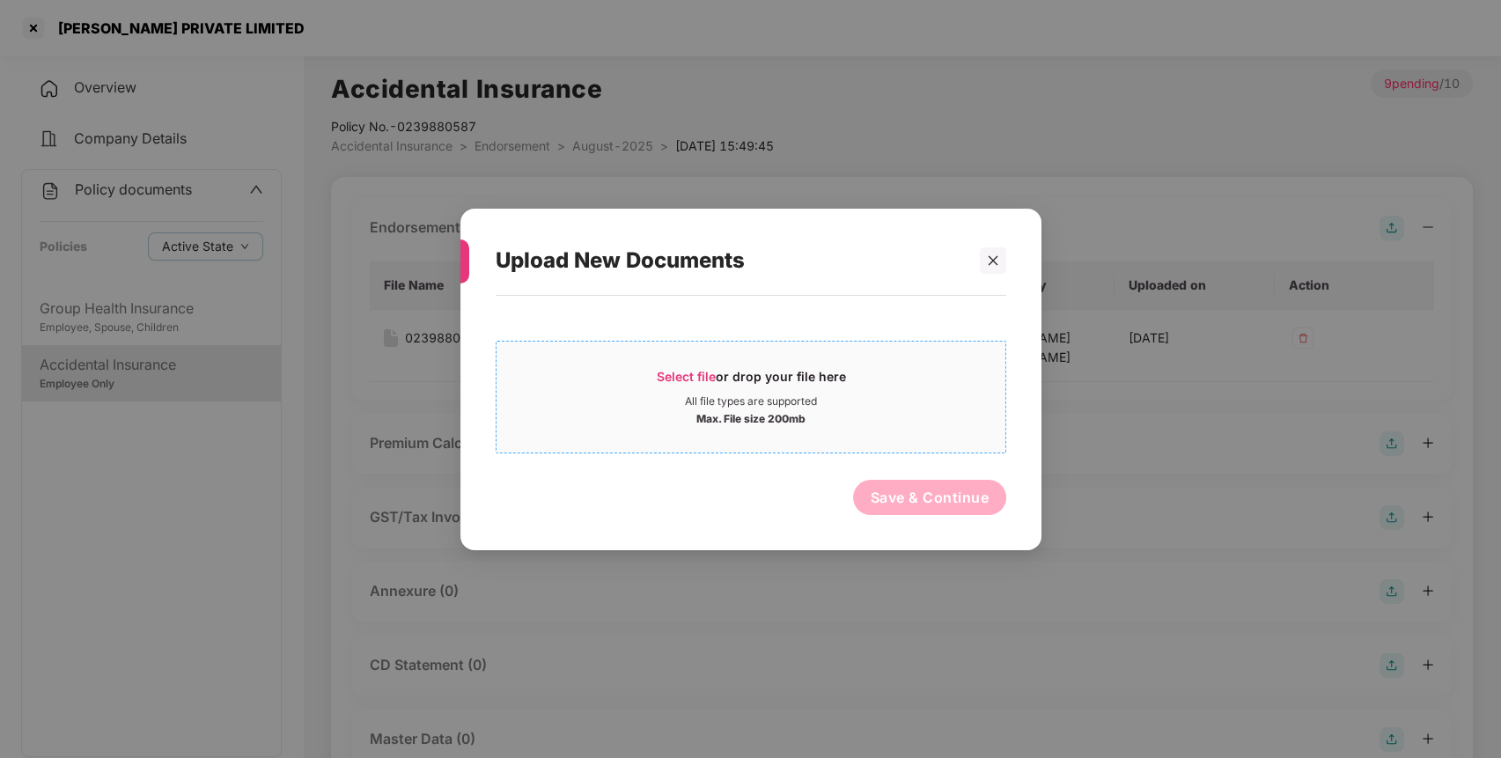
click at [827, 426] on span "Select file or drop your file here All file types are supported Max. File size …" at bounding box center [750, 396] width 509 height 84
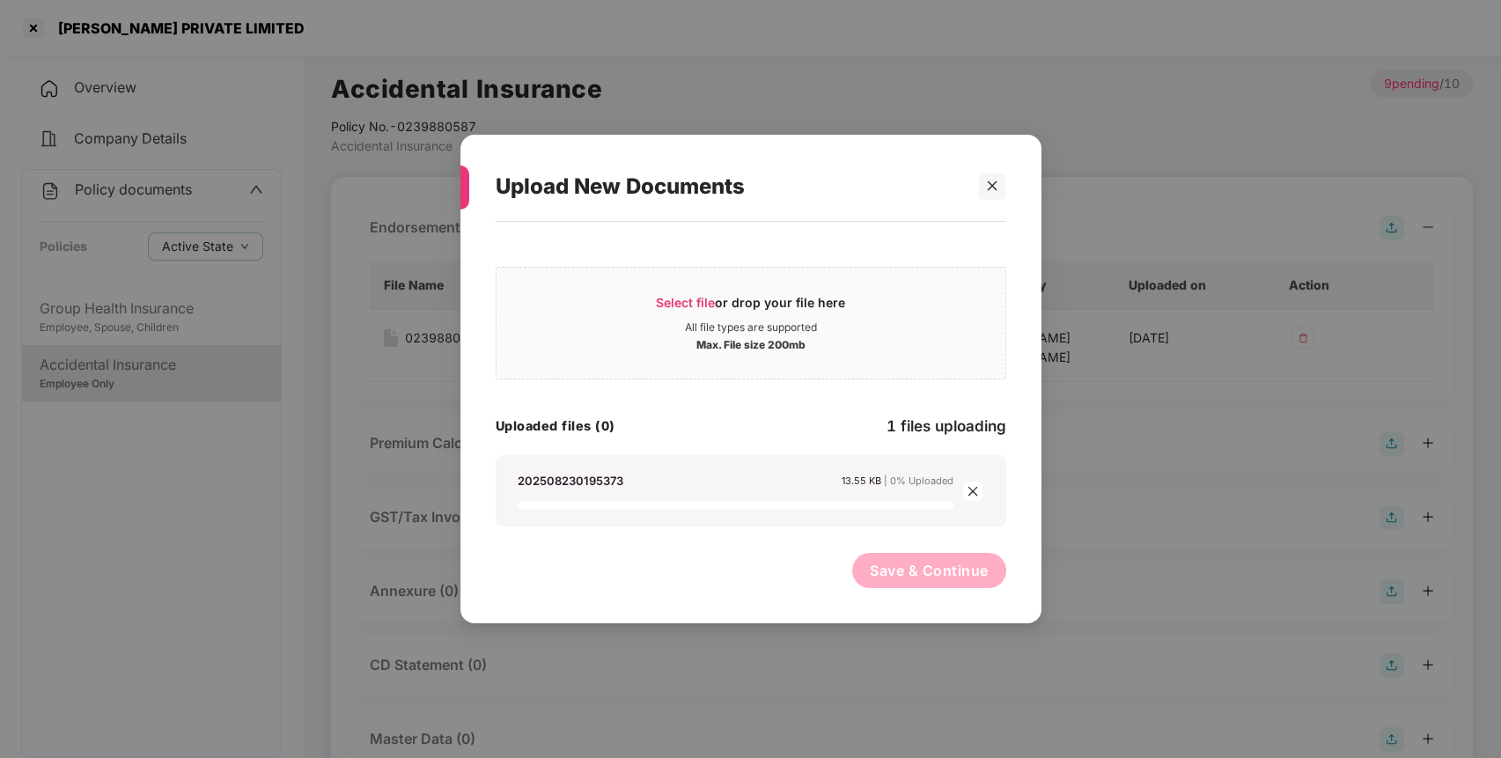
click at [969, 576] on button "Save & Continue" at bounding box center [929, 570] width 154 height 35
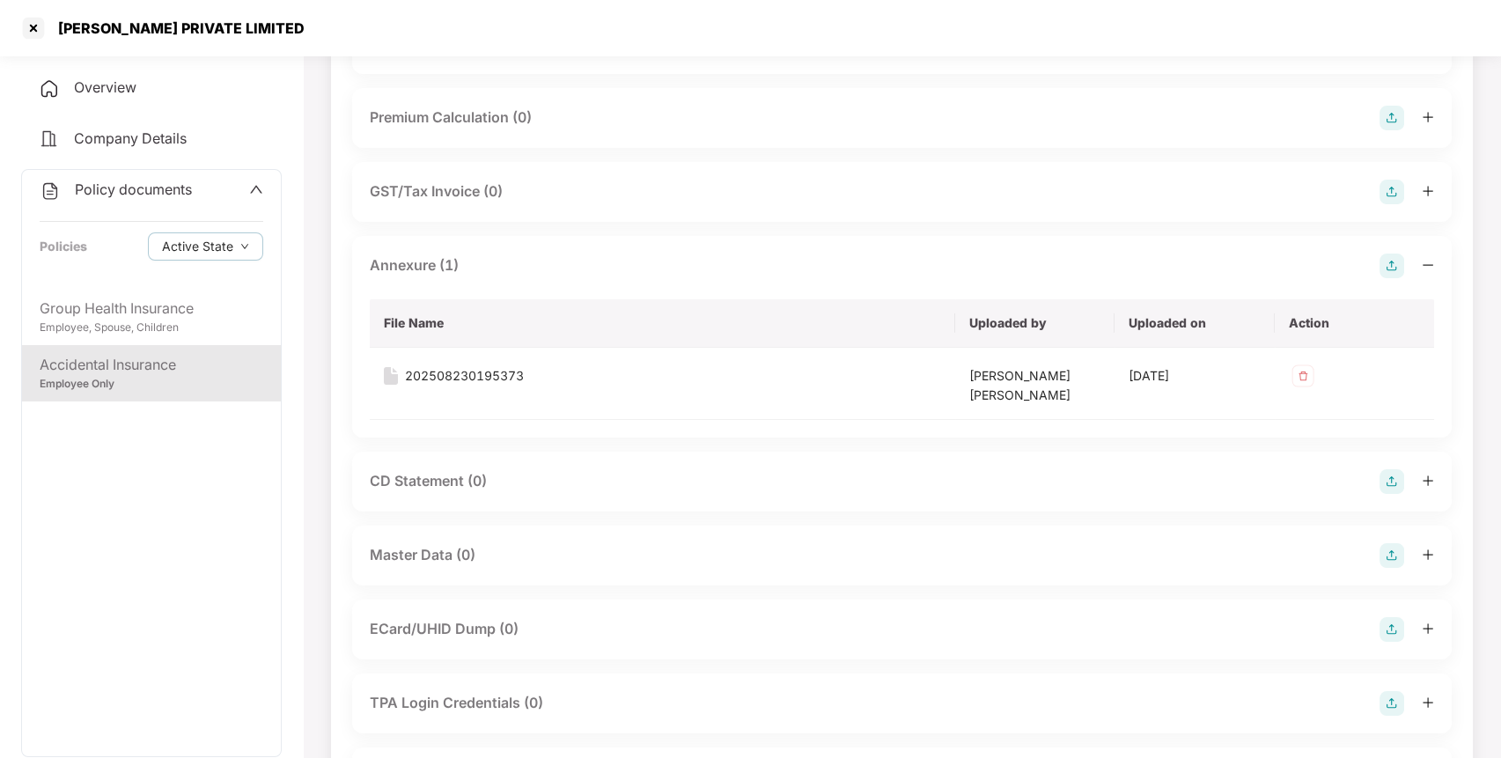
scroll to position [331, 0]
click at [1395, 554] on img at bounding box center [1391, 550] width 25 height 25
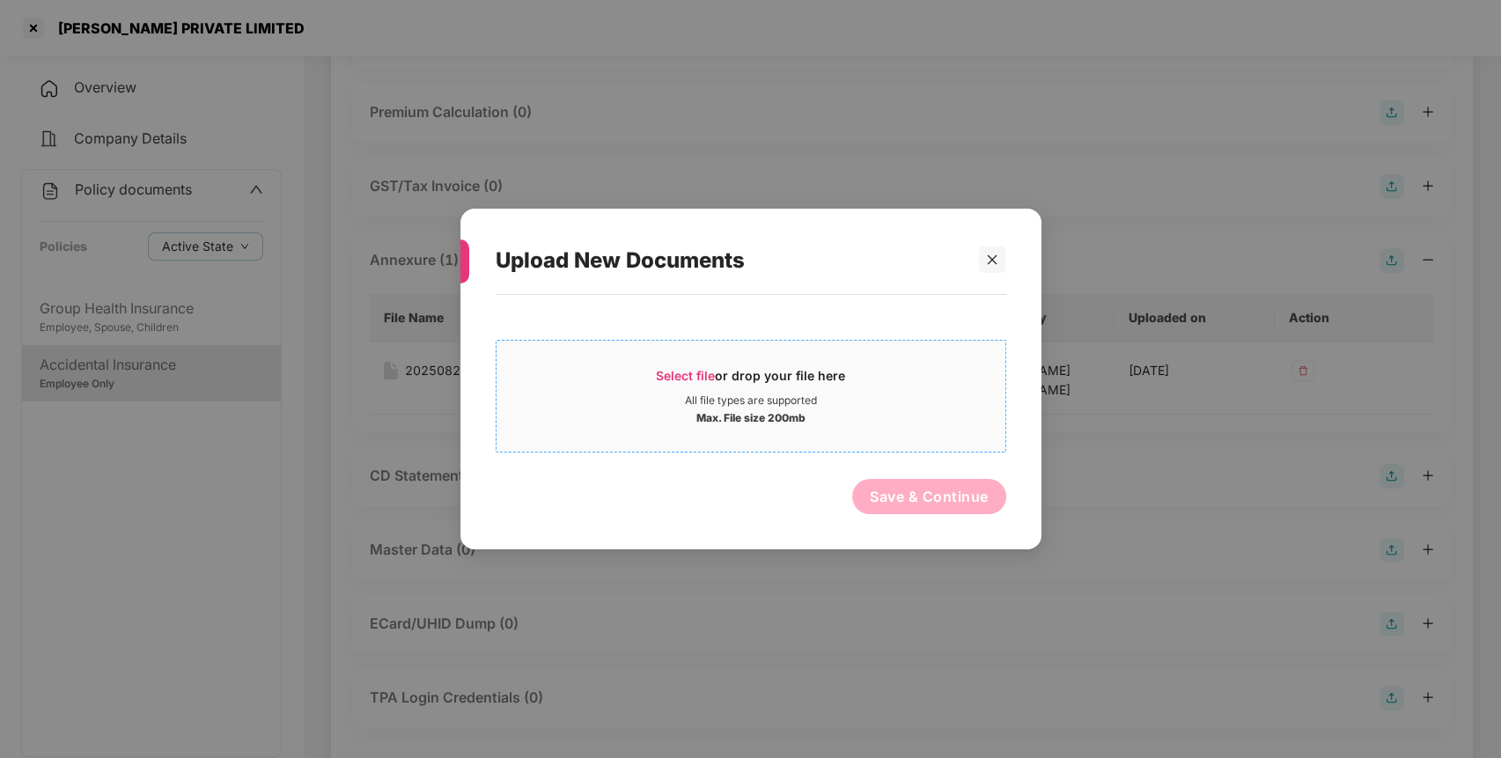
click at [880, 375] on div "Select file or drop your file here" at bounding box center [750, 380] width 509 height 26
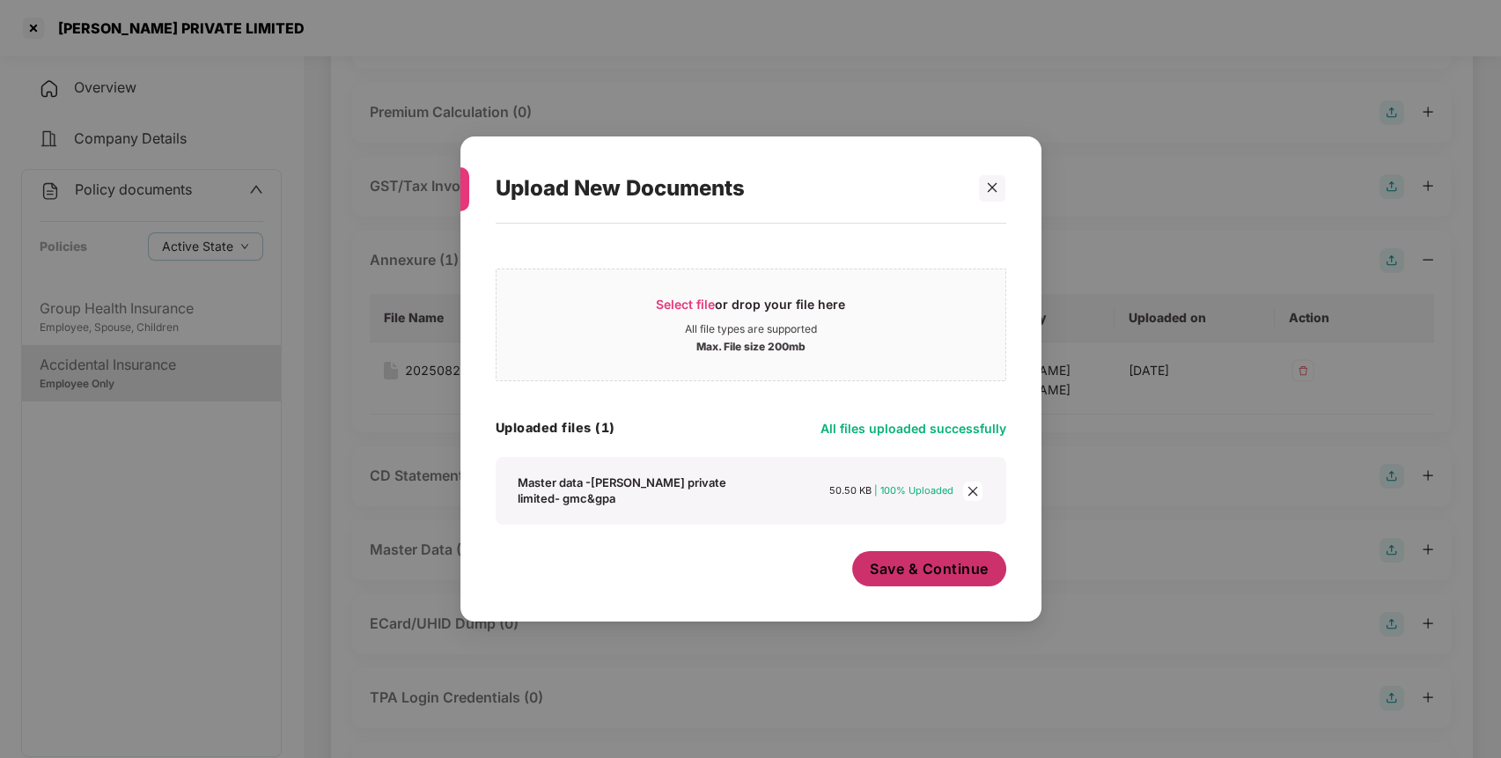
click at [932, 577] on span "Save & Continue" at bounding box center [929, 568] width 119 height 19
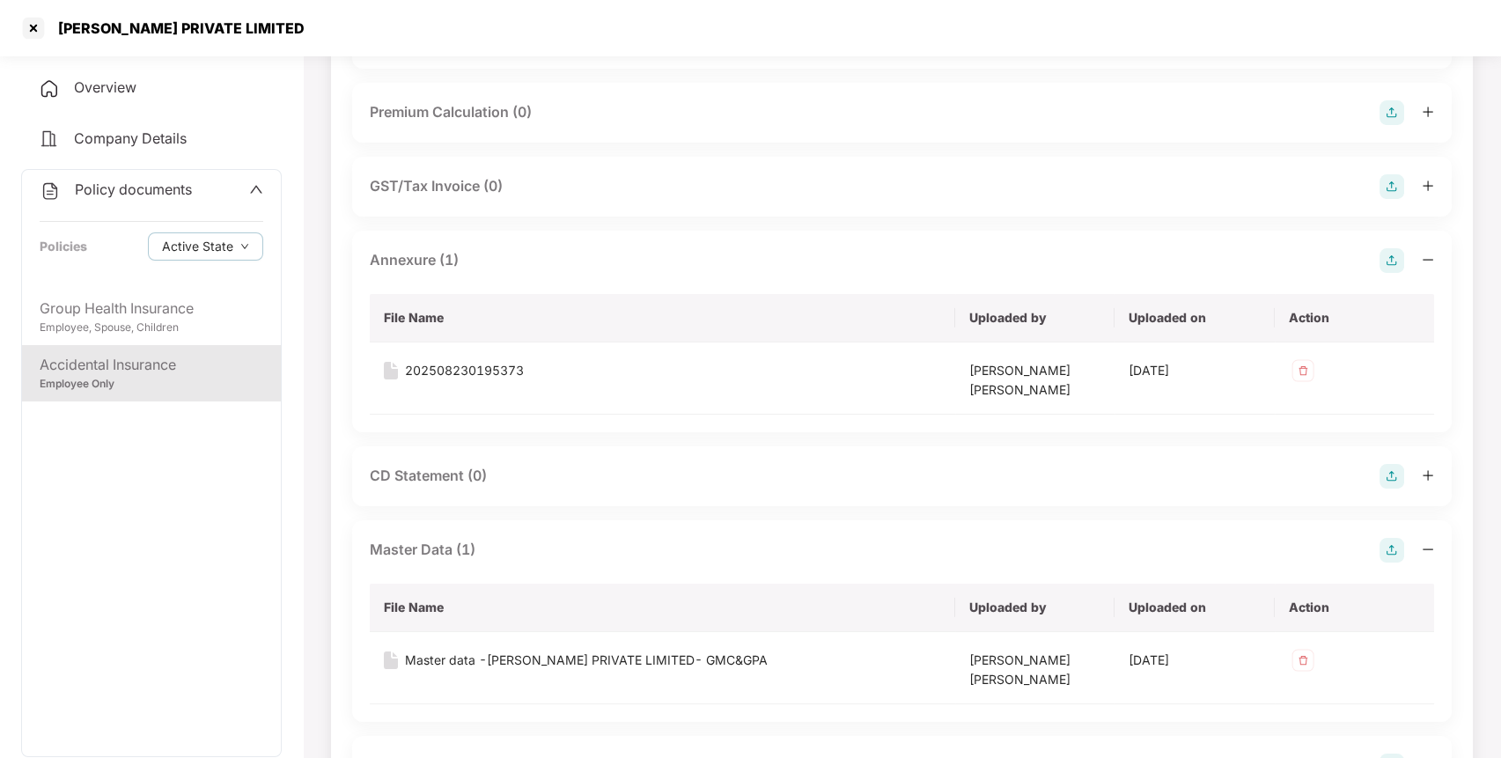
click at [150, 186] on span "Policy documents" at bounding box center [133, 189] width 117 height 18
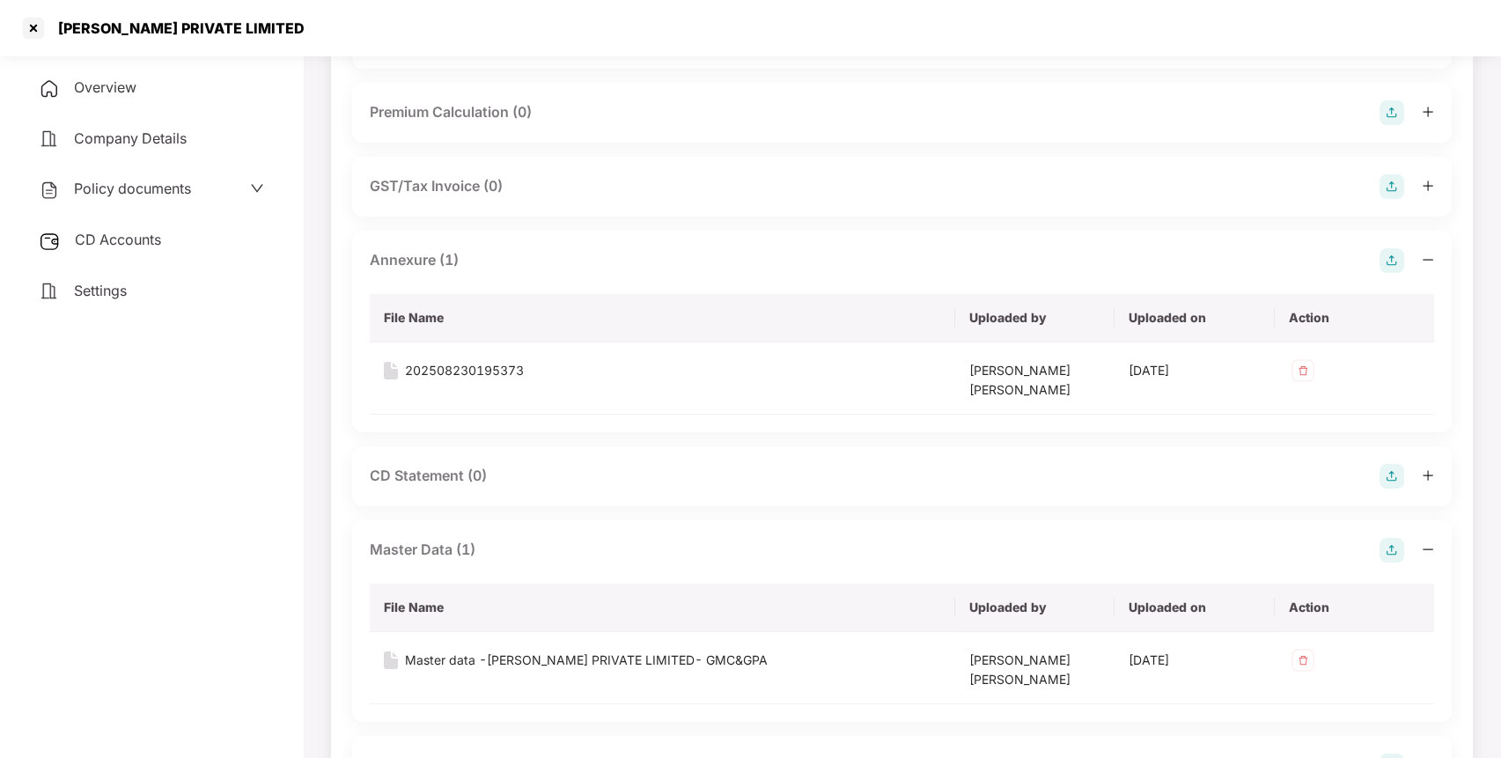
click at [136, 247] on div "CD Accounts" at bounding box center [151, 240] width 261 height 40
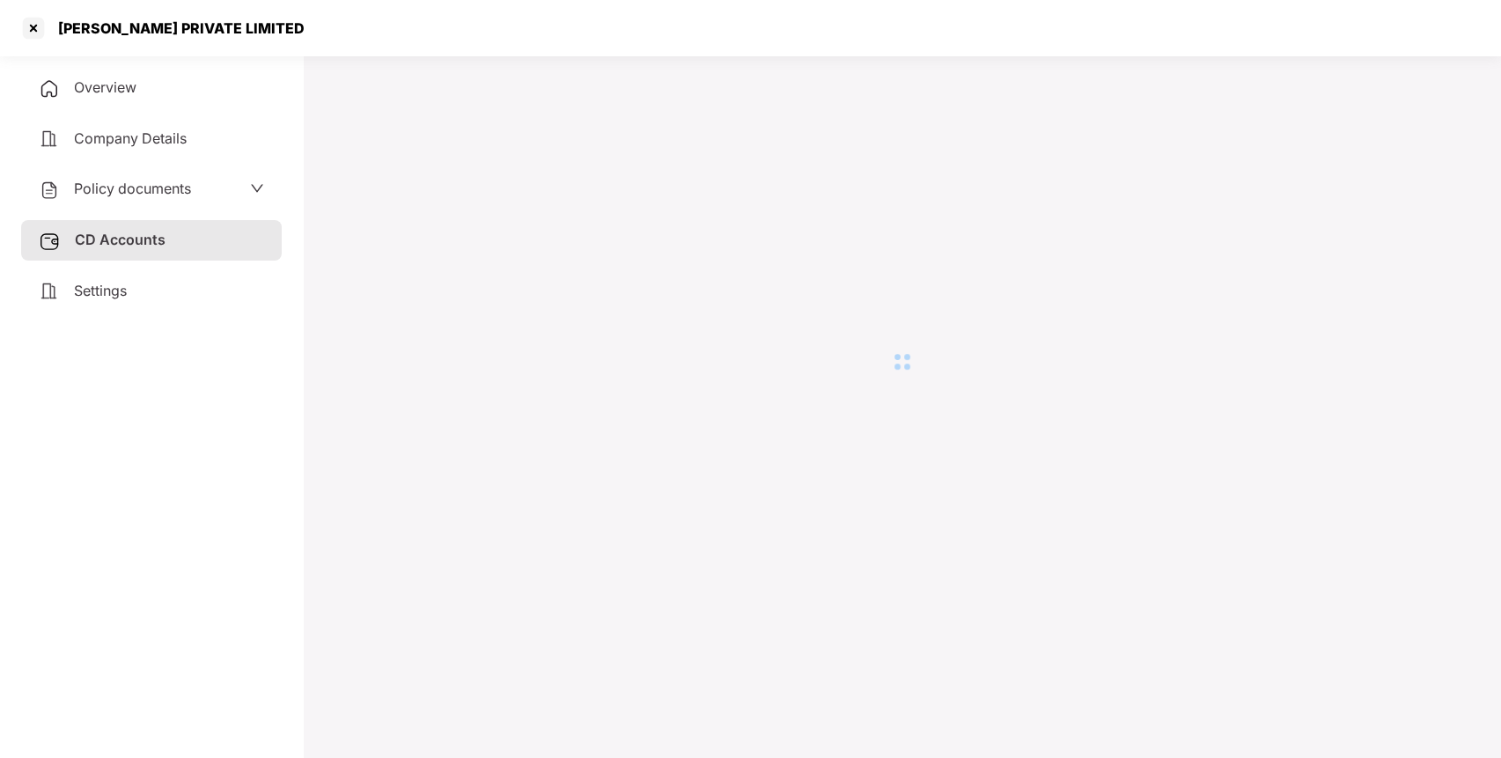
scroll to position [48, 0]
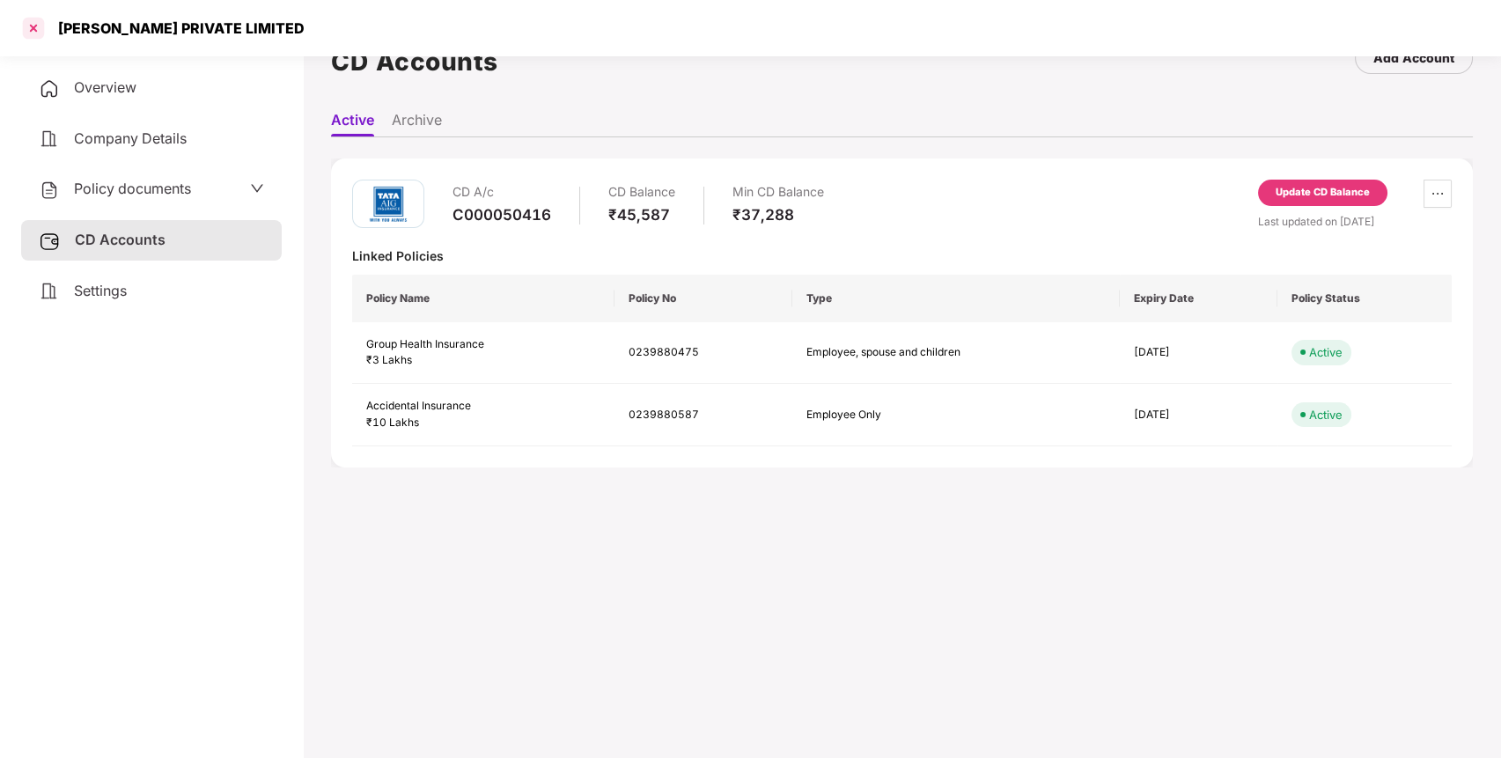
click at [31, 30] on div at bounding box center [33, 28] width 28 height 28
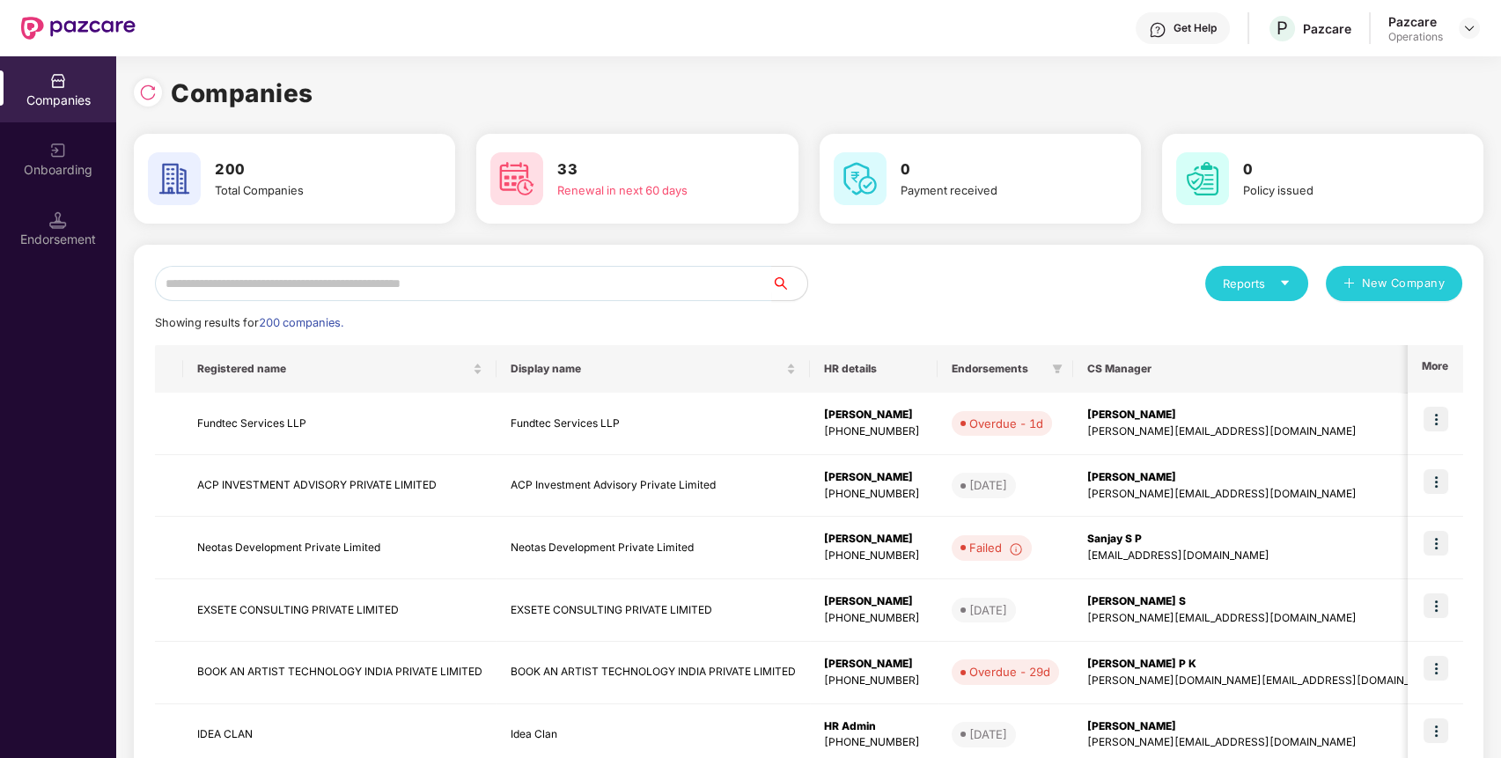
scroll to position [0, 0]
click at [204, 282] on input "text" at bounding box center [463, 283] width 617 height 35
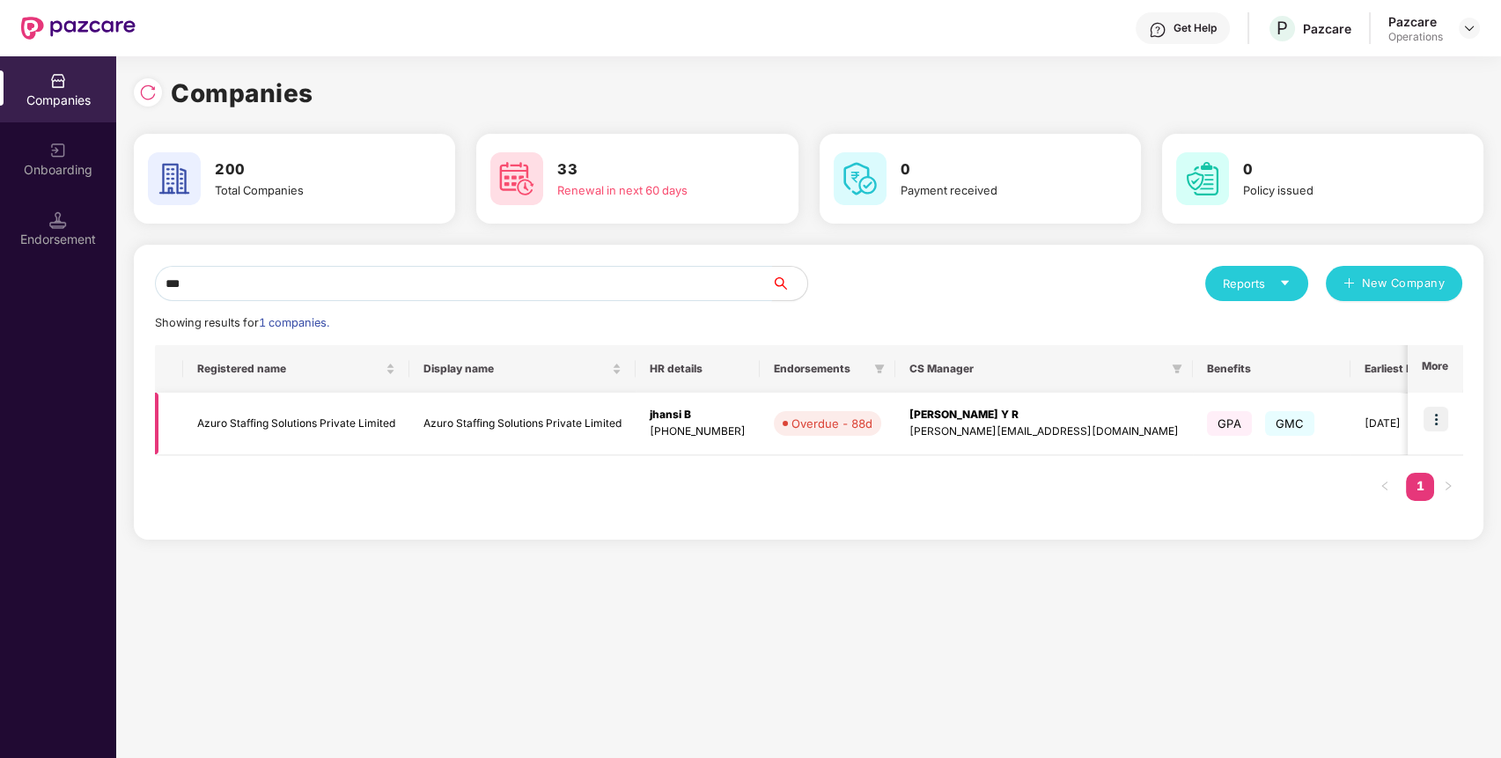
type input "***"
click at [344, 427] on td "Azuro Staffing Solutions Private Limited" at bounding box center [296, 424] width 226 height 62
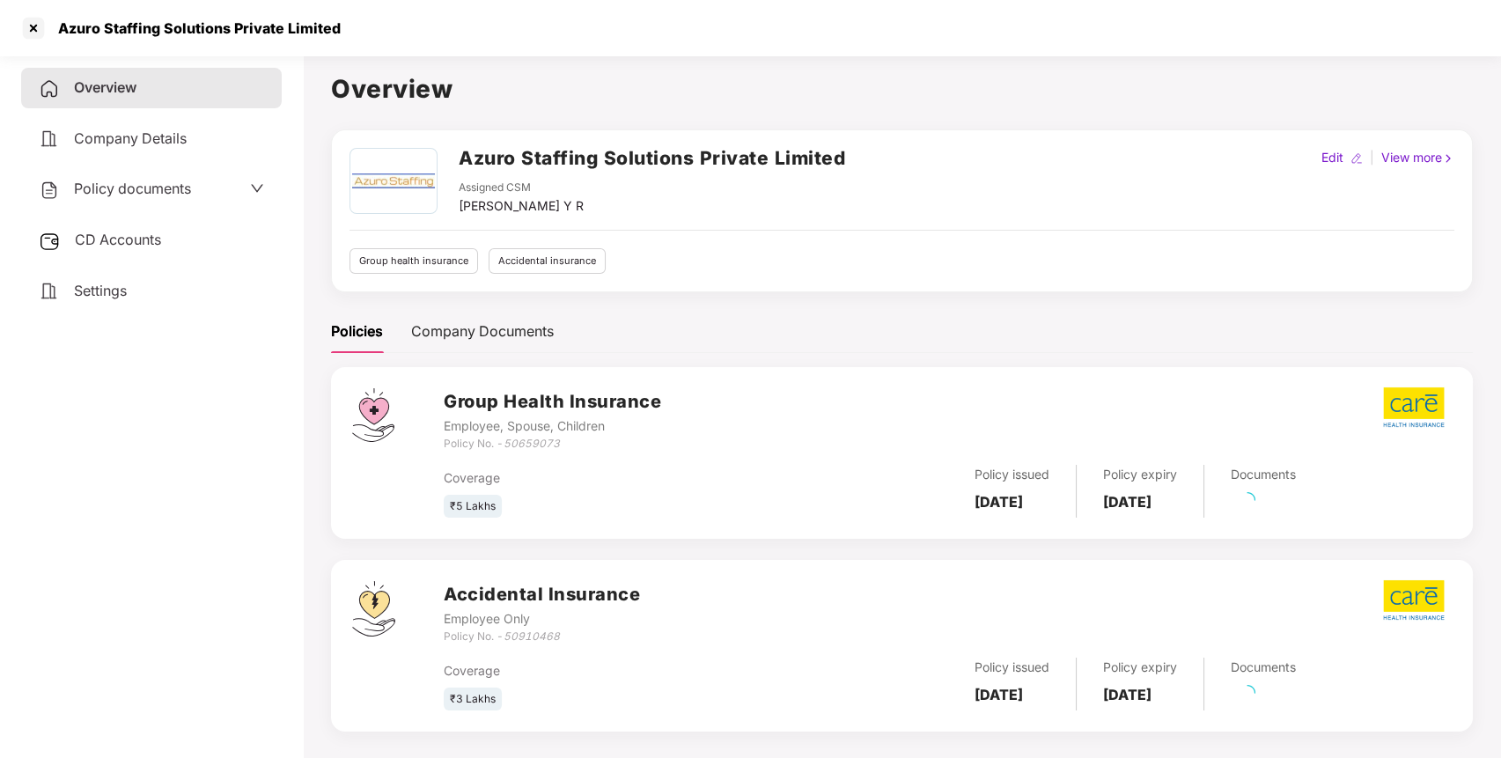
click at [171, 195] on span "Policy documents" at bounding box center [132, 189] width 117 height 18
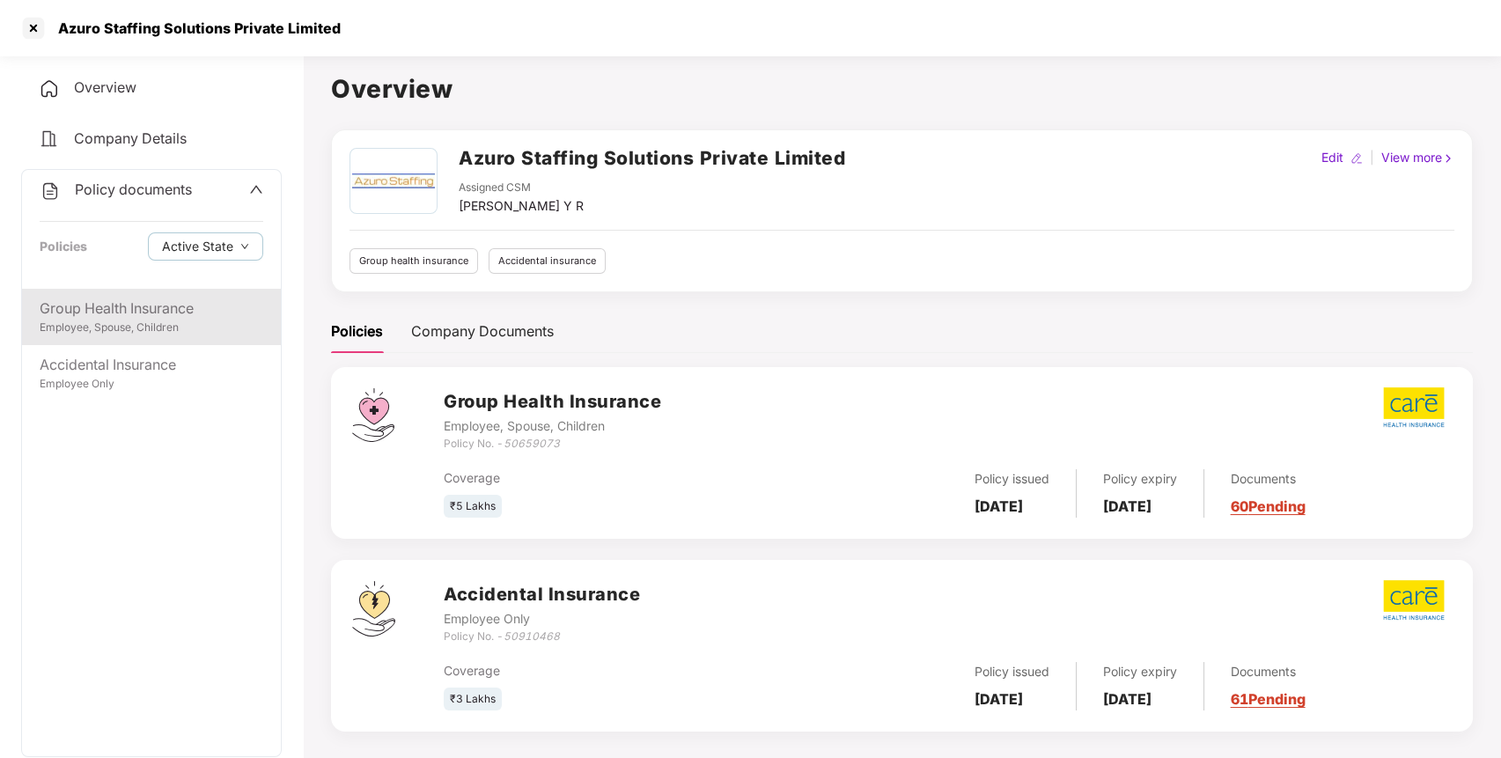
click at [154, 310] on div "Group Health Insurance" at bounding box center [152, 309] width 224 height 22
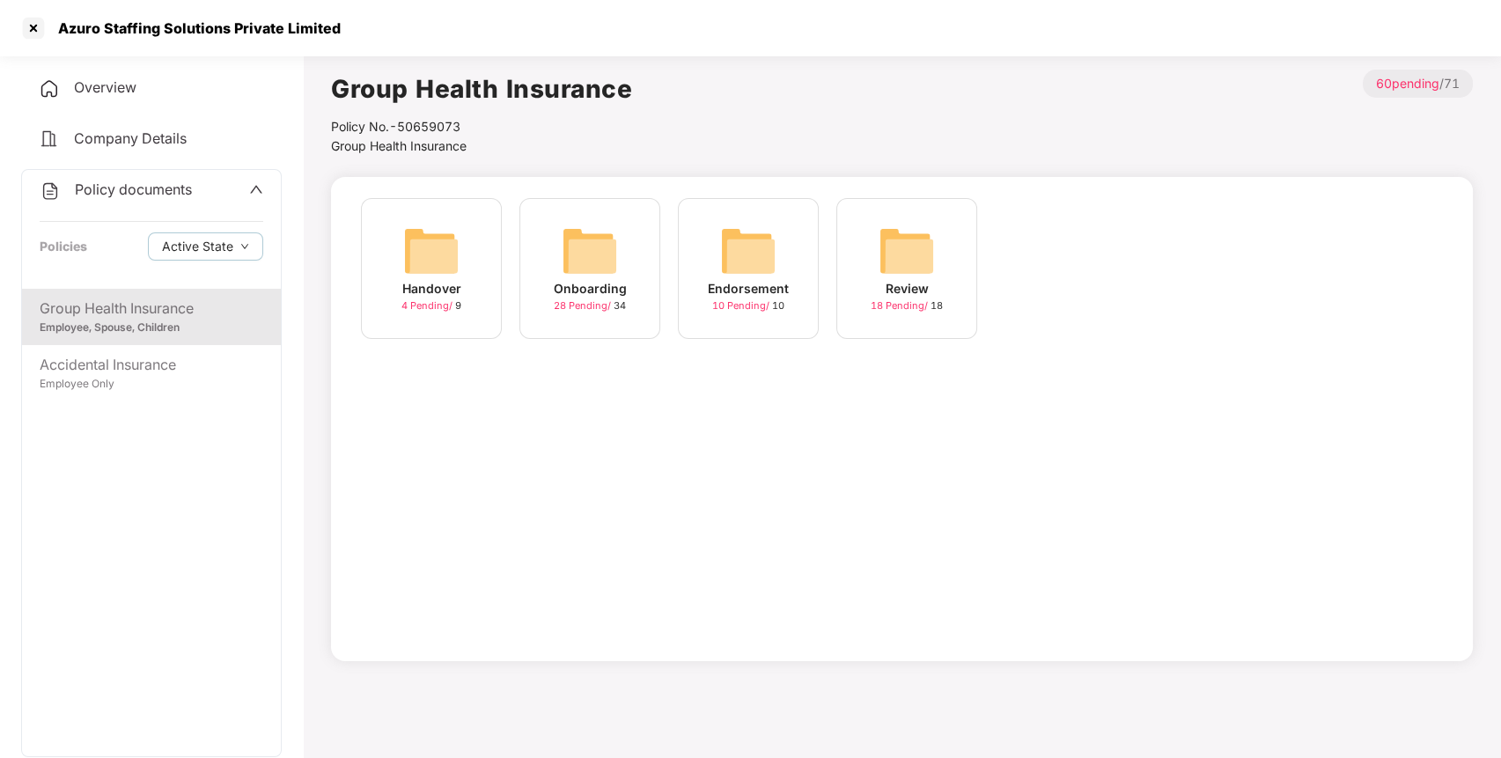
click at [735, 260] on img at bounding box center [748, 251] width 56 height 56
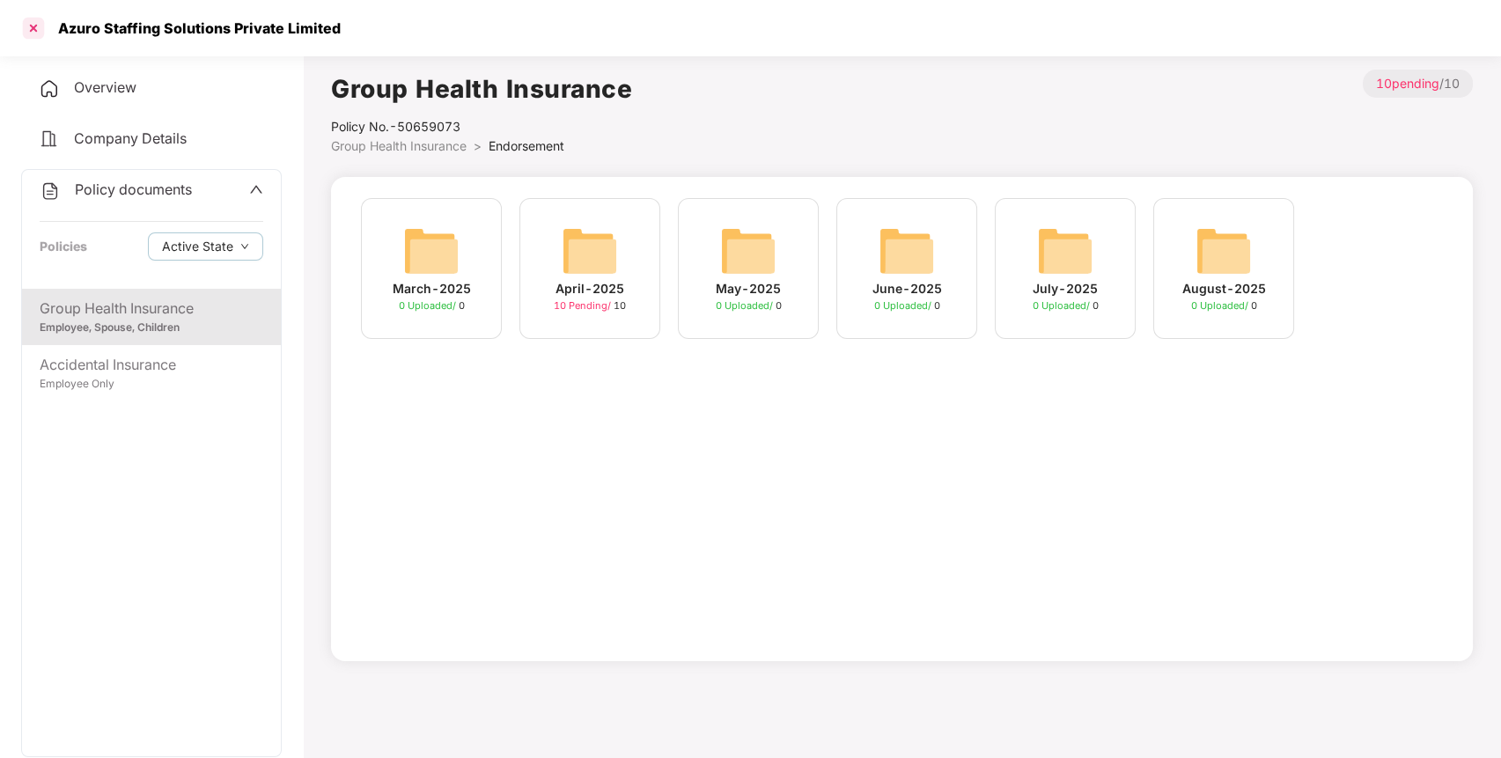
click at [32, 33] on div at bounding box center [33, 28] width 28 height 28
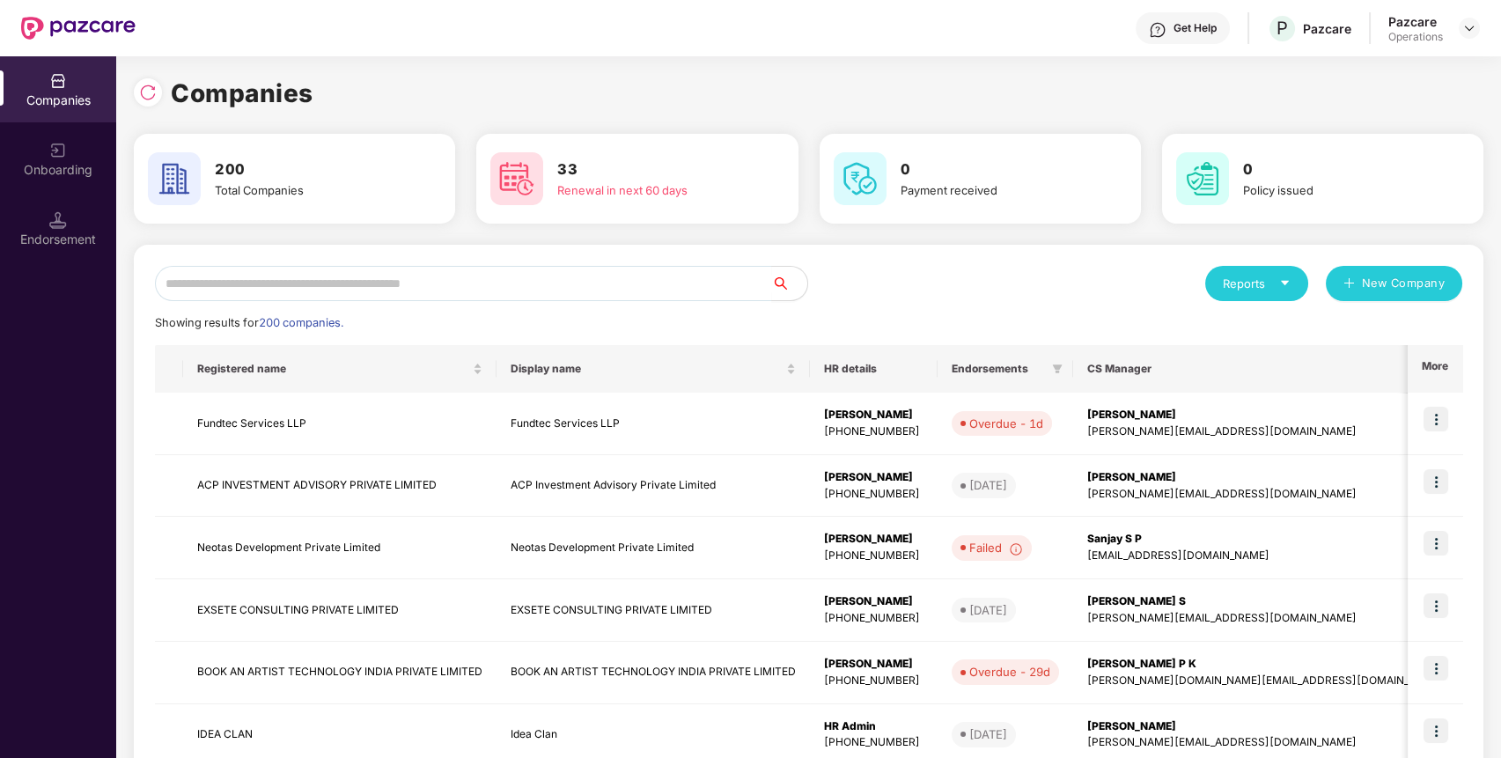
click at [183, 305] on div "Reports New Company Showing results for 200 companies. Registered name Display …" at bounding box center [808, 672] width 1307 height 812
click at [210, 289] on input "text" at bounding box center [463, 283] width 617 height 35
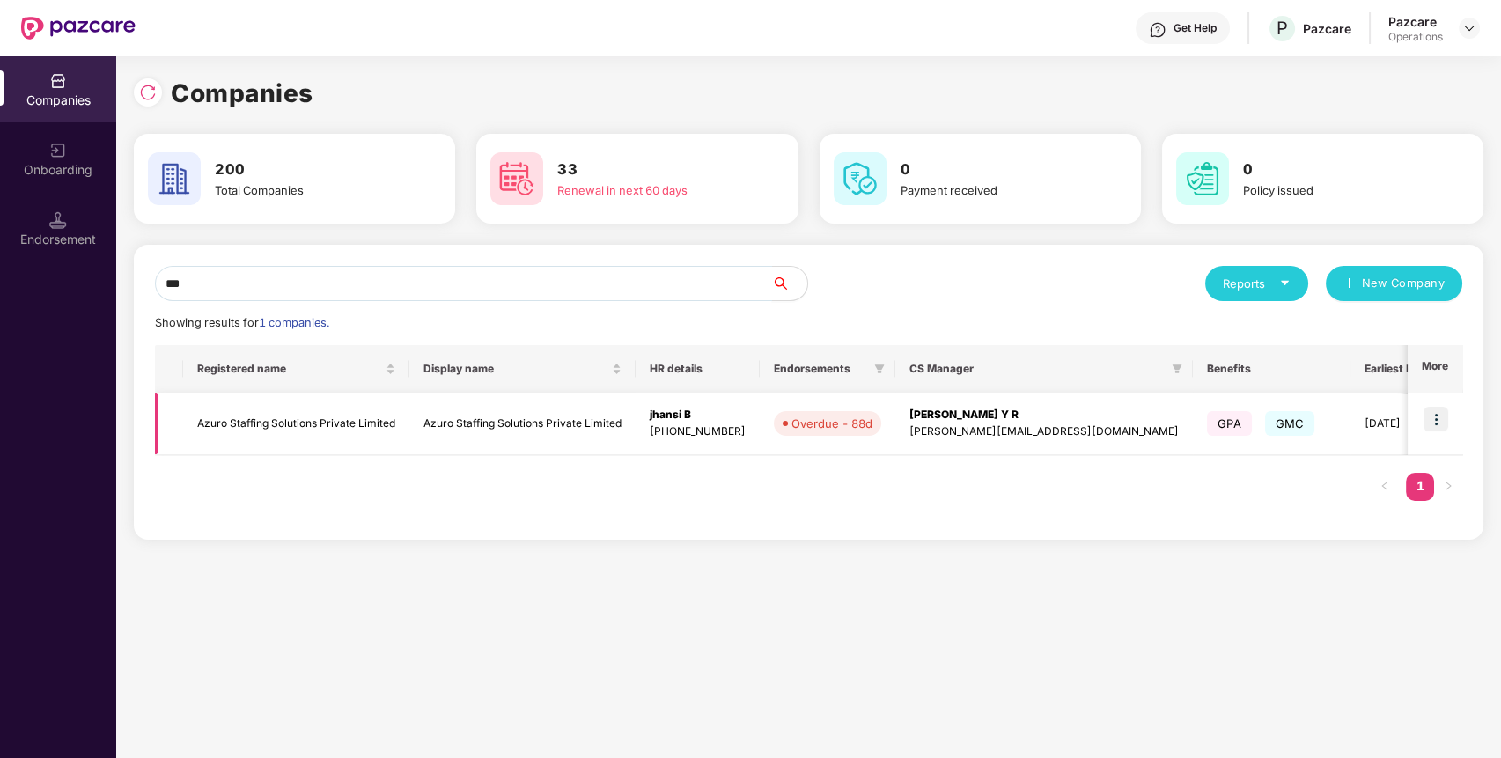
type input "***"
click at [1440, 422] on img at bounding box center [1435, 419] width 25 height 25
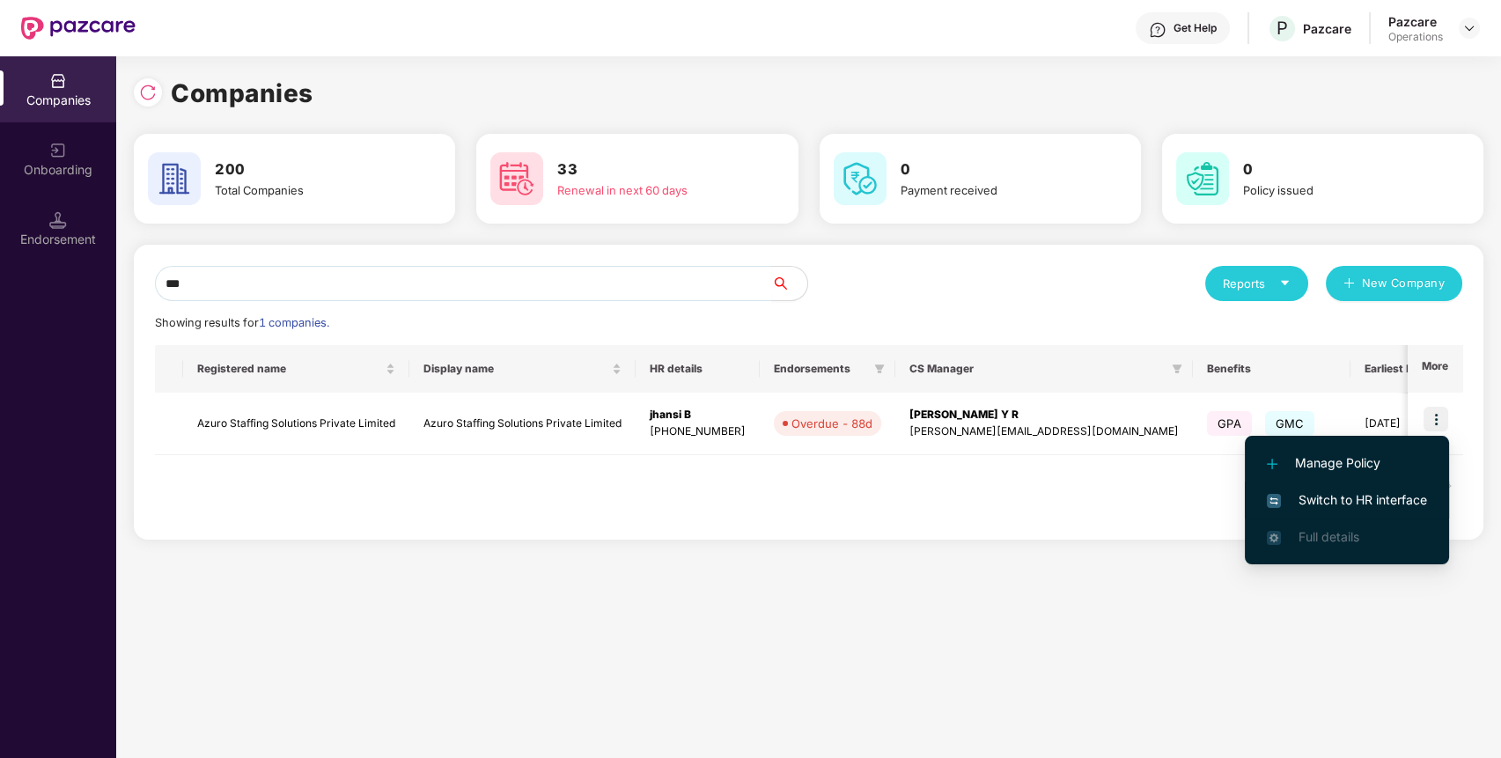
click at [1349, 499] on span "Switch to HR interface" at bounding box center [1347, 499] width 160 height 19
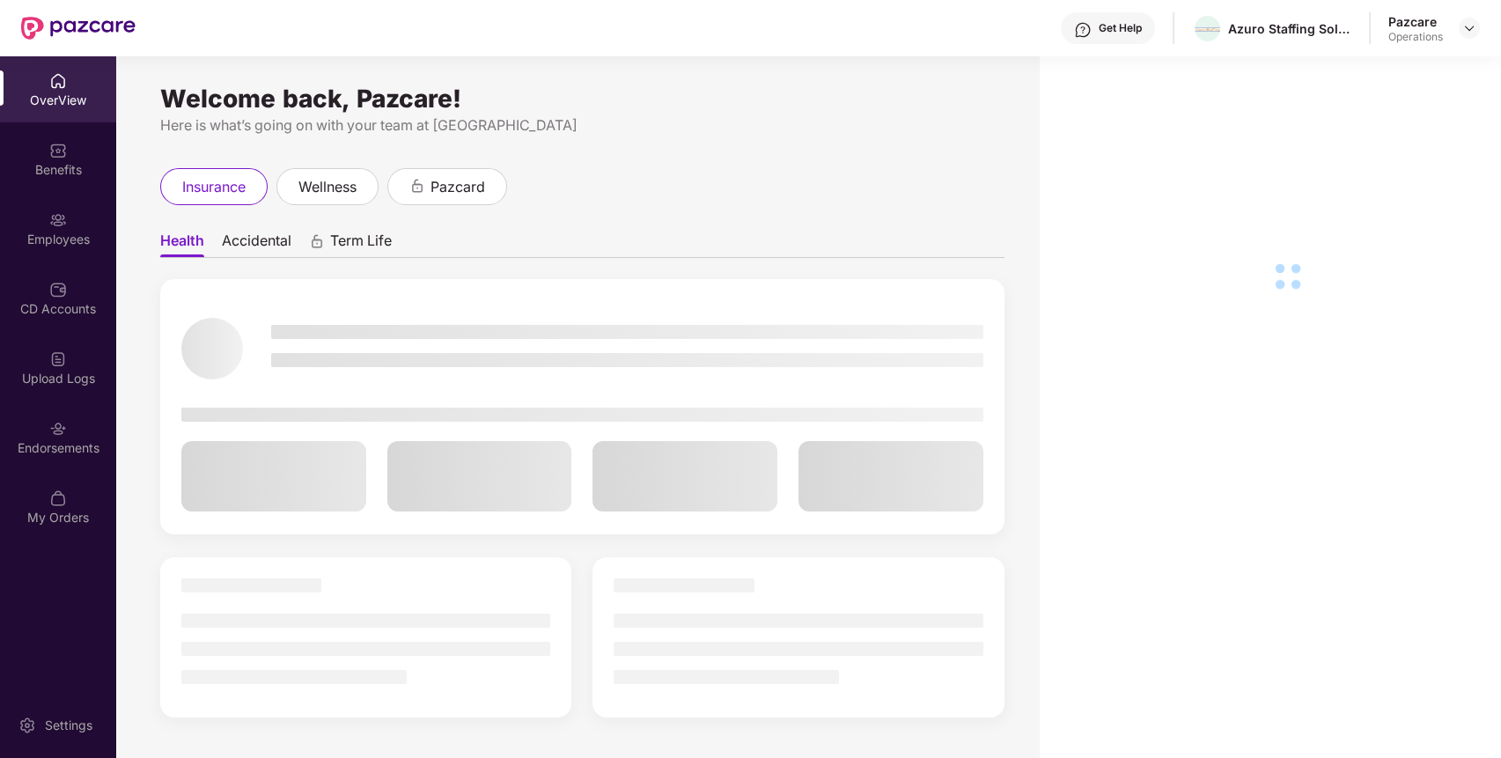
click at [86, 449] on div "Endorsements" at bounding box center [58, 448] width 116 height 18
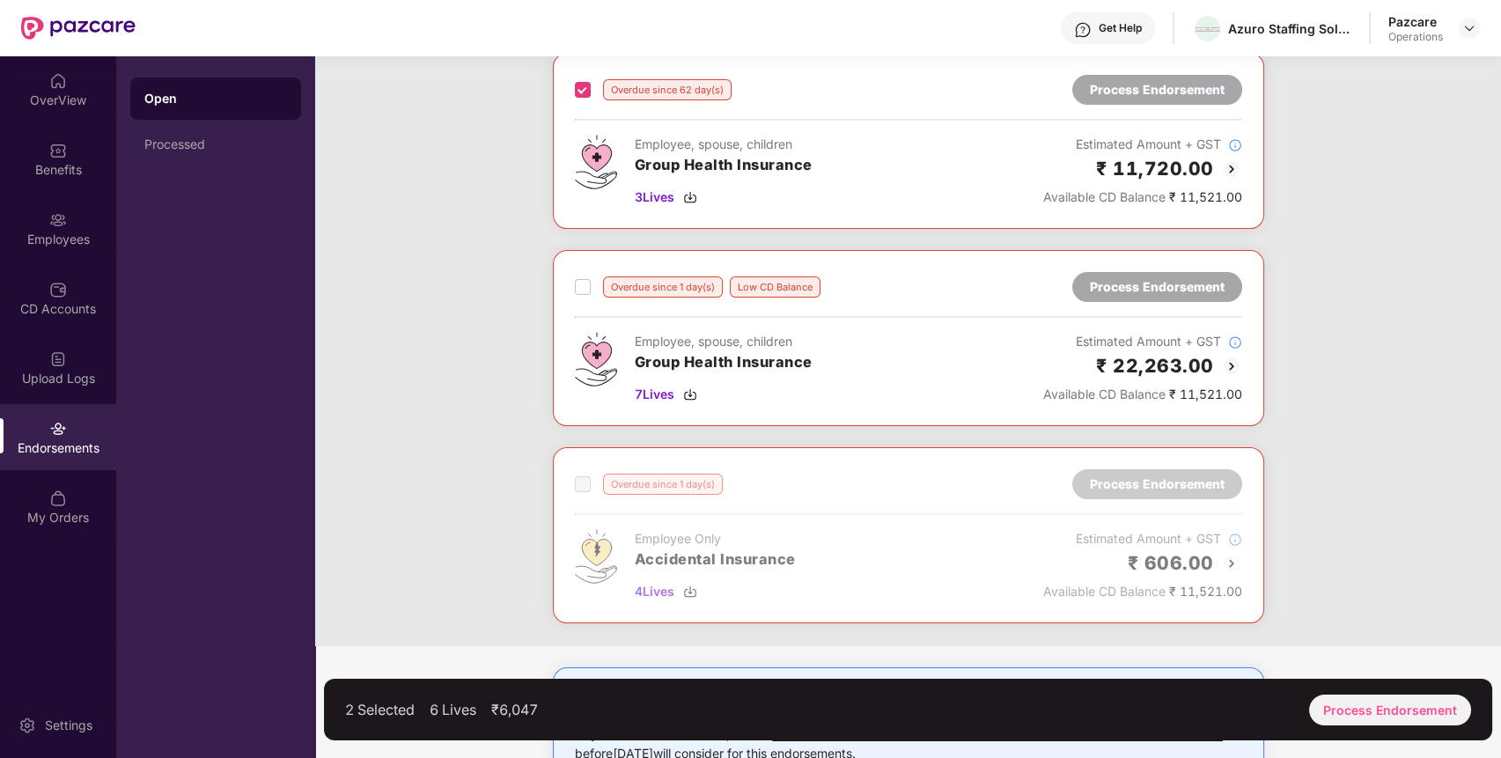
scroll to position [614, 0]
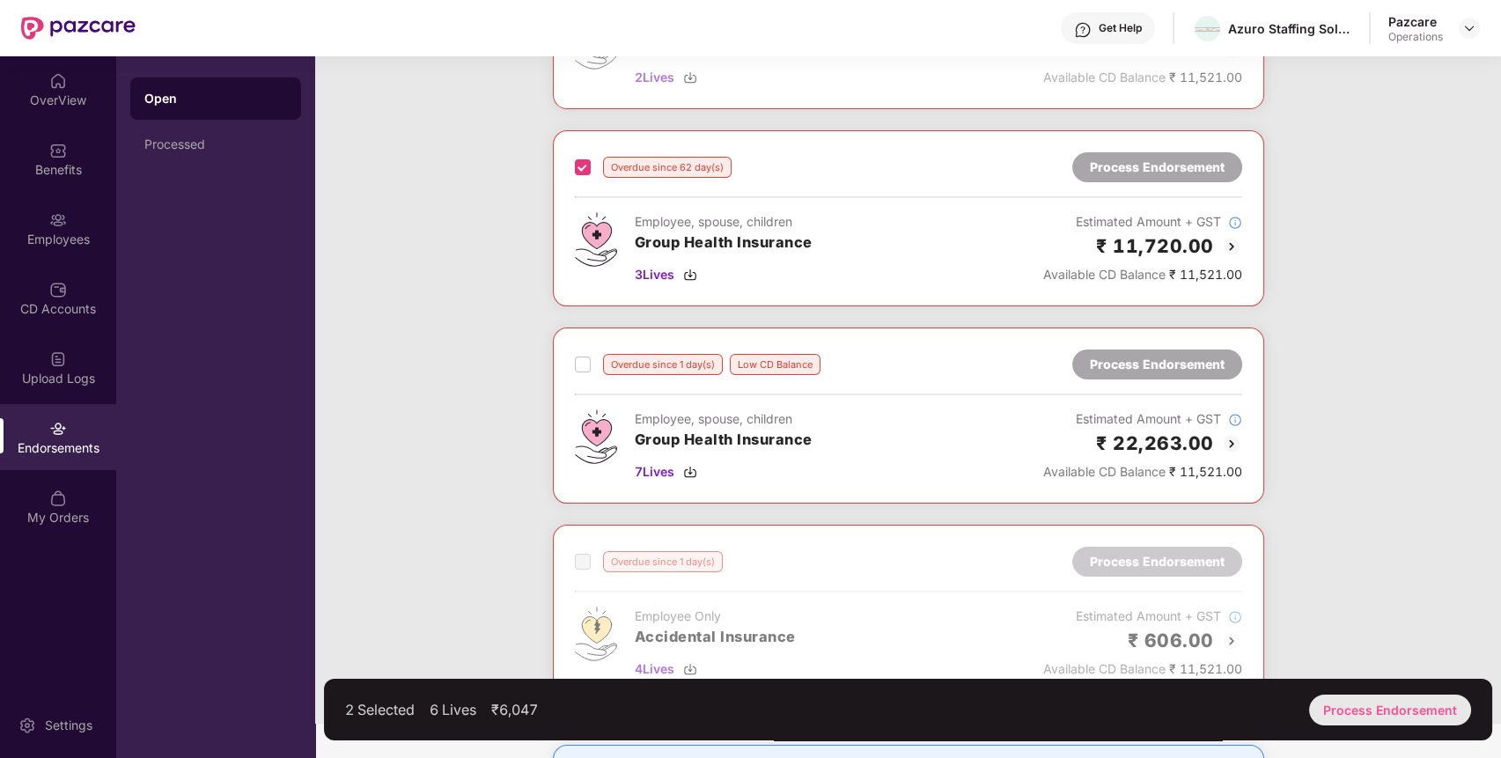
click at [1385, 711] on div "Process Endorsement" at bounding box center [1390, 709] width 162 height 31
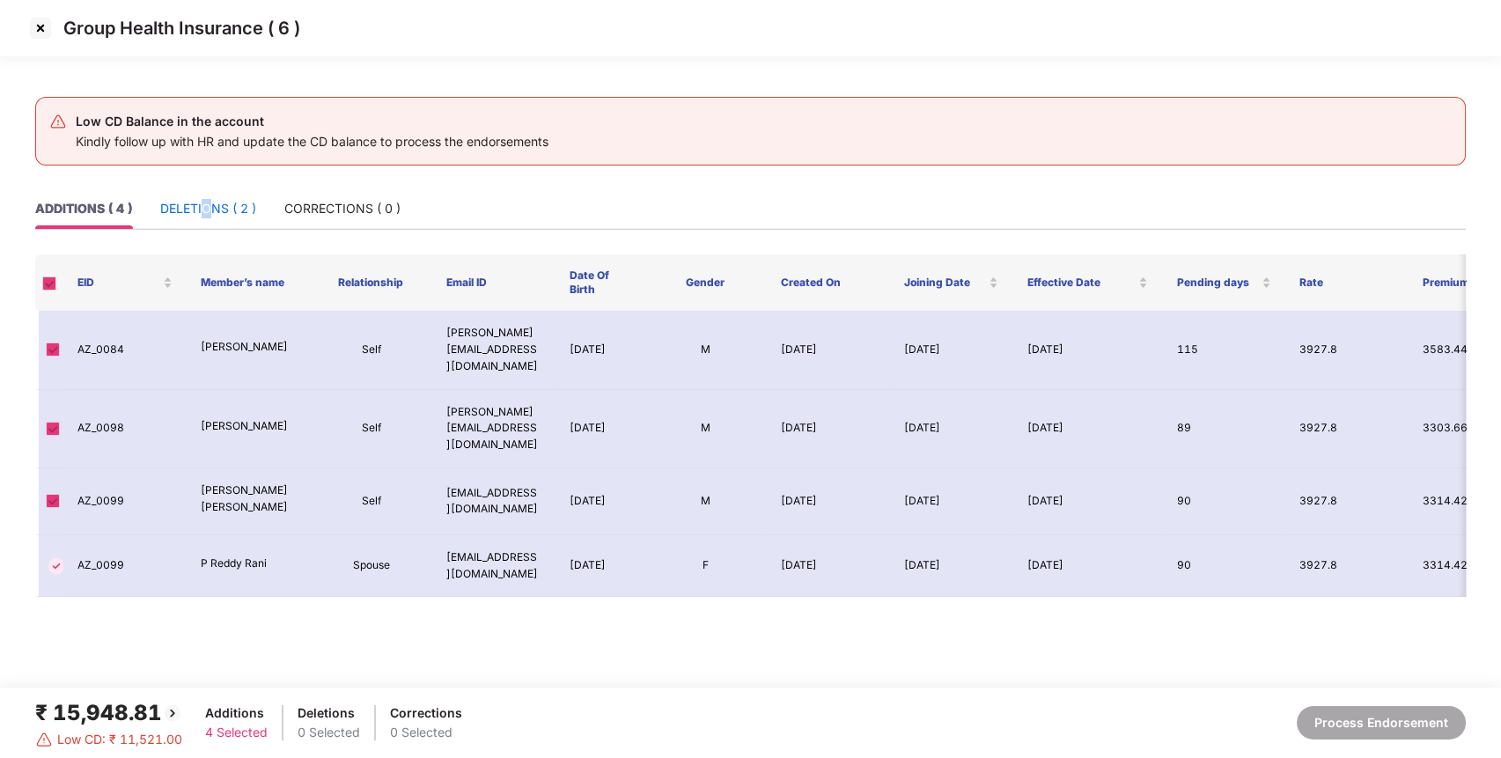
click at [207, 211] on div "DELETIONS ( 2 )" at bounding box center [208, 208] width 96 height 19
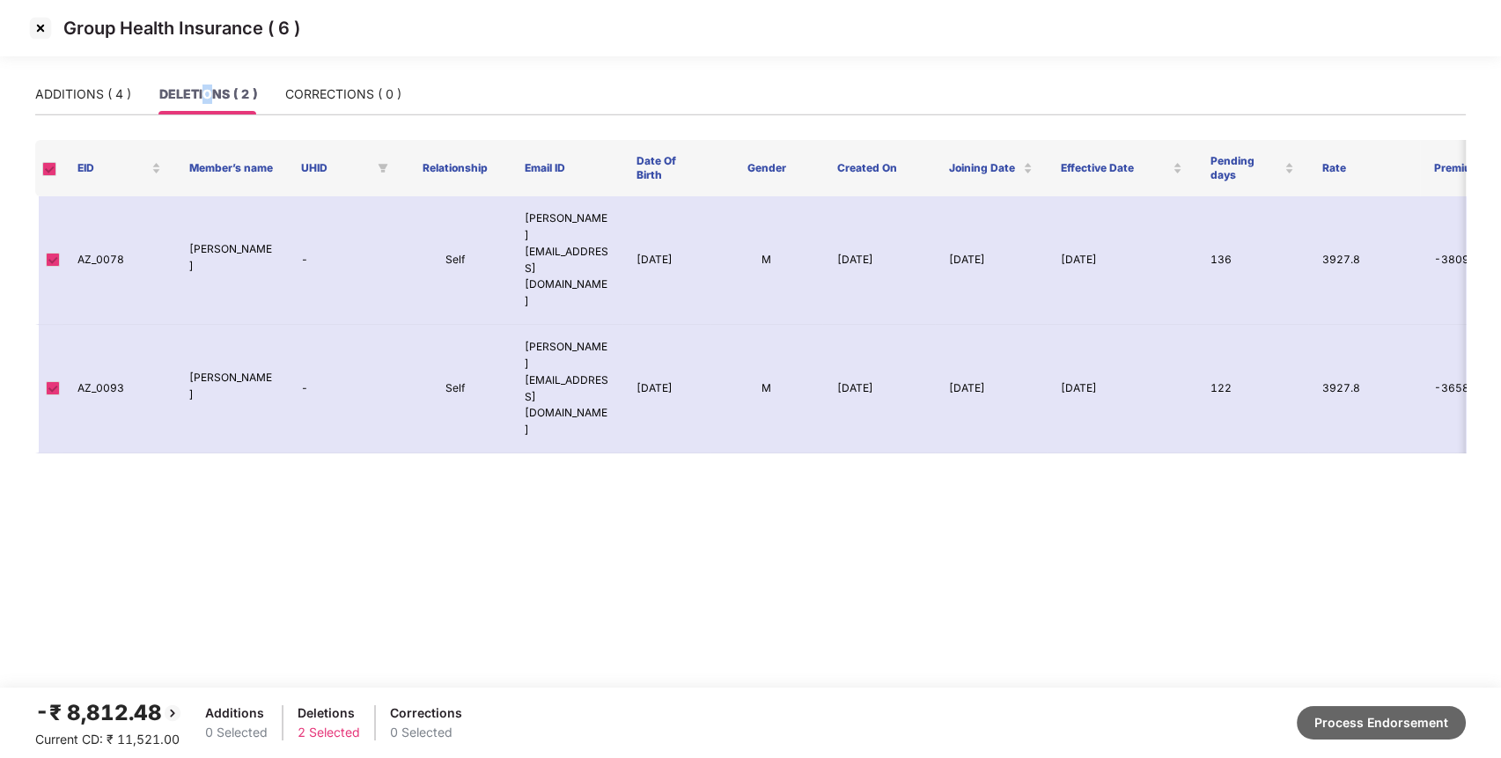
click at [1333, 725] on button "Process Endorsement" at bounding box center [1381, 722] width 169 height 33
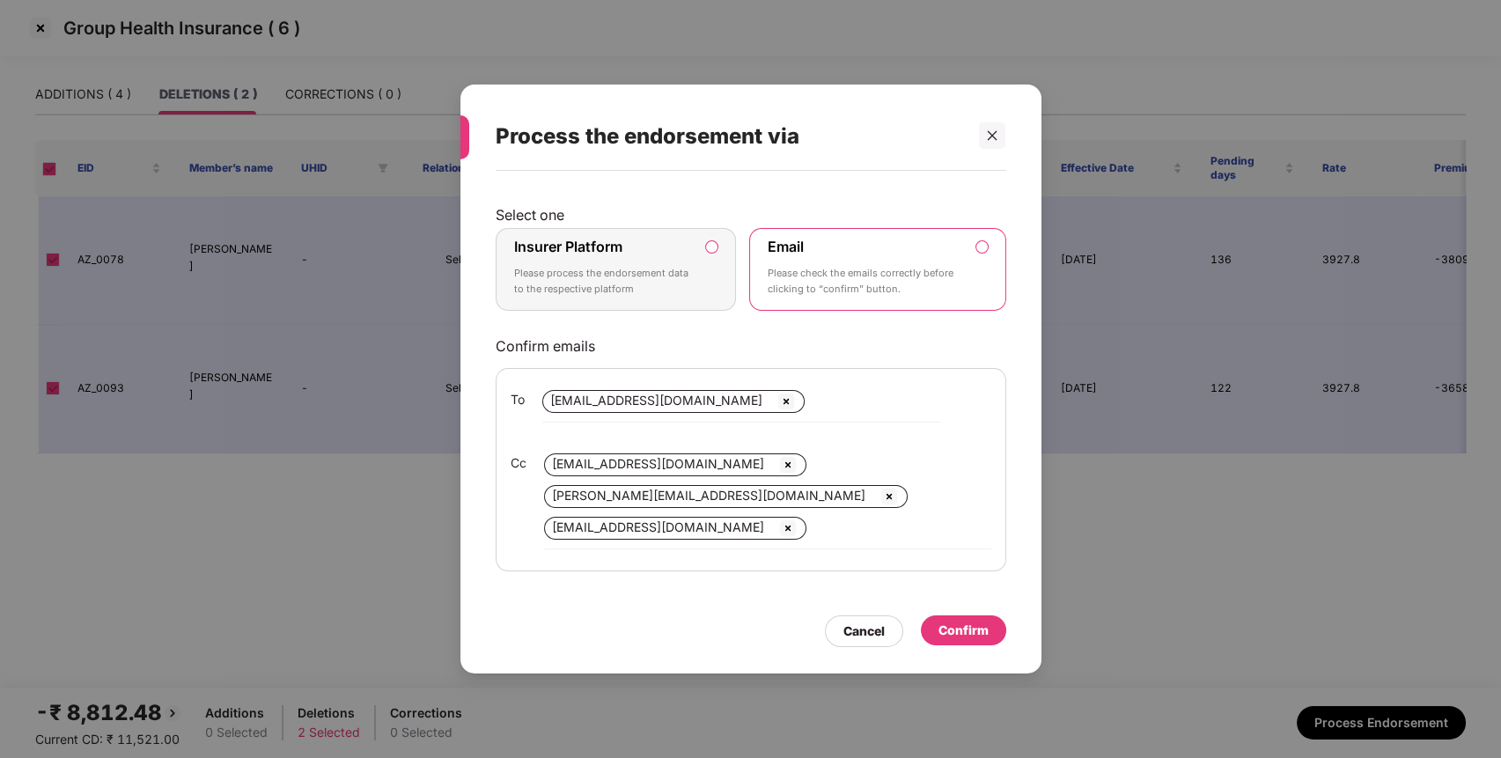
click at [658, 266] on div "Insurer Platform Please process the endorsement data to the respective platform" at bounding box center [604, 269] width 180 height 63
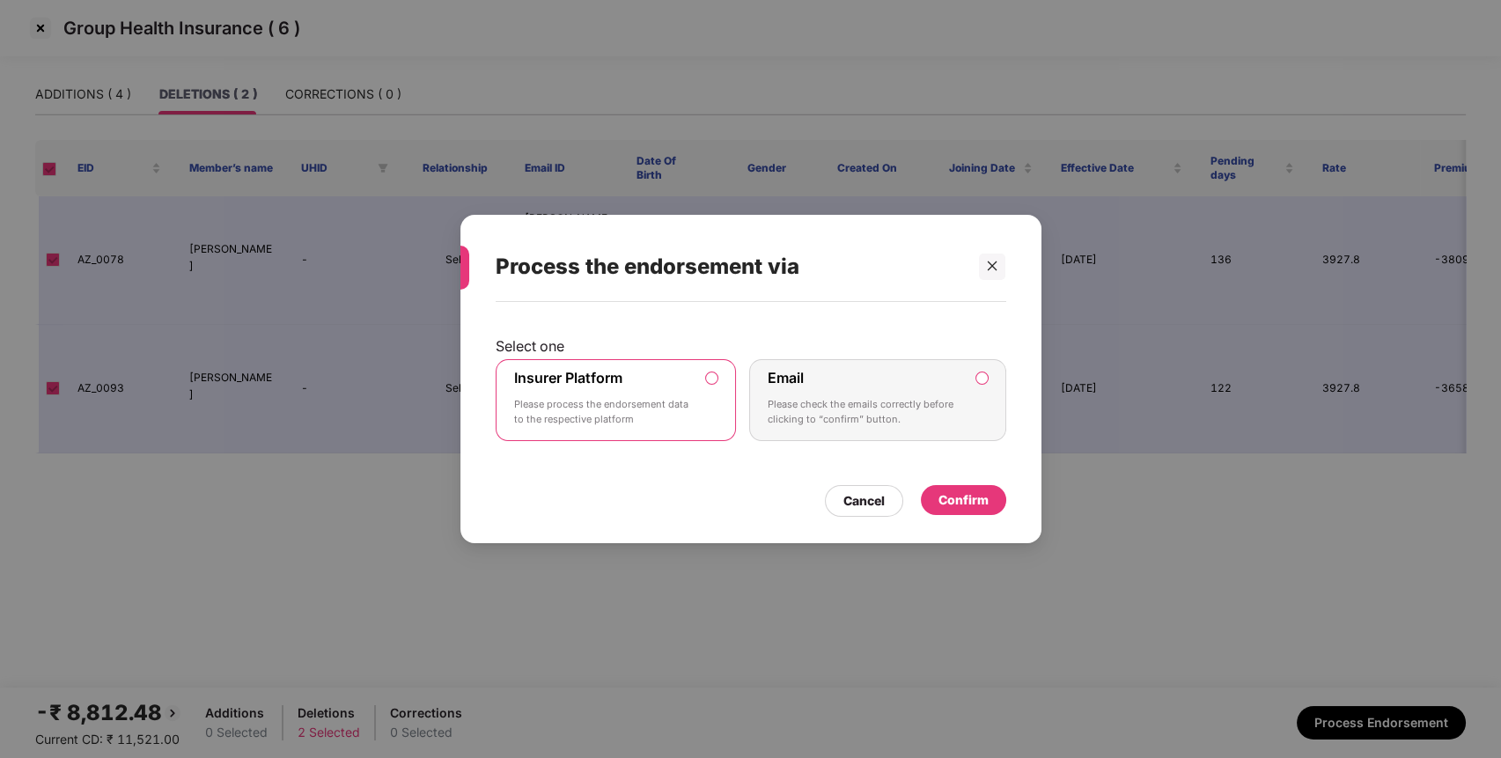
click at [977, 499] on div "Confirm" at bounding box center [963, 499] width 50 height 19
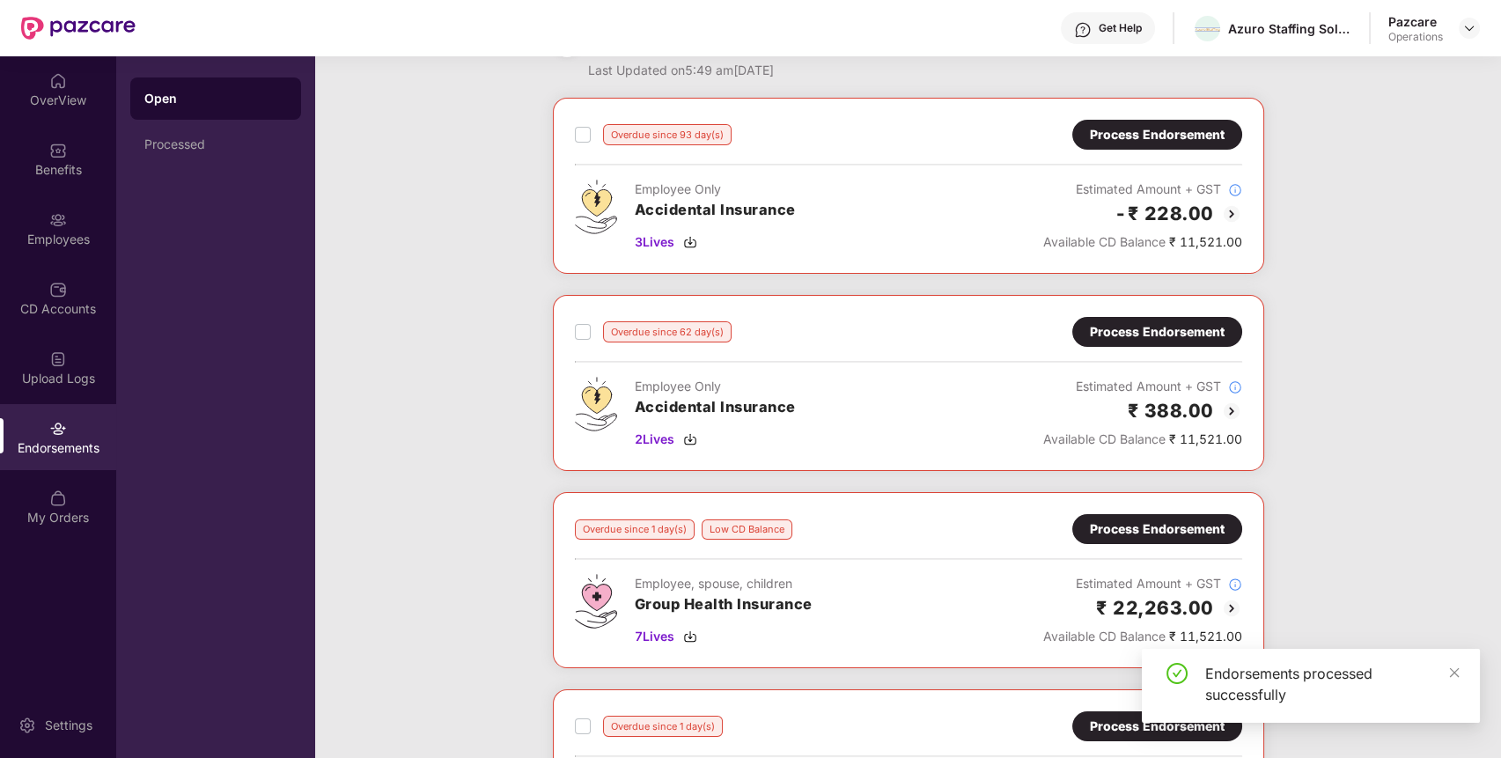
scroll to position [0, 0]
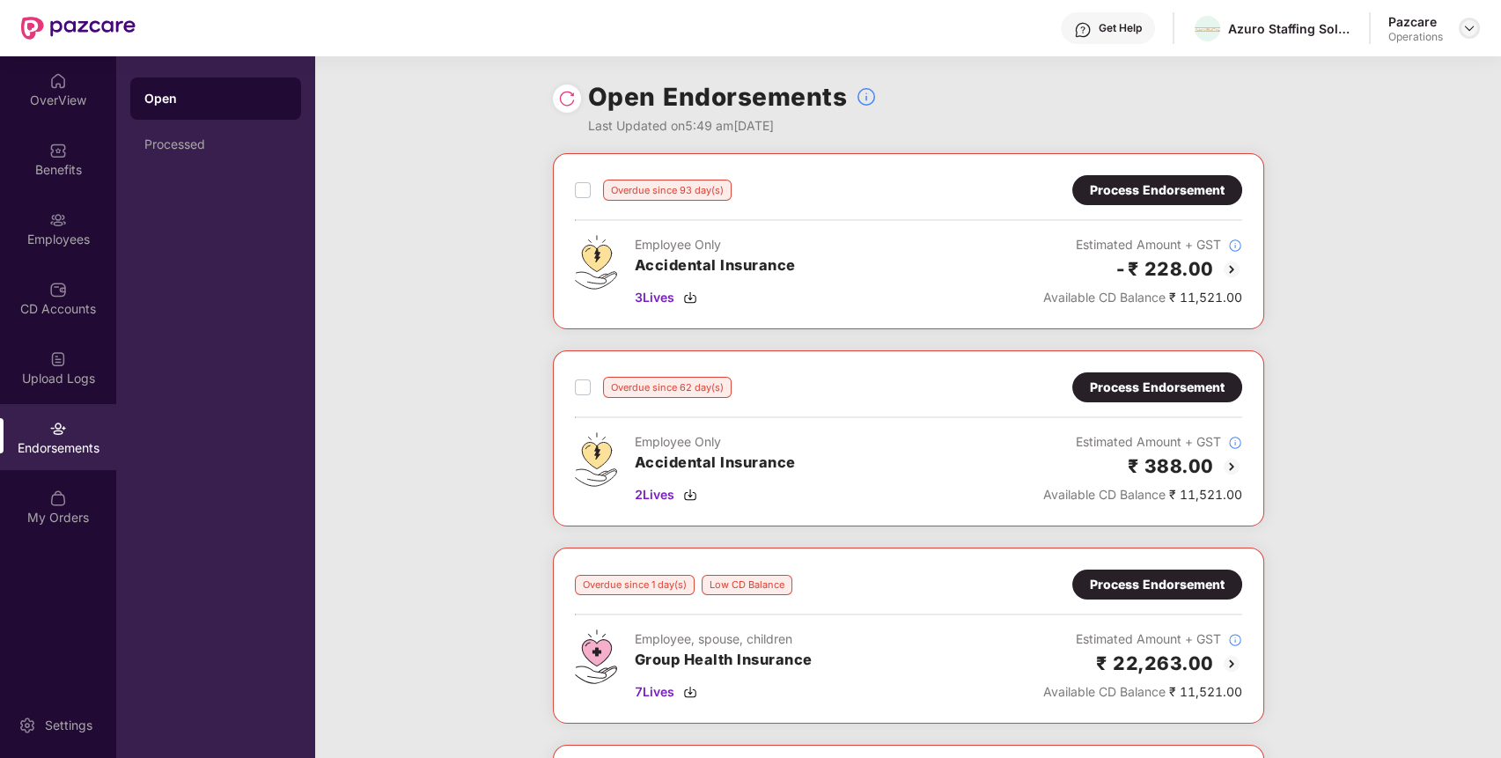
click at [1463, 32] on img at bounding box center [1469, 28] width 14 height 14
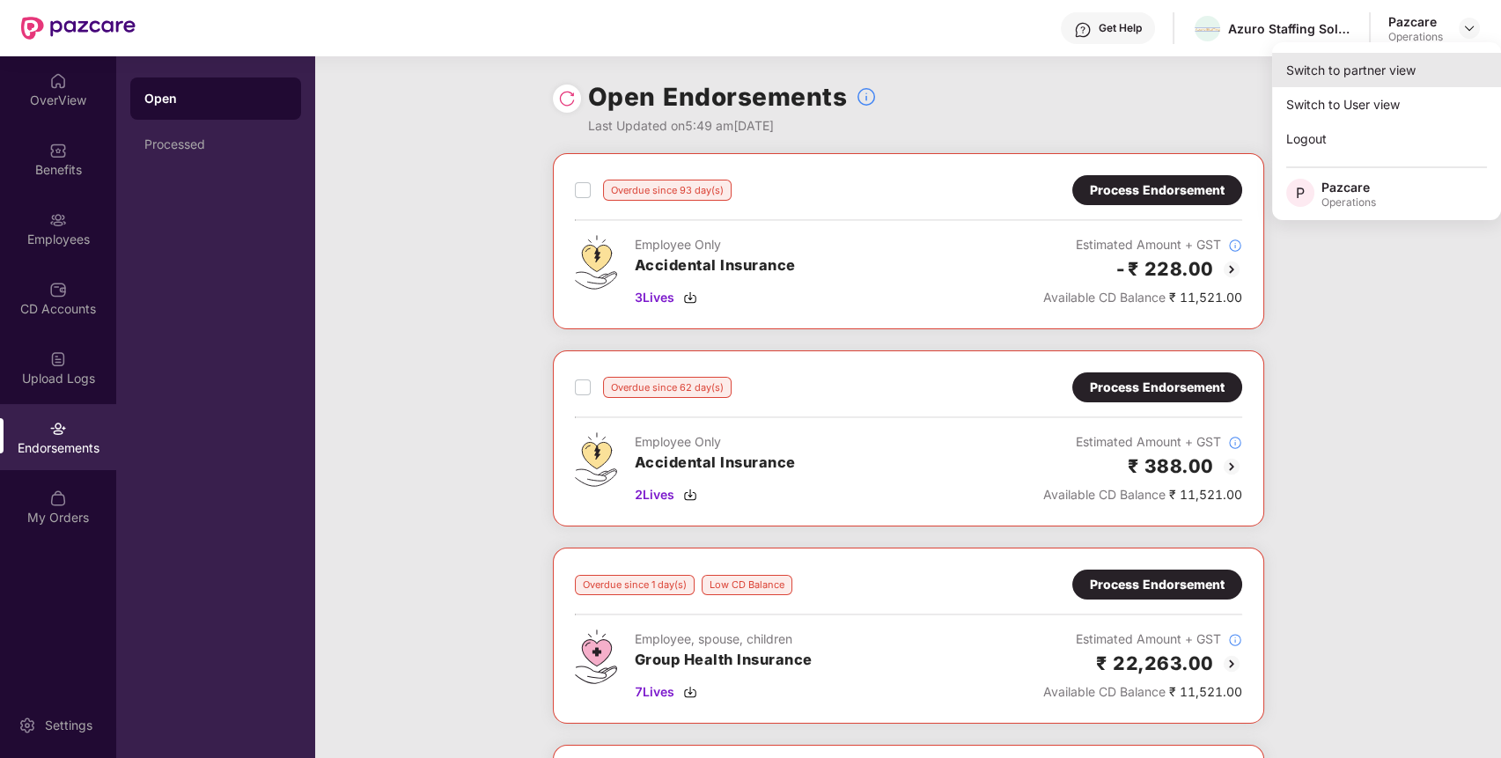
click at [1392, 64] on div "Switch to partner view" at bounding box center [1386, 70] width 229 height 34
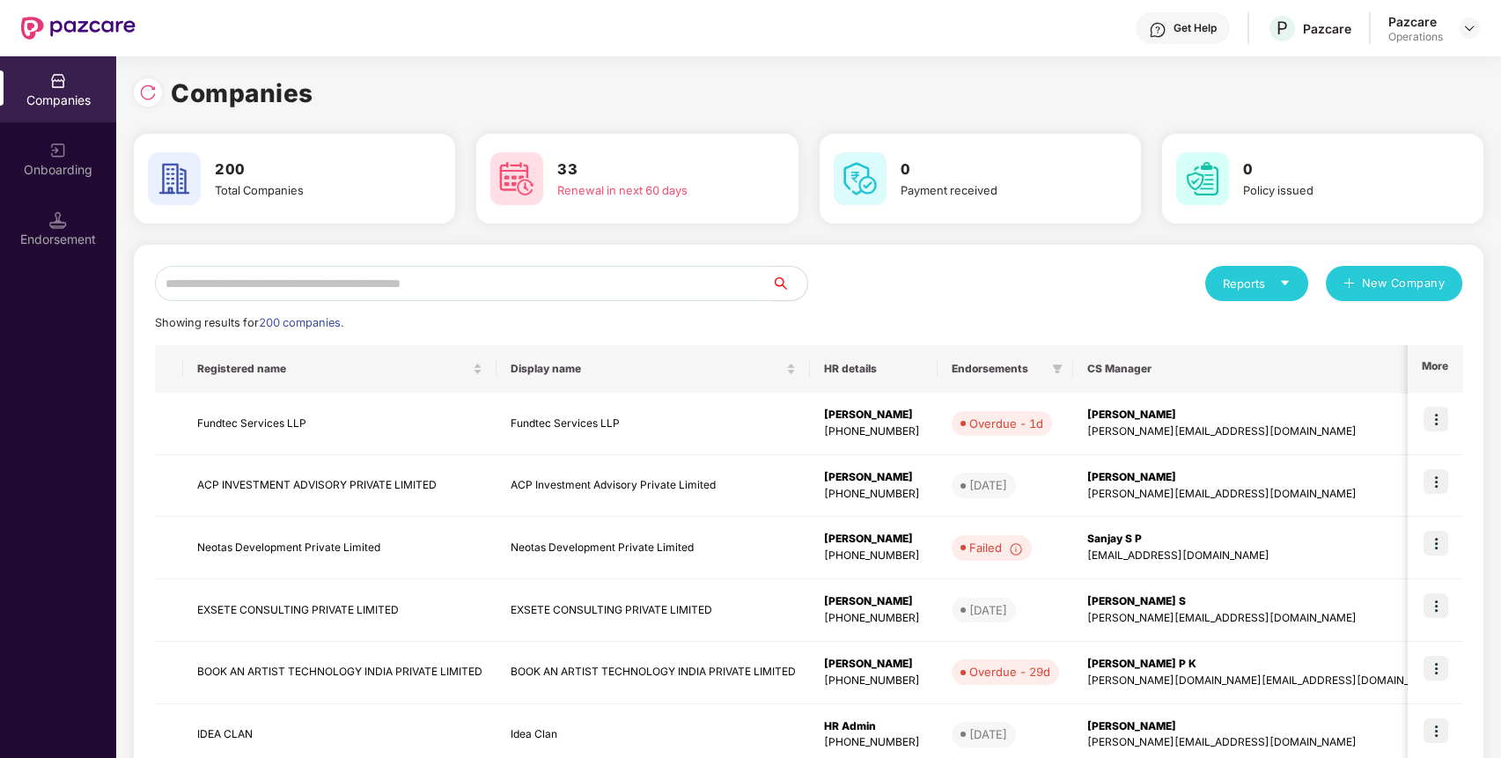
click at [419, 271] on input "text" at bounding box center [463, 283] width 617 height 35
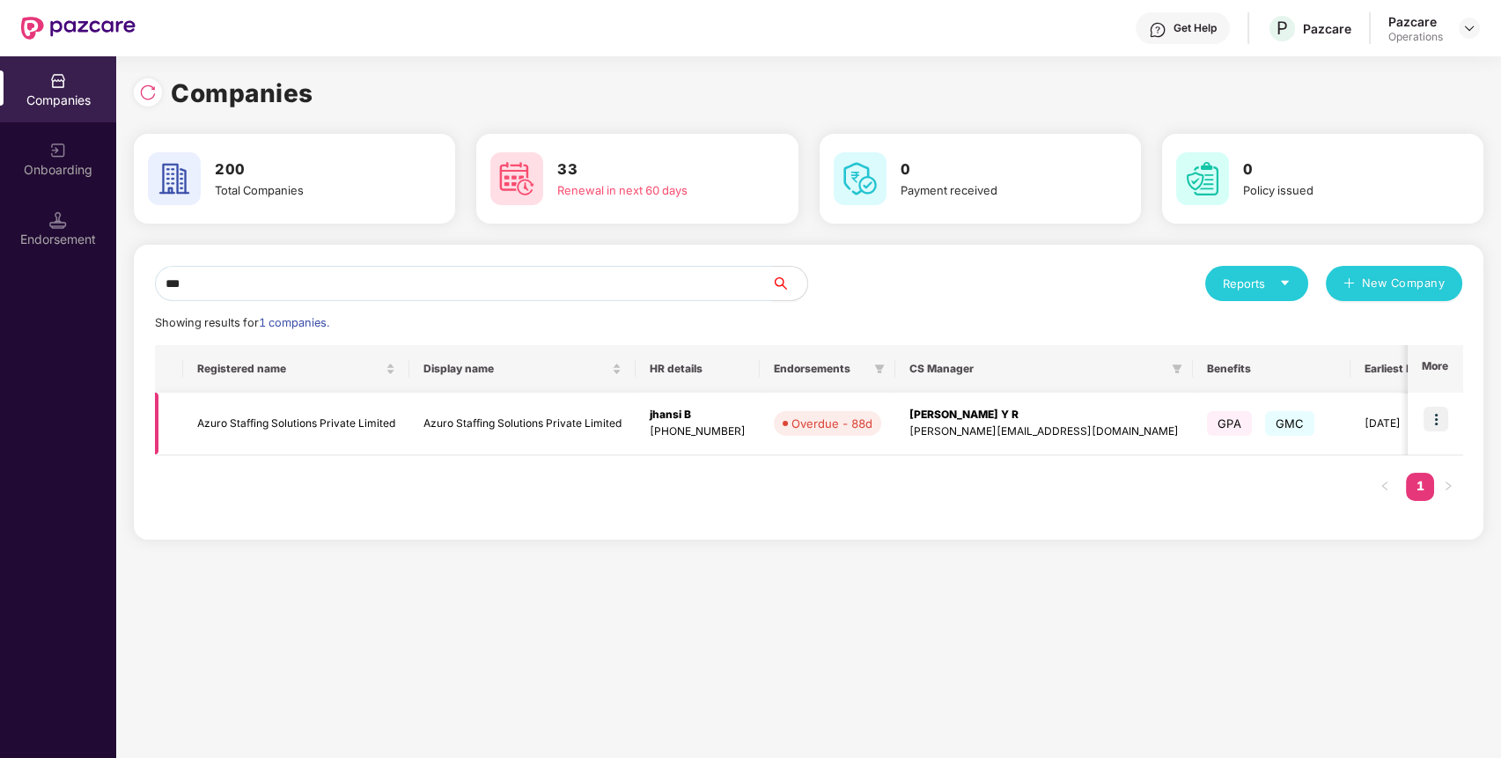
type input "***"
click at [221, 434] on td "Azuro Staffing Solutions Private Limited" at bounding box center [296, 424] width 226 height 62
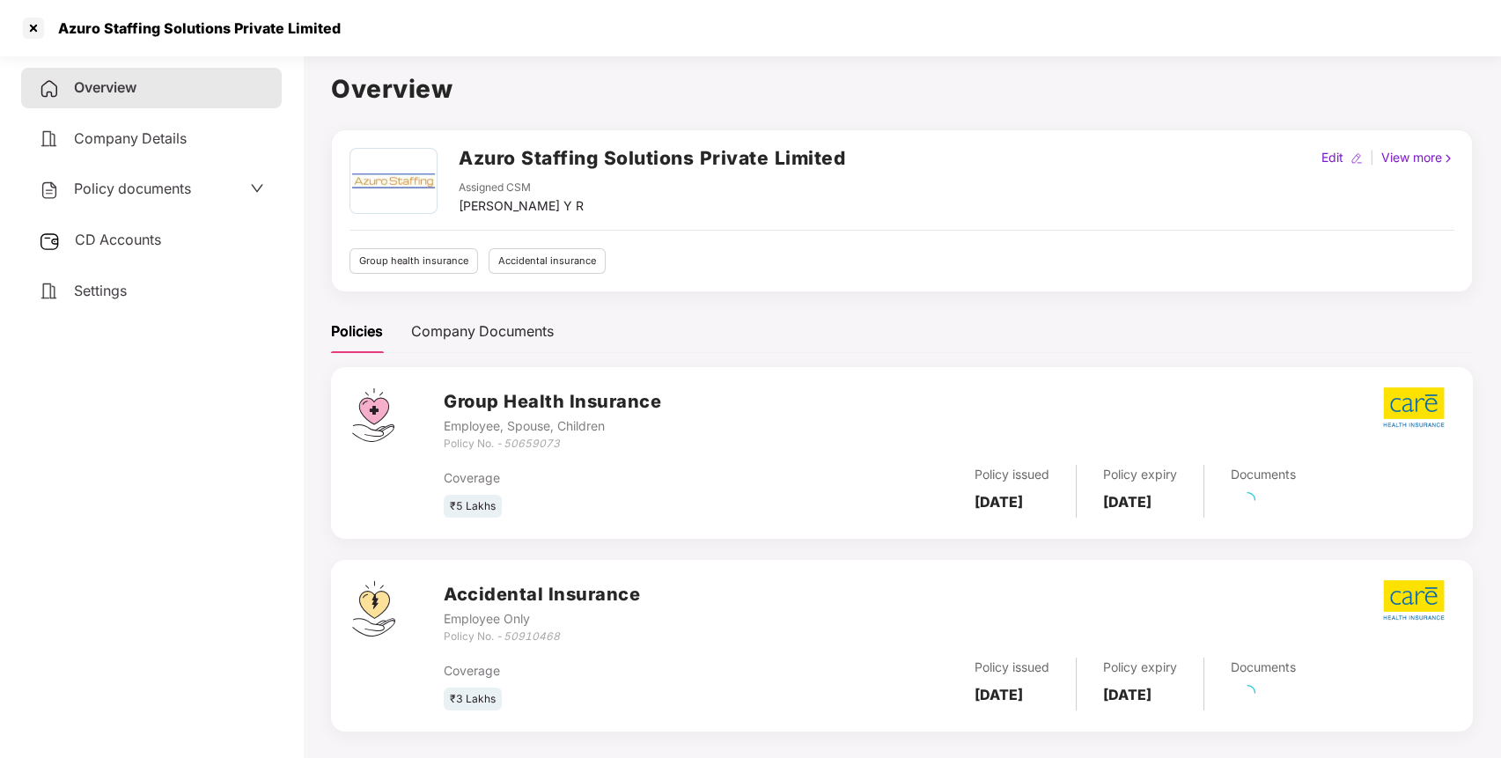
click at [188, 202] on div "Policy documents" at bounding box center [151, 189] width 261 height 40
click at [193, 197] on div "Policy documents" at bounding box center [151, 189] width 225 height 23
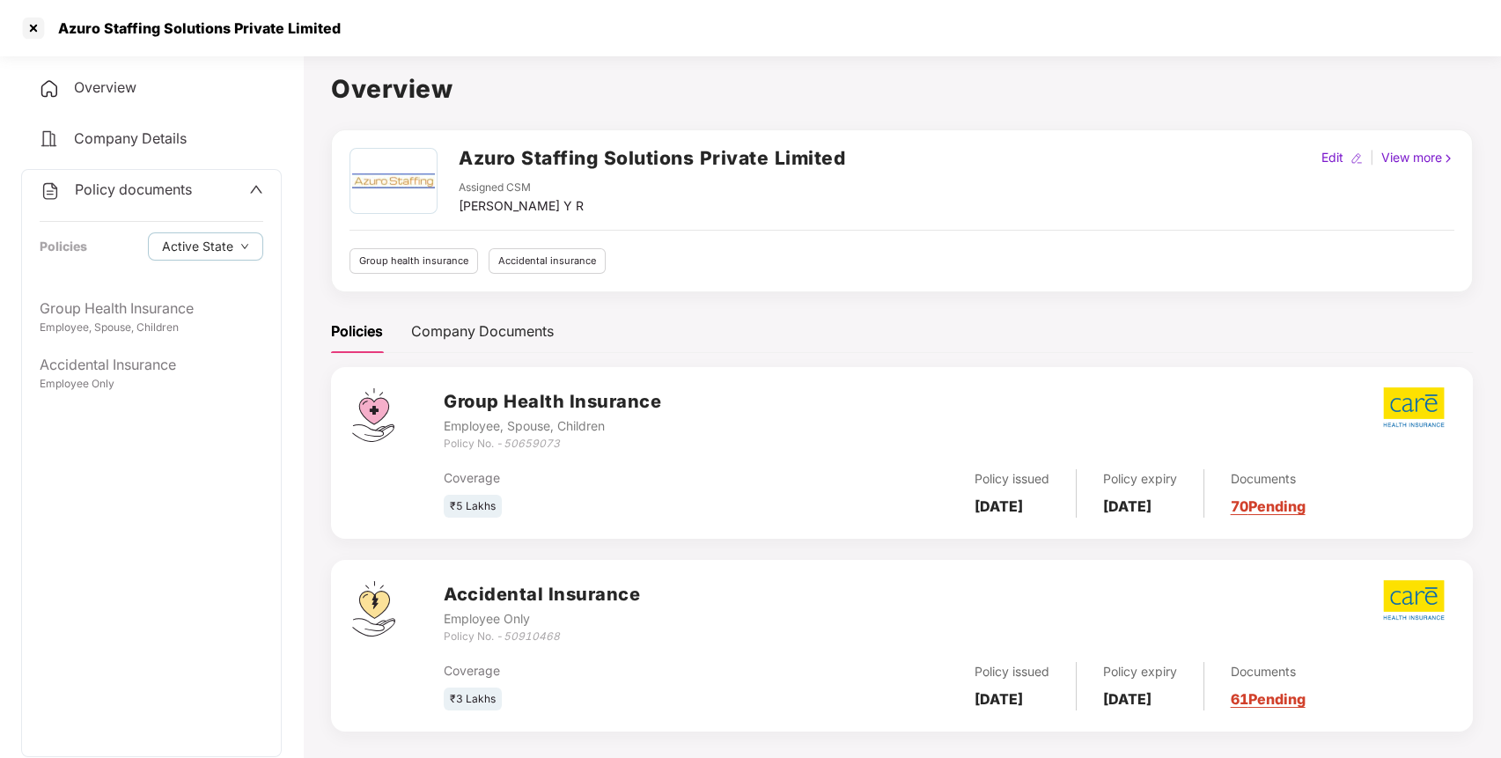
click at [196, 187] on div "Policy documents" at bounding box center [152, 190] width 224 height 23
click at [188, 197] on div "Policy documents" at bounding box center [115, 189] width 152 height 23
click at [107, 310] on div "Group Health Insurance" at bounding box center [152, 309] width 224 height 22
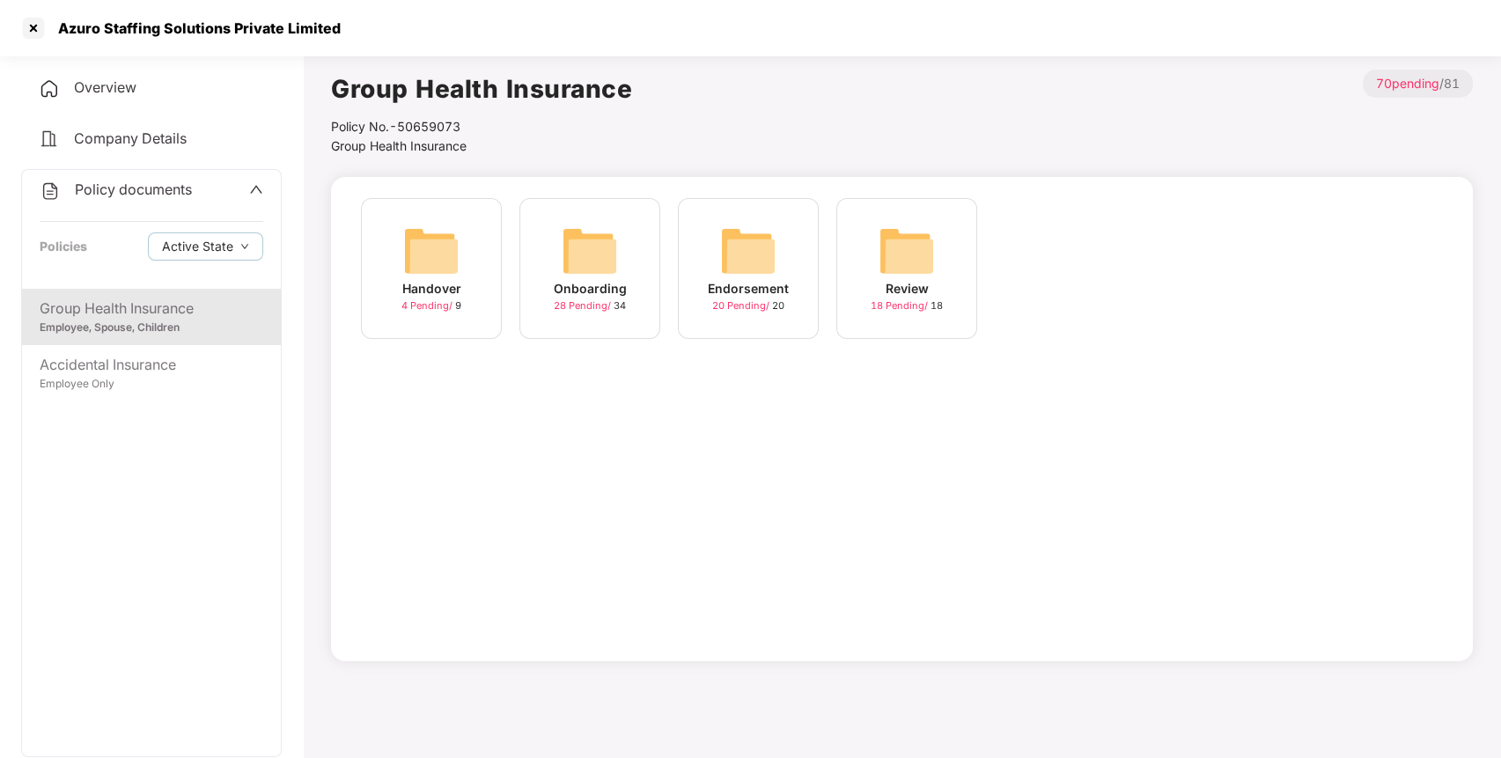
click at [740, 259] on img at bounding box center [748, 251] width 56 height 56
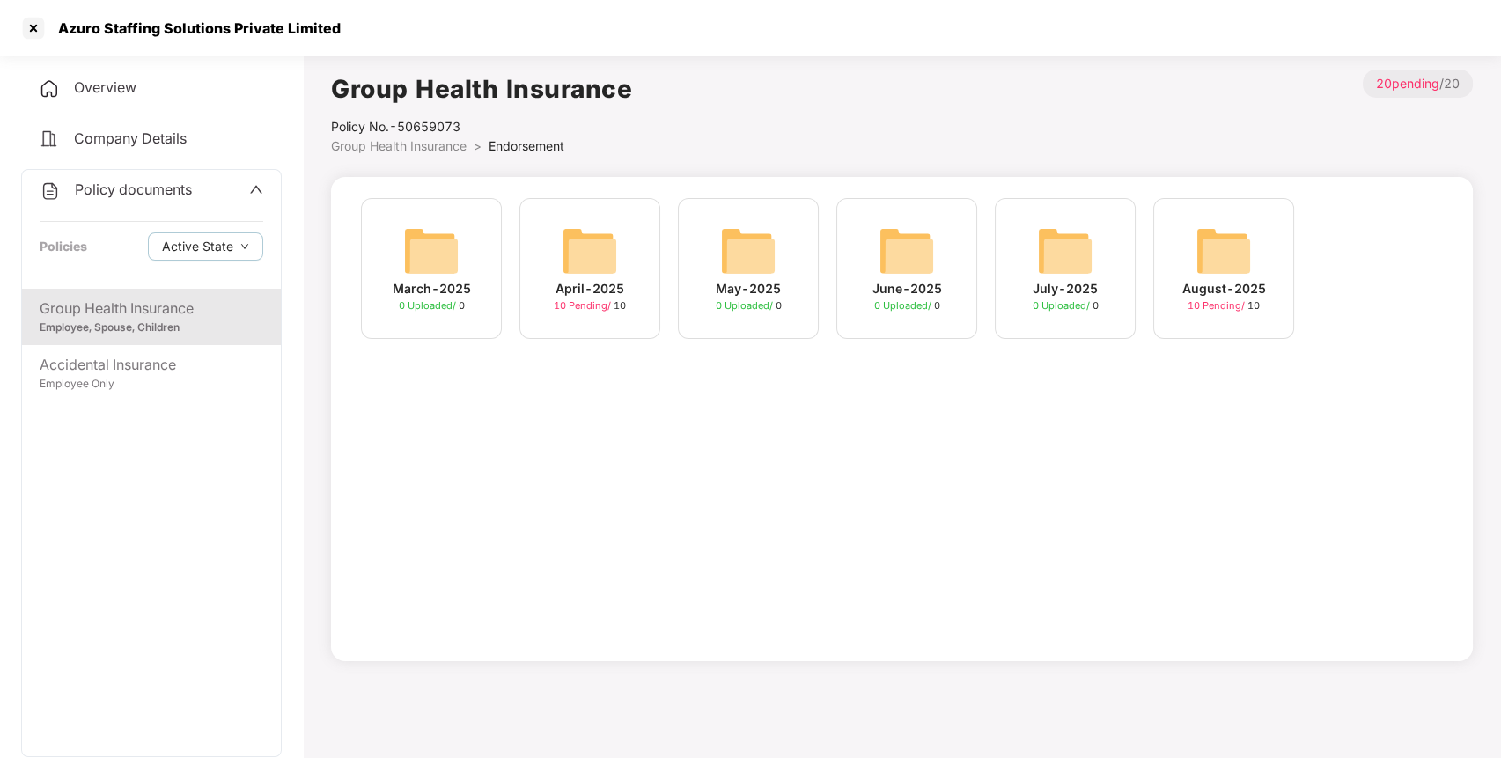
click at [1238, 282] on div "August-2025" at bounding box center [1224, 288] width 84 height 19
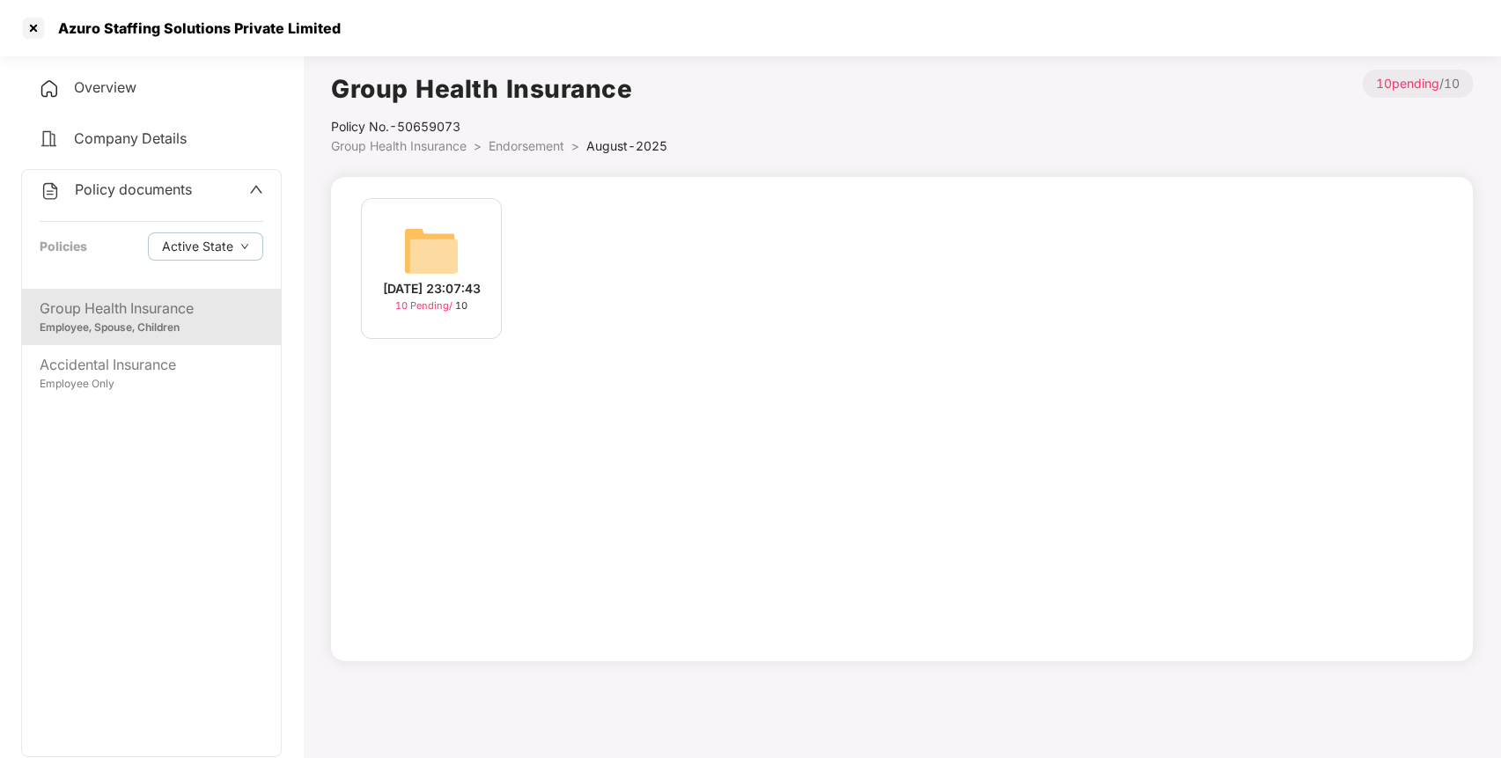
click at [432, 249] on img at bounding box center [431, 251] width 56 height 56
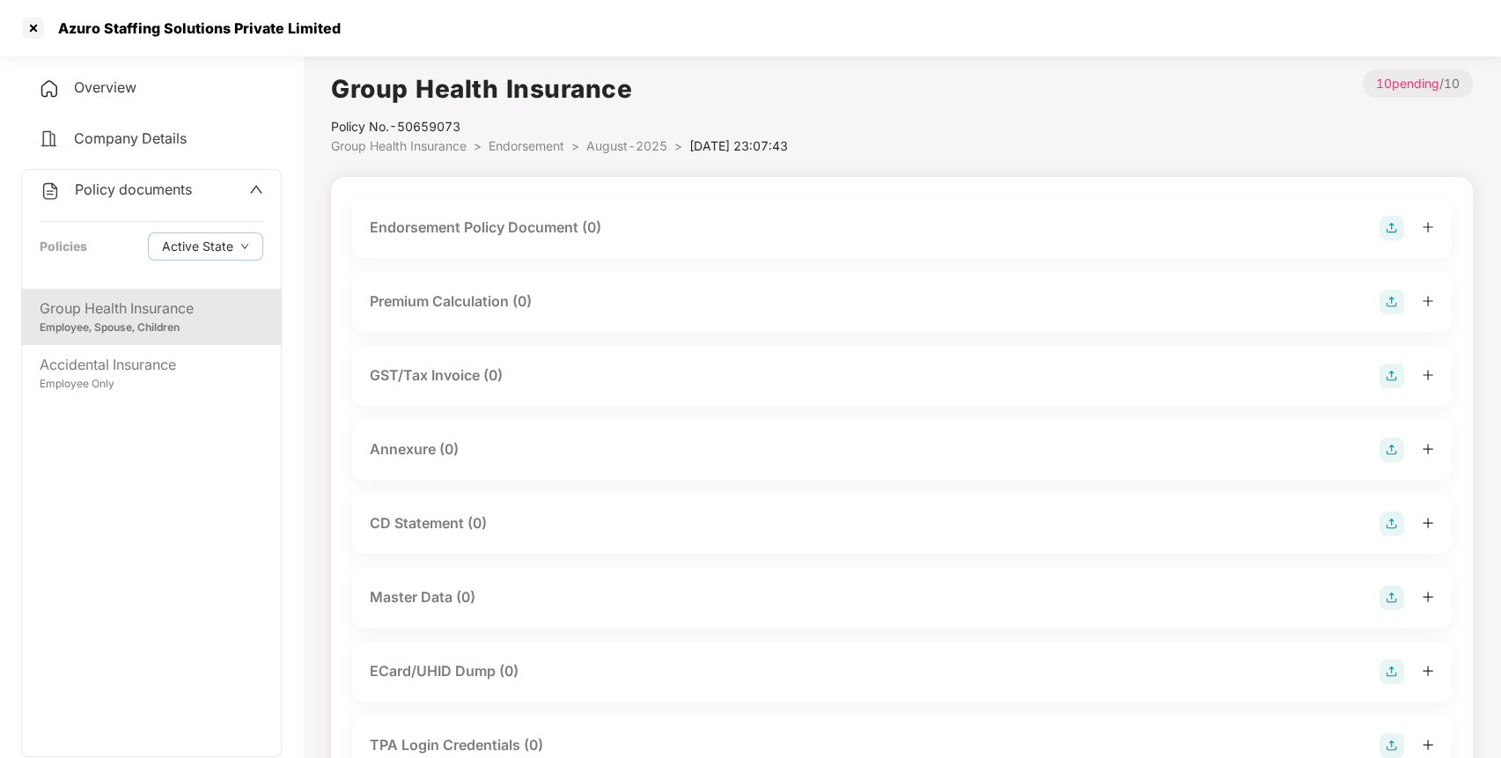
click at [1394, 228] on img at bounding box center [1391, 228] width 25 height 25
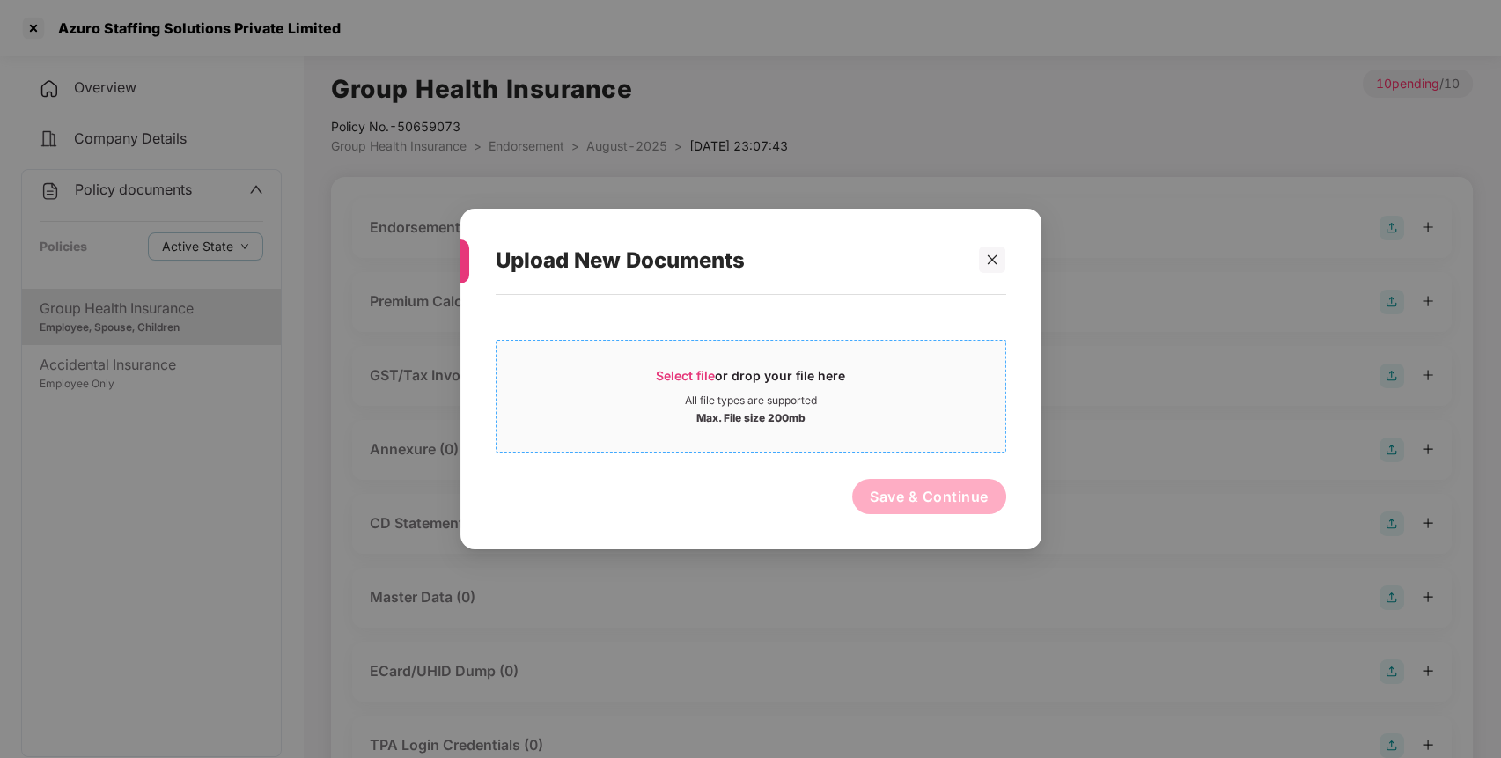
click at [787, 392] on div "Select file or drop your file here" at bounding box center [750, 380] width 189 height 26
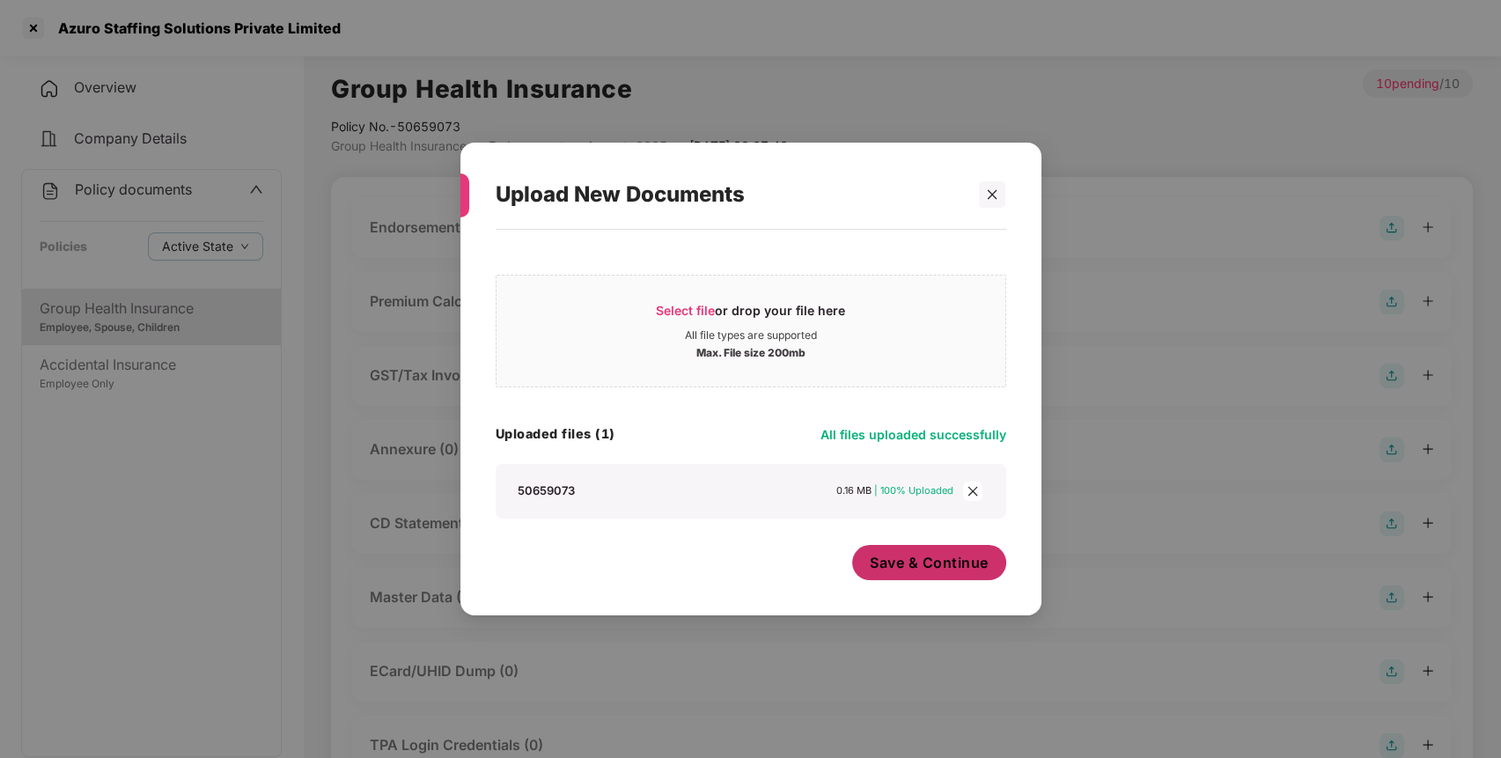
click at [901, 575] on button "Save & Continue" at bounding box center [929, 562] width 154 height 35
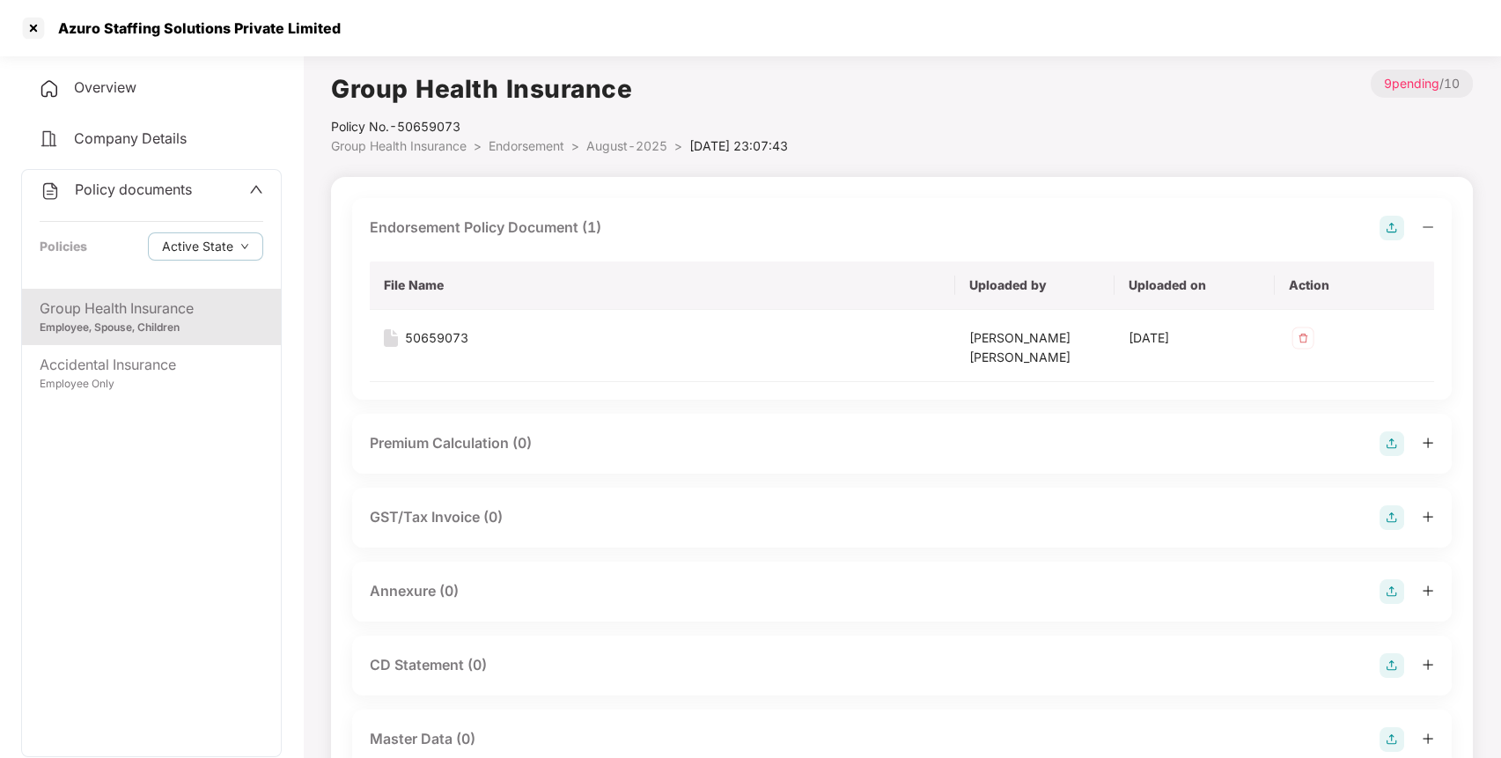
click at [1387, 591] on img at bounding box center [1391, 591] width 25 height 25
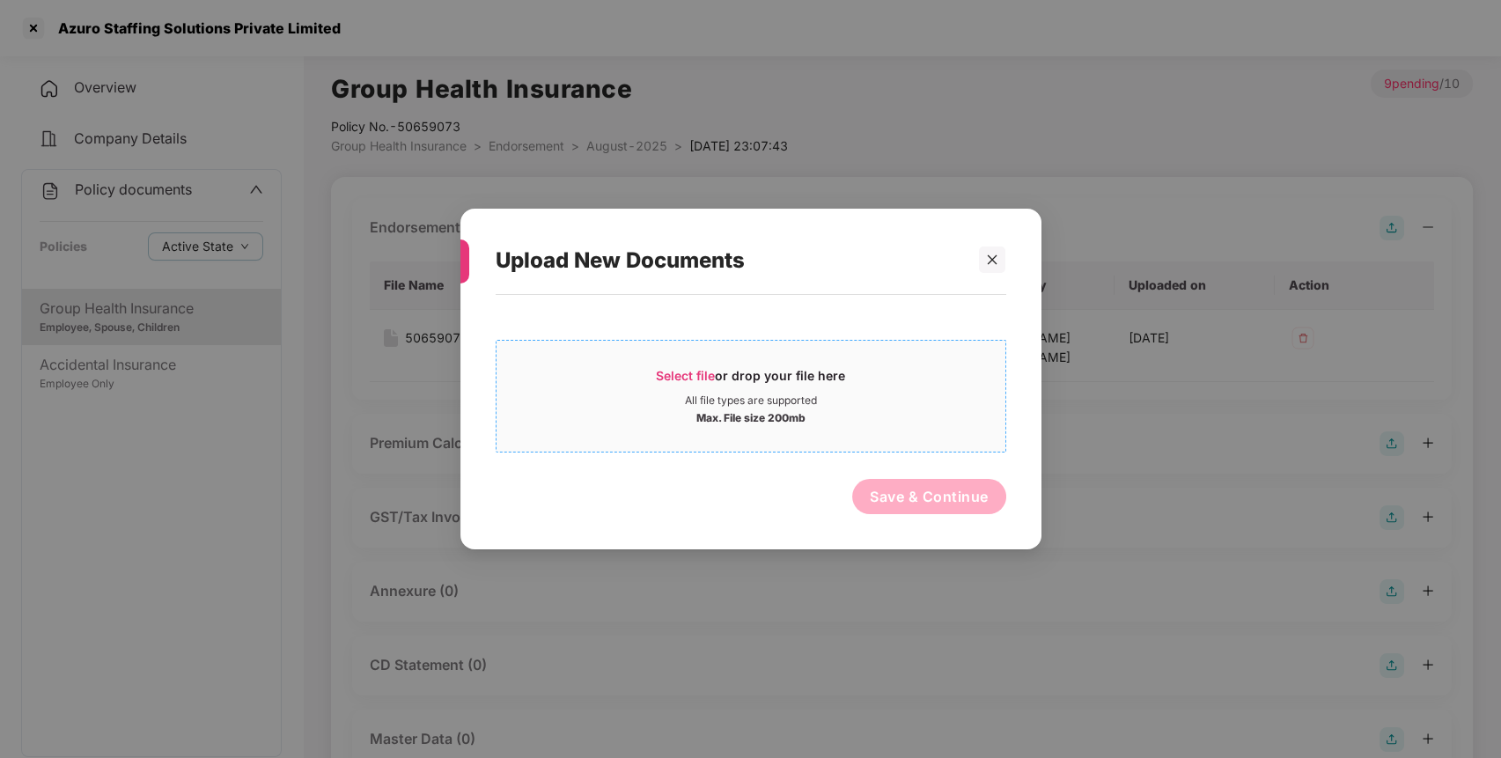
click at [705, 401] on div "All file types are supported" at bounding box center [751, 400] width 132 height 14
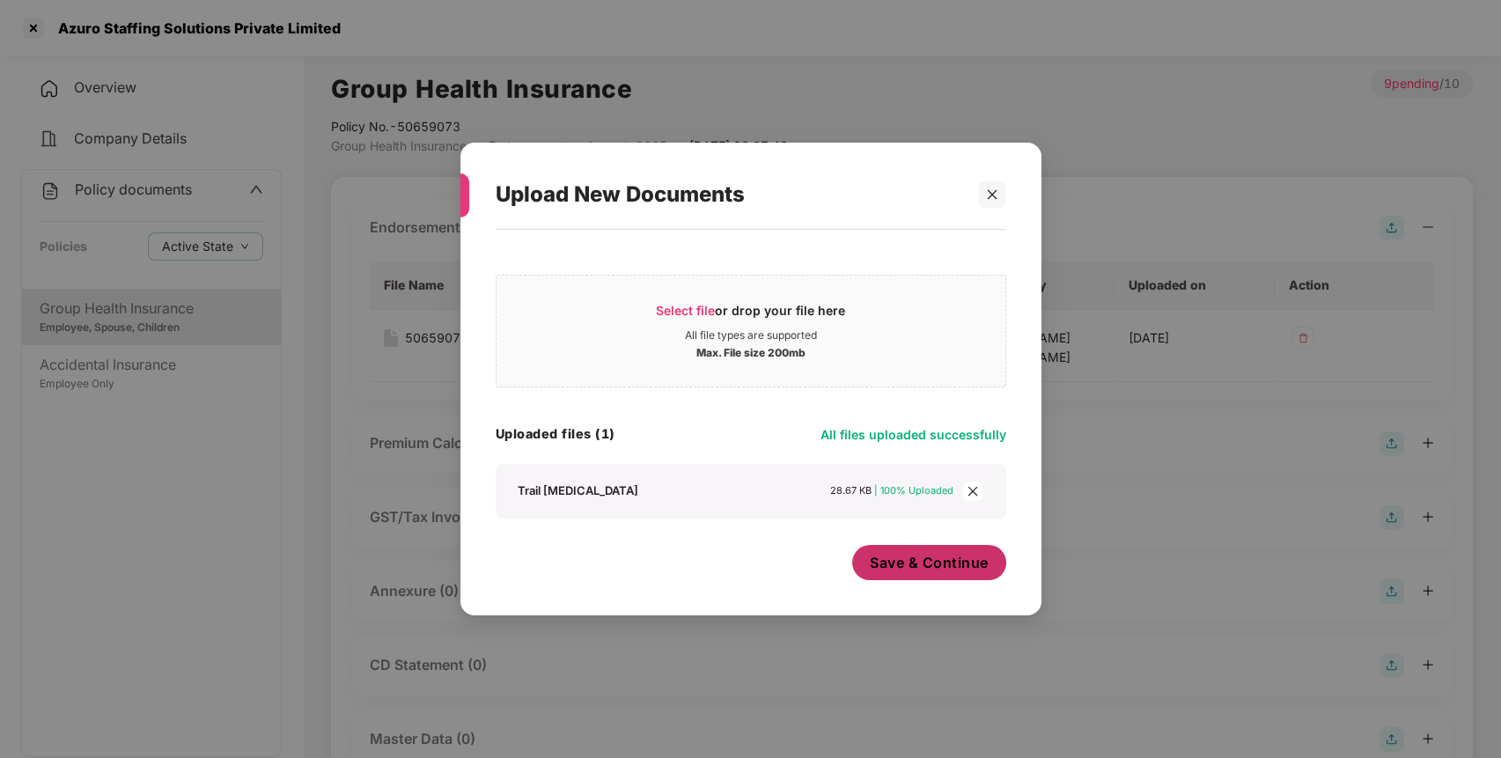
click at [951, 568] on span "Save & Continue" at bounding box center [929, 562] width 119 height 19
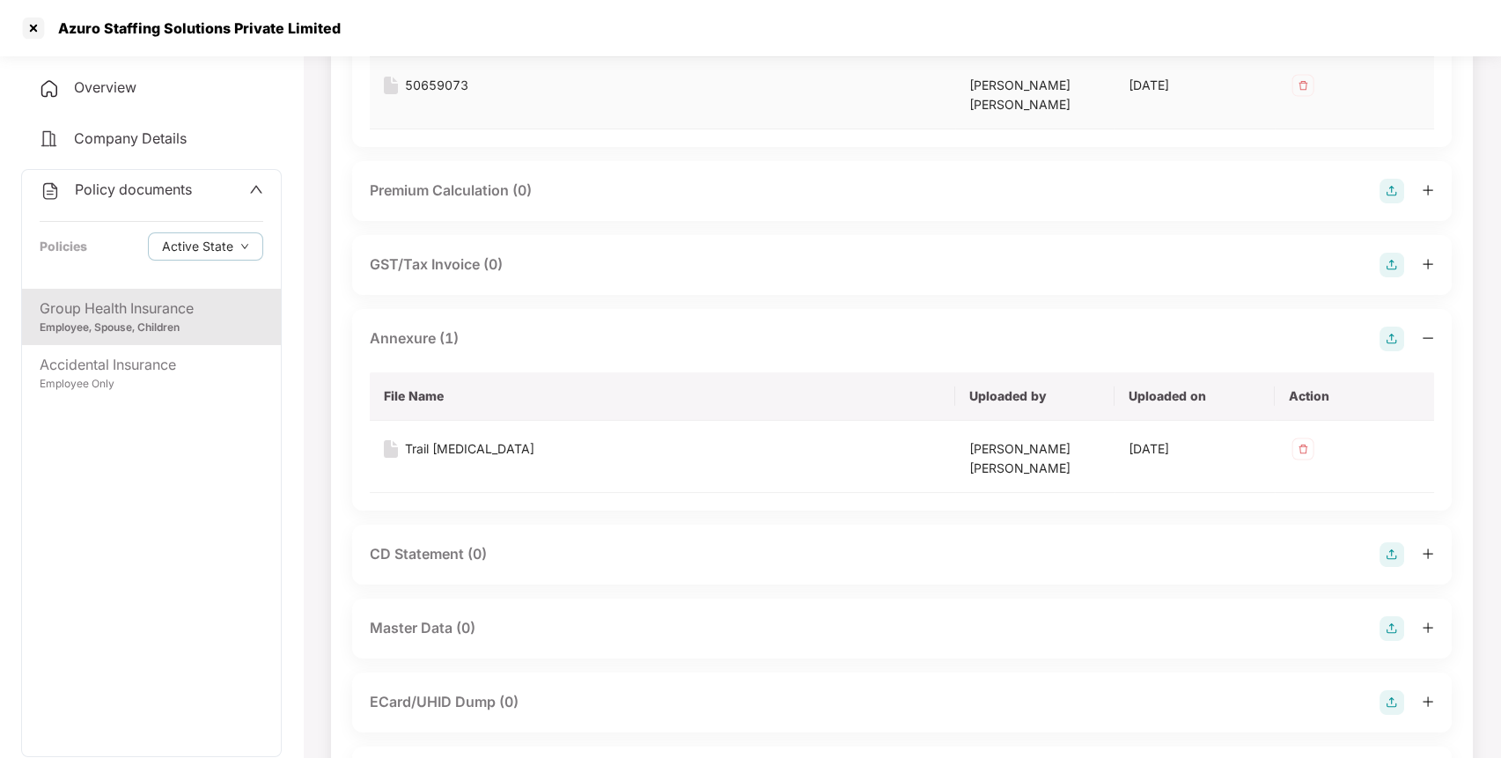
scroll to position [253, 0]
click at [1395, 628] on img at bounding box center [1391, 627] width 25 height 25
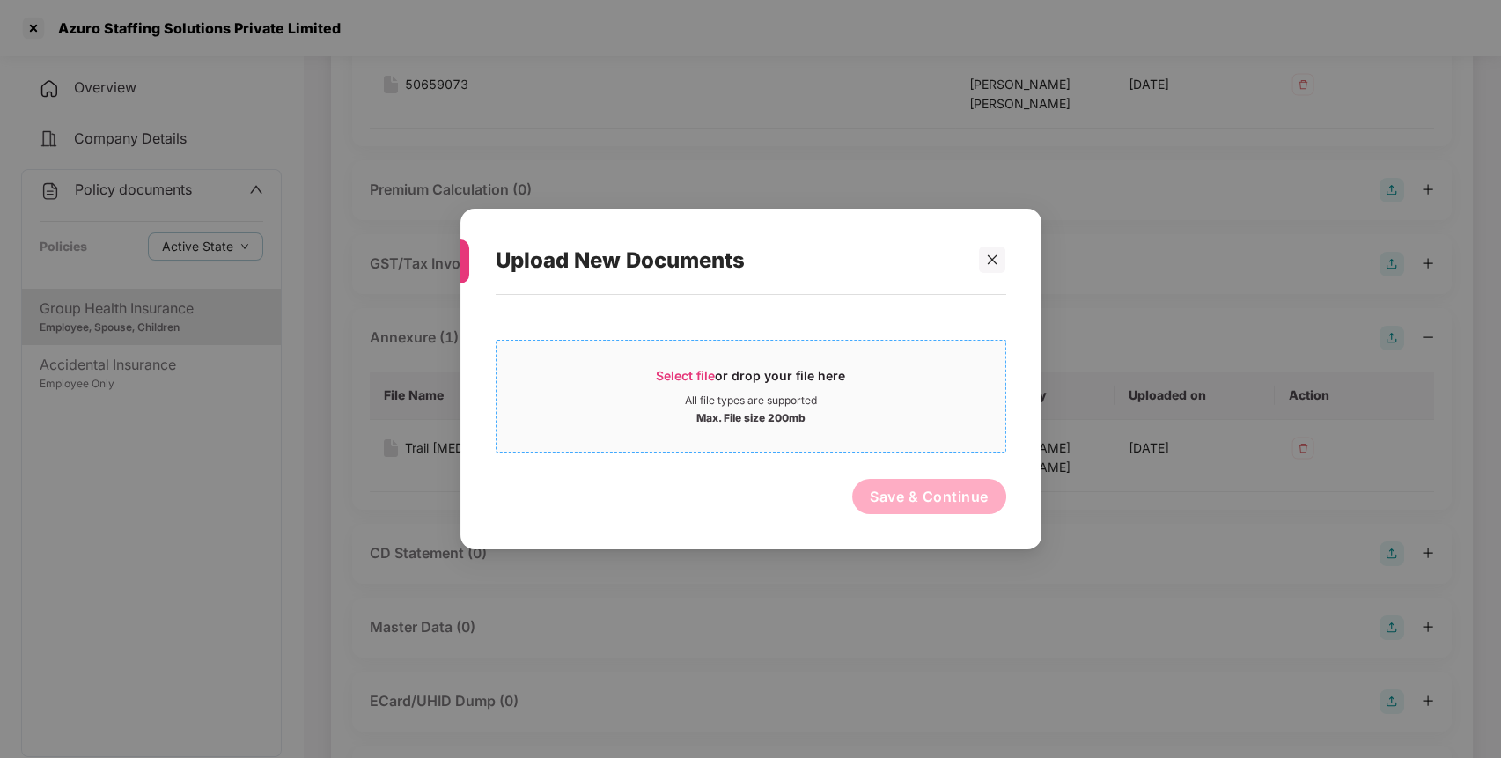
click at [930, 393] on div "Select file or drop your file here" at bounding box center [750, 380] width 509 height 26
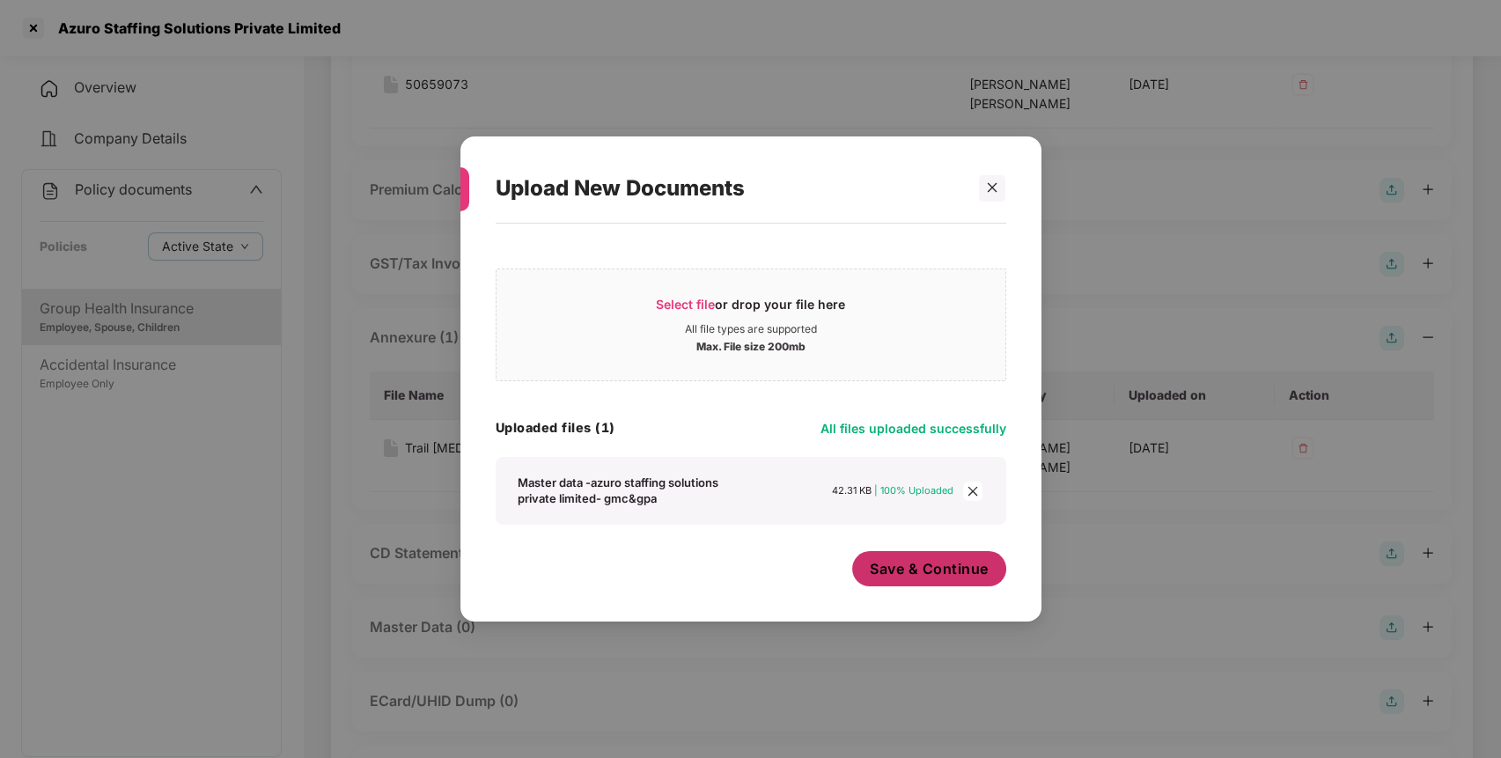
click at [887, 569] on span "Save & Continue" at bounding box center [929, 568] width 119 height 19
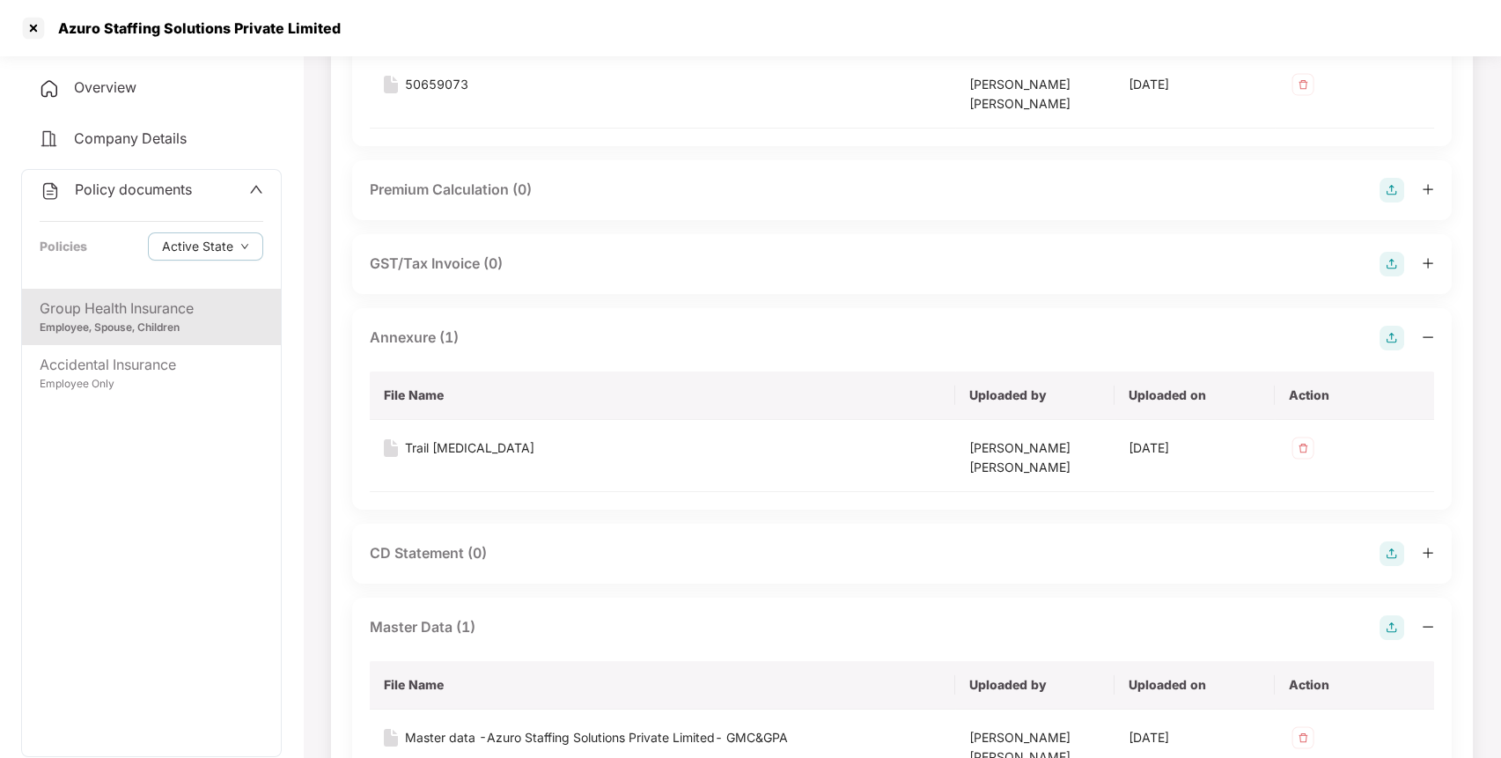
click at [143, 189] on span "Policy documents" at bounding box center [133, 189] width 117 height 18
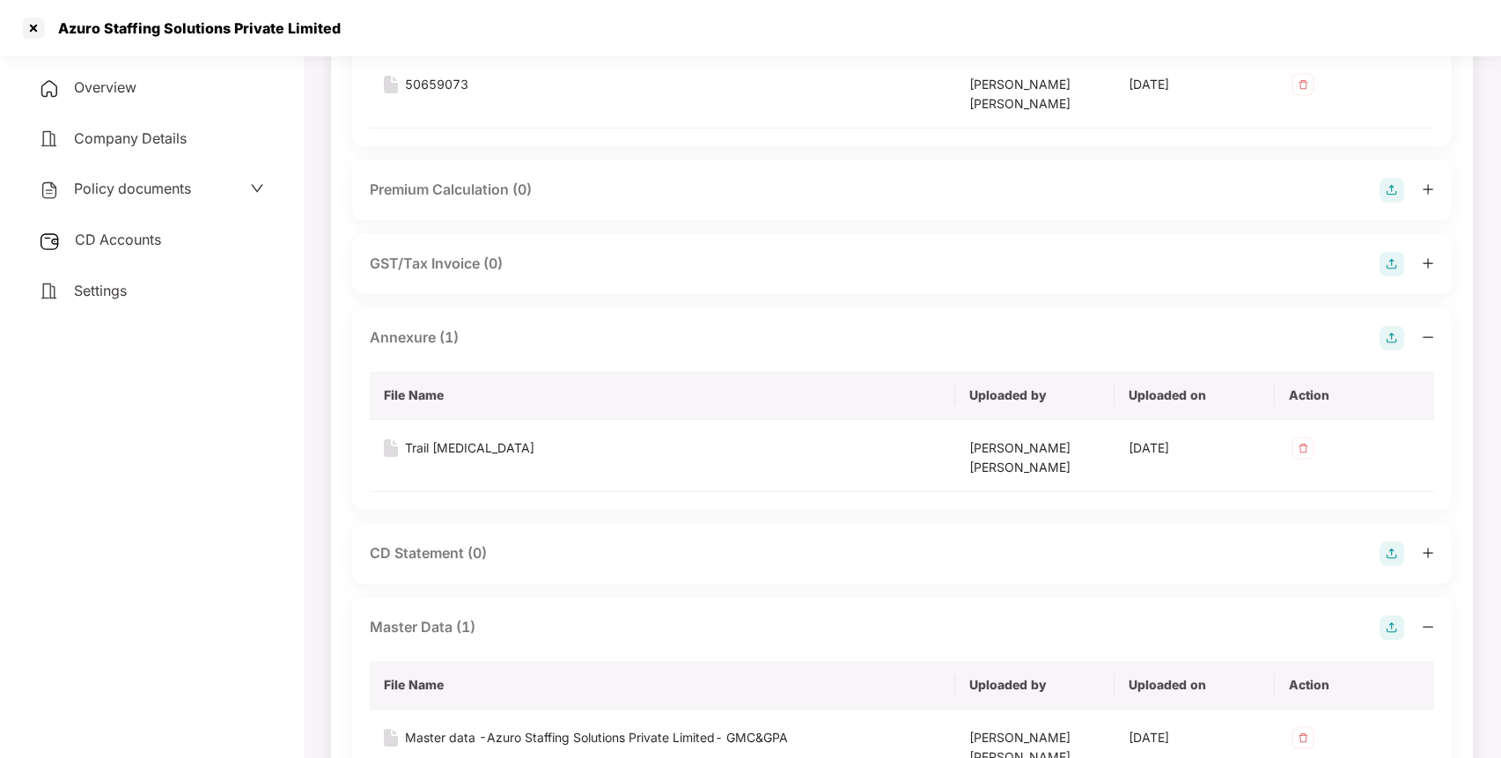
click at [141, 239] on span "CD Accounts" at bounding box center [118, 240] width 86 height 18
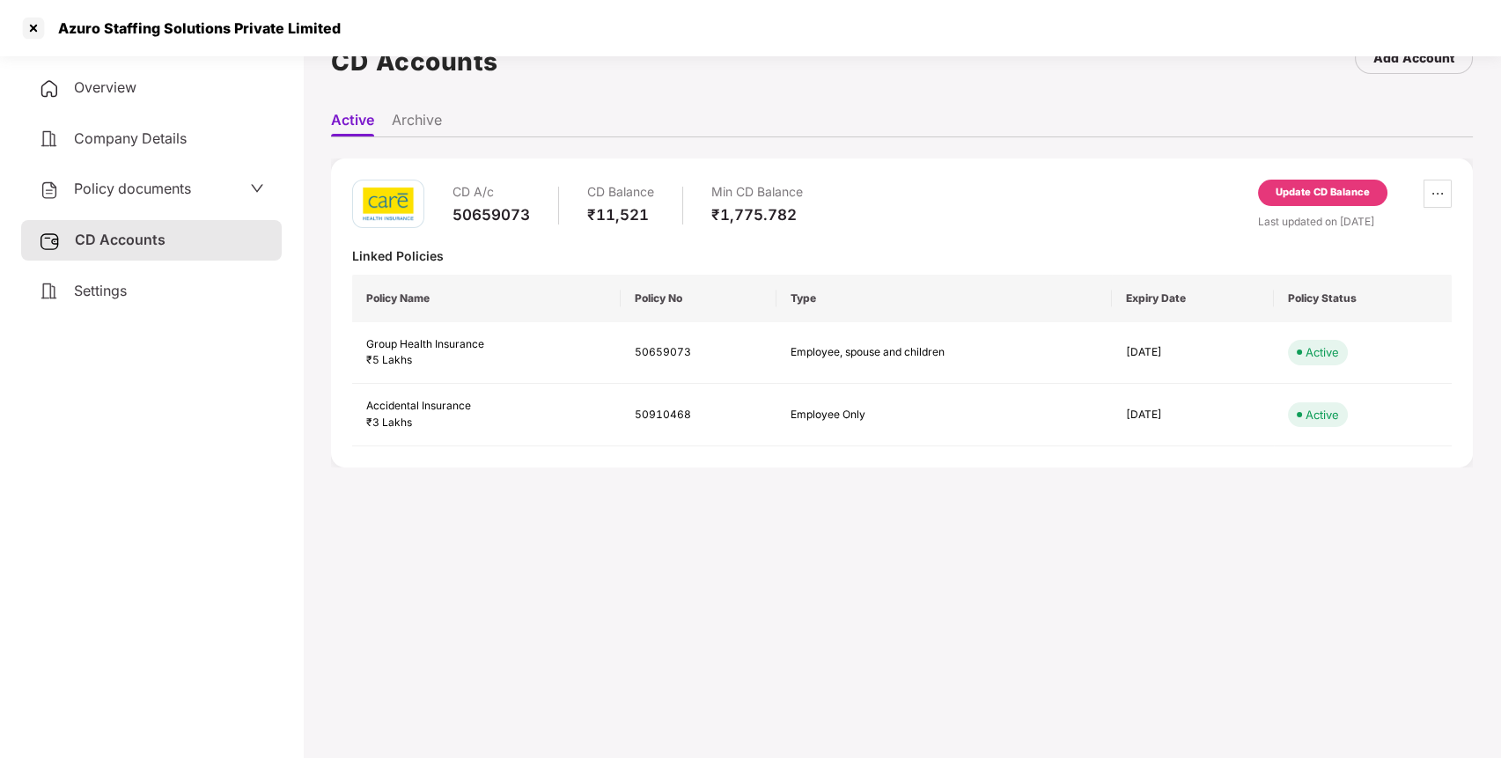
click at [1329, 189] on div "Update CD Balance" at bounding box center [1322, 193] width 94 height 16
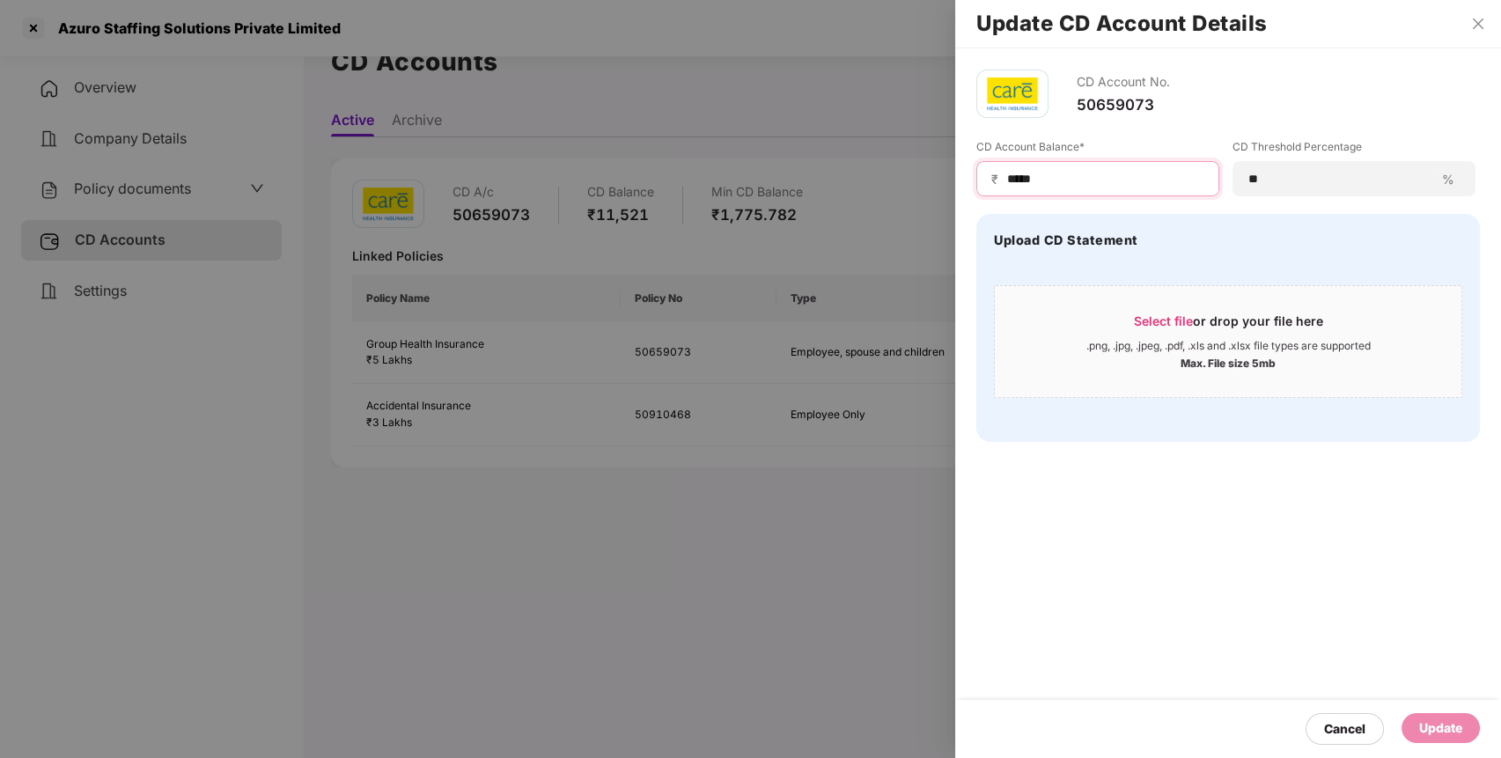
click at [1111, 177] on input "*****" at bounding box center [1104, 179] width 199 height 18
type input "*"
type input "****"
click at [1433, 724] on div "Update" at bounding box center [1440, 727] width 43 height 19
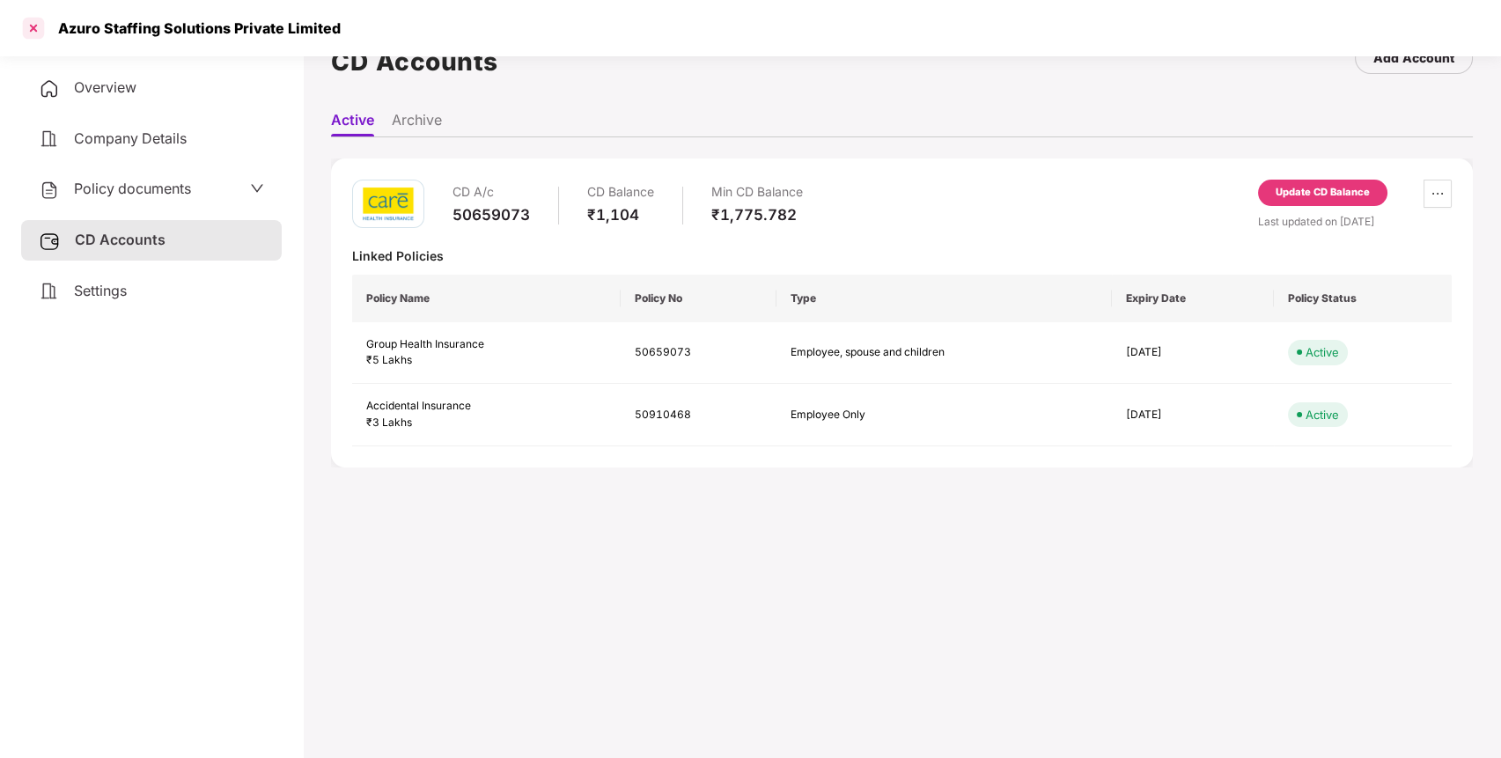
click at [28, 26] on div at bounding box center [33, 28] width 28 height 28
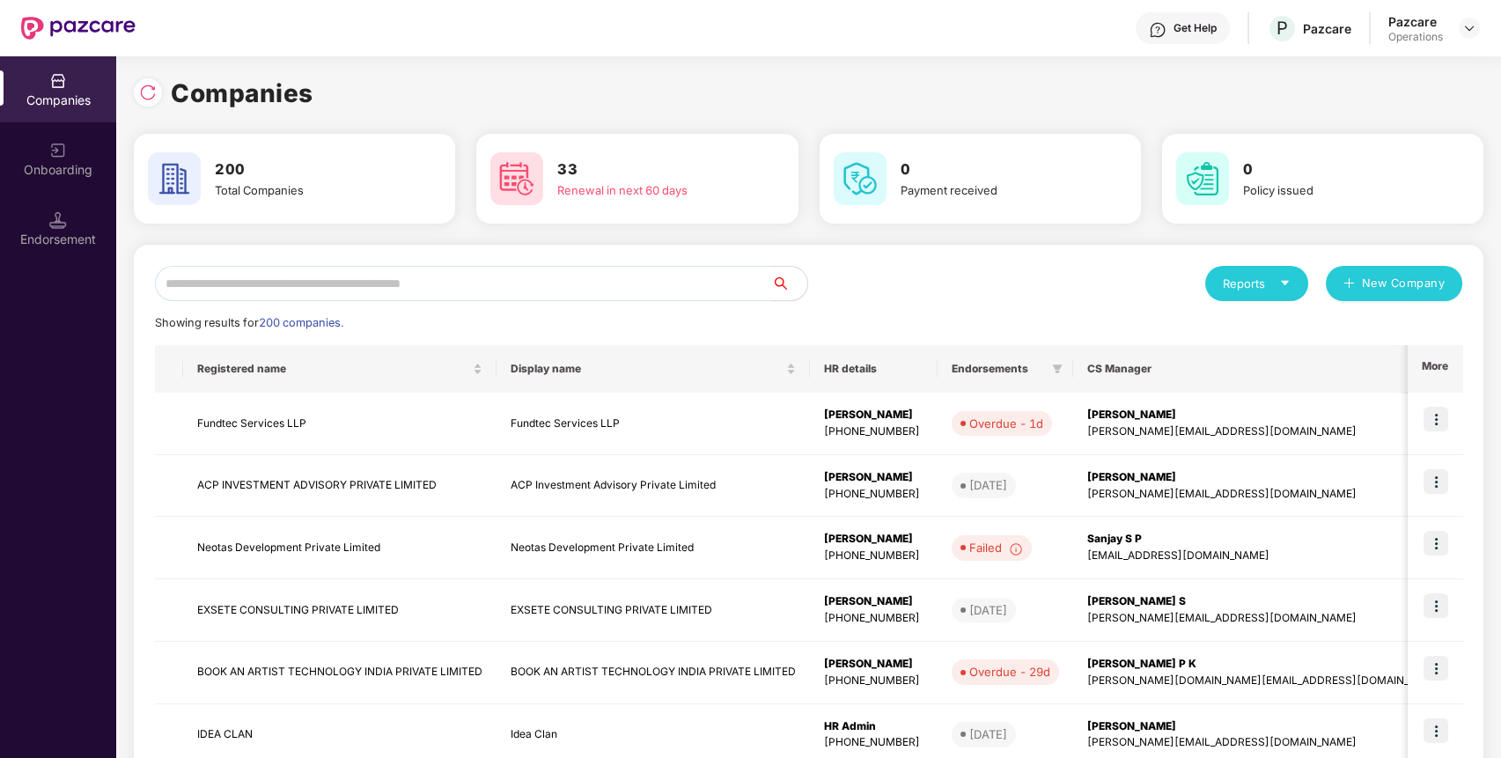
click at [310, 279] on input "text" at bounding box center [463, 283] width 617 height 35
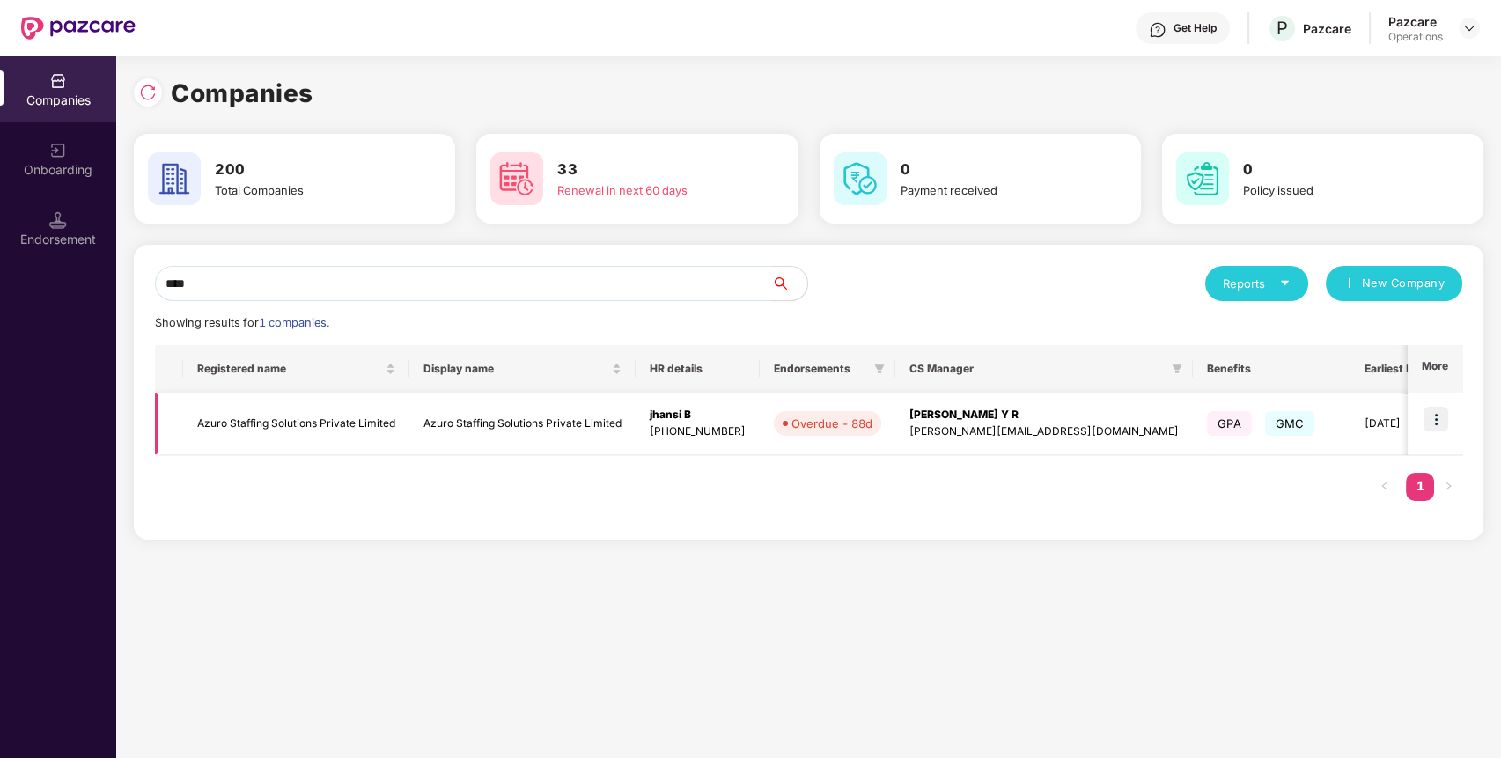
type input "****"
click at [1436, 423] on img at bounding box center [1435, 419] width 25 height 25
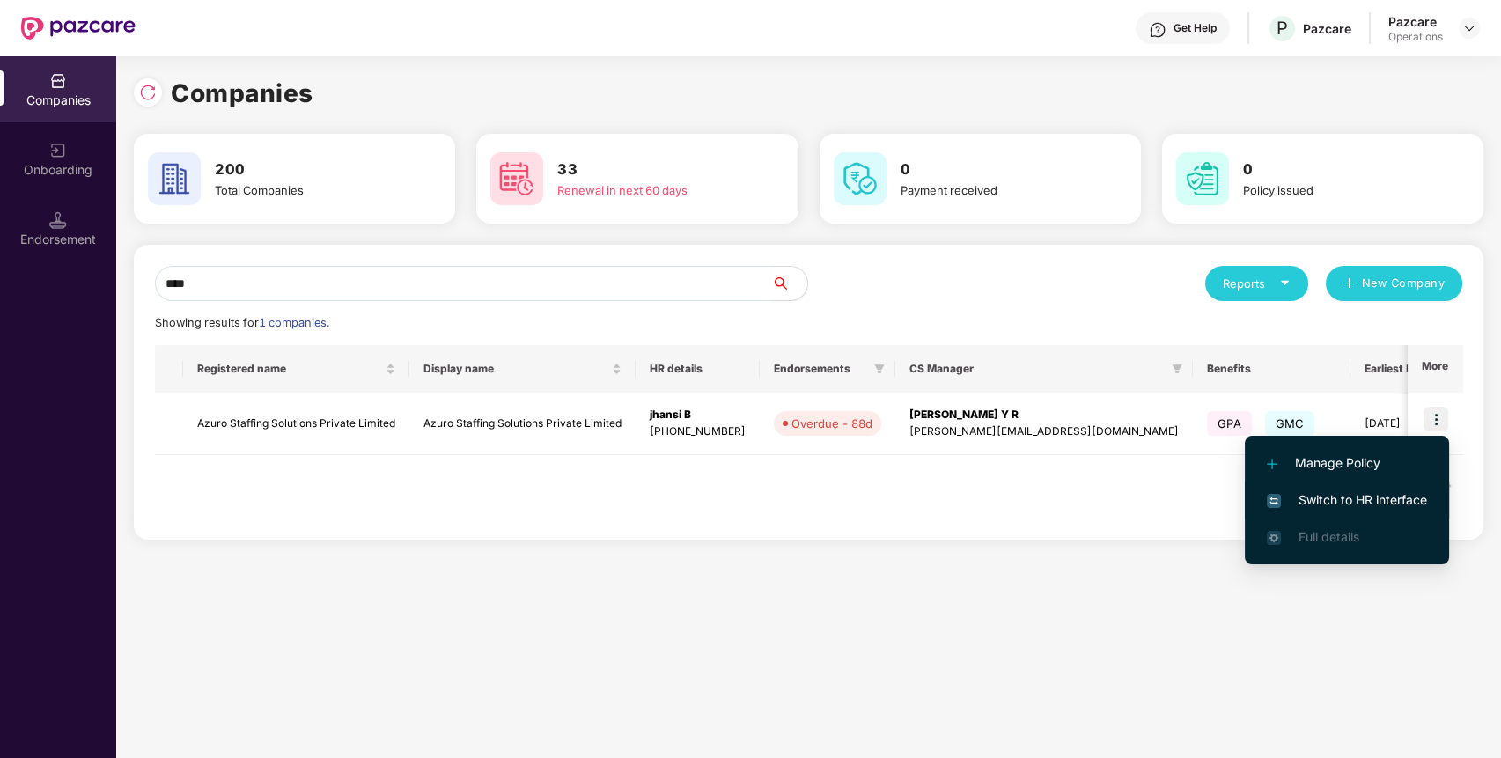
click at [1347, 509] on li "Switch to HR interface" at bounding box center [1347, 499] width 204 height 37
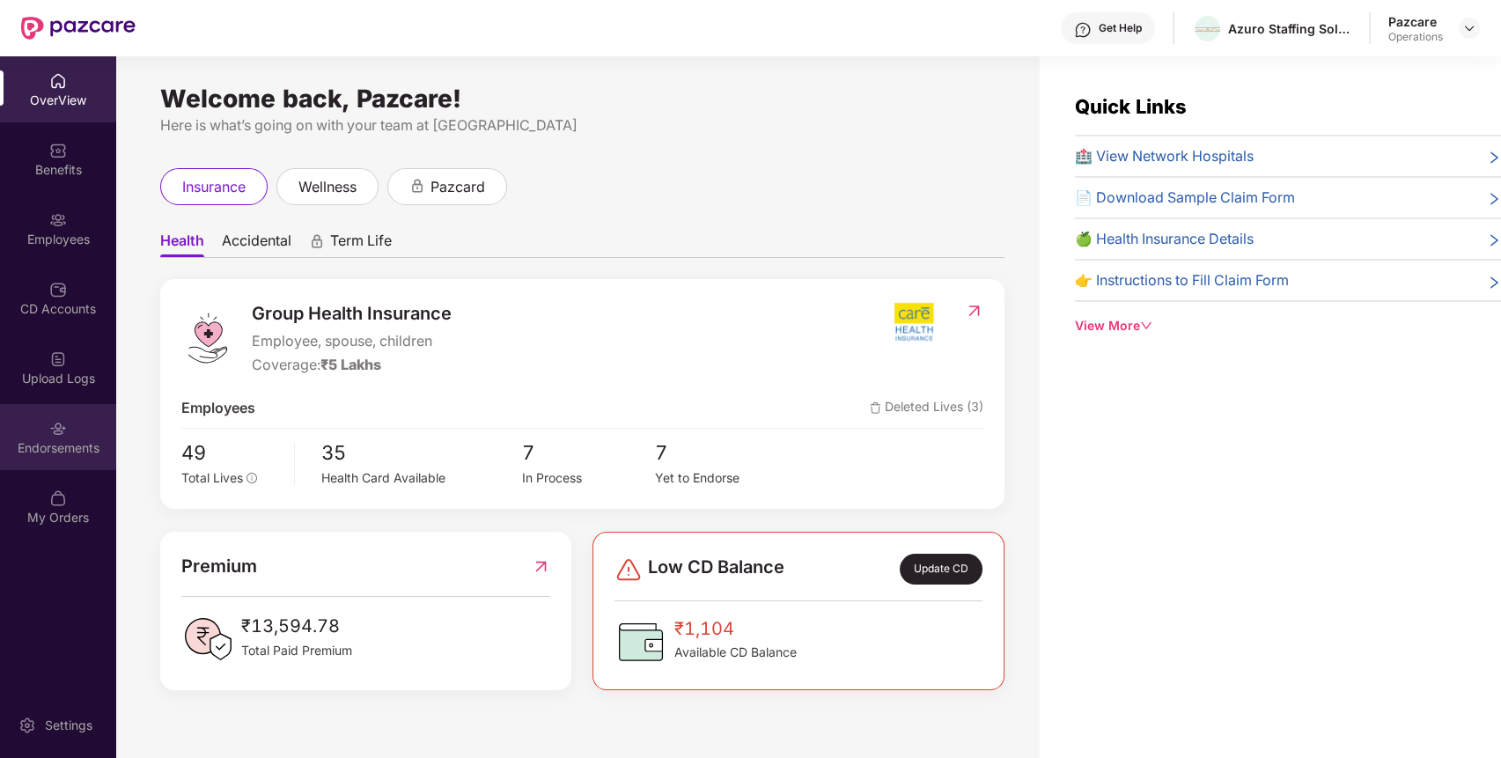
click at [50, 437] on div "Endorsements" at bounding box center [58, 437] width 116 height 66
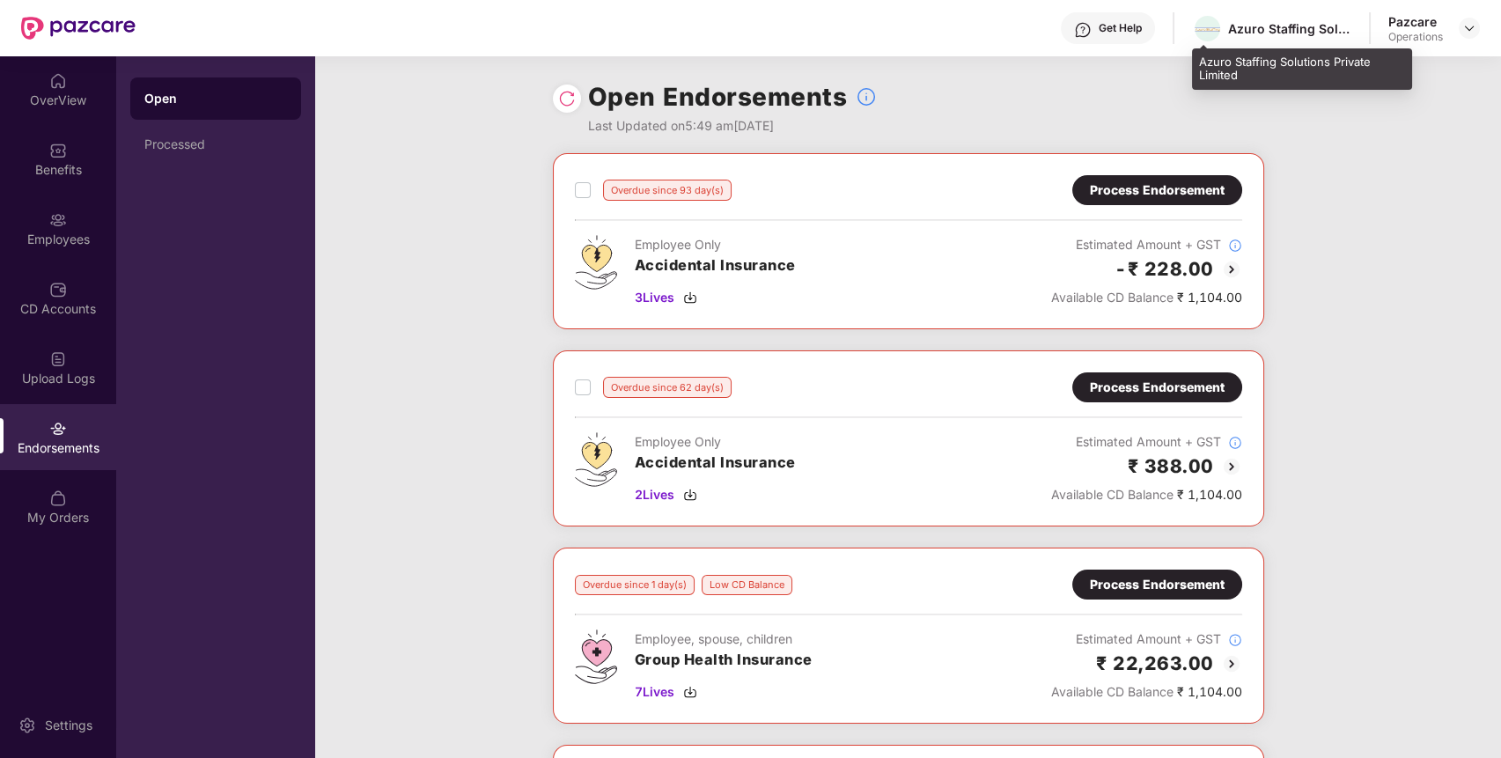
click at [1243, 28] on div "Azuro Staffing Solutions Private Limited" at bounding box center [1289, 28] width 123 height 17
copy div "Azuro"
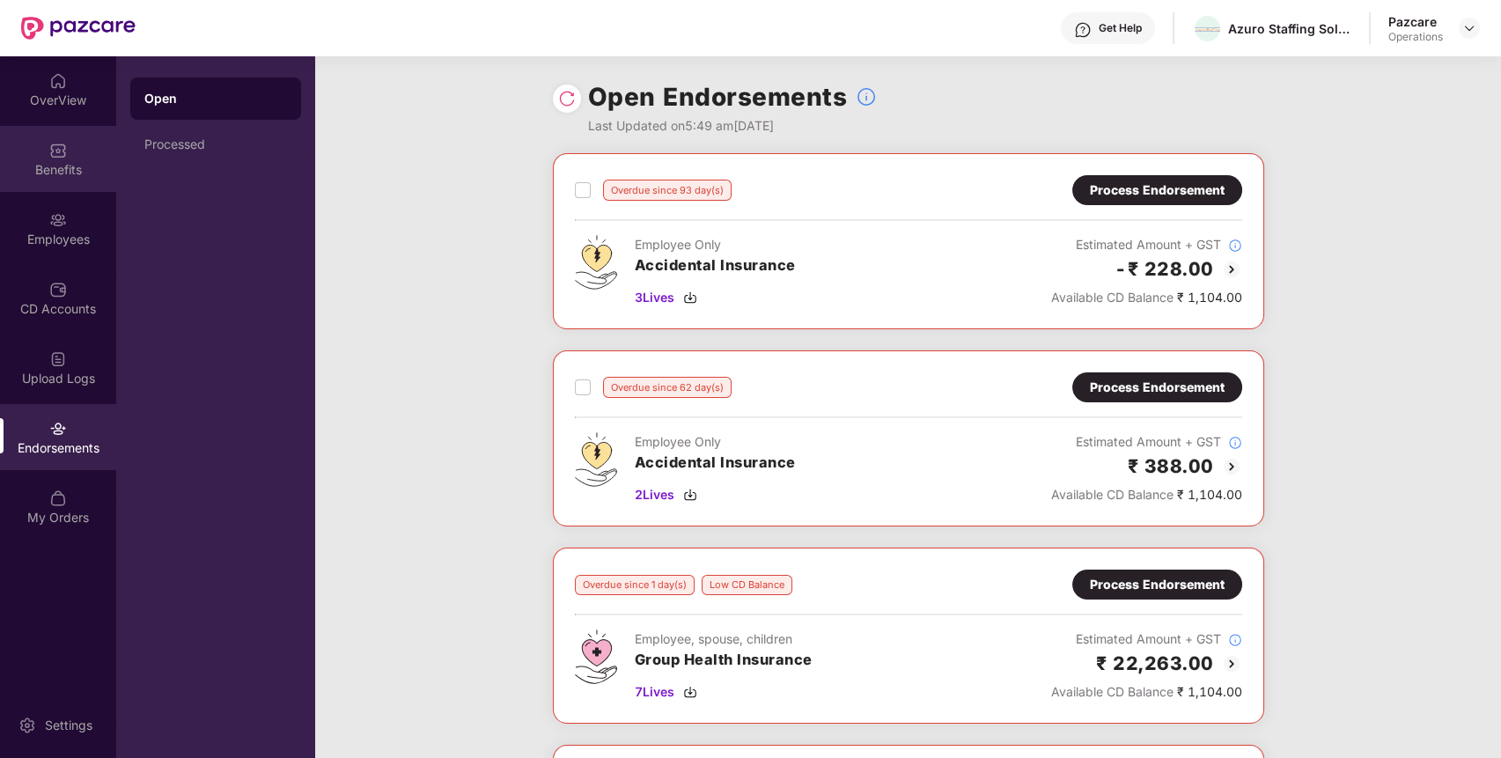
click at [28, 179] on div "Benefits" at bounding box center [58, 159] width 116 height 66
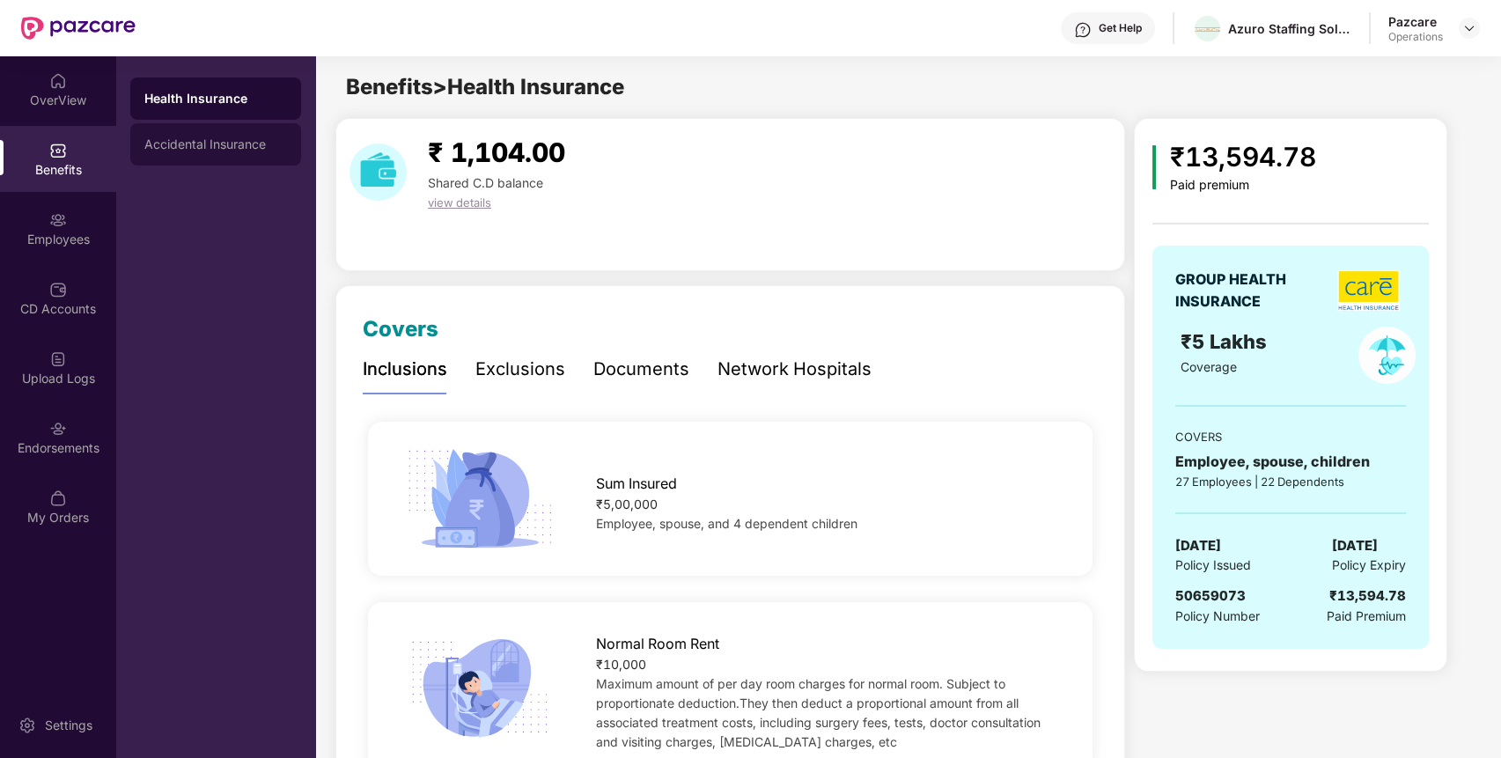
click at [239, 143] on div "Accidental Insurance" at bounding box center [215, 144] width 143 height 14
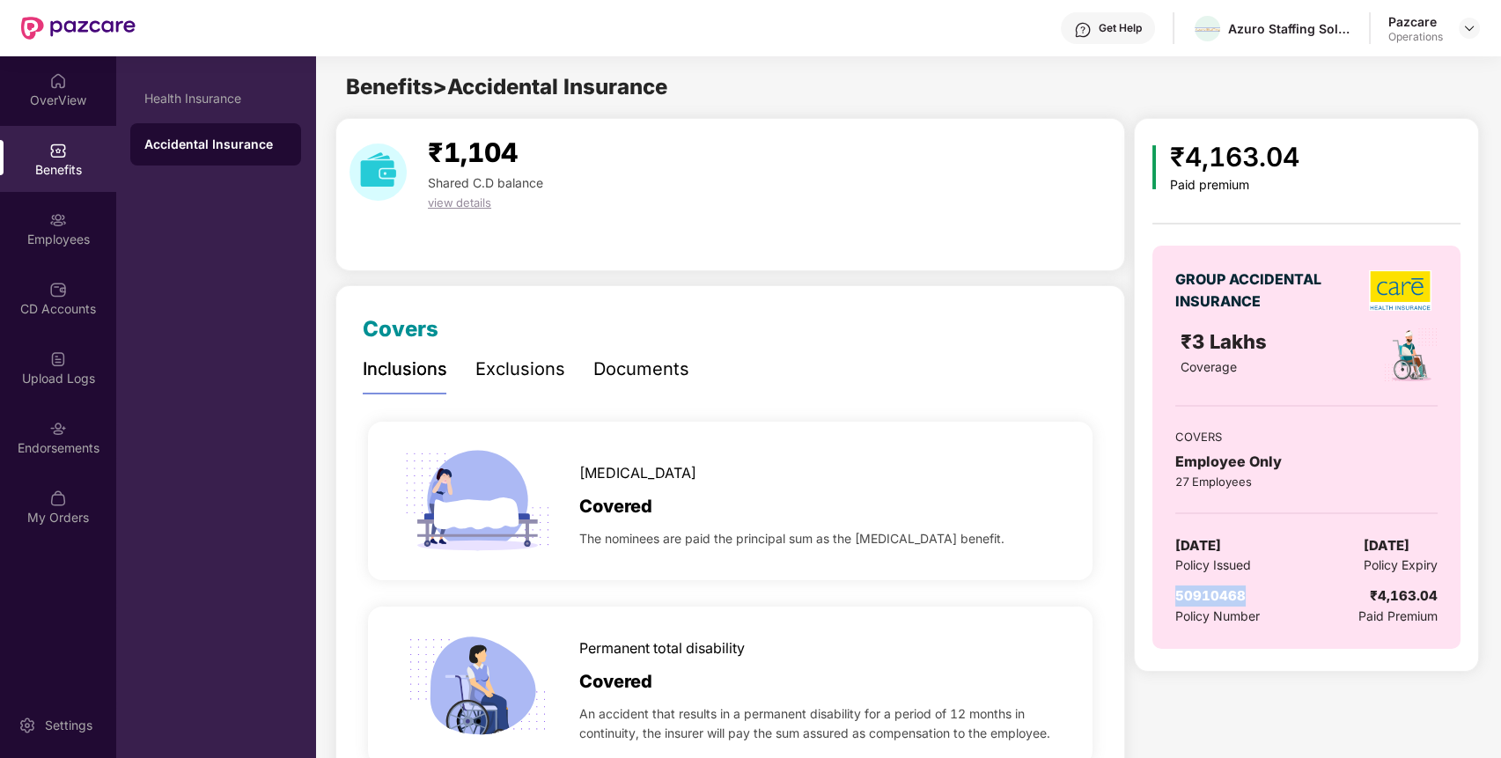
drag, startPoint x: 1260, startPoint y: 591, endPoint x: 1158, endPoint y: 593, distance: 102.1
click at [1158, 593] on div "GROUP ACCIDENTAL INSURANCE ₹3 Lakhs Coverage COVERS Employee Only 27 Employees …" at bounding box center [1306, 447] width 308 height 403
copy span "50910468"
